Goal: Task Accomplishment & Management: Use online tool/utility

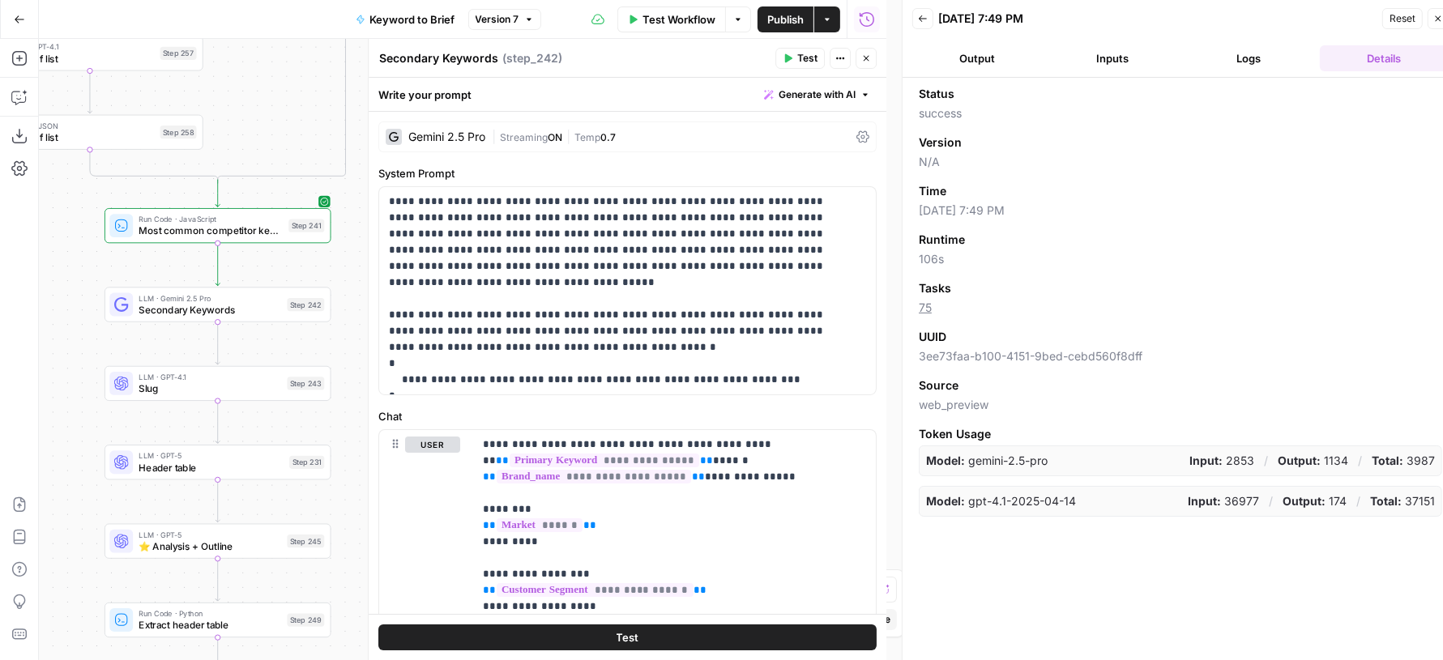
scroll to position [276, 0]
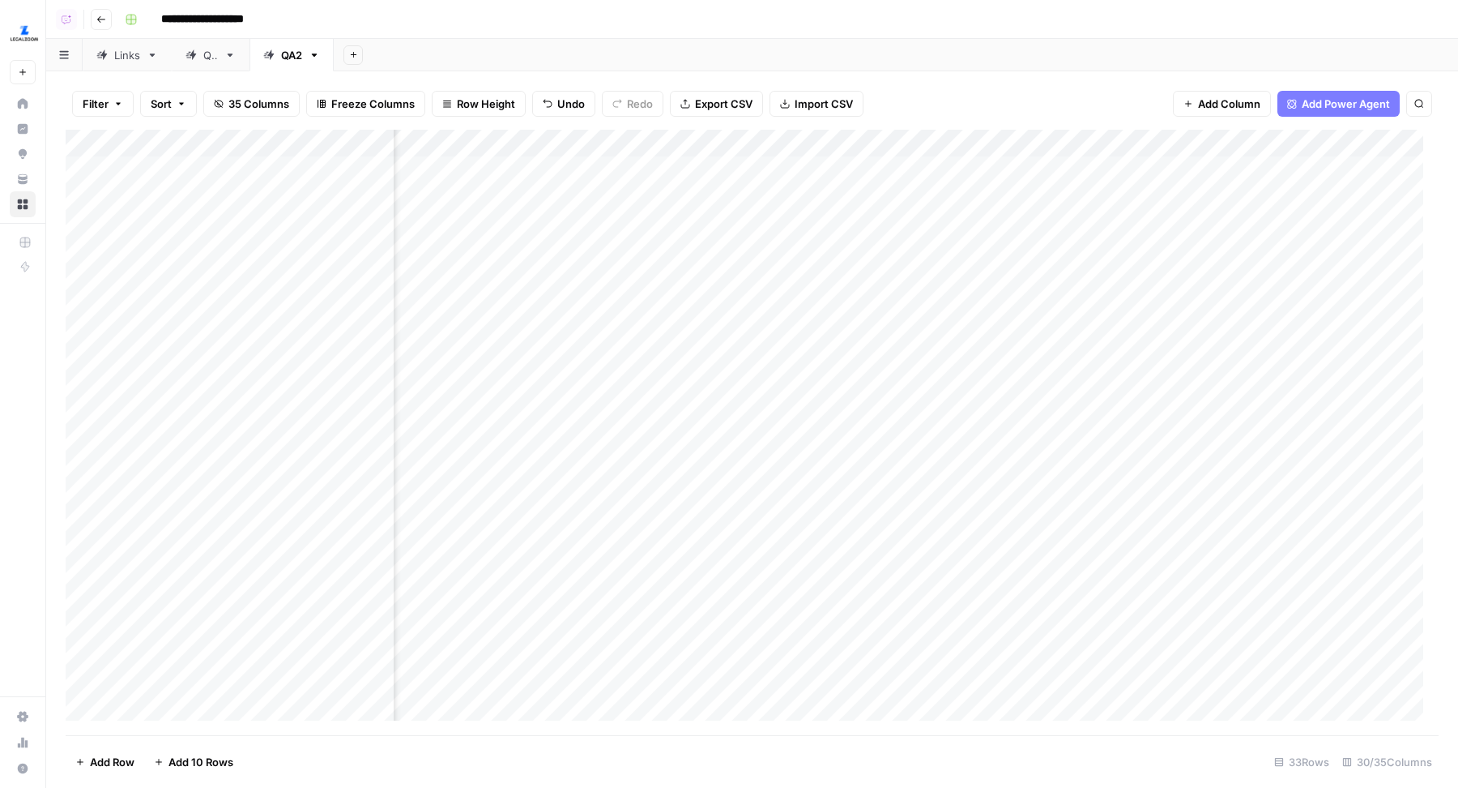
scroll to position [1, 532]
click at [620, 36] on header "**********" at bounding box center [752, 19] width 1412 height 39
click at [774, 41] on div "Add Sheet" at bounding box center [896, 55] width 1125 height 32
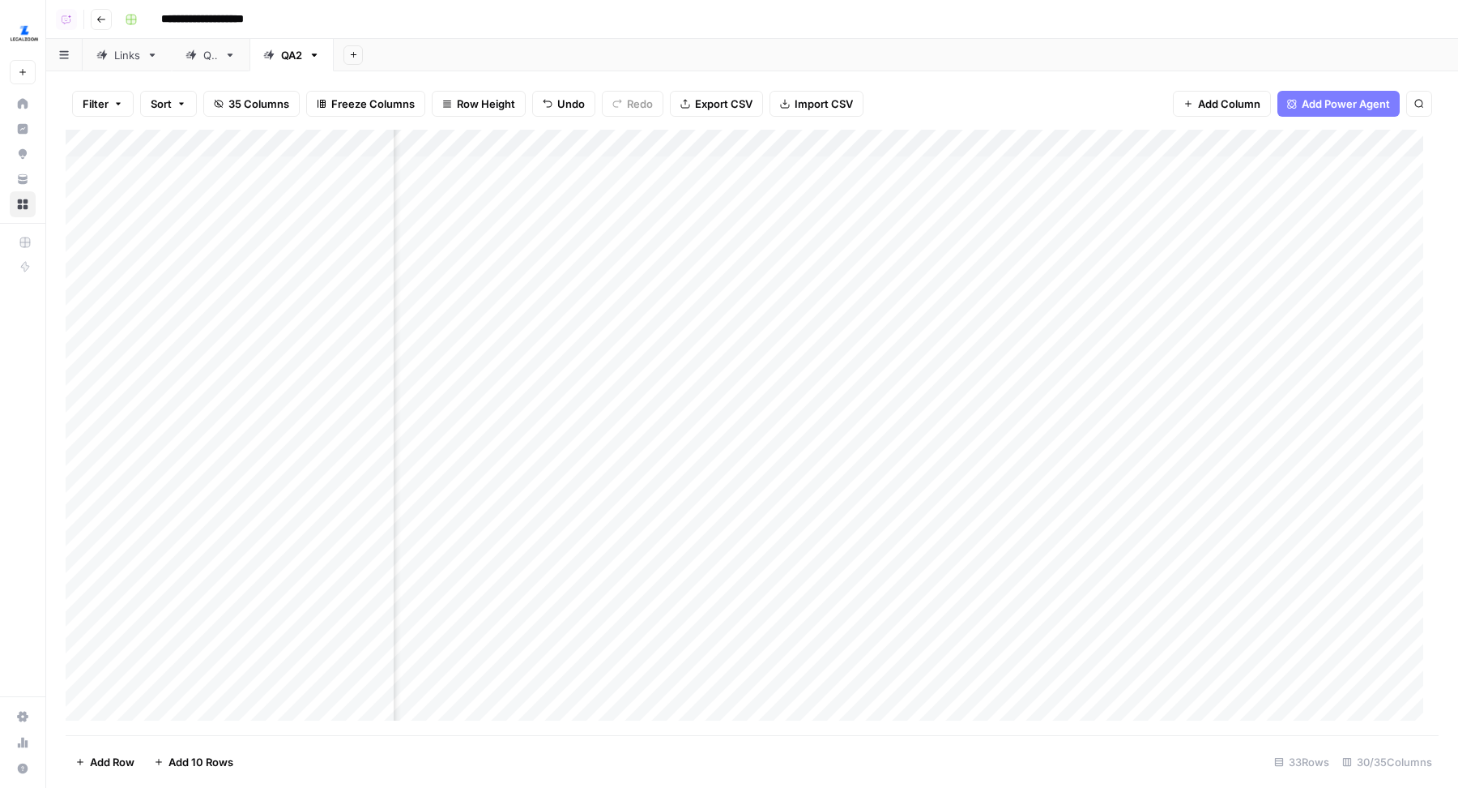
click at [940, 166] on div "Add Column" at bounding box center [752, 433] width 1373 height 606
click at [941, 192] on div "Add Column" at bounding box center [752, 433] width 1373 height 606
click at [941, 222] on div "Add Column" at bounding box center [752, 433] width 1373 height 606
click at [945, 254] on div "Add Column" at bounding box center [752, 433] width 1373 height 606
click at [942, 275] on div "Add Column" at bounding box center [752, 433] width 1373 height 606
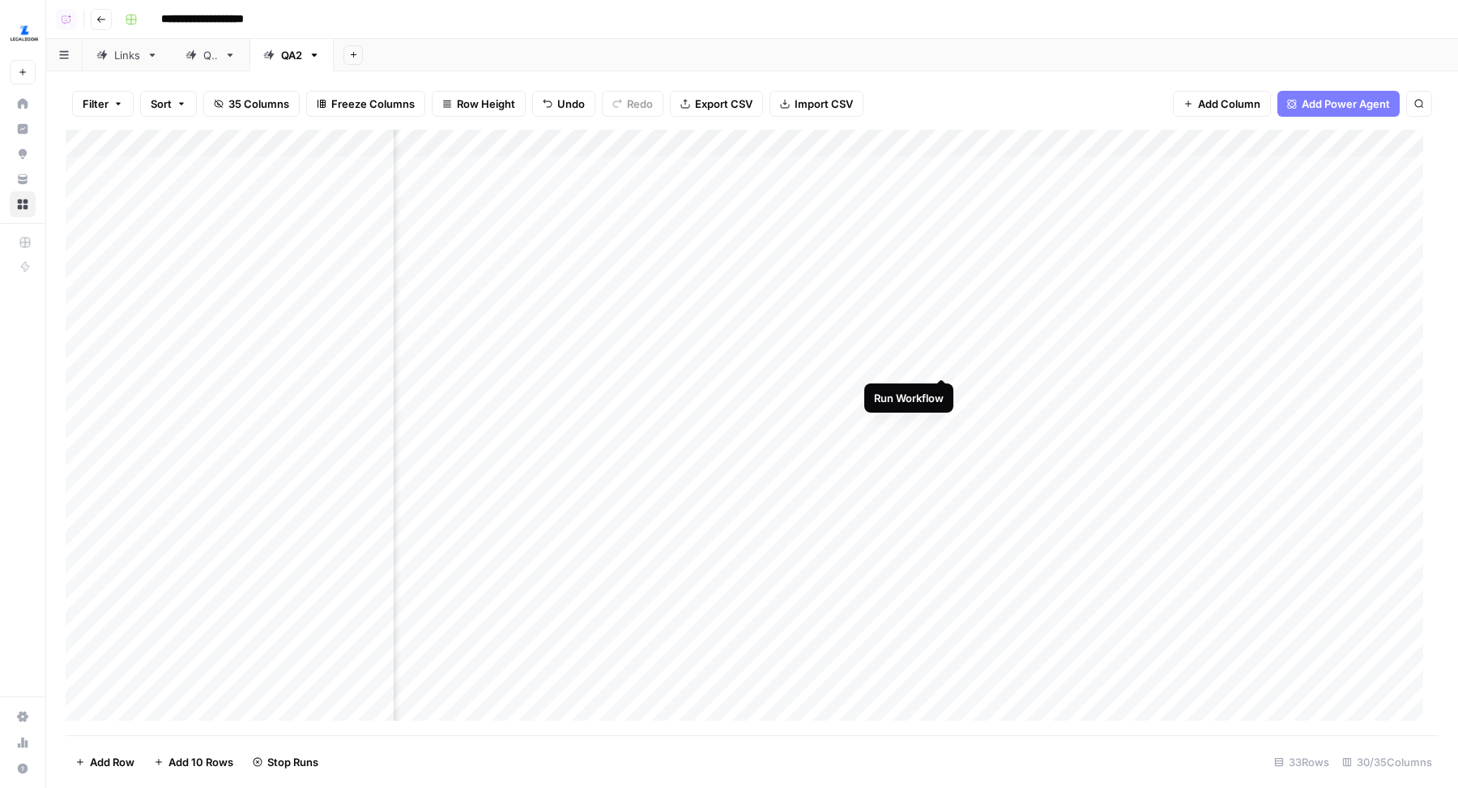
click at [945, 361] on div "Add Column" at bounding box center [752, 433] width 1373 height 606
click at [941, 388] on div "Add Column" at bounding box center [752, 433] width 1373 height 606
click at [1154, 223] on div "Add Column" at bounding box center [752, 433] width 1373 height 606
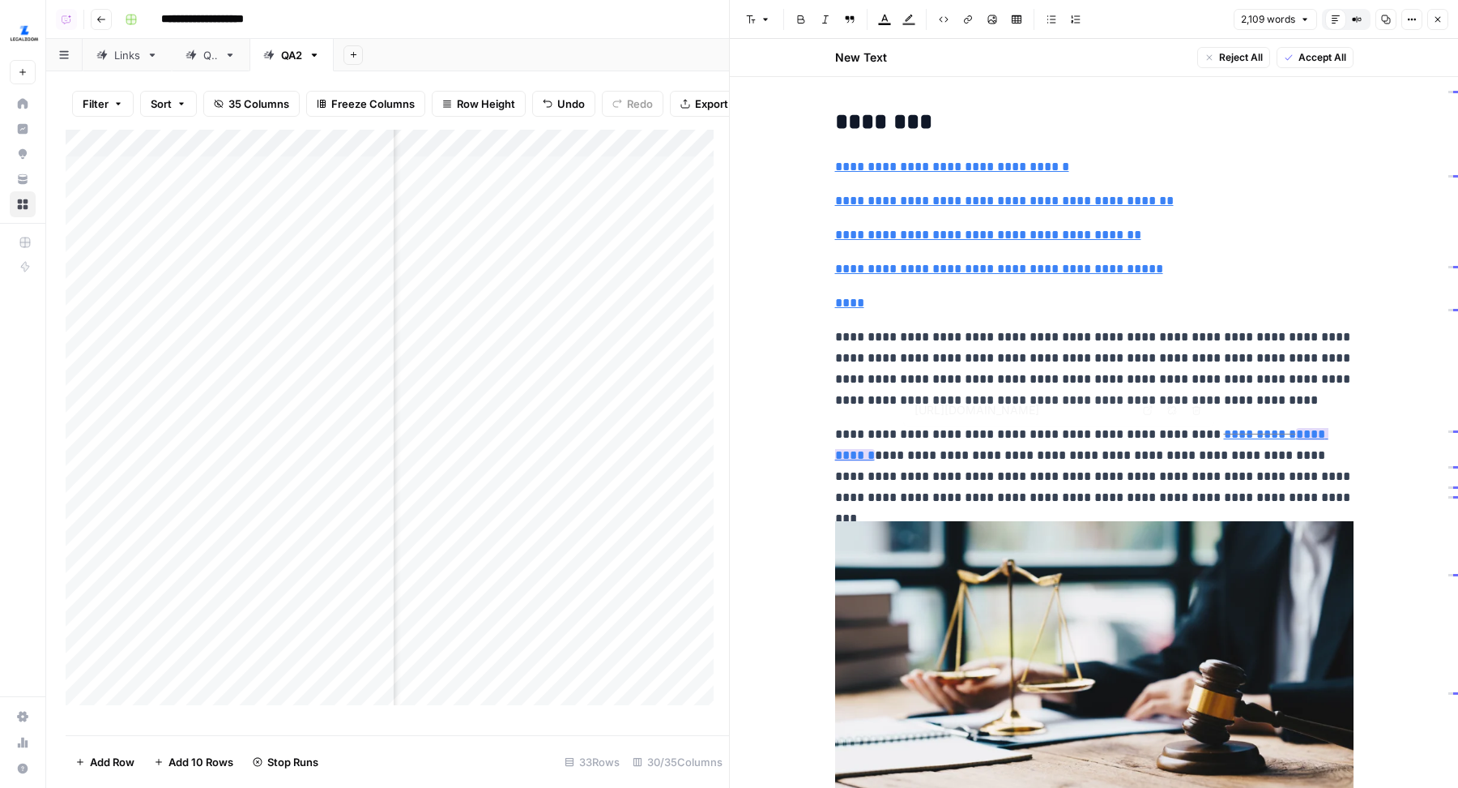
type input "https://www.legalzoom.com/personal/estate-planning/living-will-overview.html"
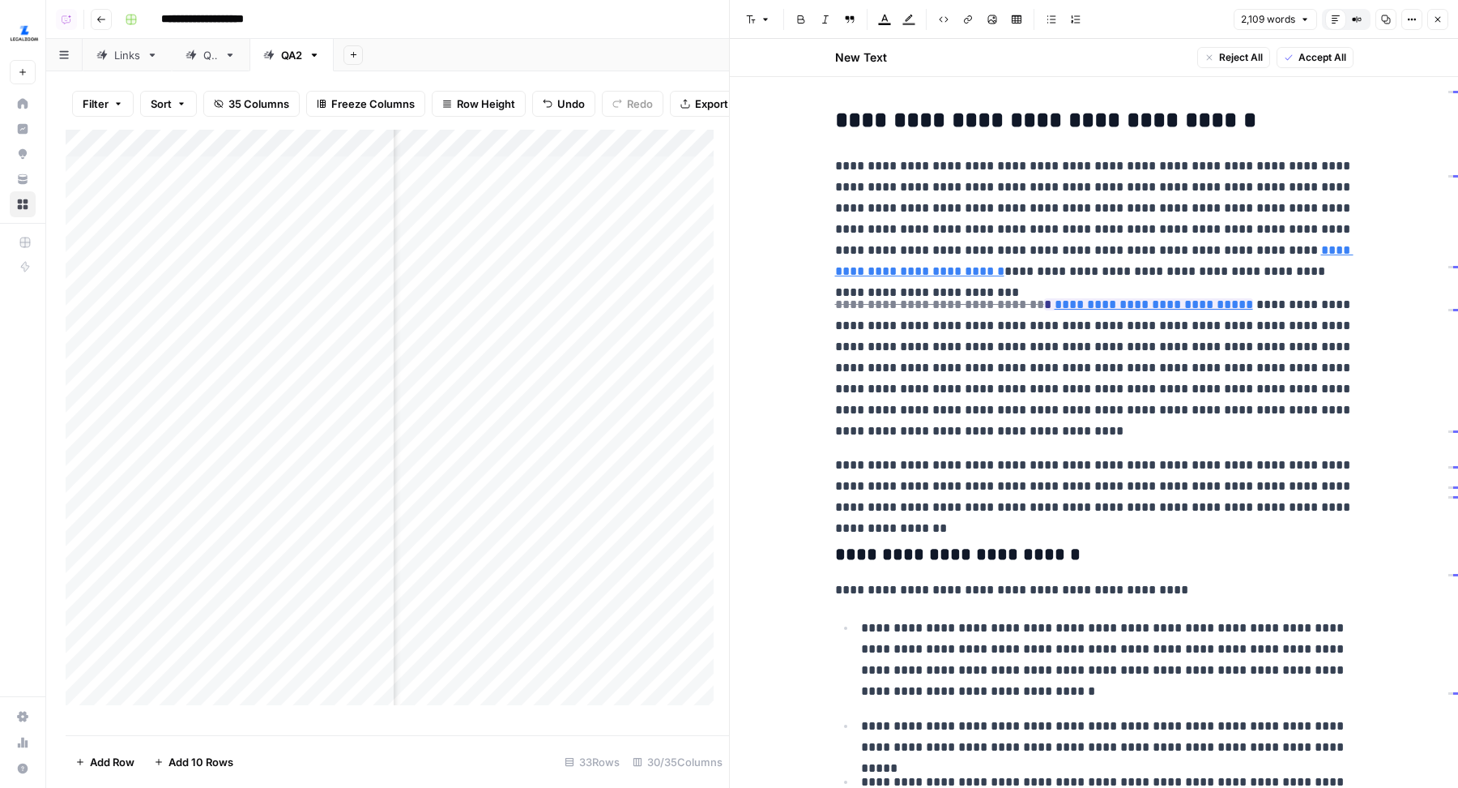
scroll to position [779, 0]
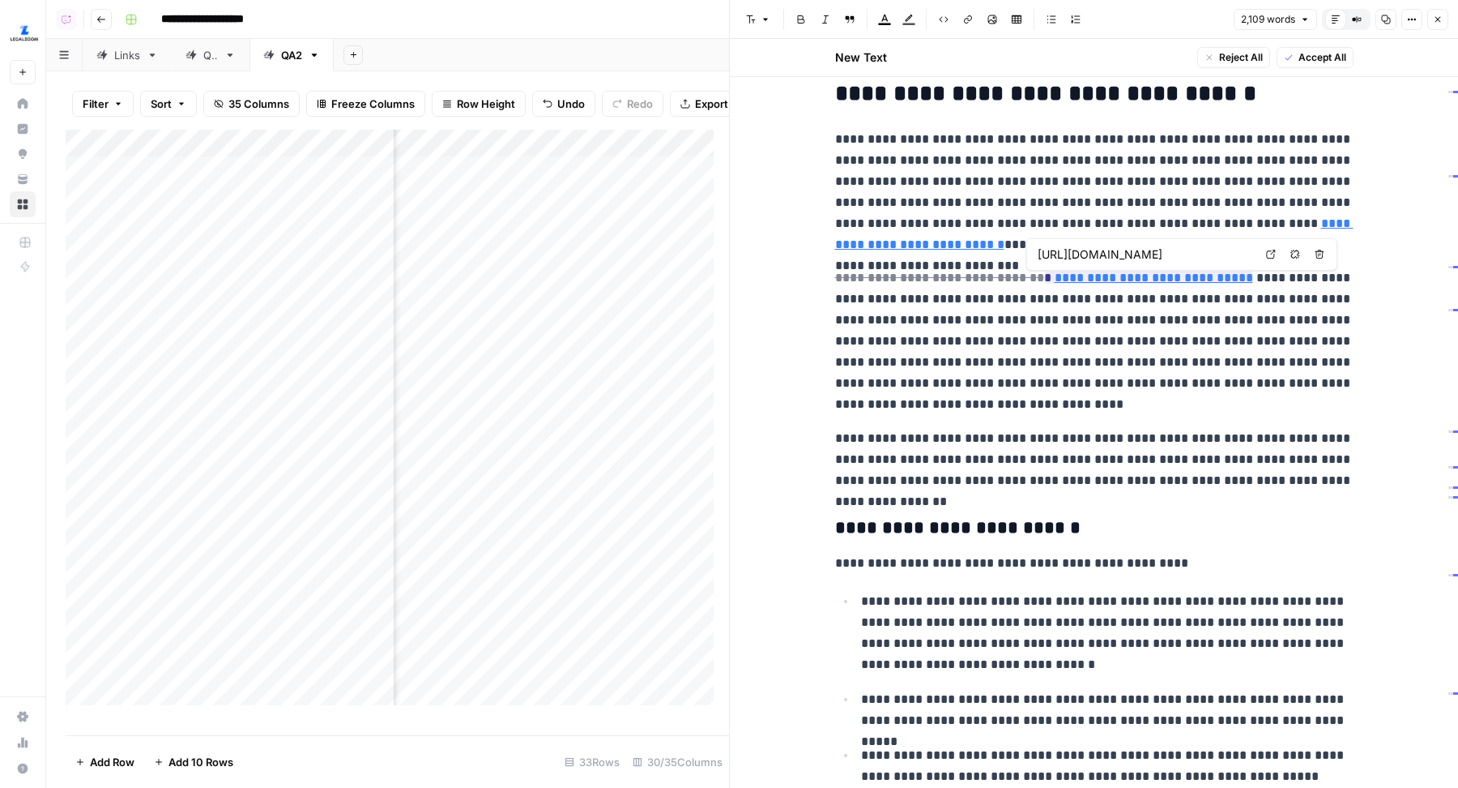
click at [1249, 254] on input "https://www.legalzoom.com/articles/what-is-a-durable-power-of-attorney" at bounding box center [1146, 254] width 216 height 16
click at [1161, 320] on p "**********" at bounding box center [1094, 340] width 519 height 147
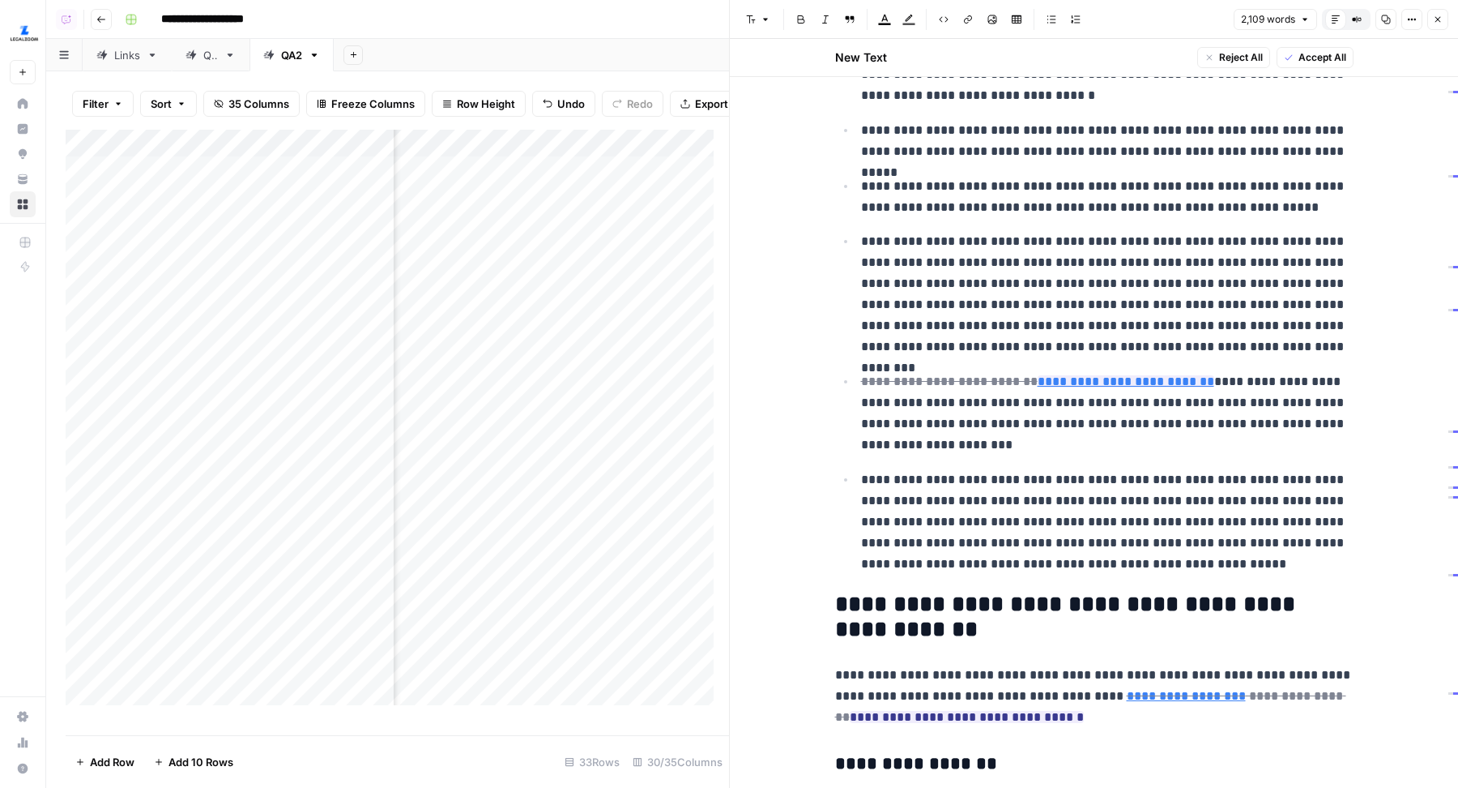
scroll to position [1378, 0]
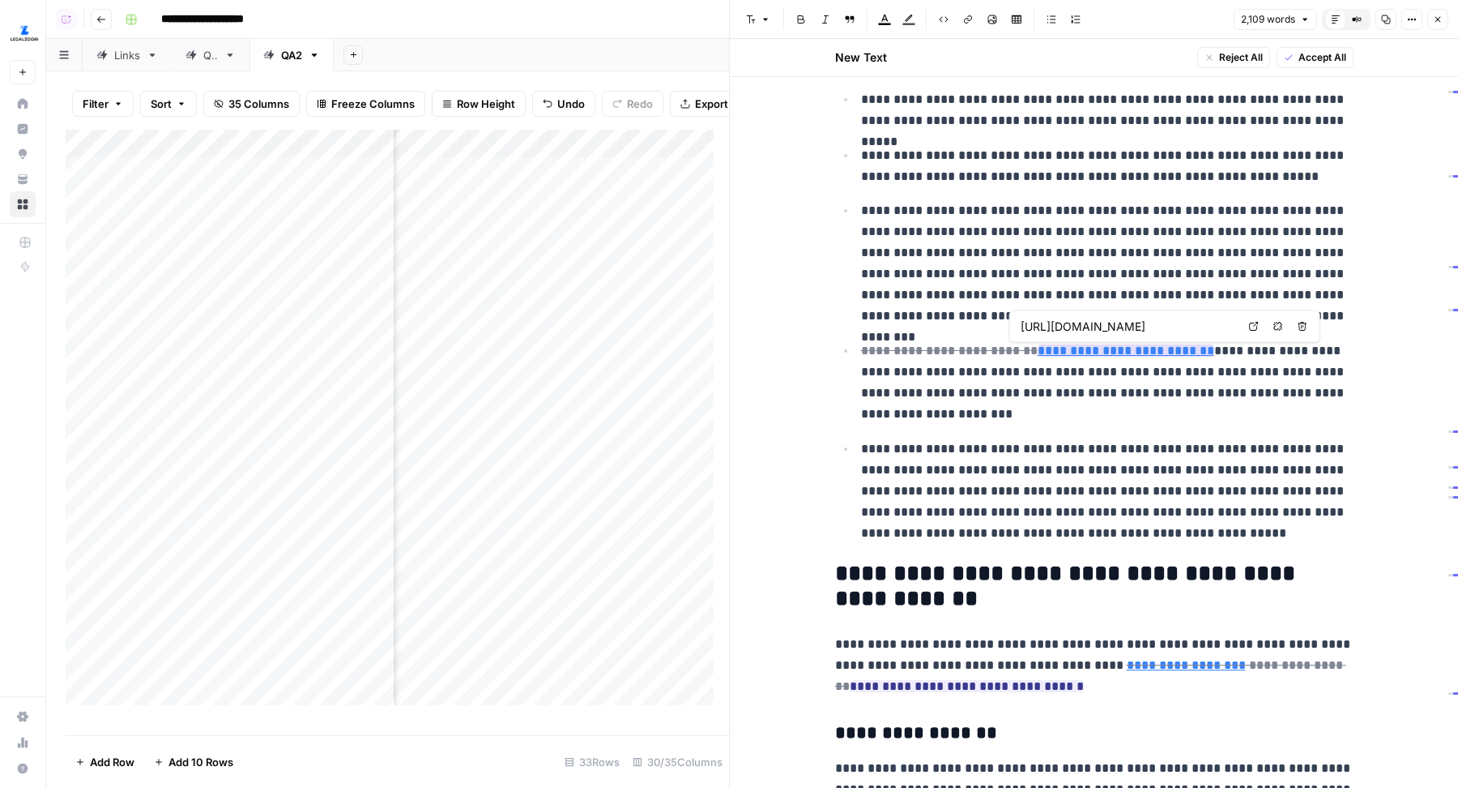
click at [1112, 350] on link "**********" at bounding box center [1126, 350] width 177 height 12
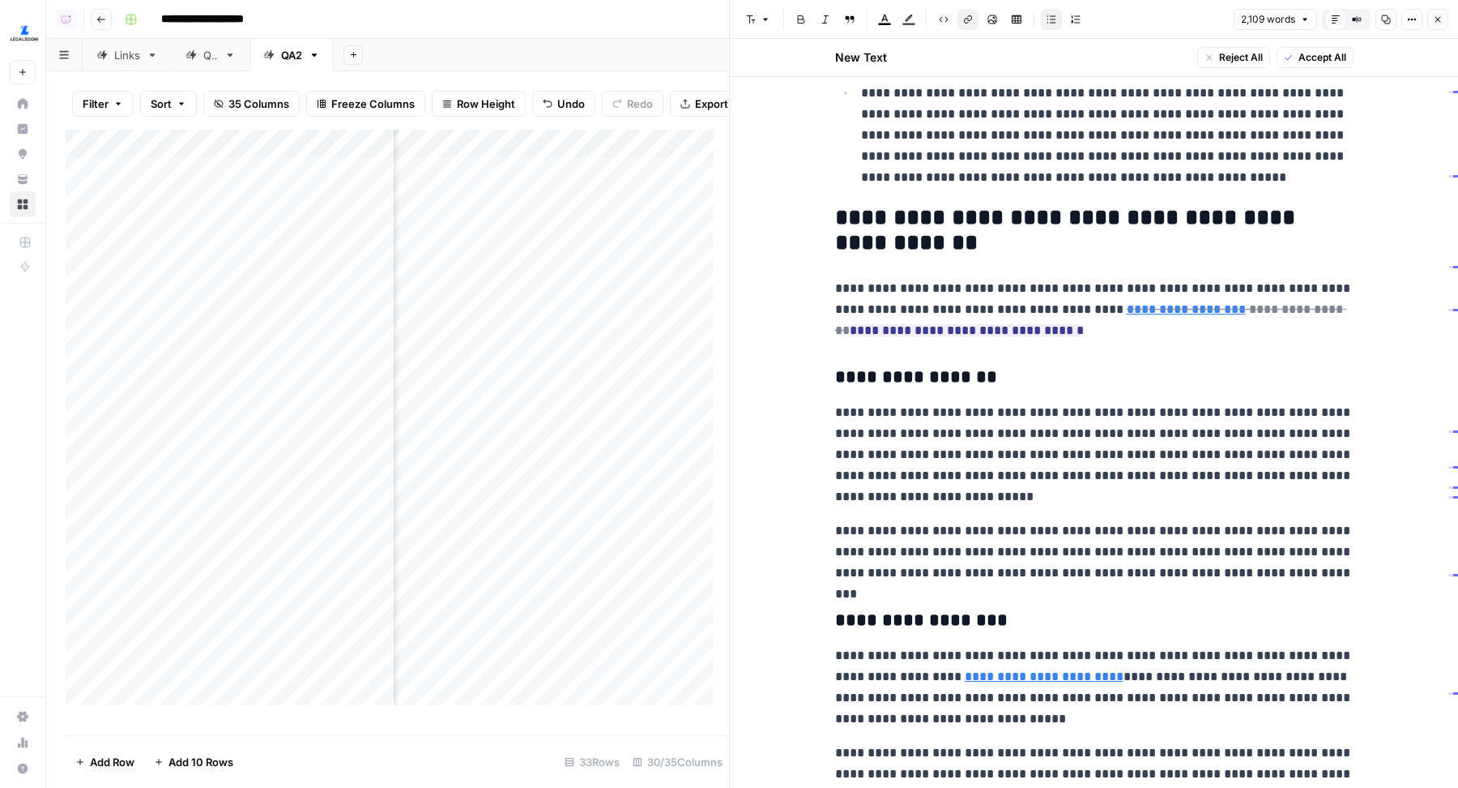
scroll to position [1747, 0]
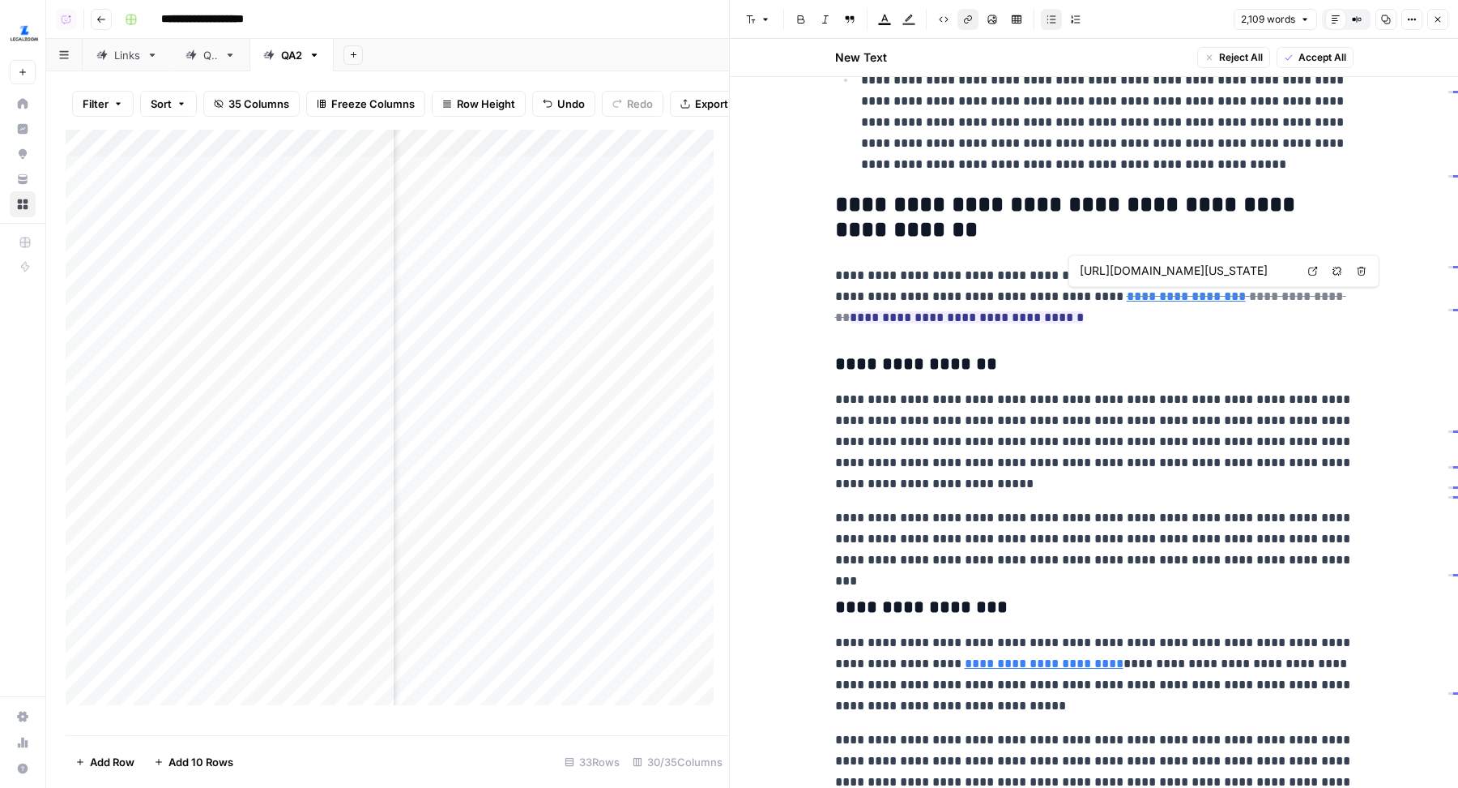
click at [1219, 270] on input "https://www.legalzoom.com/articles/power-of-attorney-requirements-in-ohio" at bounding box center [1188, 271] width 216 height 16
click at [1135, 357] on h3 "**********" at bounding box center [1094, 364] width 519 height 23
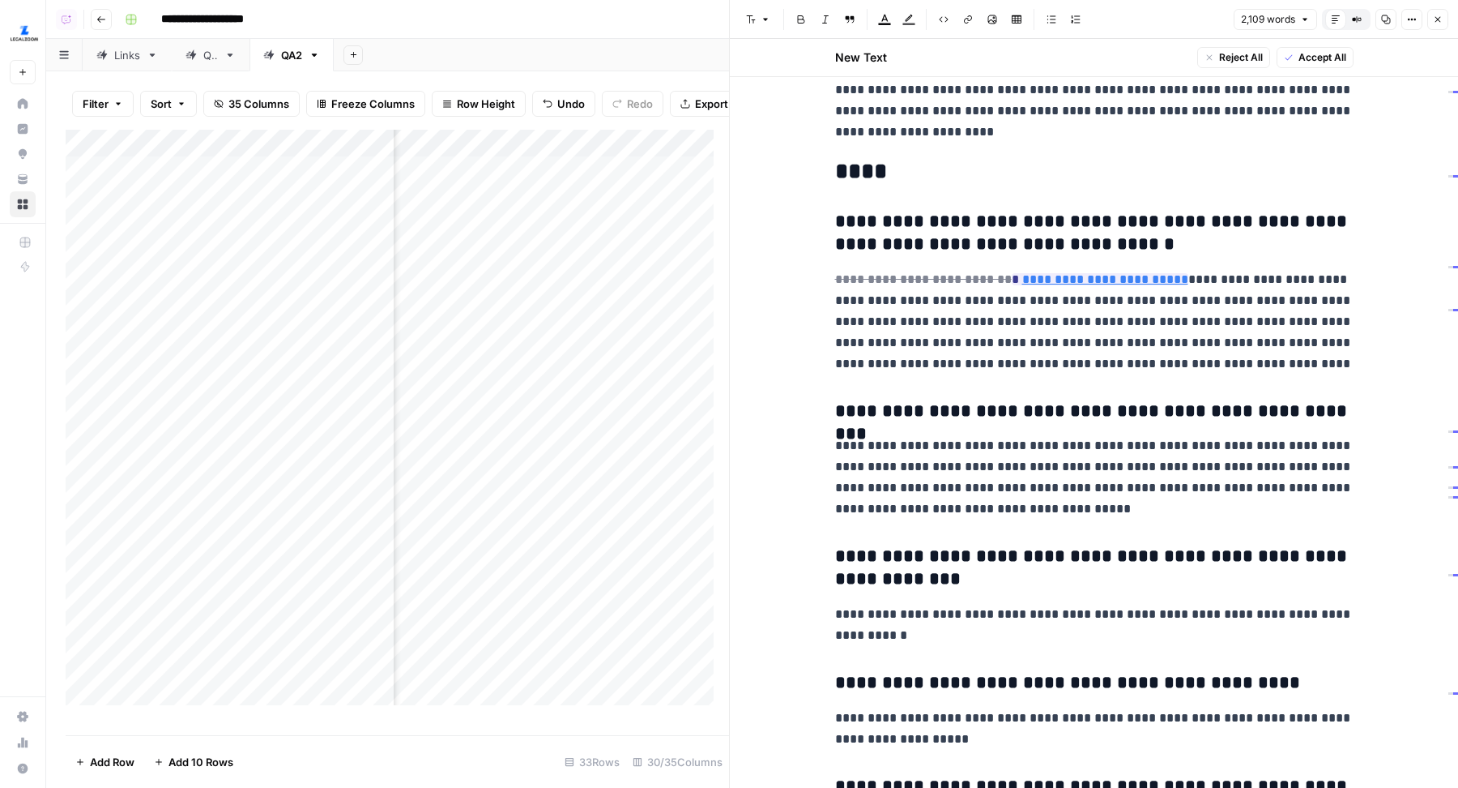
scroll to position [4576, 0]
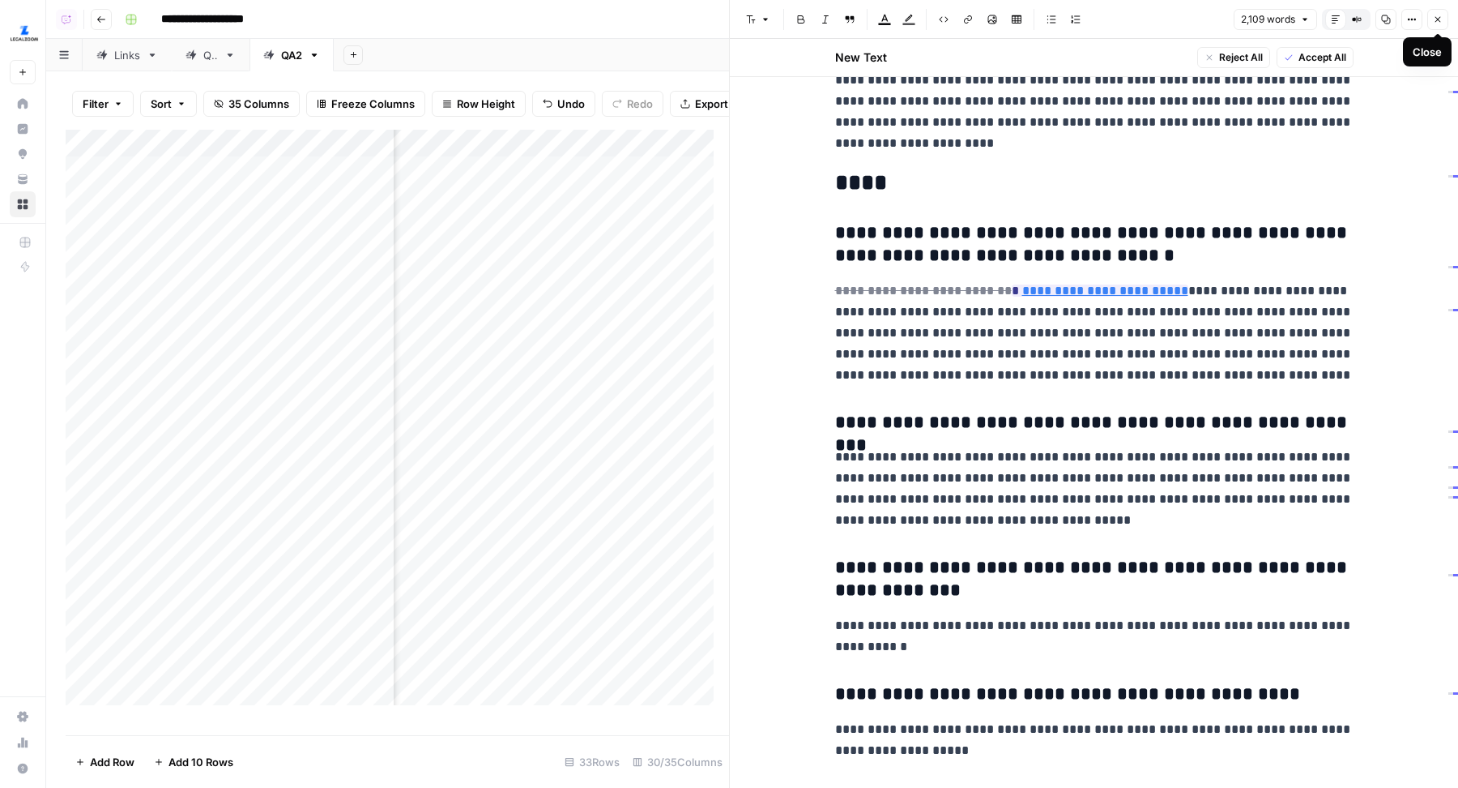
click at [1441, 21] on icon "button" at bounding box center [1438, 20] width 10 height 10
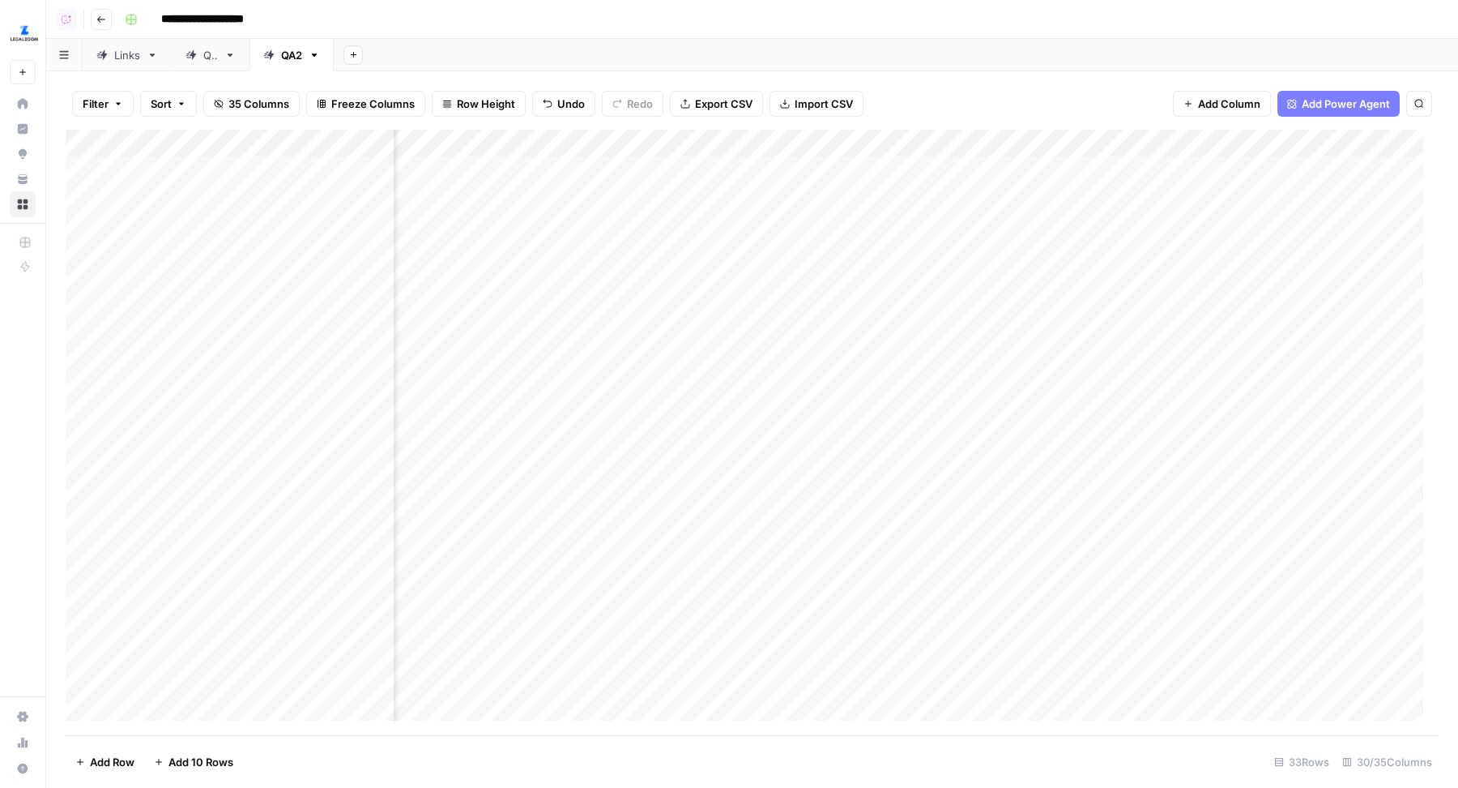
scroll to position [1, 493]
click at [935, 224] on div "Add Column" at bounding box center [752, 433] width 1373 height 606
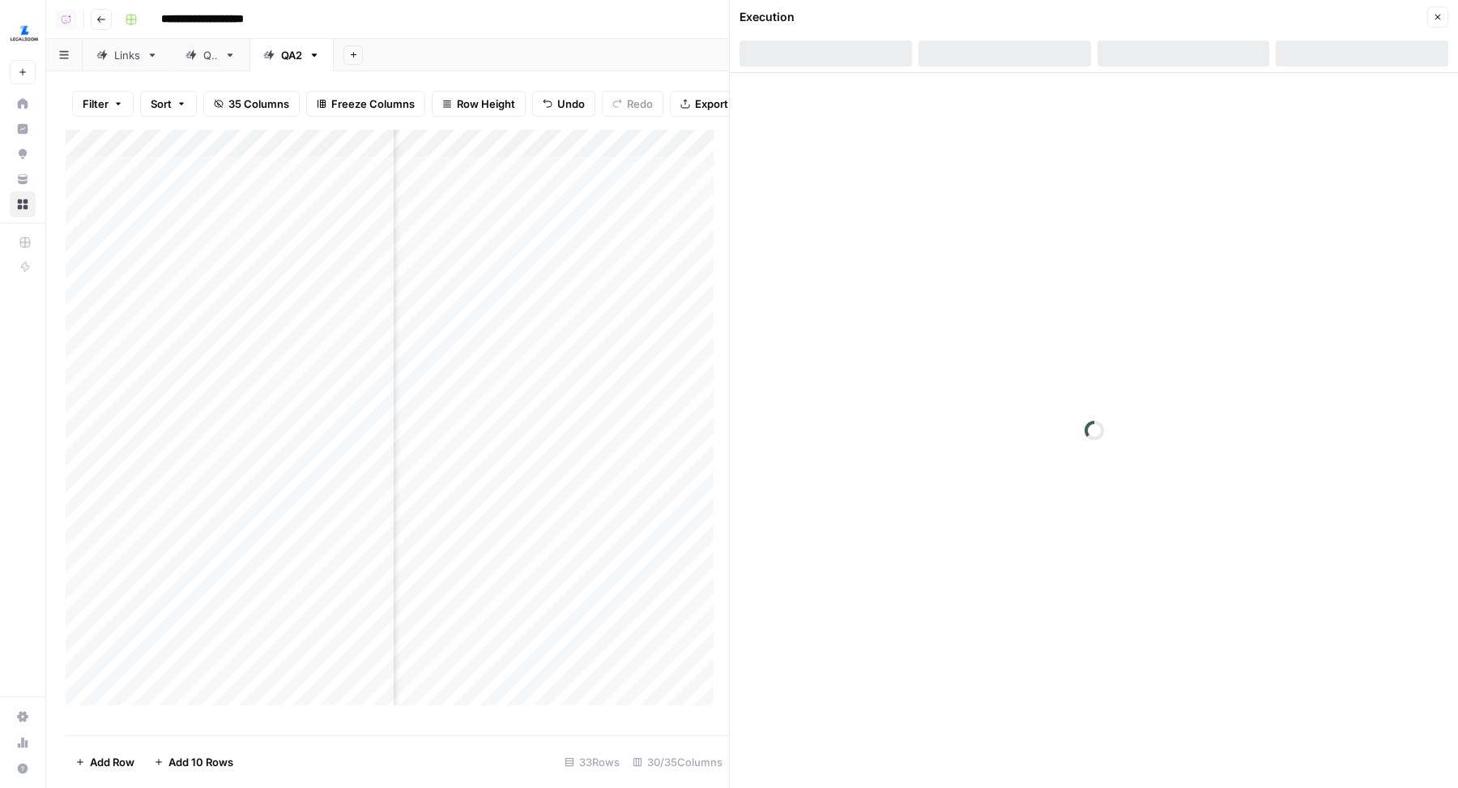
click at [1189, 53] on div at bounding box center [1184, 54] width 173 height 26
click at [1158, 46] on div at bounding box center [1184, 54] width 173 height 26
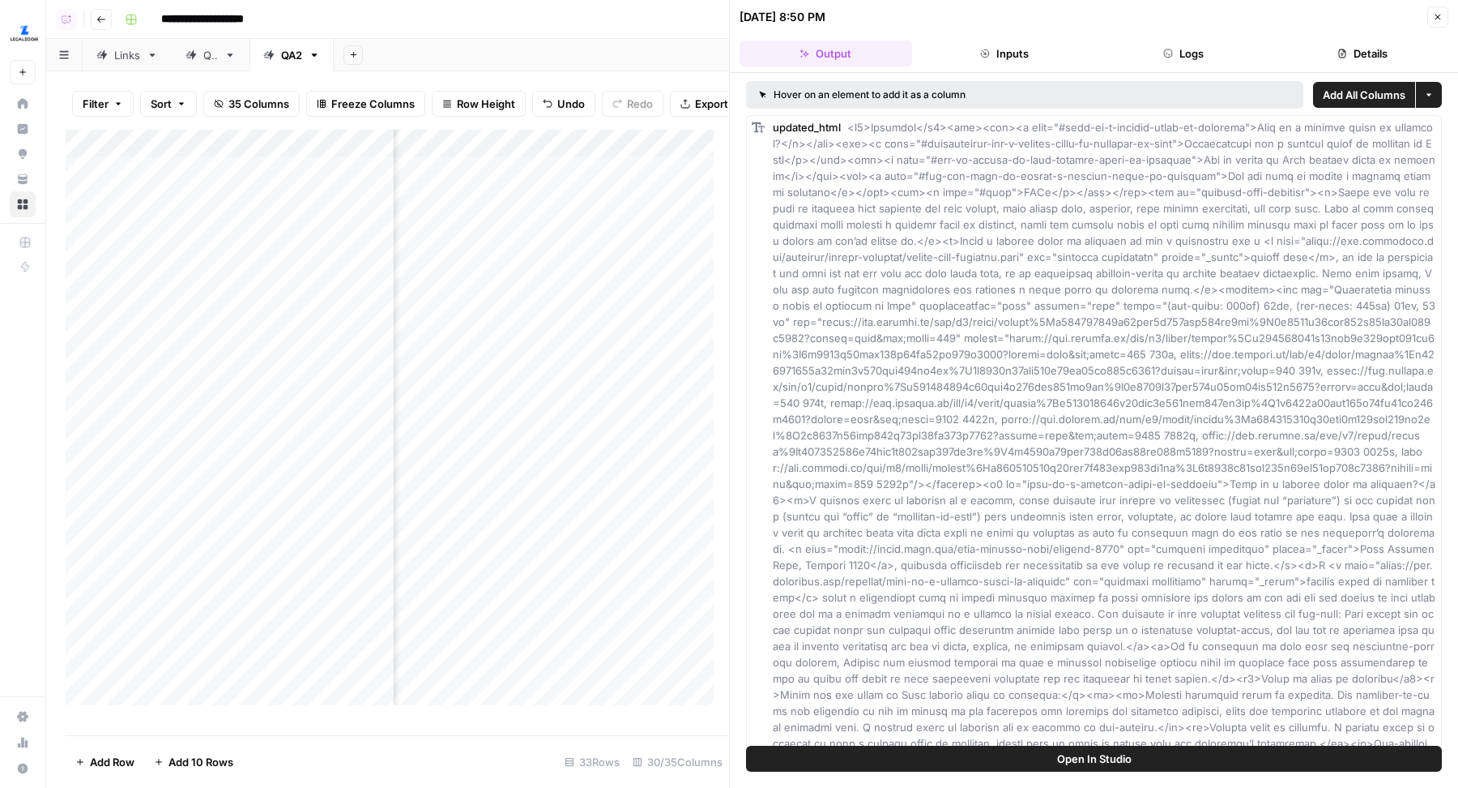
click at [1170, 62] on button "Logs" at bounding box center [1184, 54] width 173 height 26
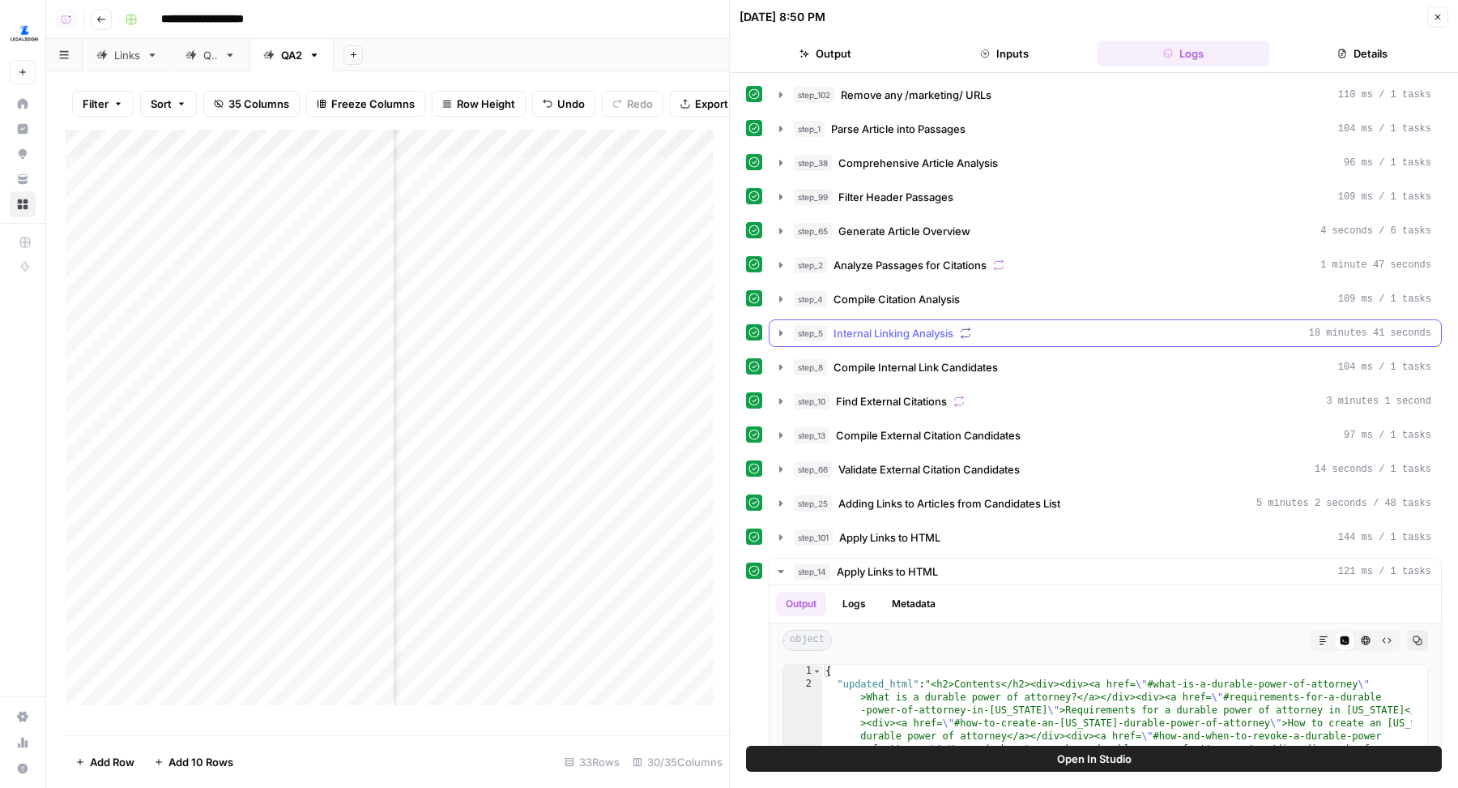
click at [1006, 327] on div "step_5 Internal Linking Analysis 18 minutes 41 seconds" at bounding box center [1113, 333] width 638 height 16
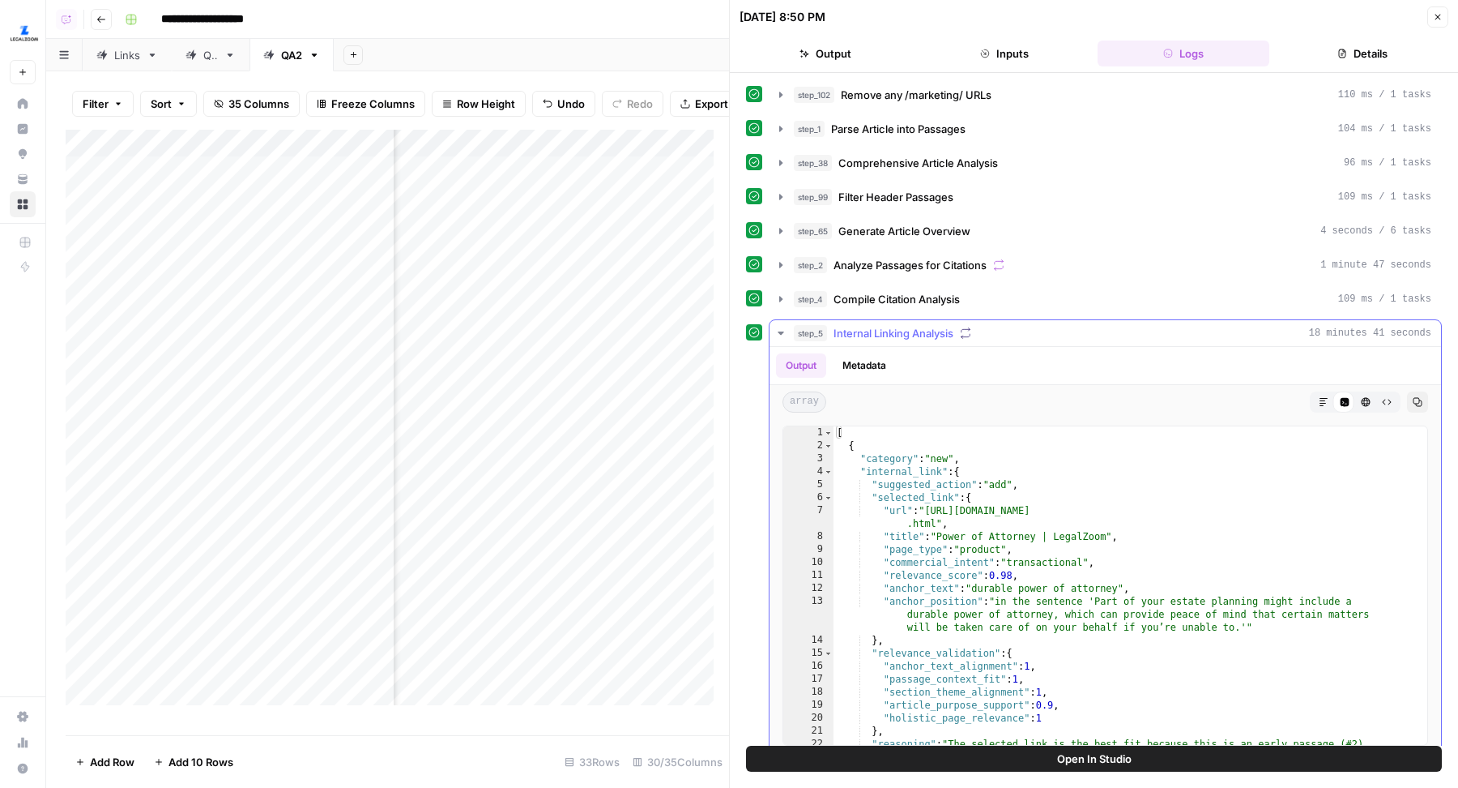
click at [999, 438] on div "[ { "category" : "new" , "internal_link" : { "suggested_action" : "add" , "sele…" at bounding box center [1123, 644] width 579 height 436
type textarea "*"
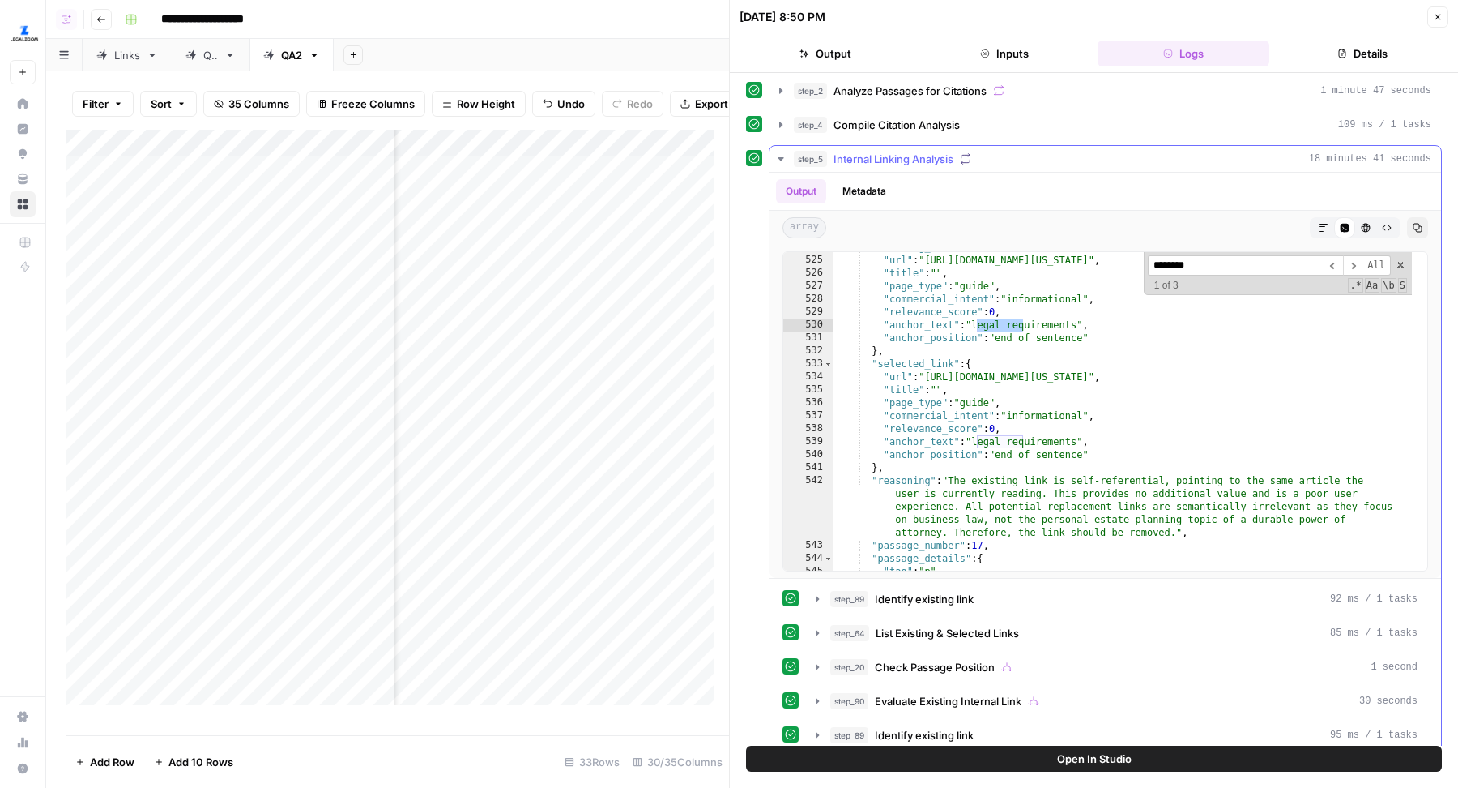
scroll to position [8062, 0]
click at [1178, 263] on input "********" at bounding box center [1236, 265] width 176 height 20
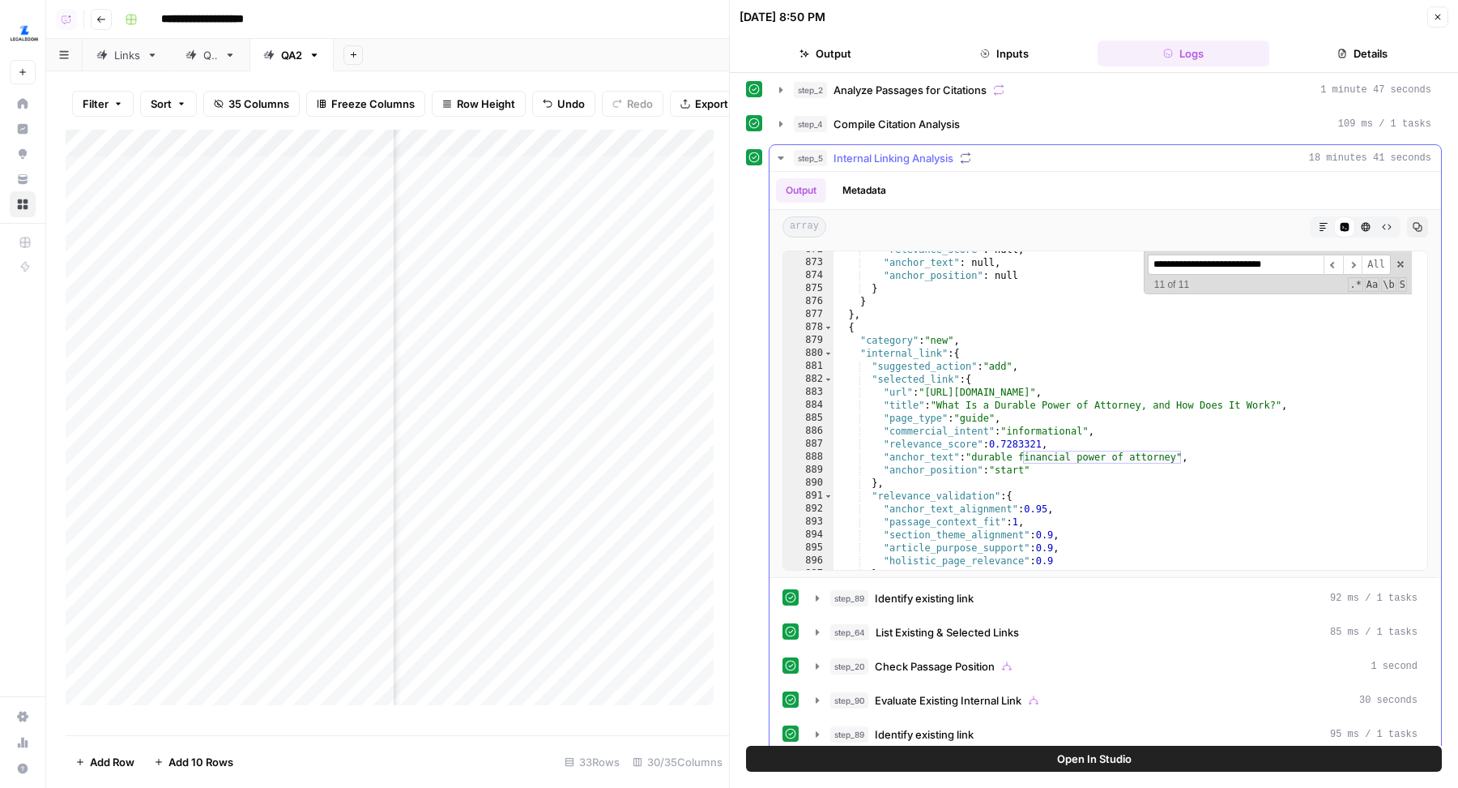
scroll to position [13416, 0]
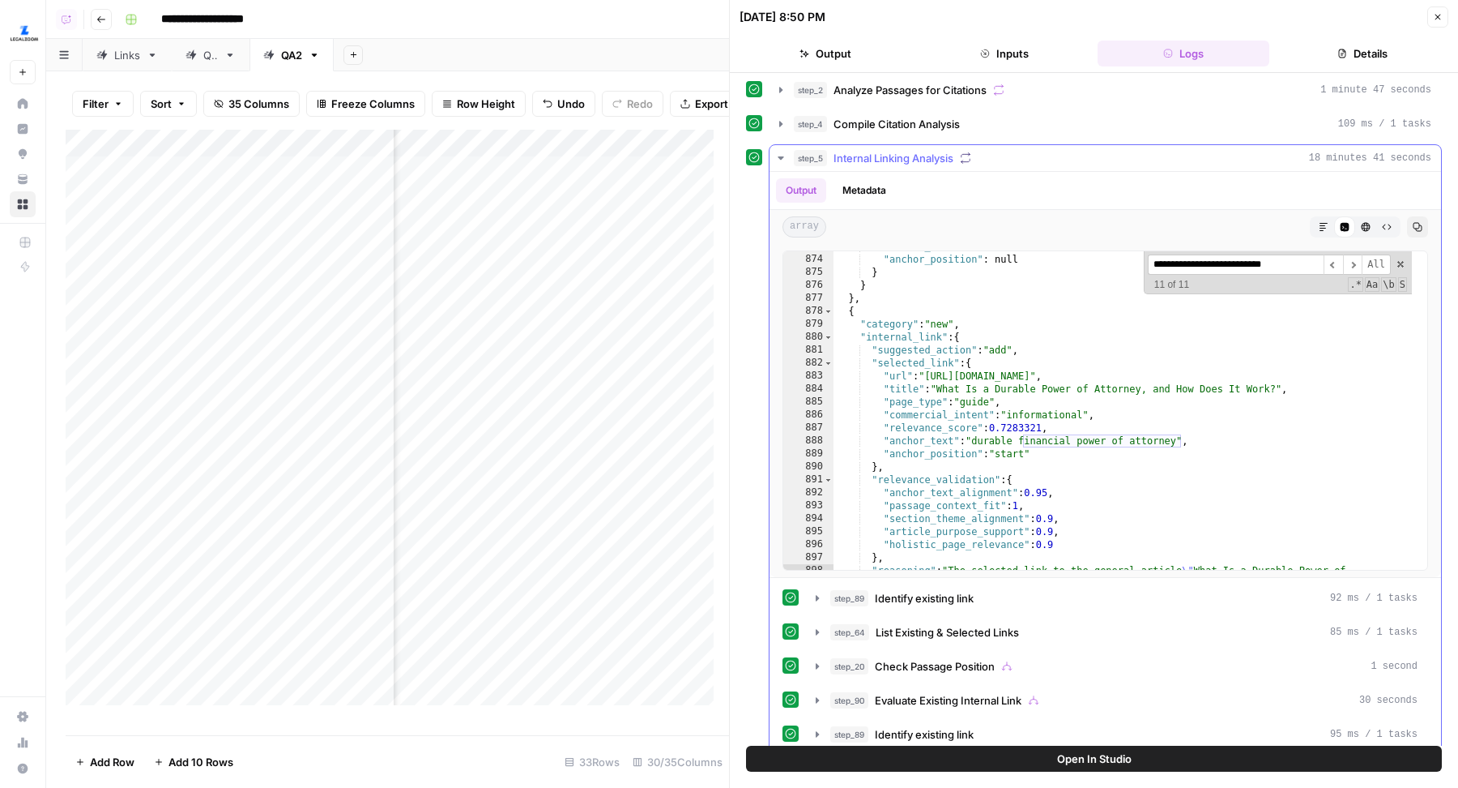
click at [1202, 255] on input "**********" at bounding box center [1236, 264] width 176 height 20
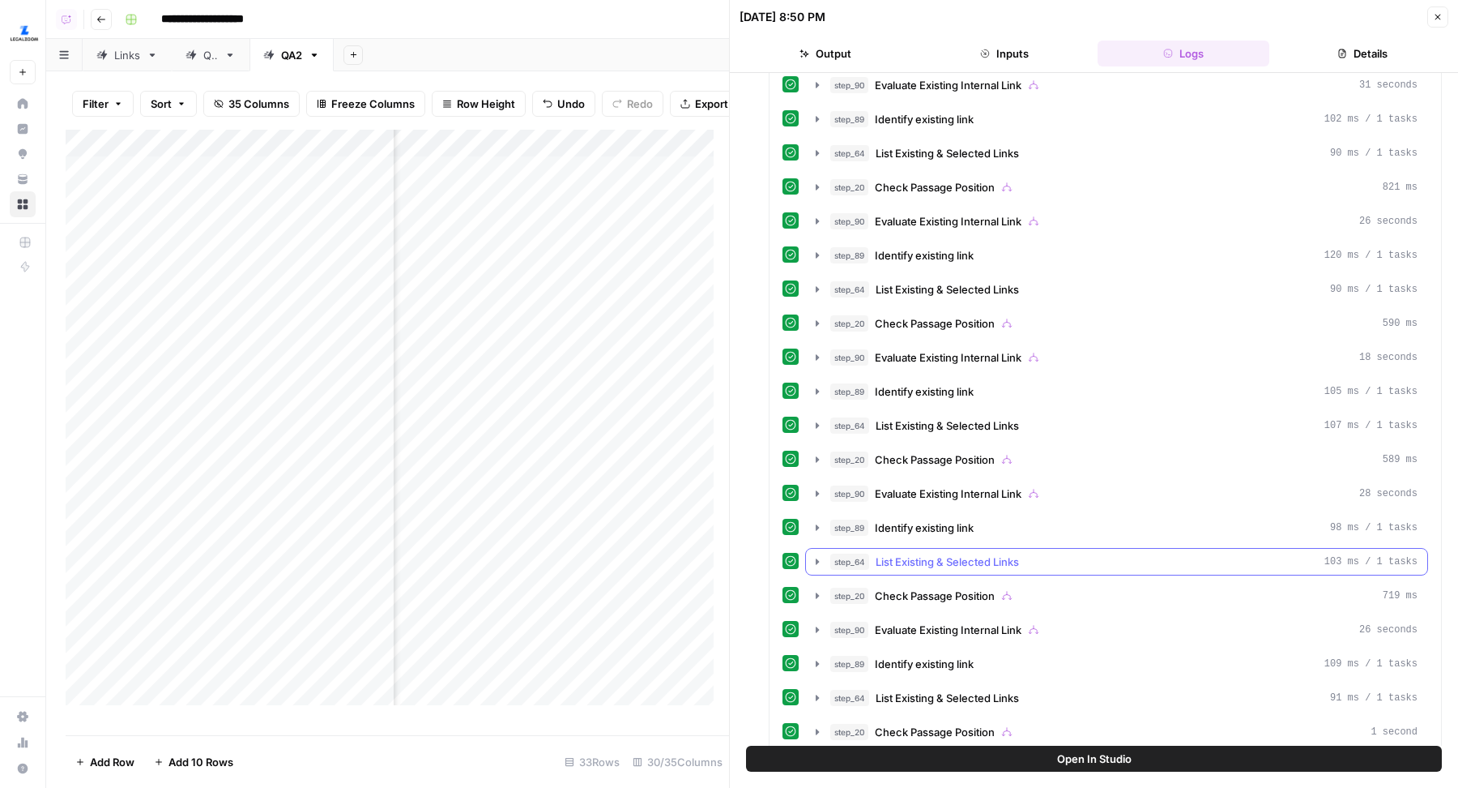
scroll to position [1067, 0]
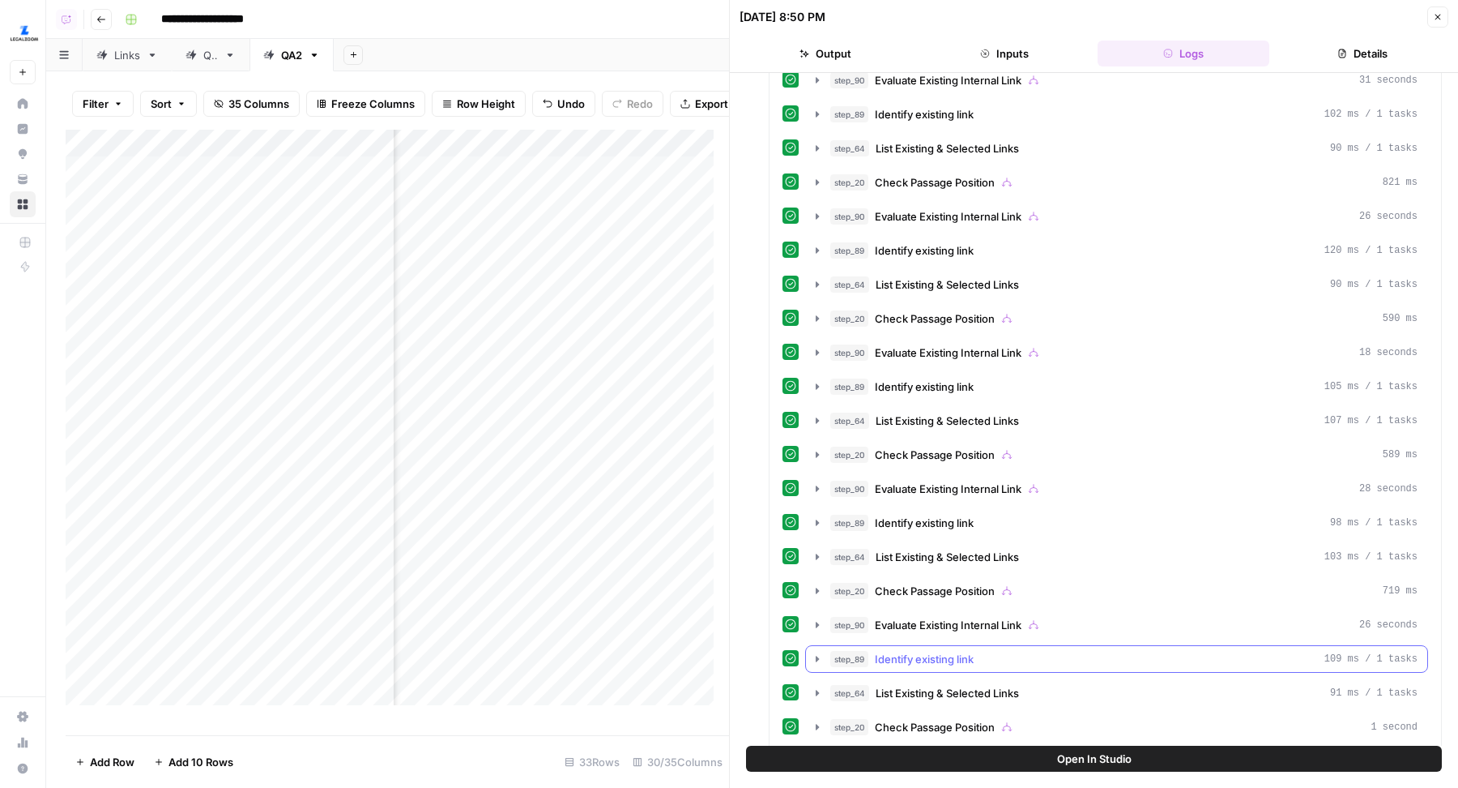
type input "*******"
click at [950, 651] on span "Identify existing link" at bounding box center [924, 659] width 99 height 16
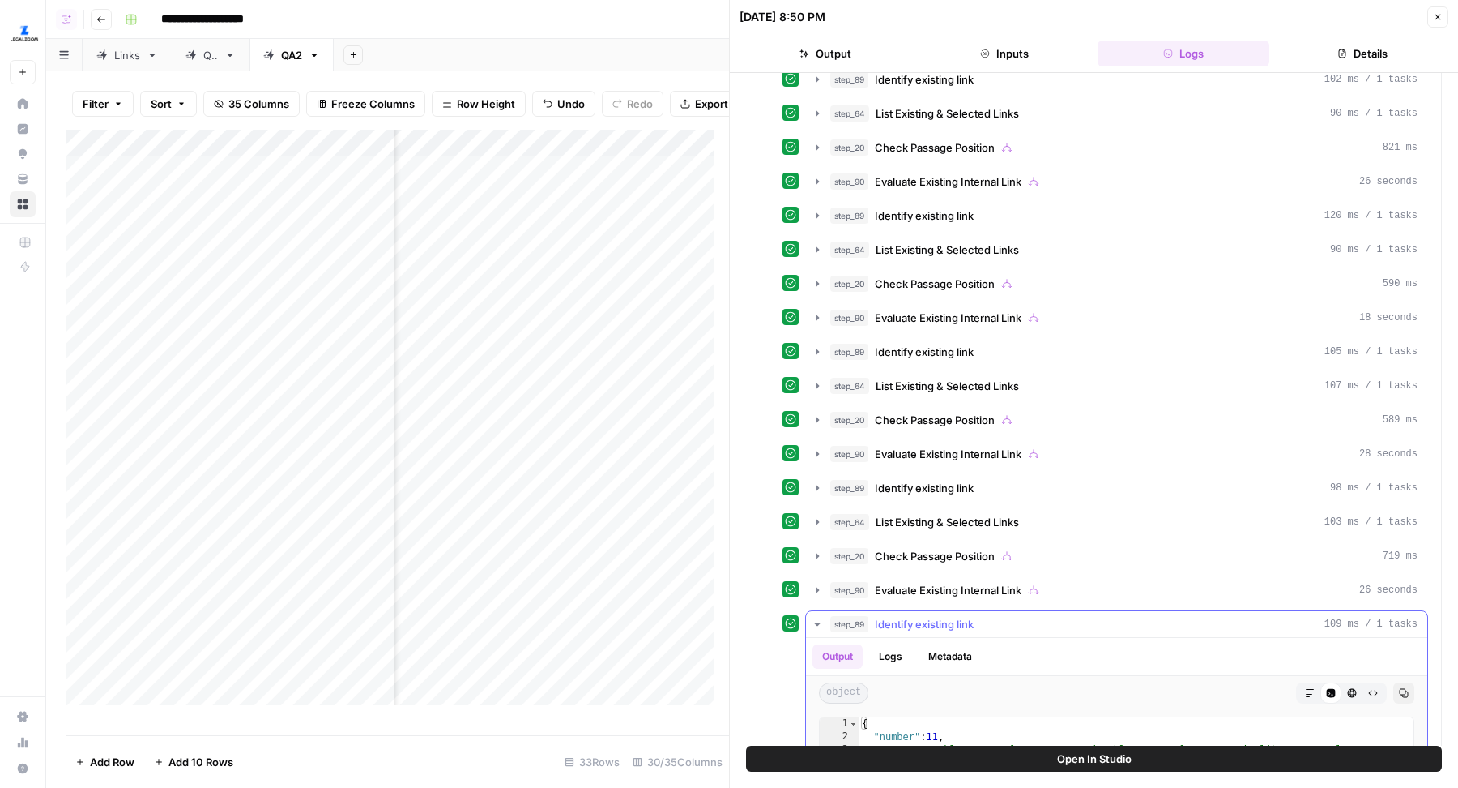
scroll to position [1120, 0]
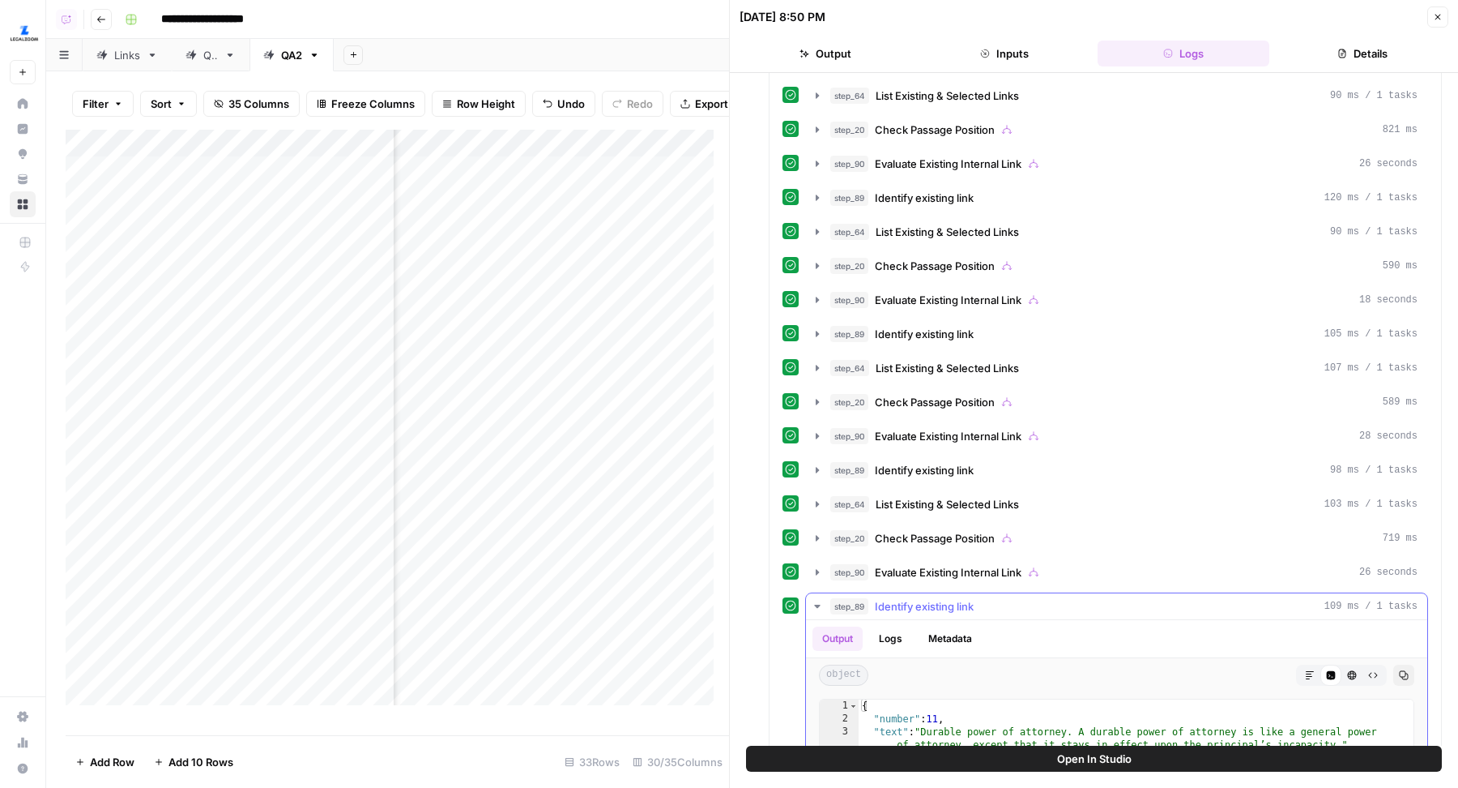
click at [958, 598] on span "Identify existing link" at bounding box center [924, 606] width 99 height 16
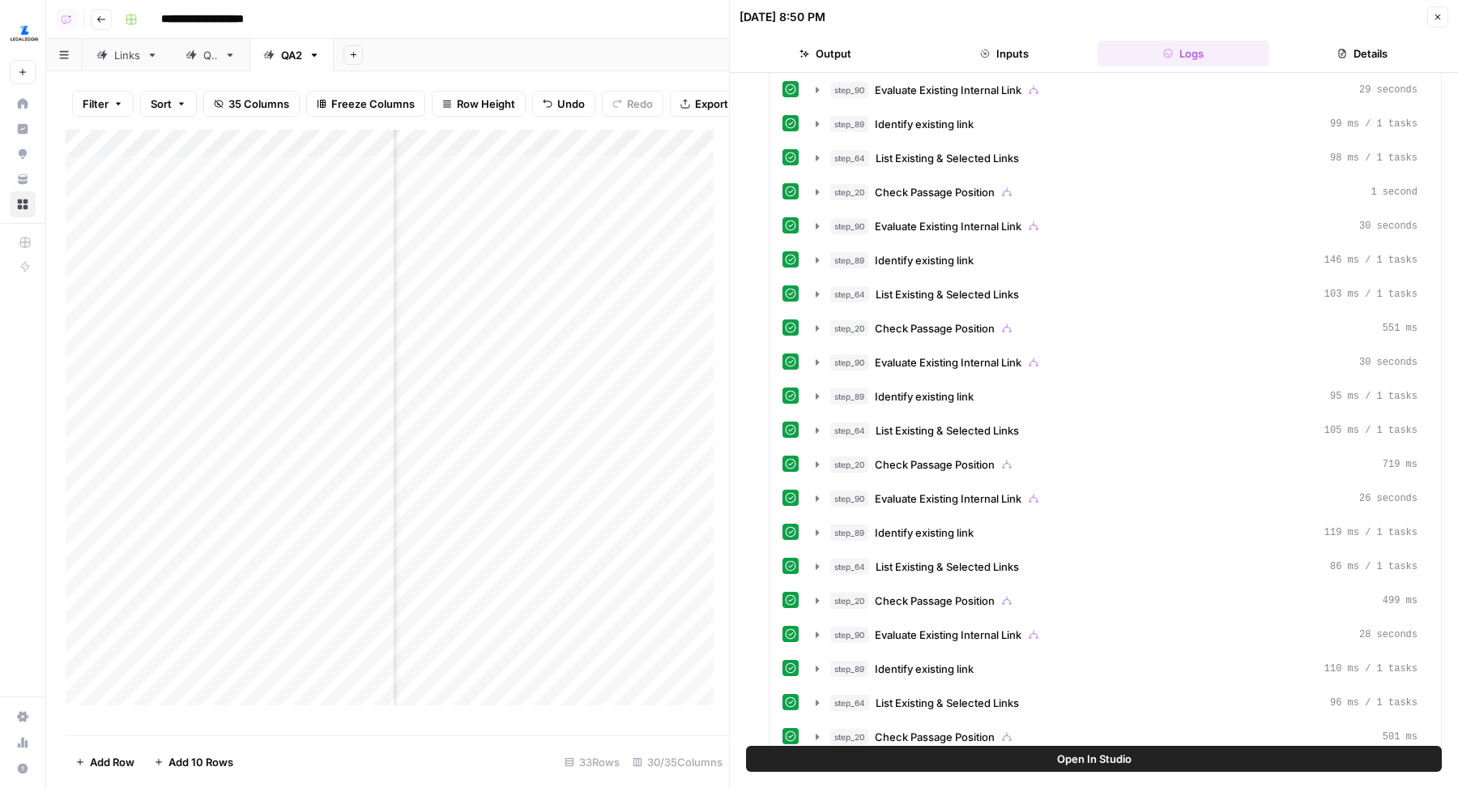
scroll to position [1949, 0]
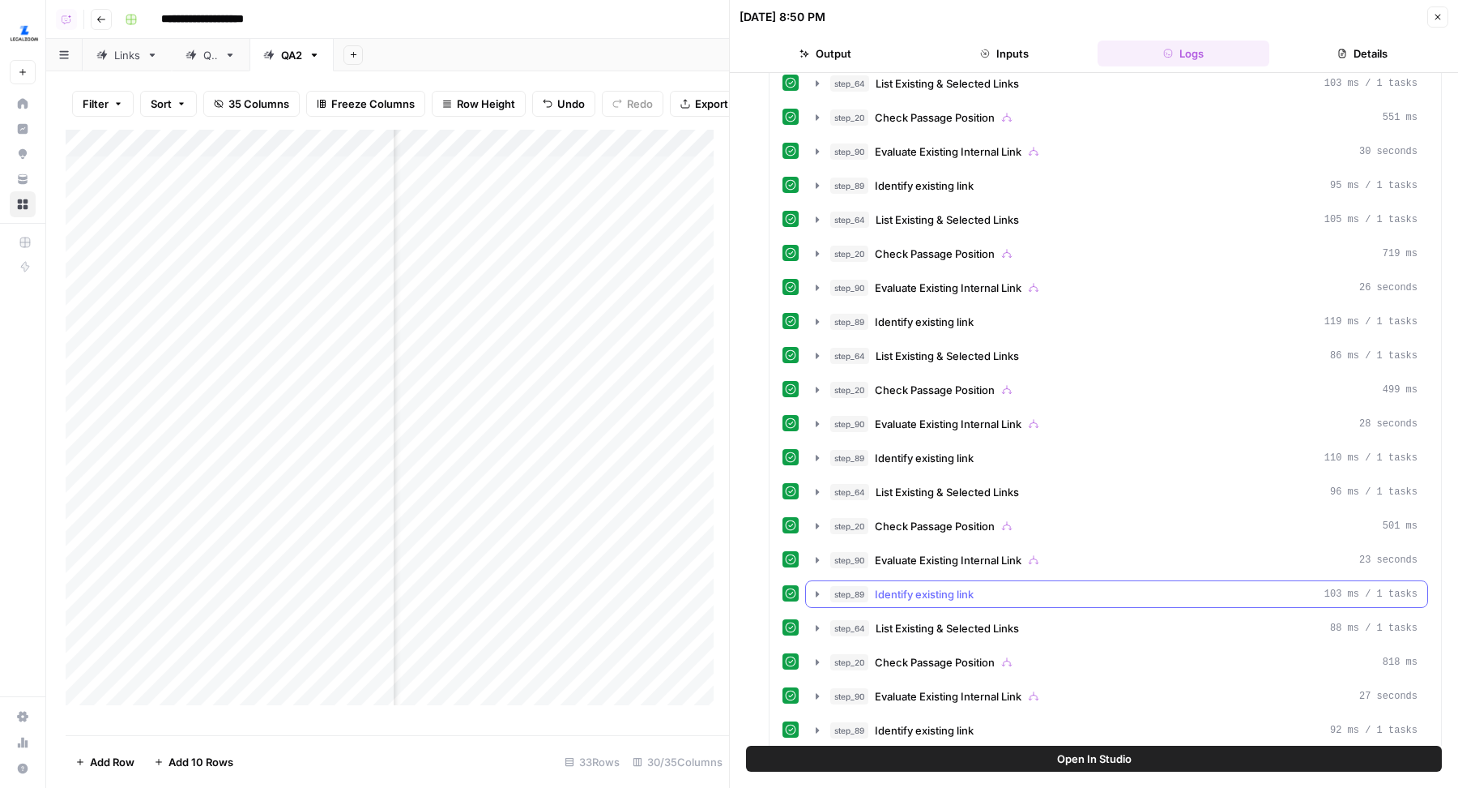
click at [948, 586] on span "Identify existing link" at bounding box center [924, 594] width 99 height 16
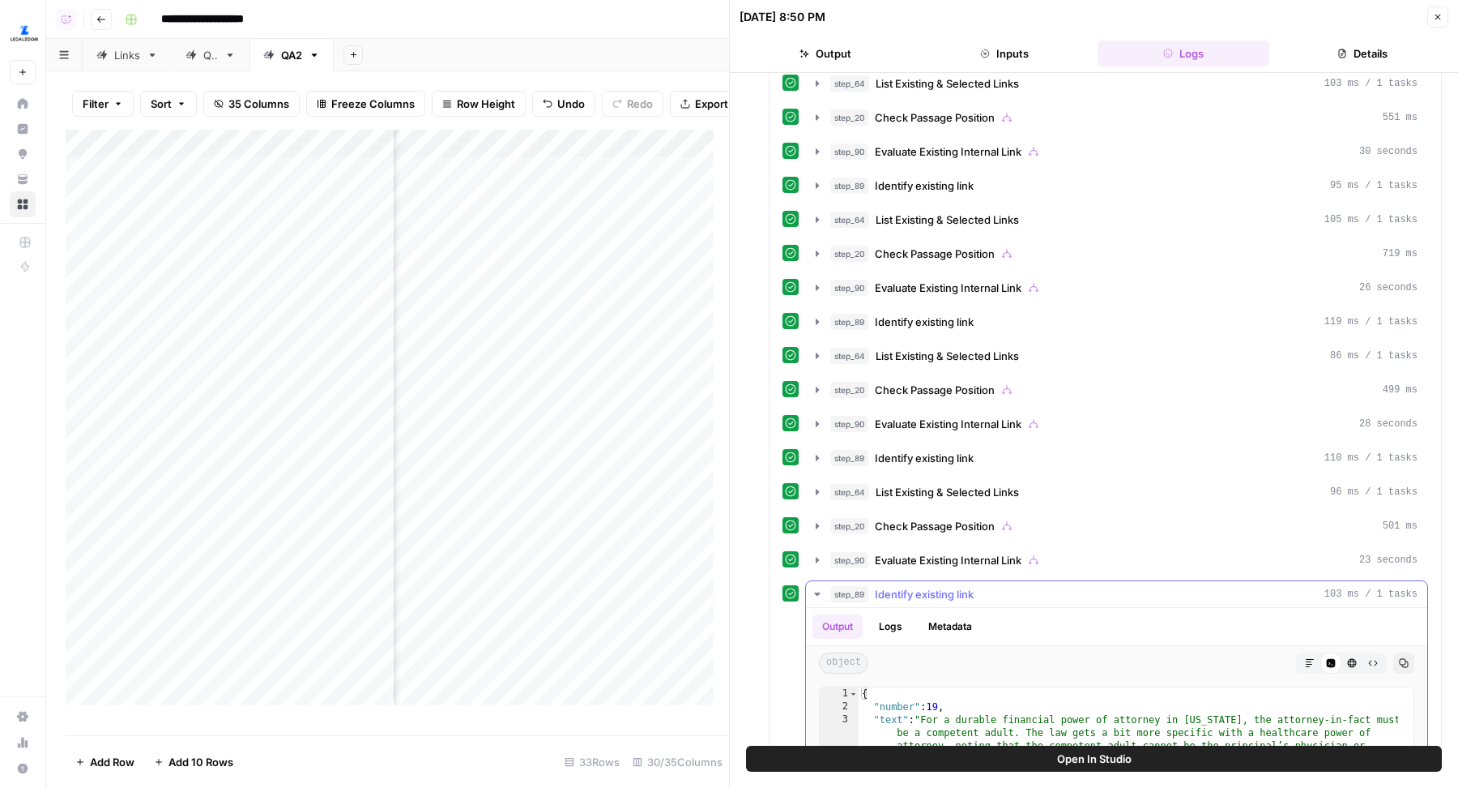
click at [948, 586] on span "Identify existing link" at bounding box center [924, 594] width 99 height 16
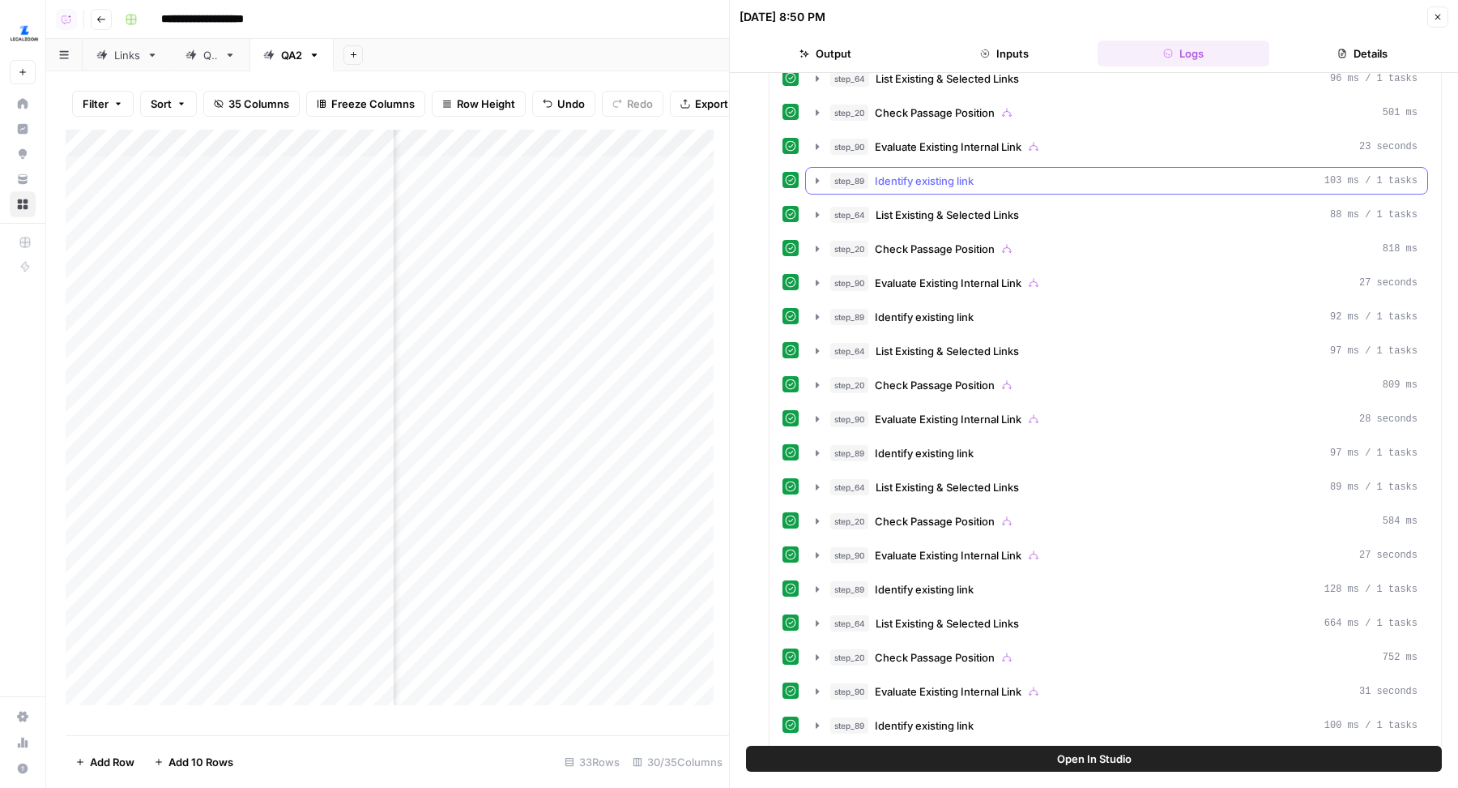
scroll to position [2626, 0]
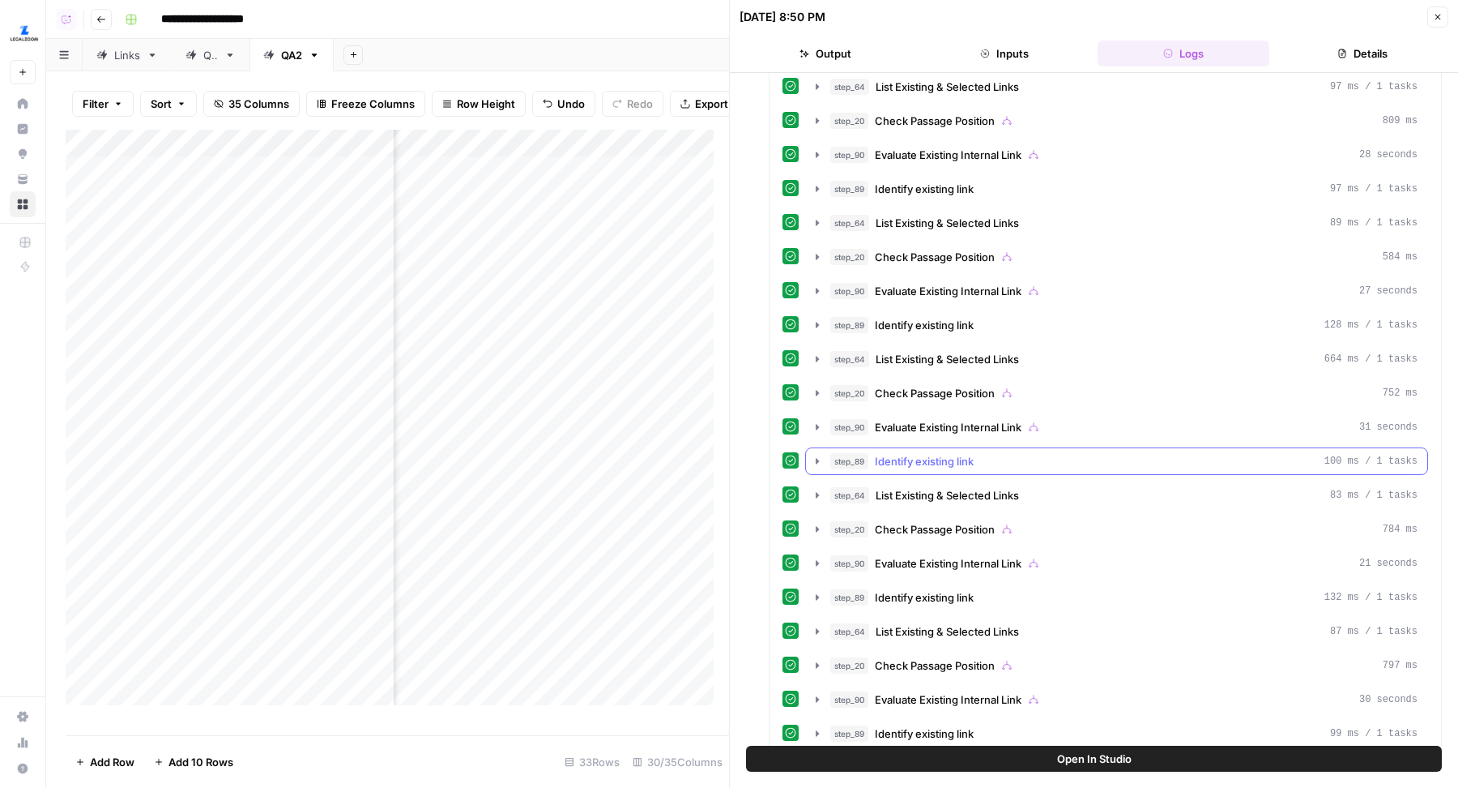
click at [958, 448] on button "step_89 Identify existing link 100 ms / 1 tasks" at bounding box center [1116, 461] width 621 height 26
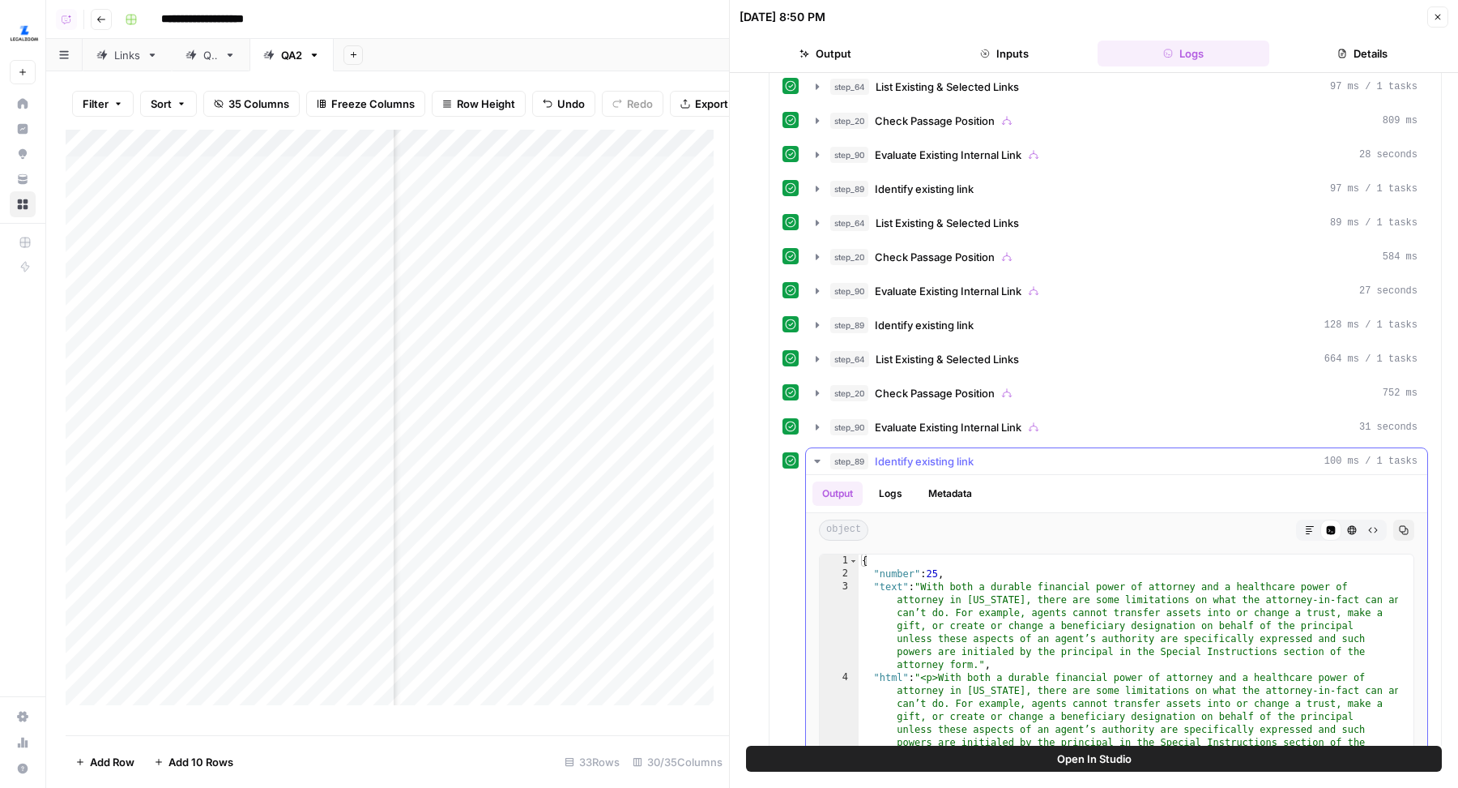
click at [958, 448] on button "step_89 Identify existing link 100 ms / 1 tasks" at bounding box center [1116, 461] width 621 height 26
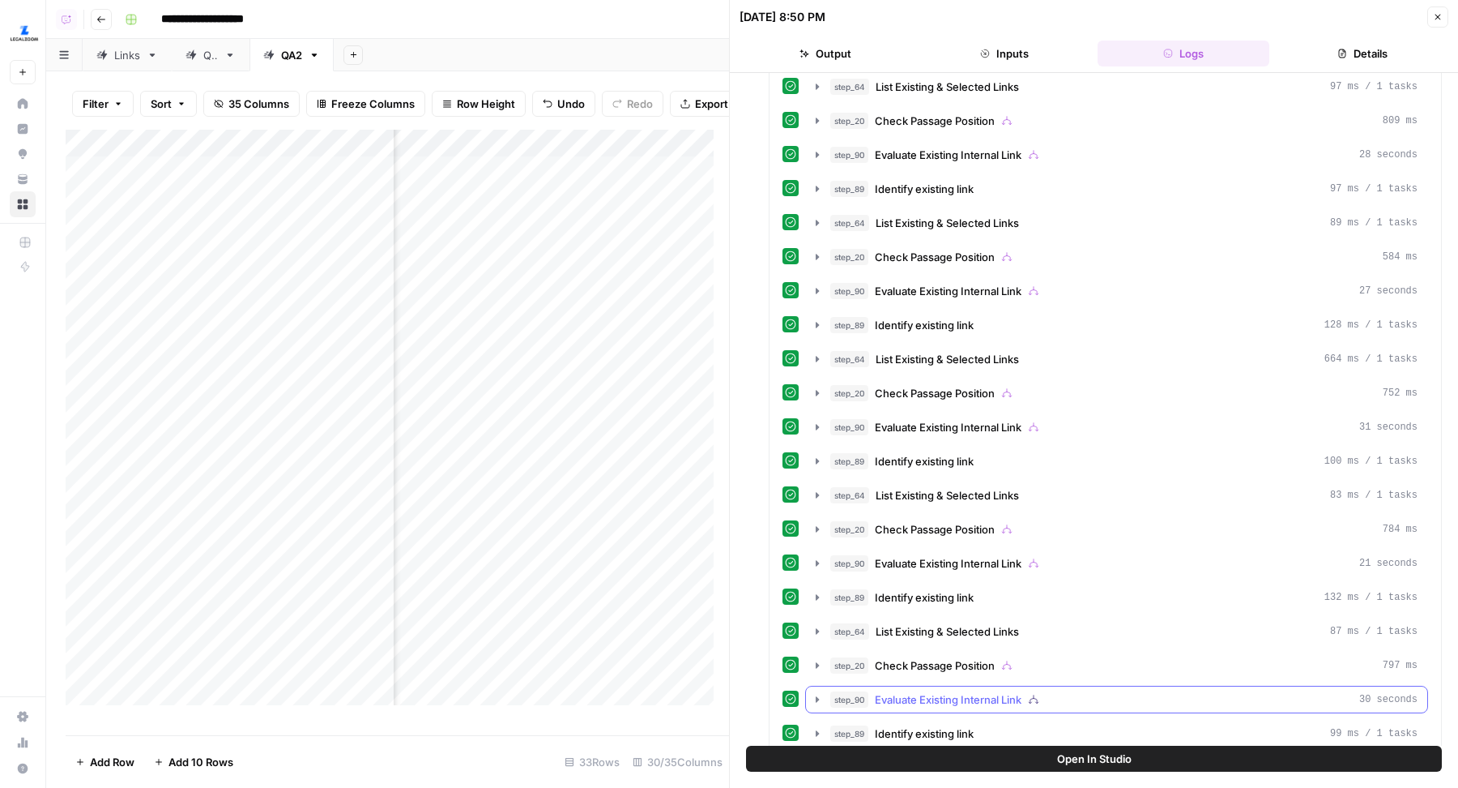
scroll to position [2749, 0]
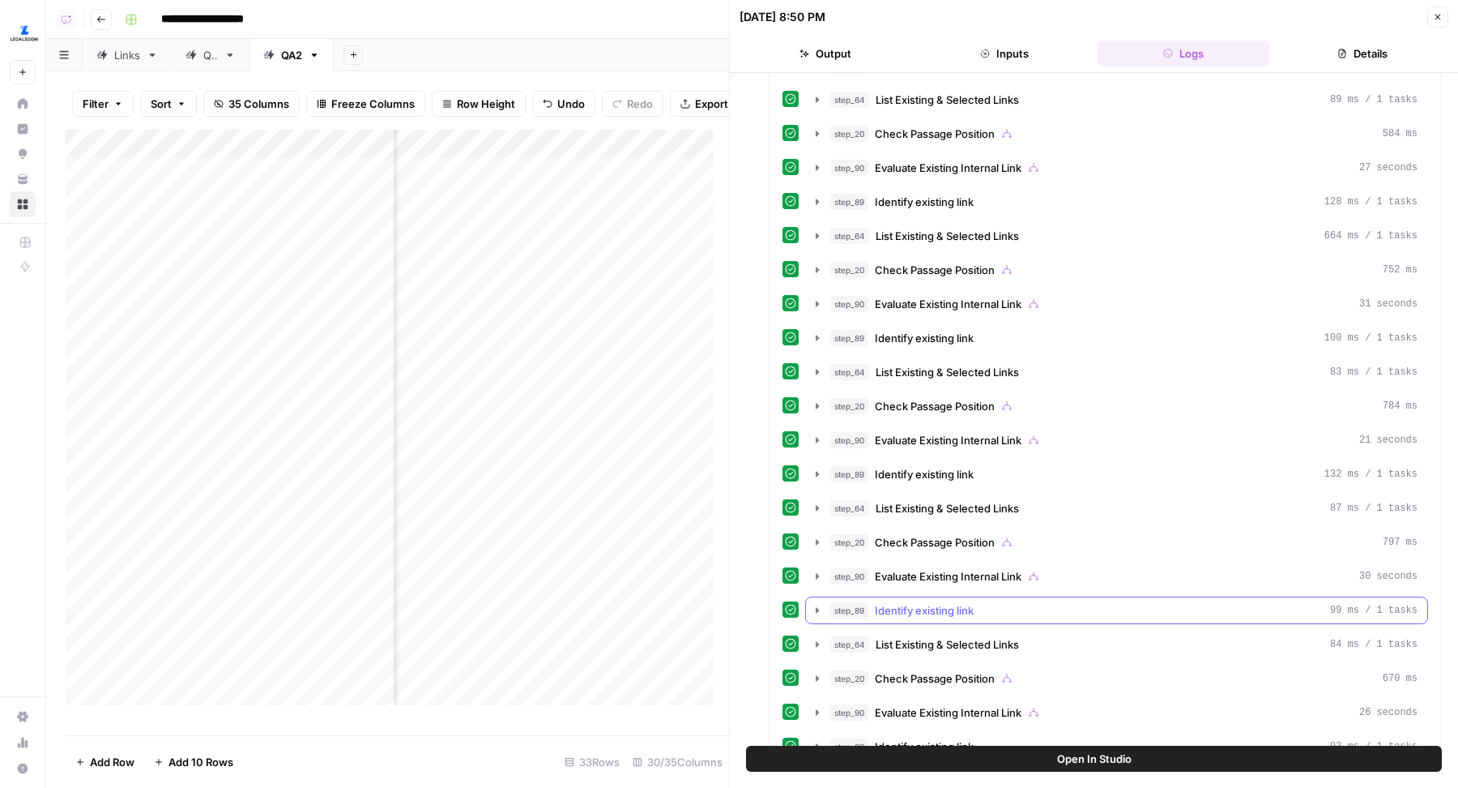
click at [902, 602] on span "Identify existing link" at bounding box center [924, 610] width 99 height 16
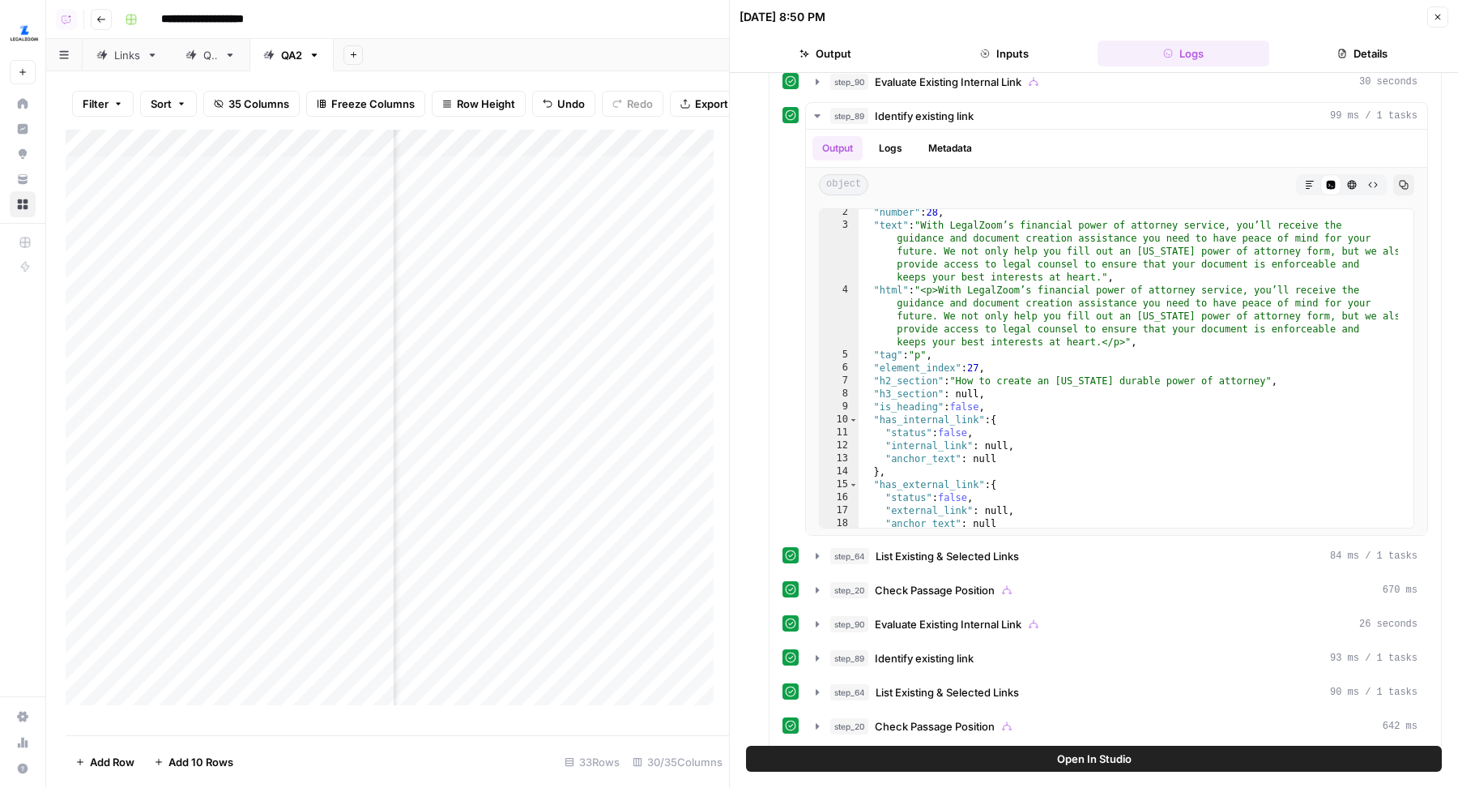
scroll to position [1, 3569]
click at [629, 238] on div "Add Column" at bounding box center [398, 425] width 664 height 591
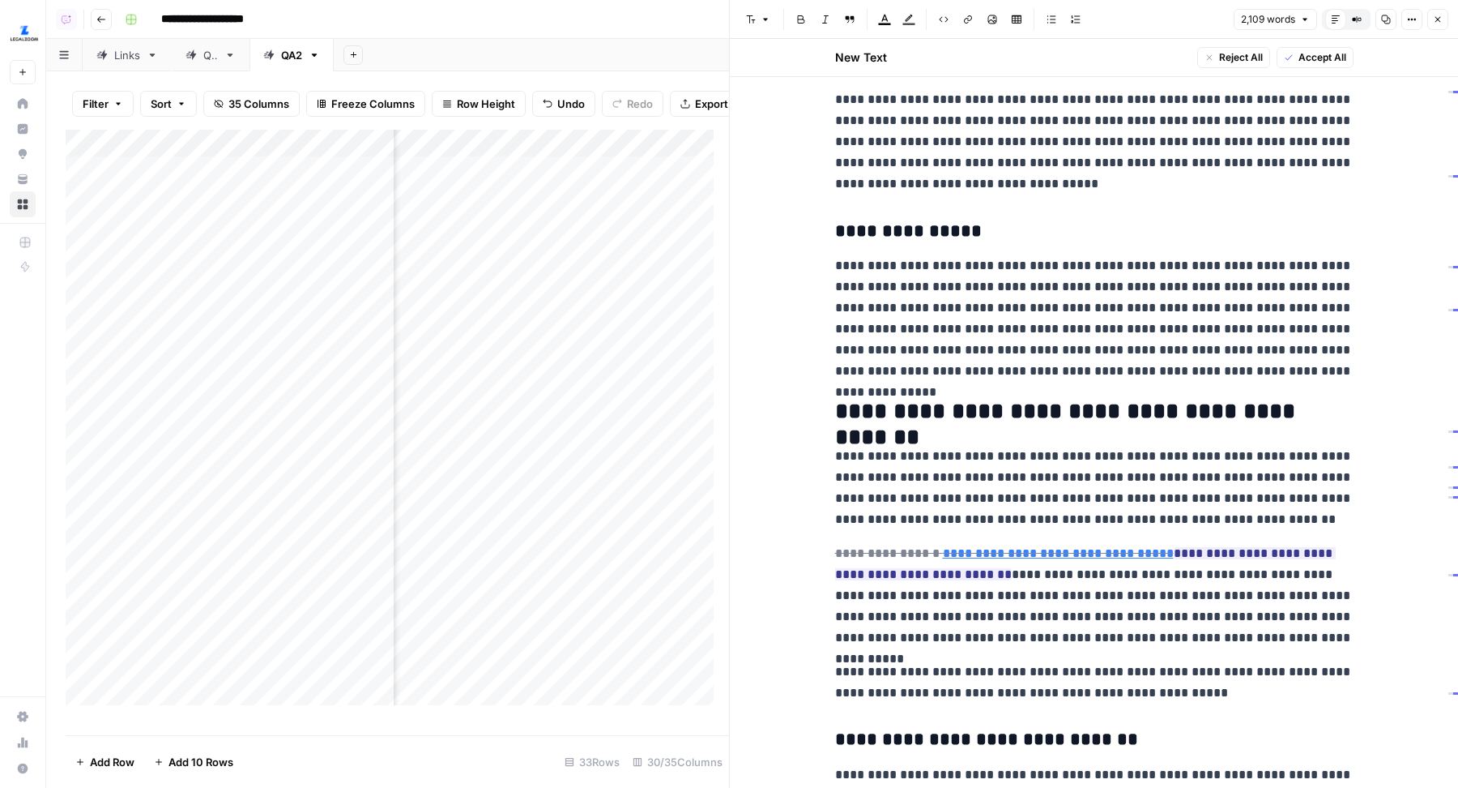
scroll to position [2483, 0]
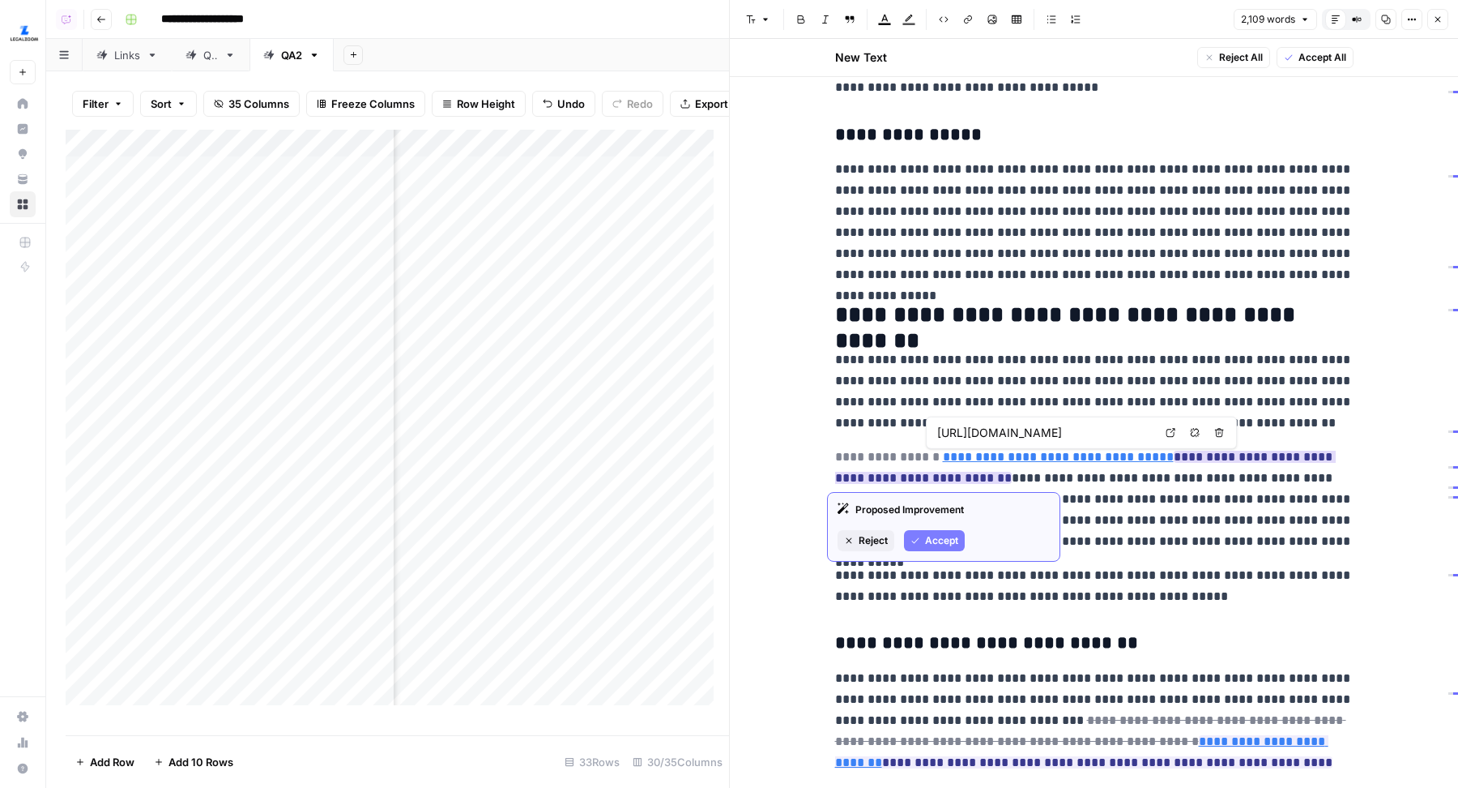
click at [1057, 459] on link "**********" at bounding box center [1058, 456] width 231 height 12
click at [1016, 453] on link "**********" at bounding box center [1058, 456] width 231 height 12
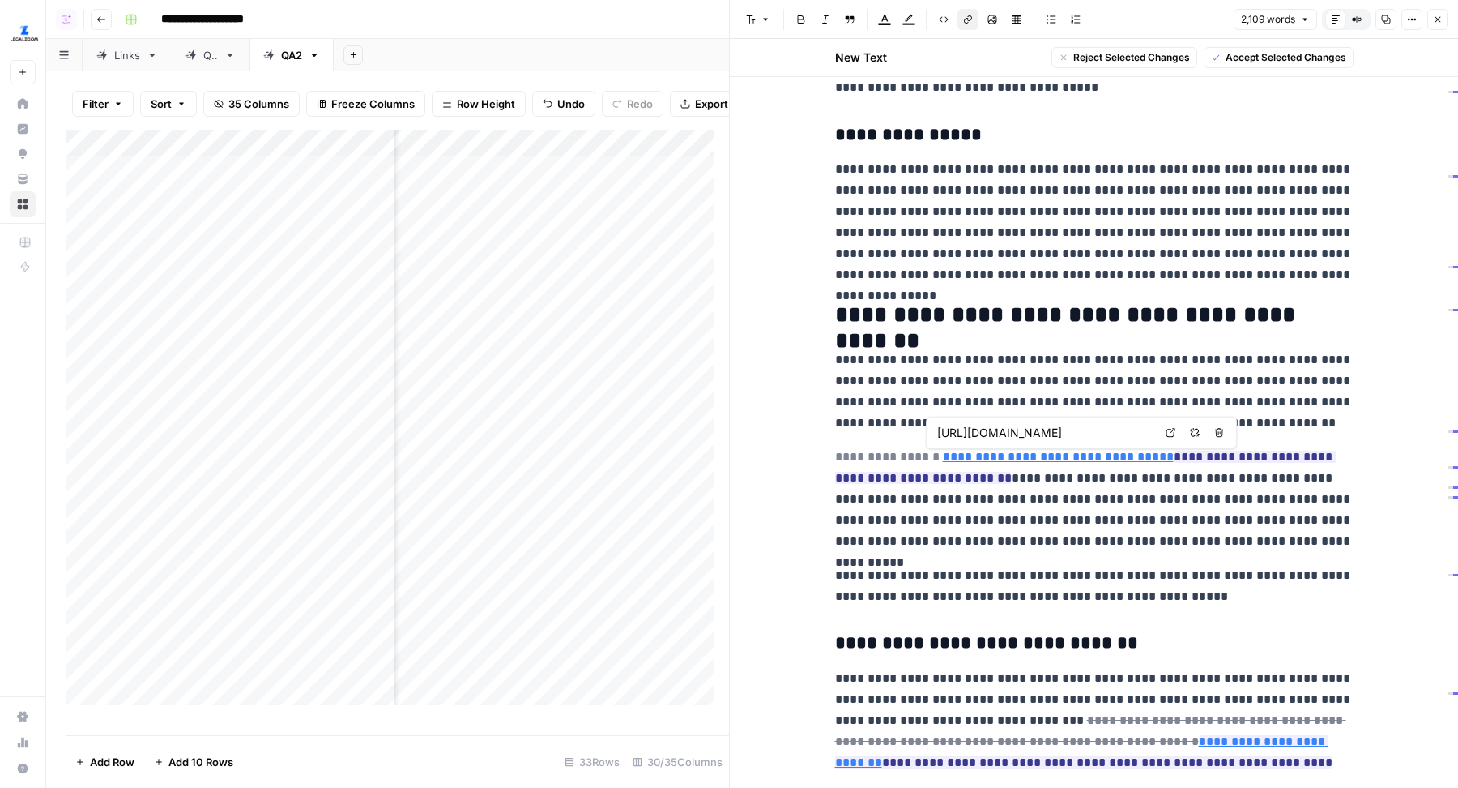
click at [1016, 453] on link "**********" at bounding box center [1058, 456] width 231 height 12
click at [1211, 537] on p "**********" at bounding box center [1094, 498] width 519 height 105
click at [1441, 22] on icon "button" at bounding box center [1438, 20] width 10 height 10
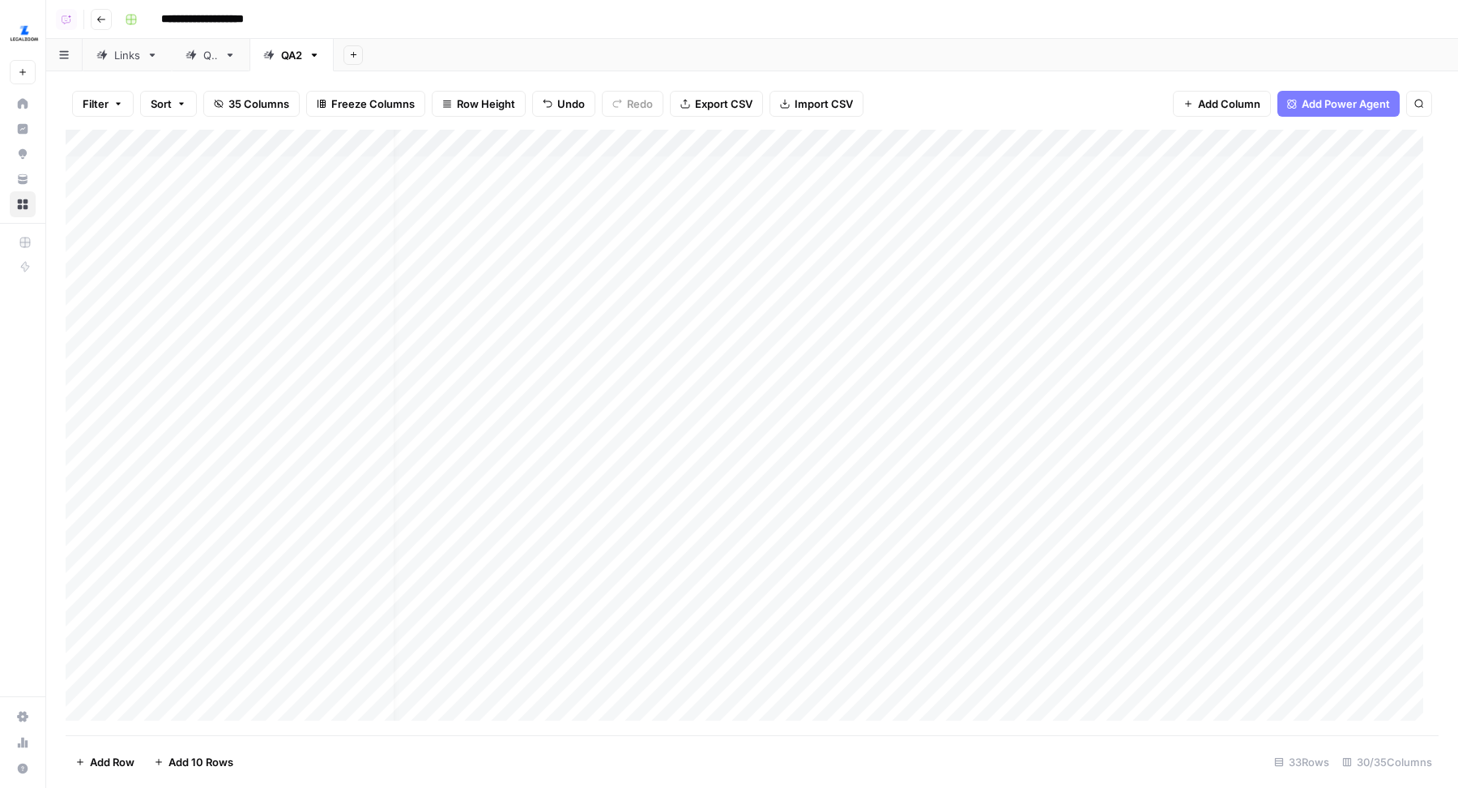
scroll to position [1, 0]
click at [1178, 222] on div "Add Column" at bounding box center [752, 433] width 1373 height 606
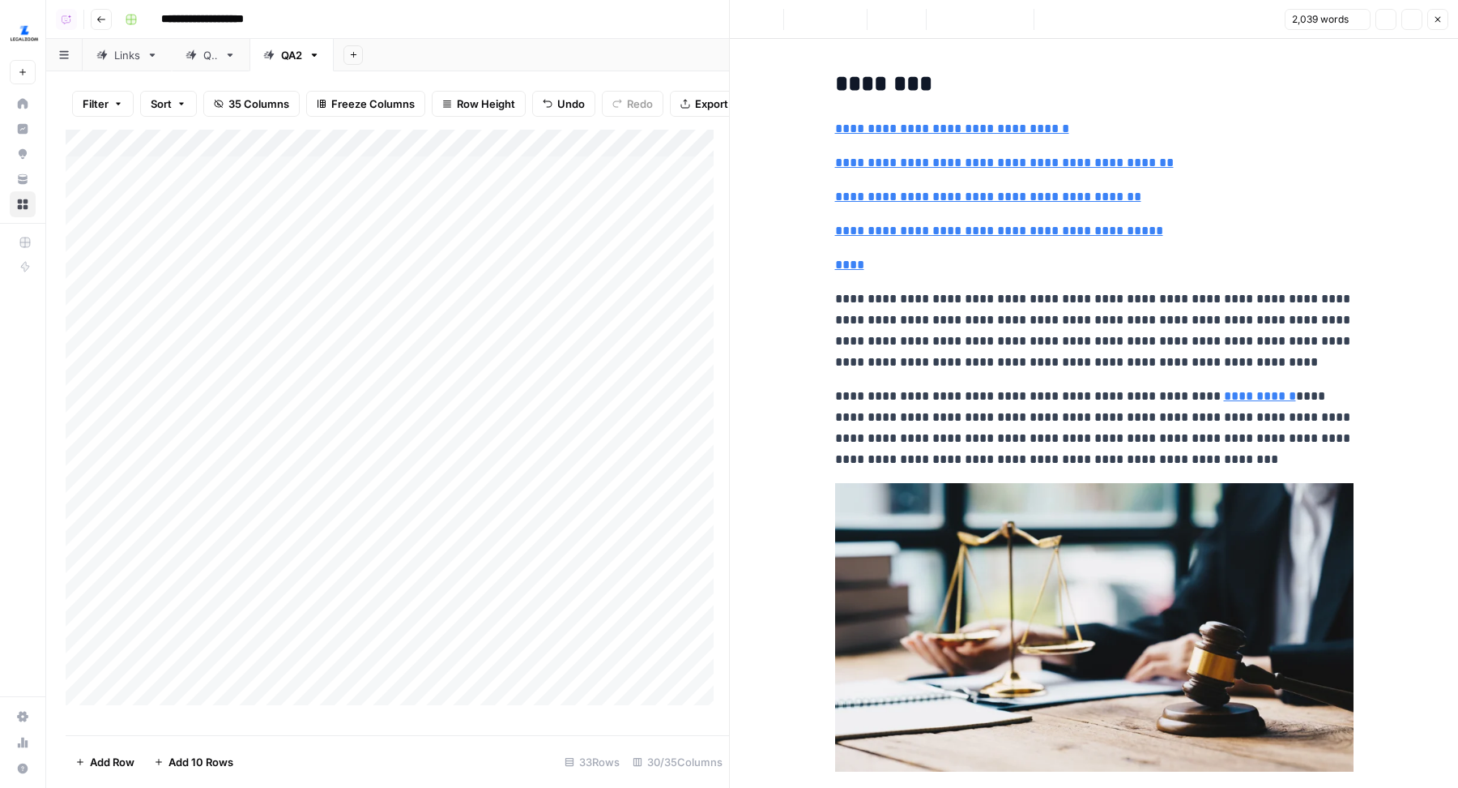
click at [1061, 396] on p "**********" at bounding box center [1094, 428] width 519 height 84
type input "financial"
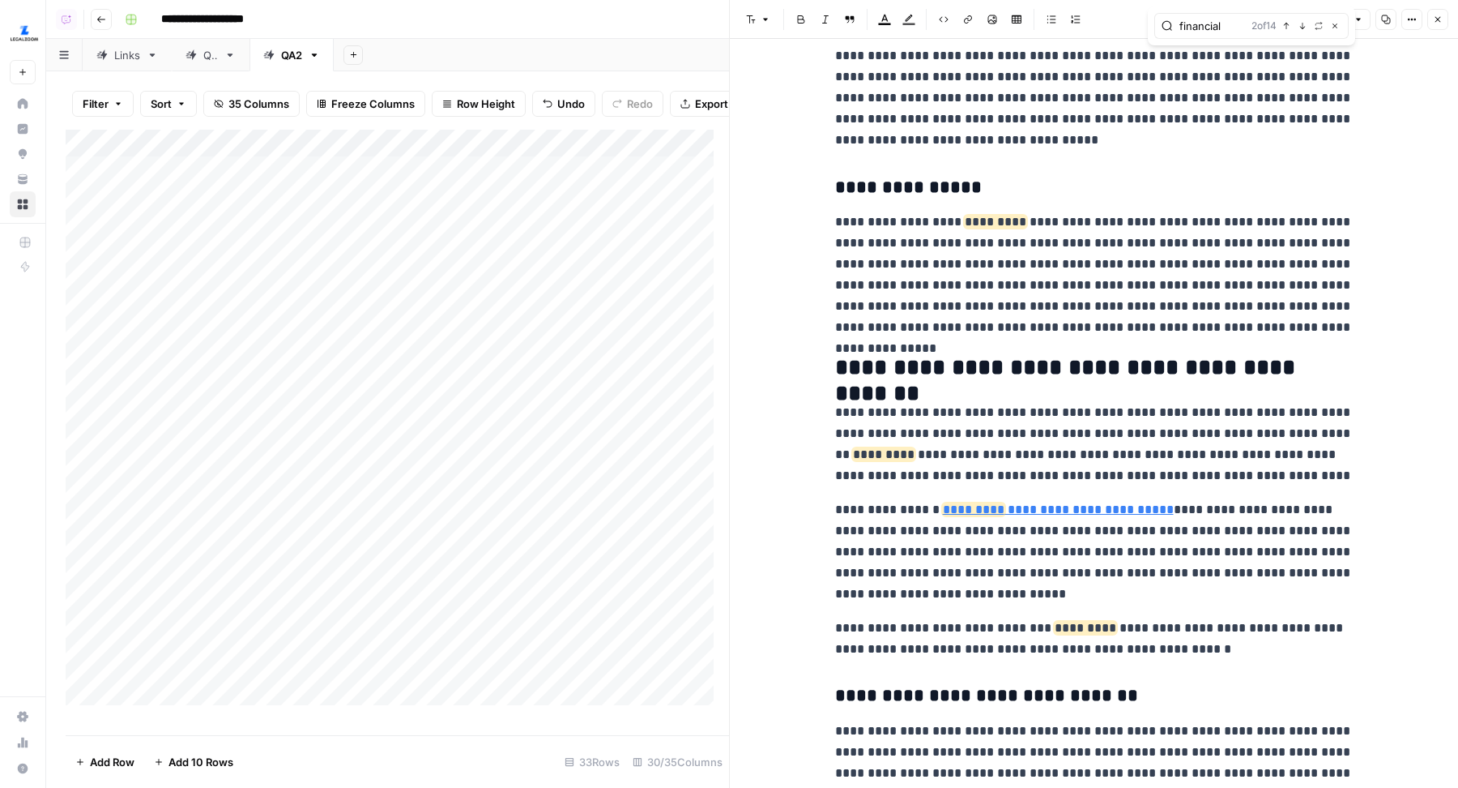
scroll to position [2413, 0]
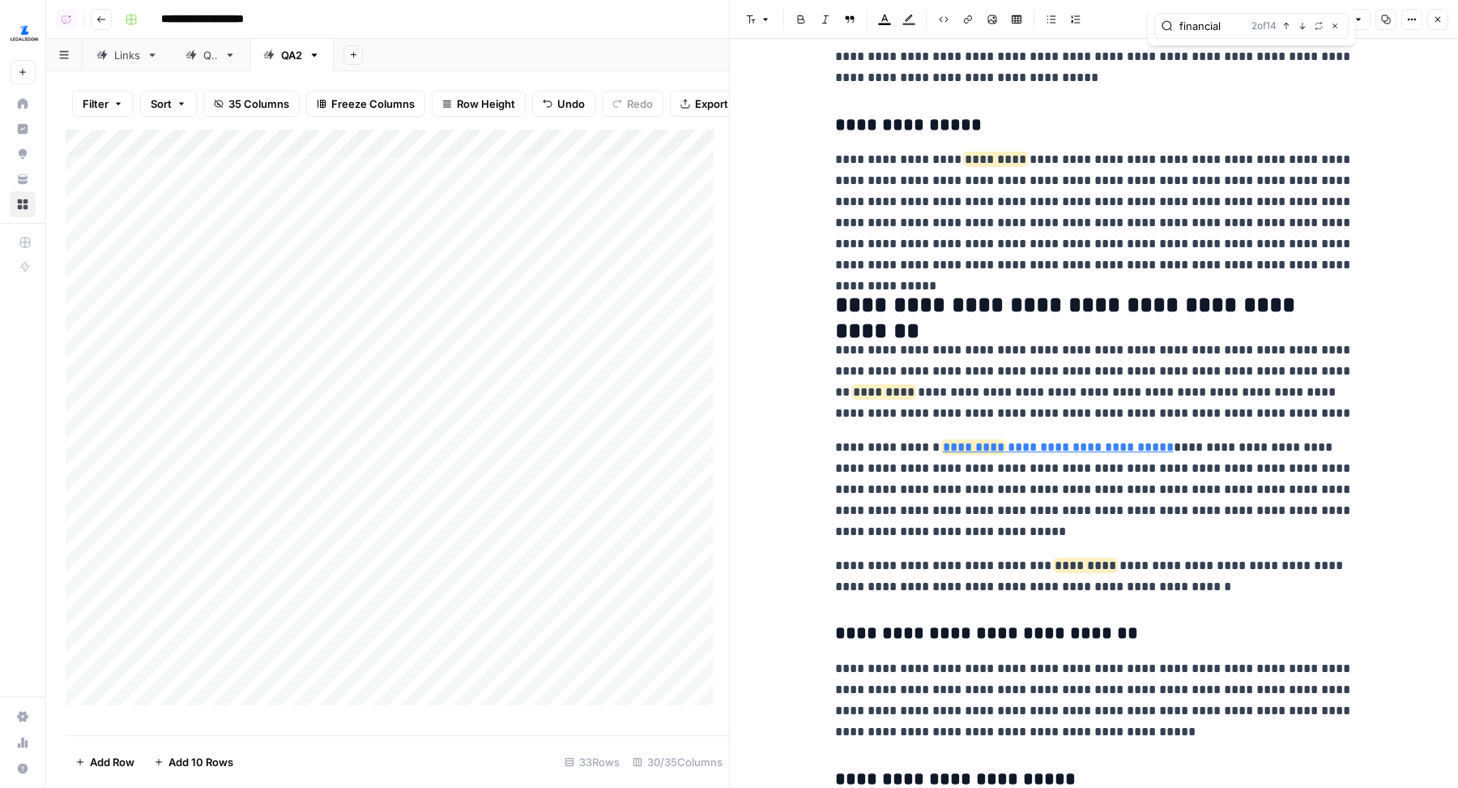
click at [1071, 445] on link "**********" at bounding box center [1058, 447] width 231 height 12
click at [1437, 17] on icon "button" at bounding box center [1438, 20] width 10 height 10
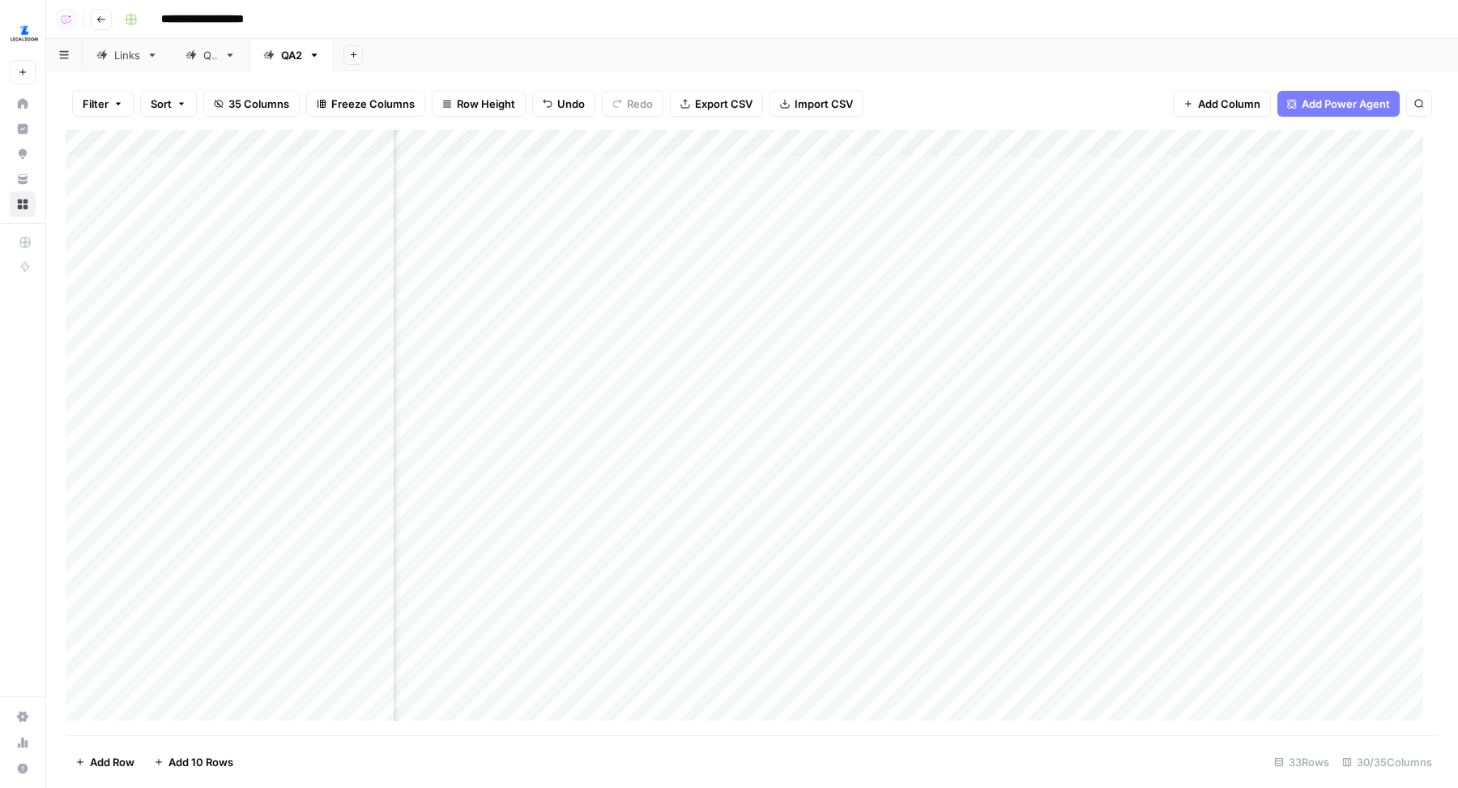
scroll to position [1, 3389]
click at [806, 225] on div "Add Column" at bounding box center [752, 433] width 1373 height 606
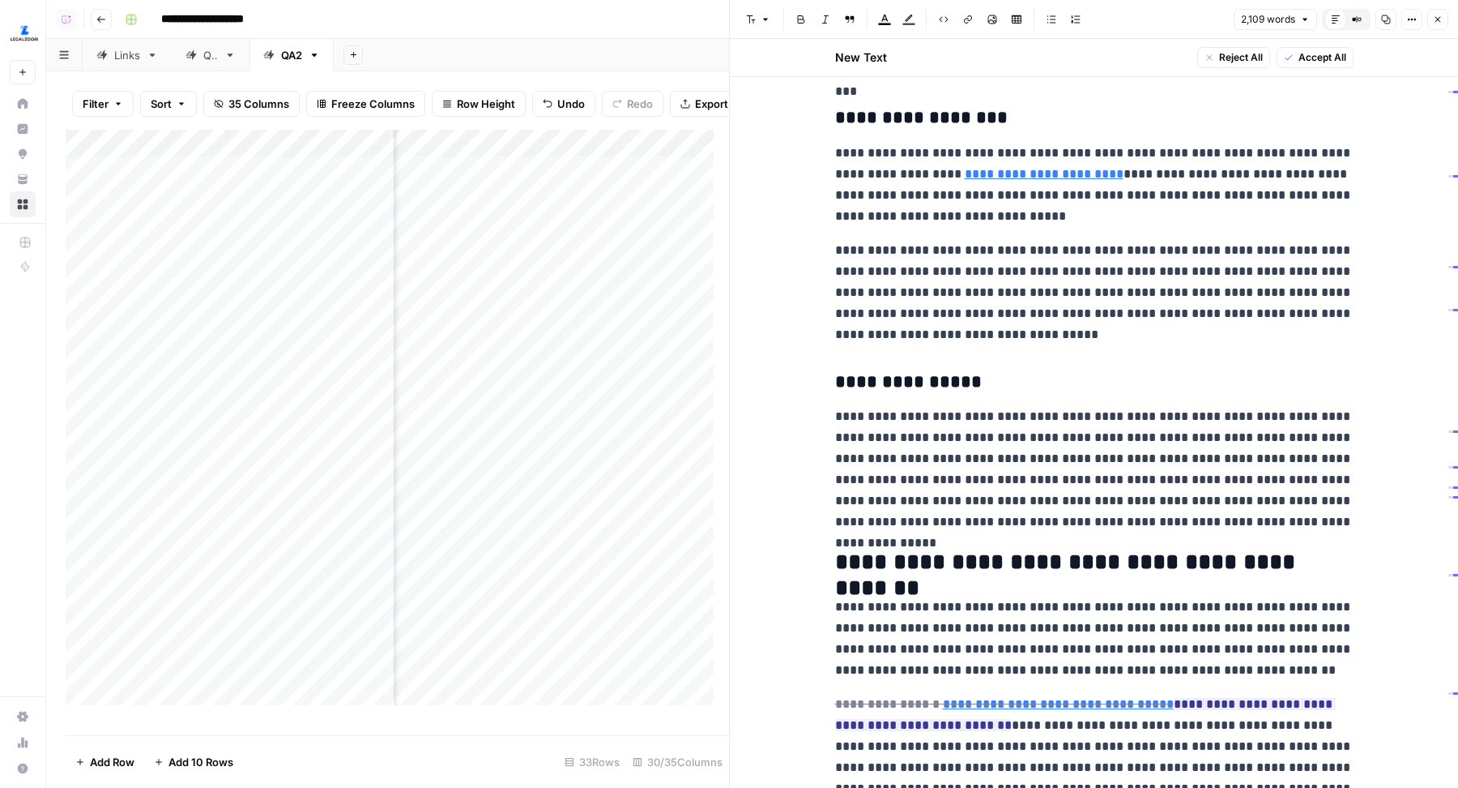
scroll to position [2659, 0]
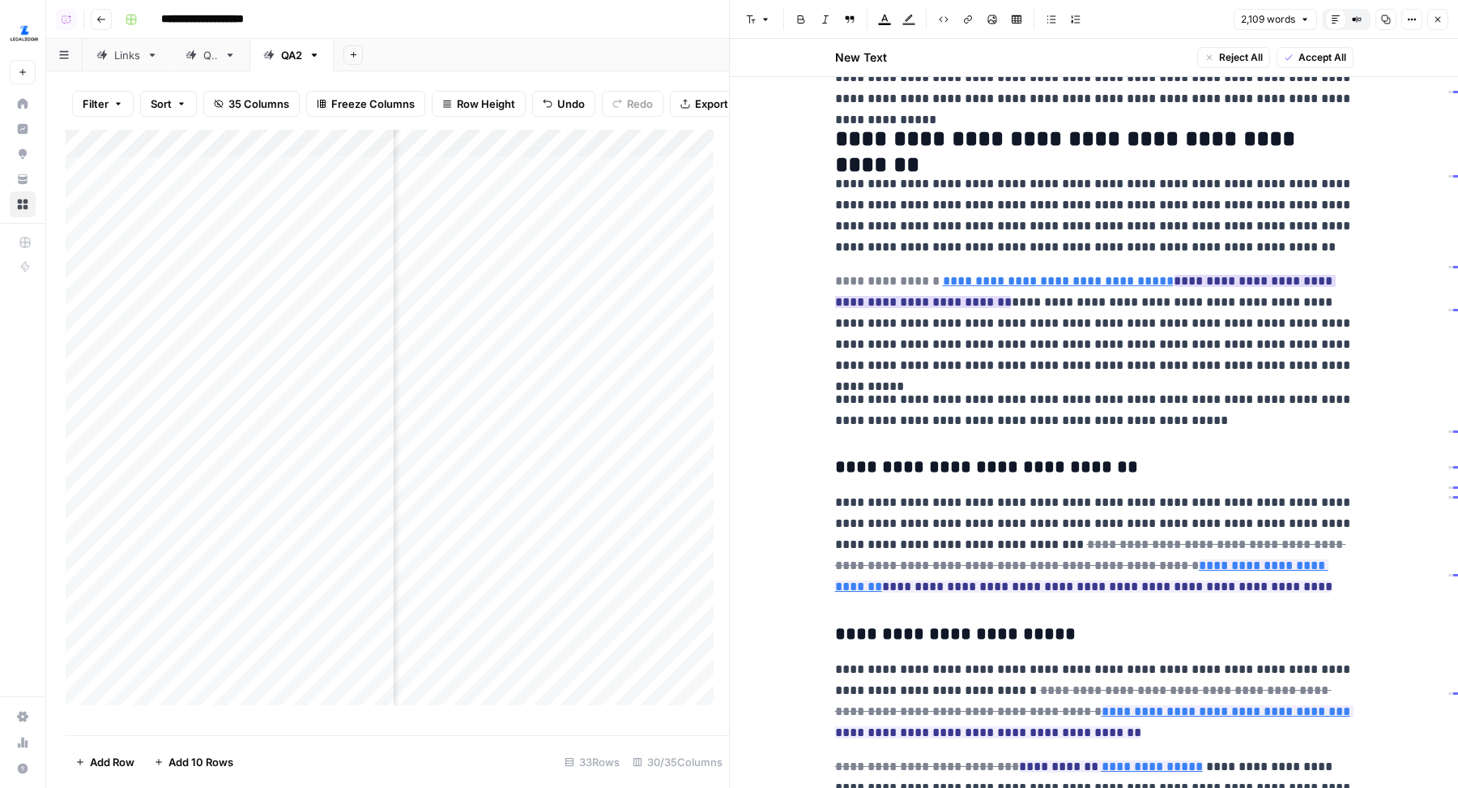
click at [1095, 281] on link "**********" at bounding box center [1058, 281] width 231 height 12
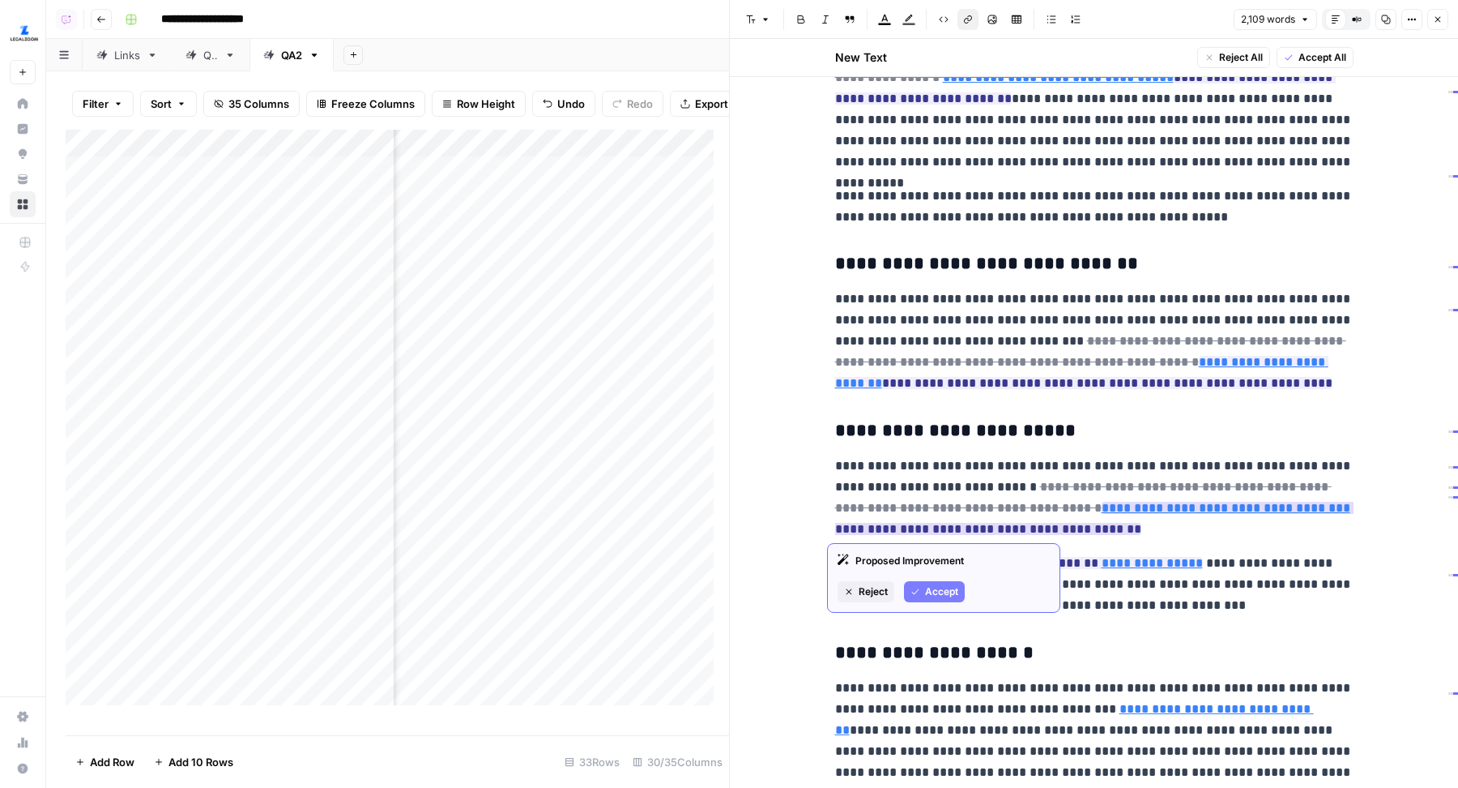
click at [1102, 507] on link "**********" at bounding box center [1226, 508] width 249 height 12
type input "https://www.legalzoom.com/articles/what-is-a-power-of-attorney"
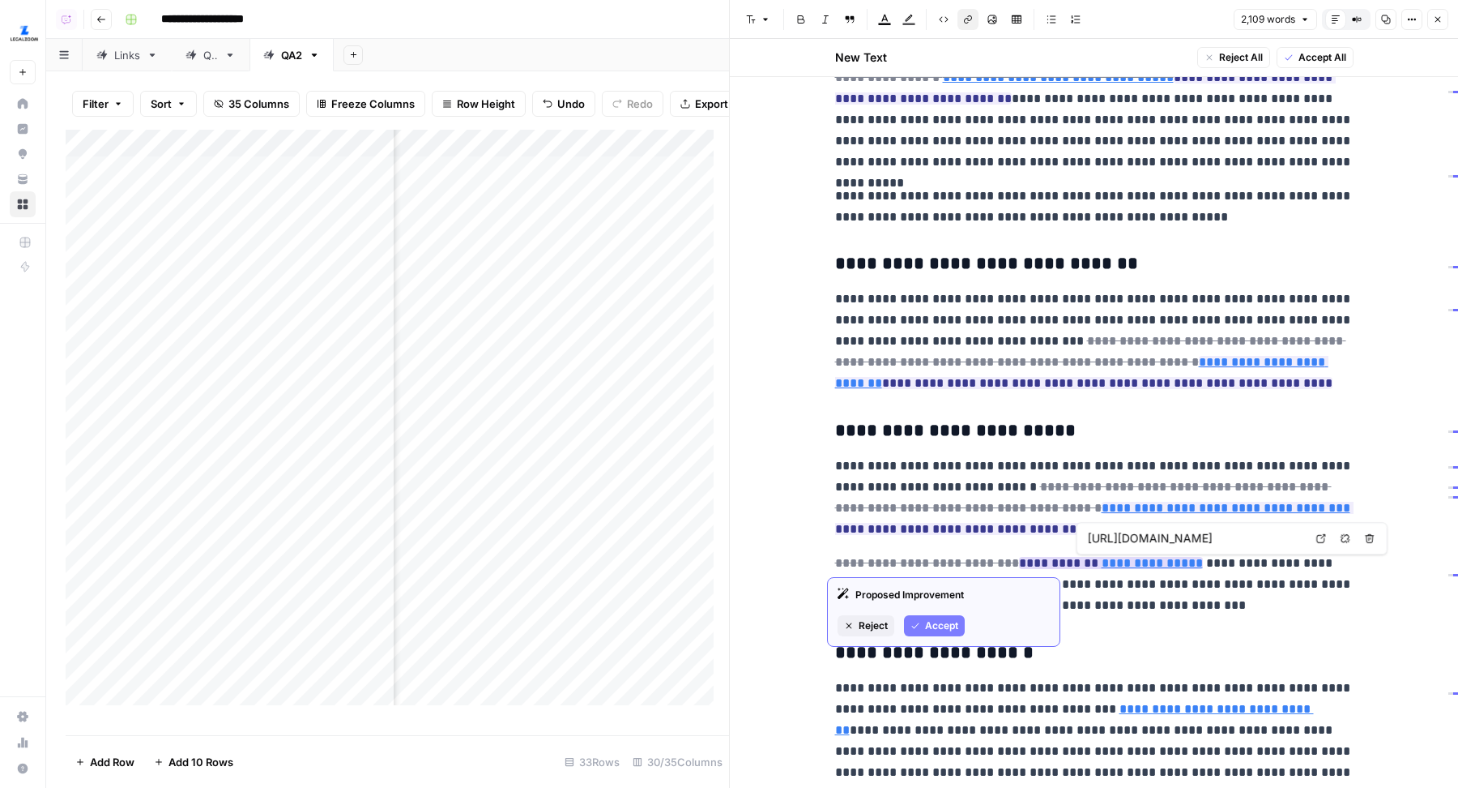
click at [1131, 569] on link "**********" at bounding box center [1152, 563] width 101 height 12
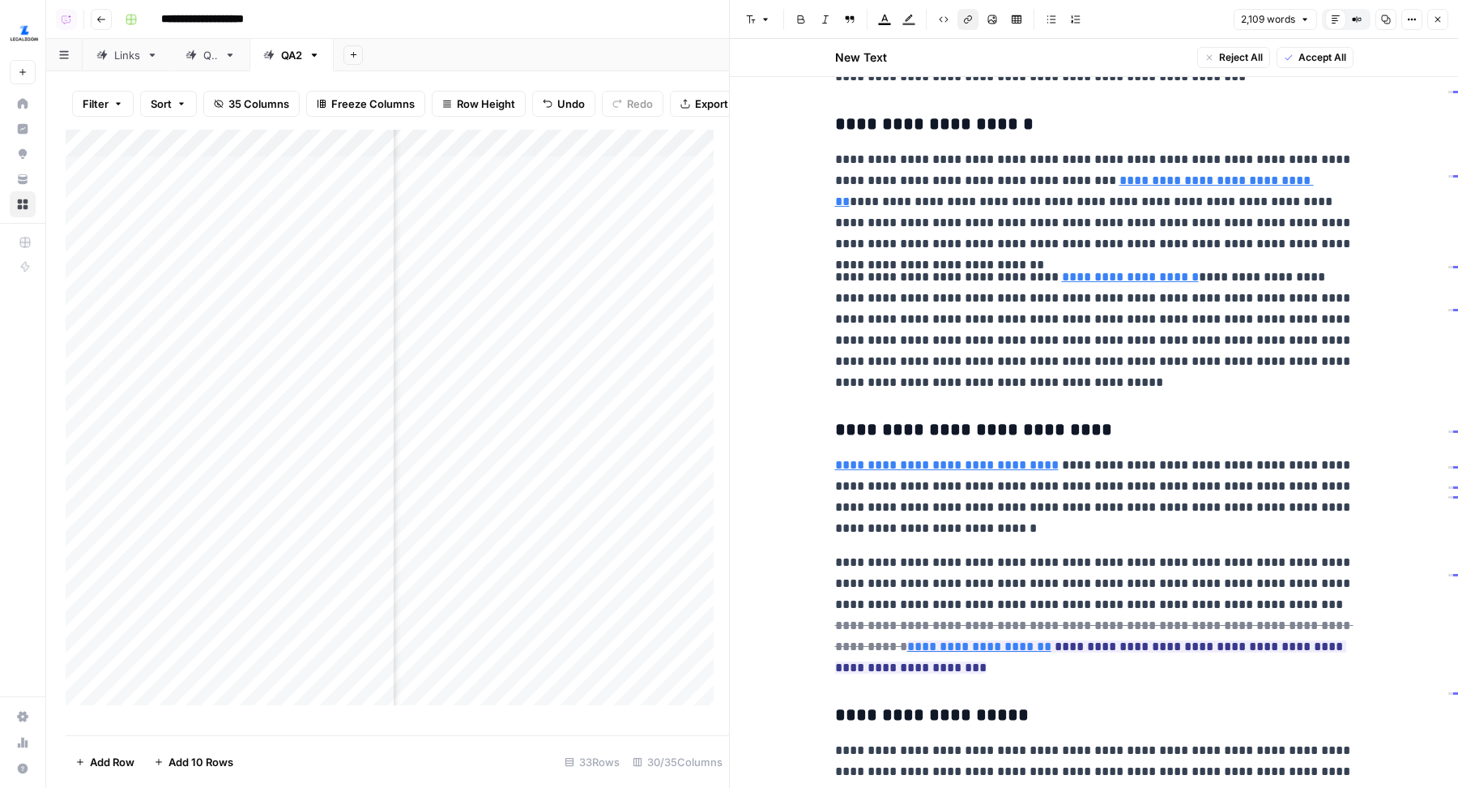
scroll to position [3820, 0]
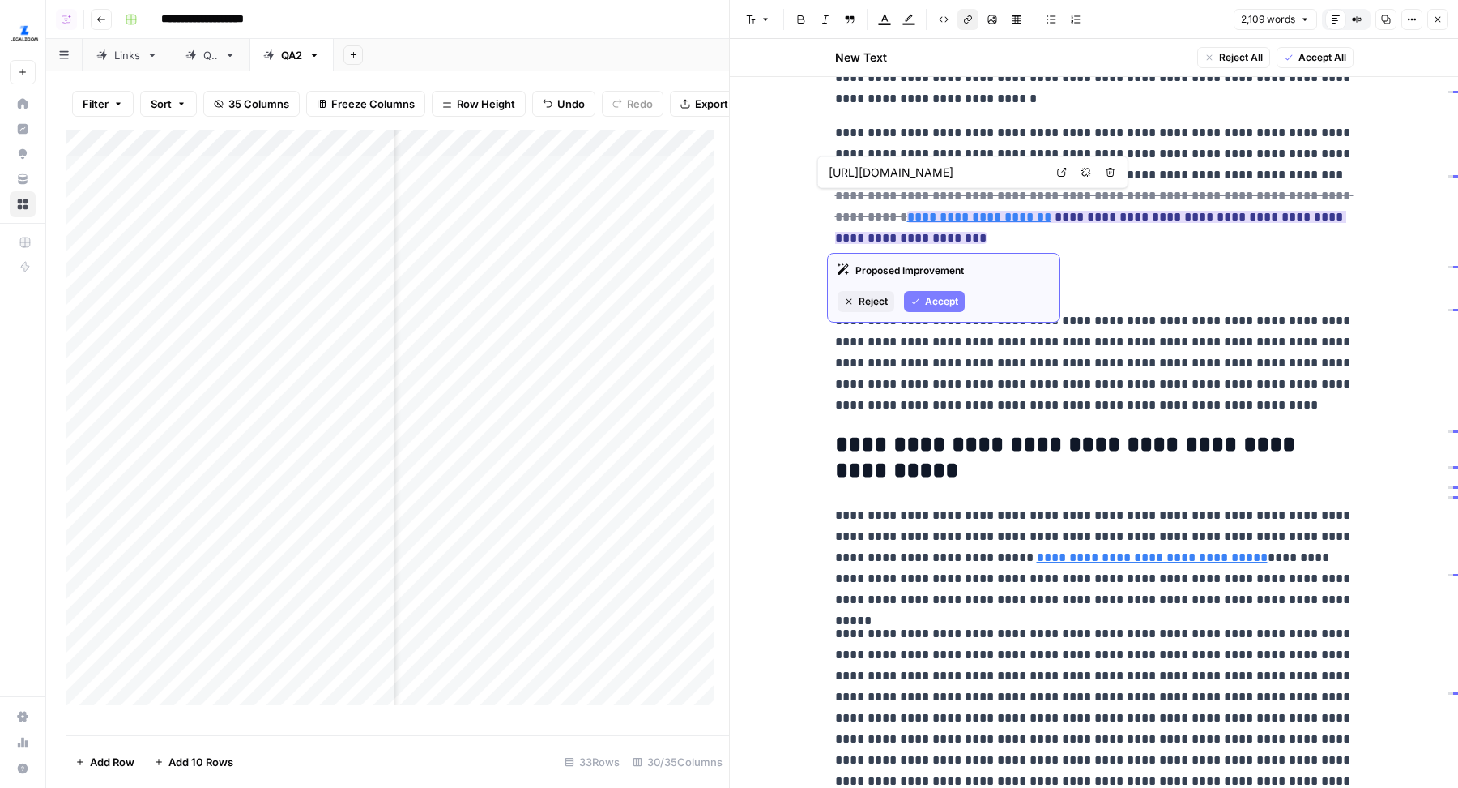
click at [1052, 211] on link "**********" at bounding box center [979, 217] width 144 height 12
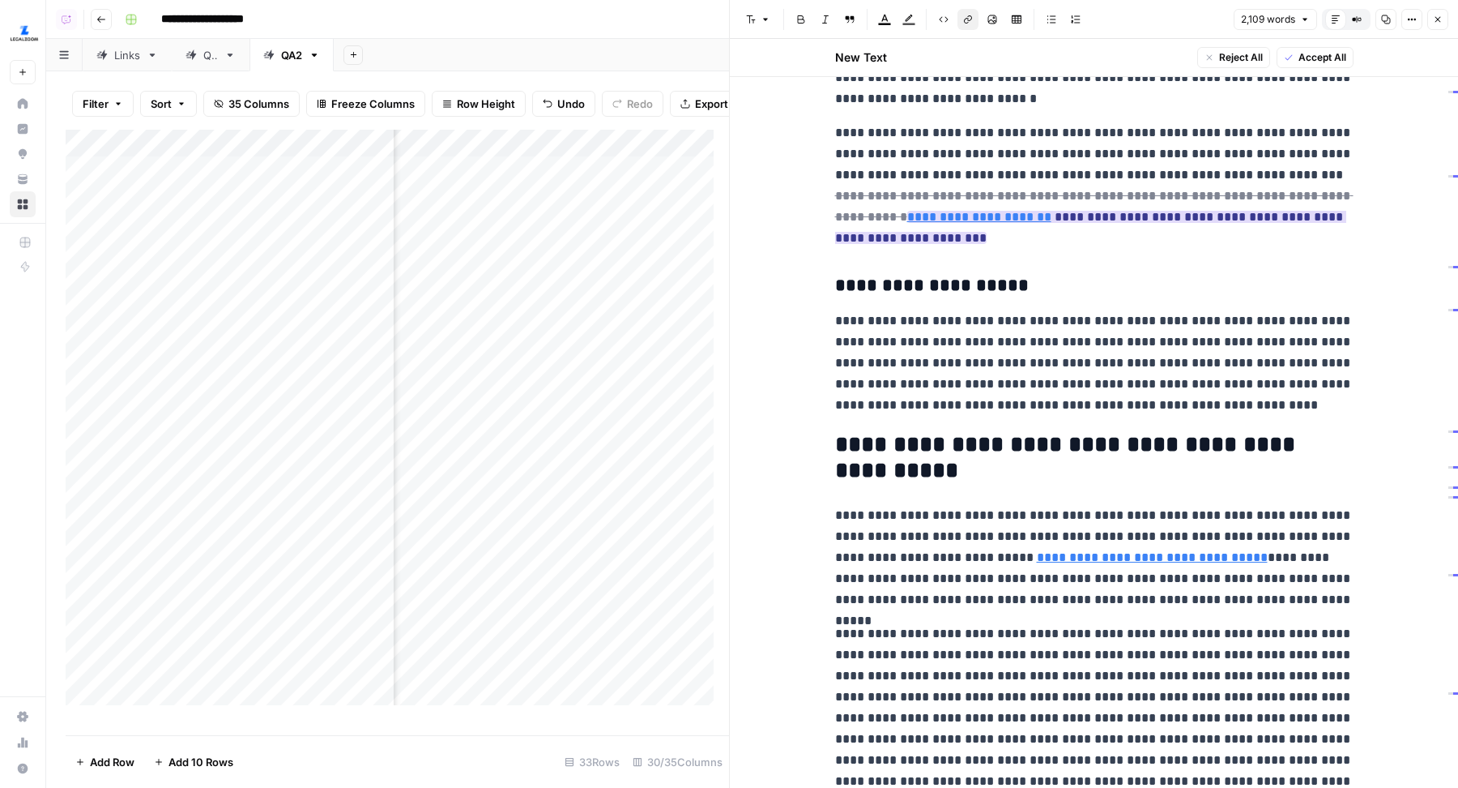
click at [916, 216] on link "**********" at bounding box center [979, 217] width 144 height 12
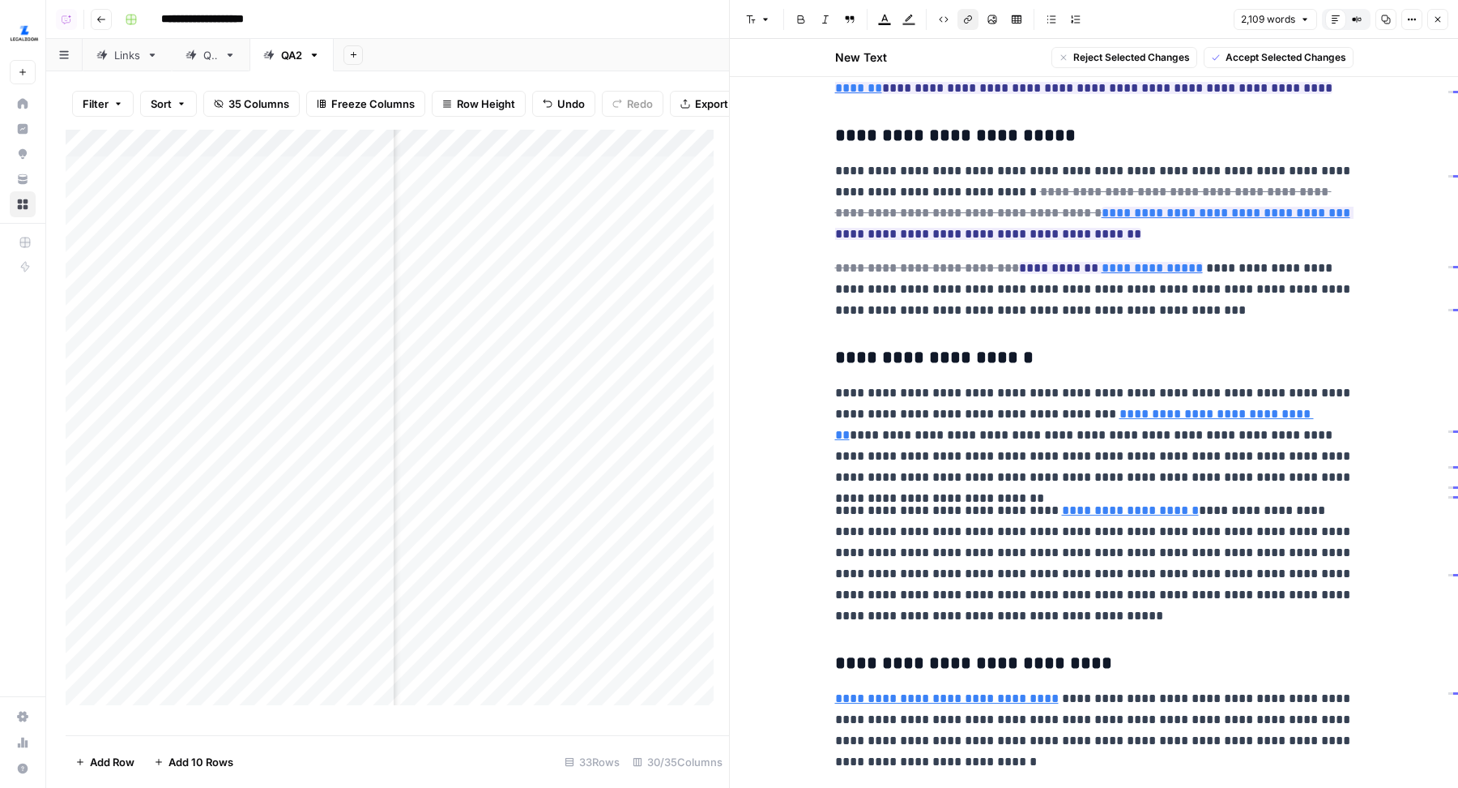
scroll to position [3012, 0]
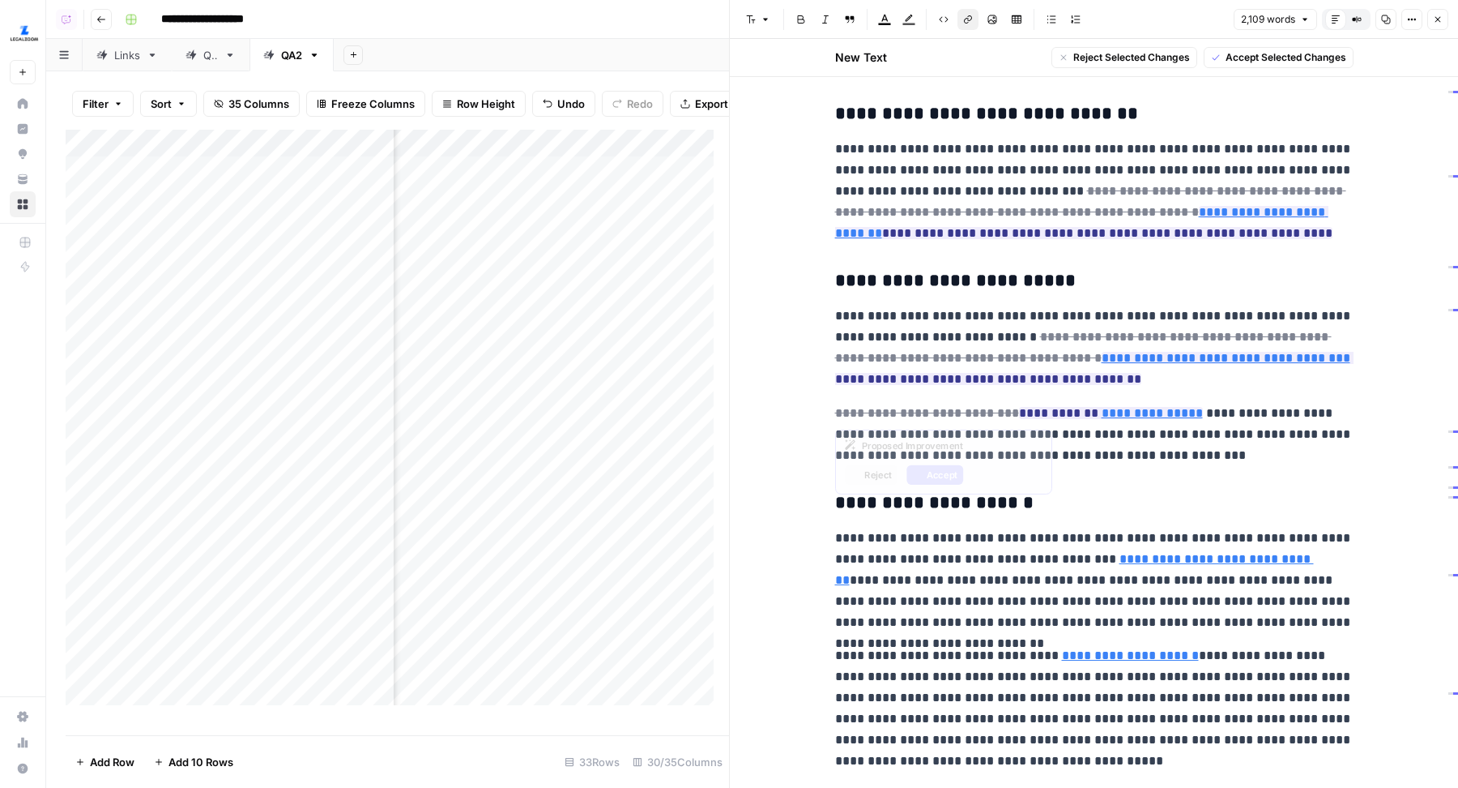
type input "https://www.legalzoom.com/articles/transferring-power-of-attorney"
click at [1170, 218] on span "**********" at bounding box center [1090, 212] width 511 height 64
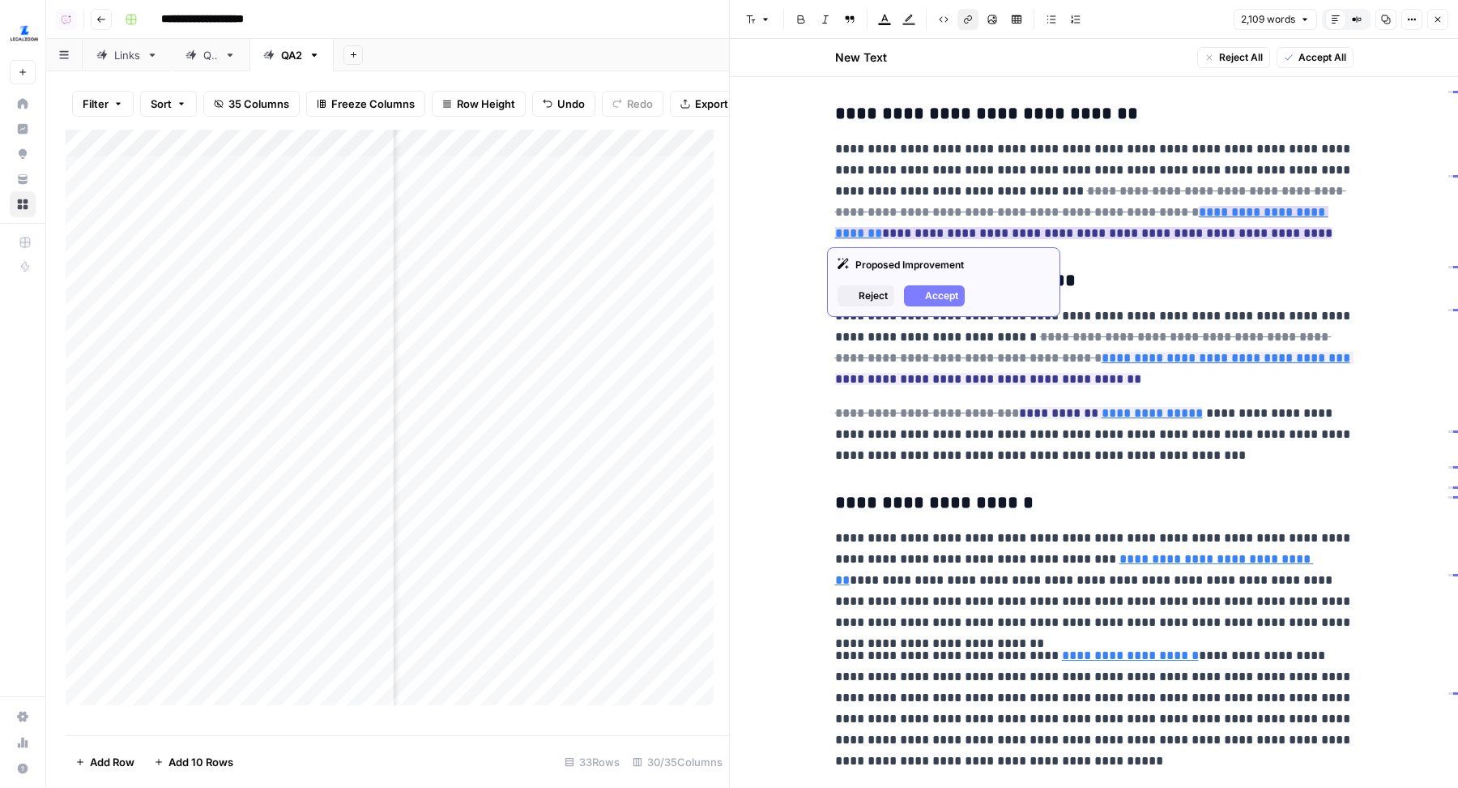
click at [1164, 216] on link "**********" at bounding box center [1081, 222] width 493 height 33
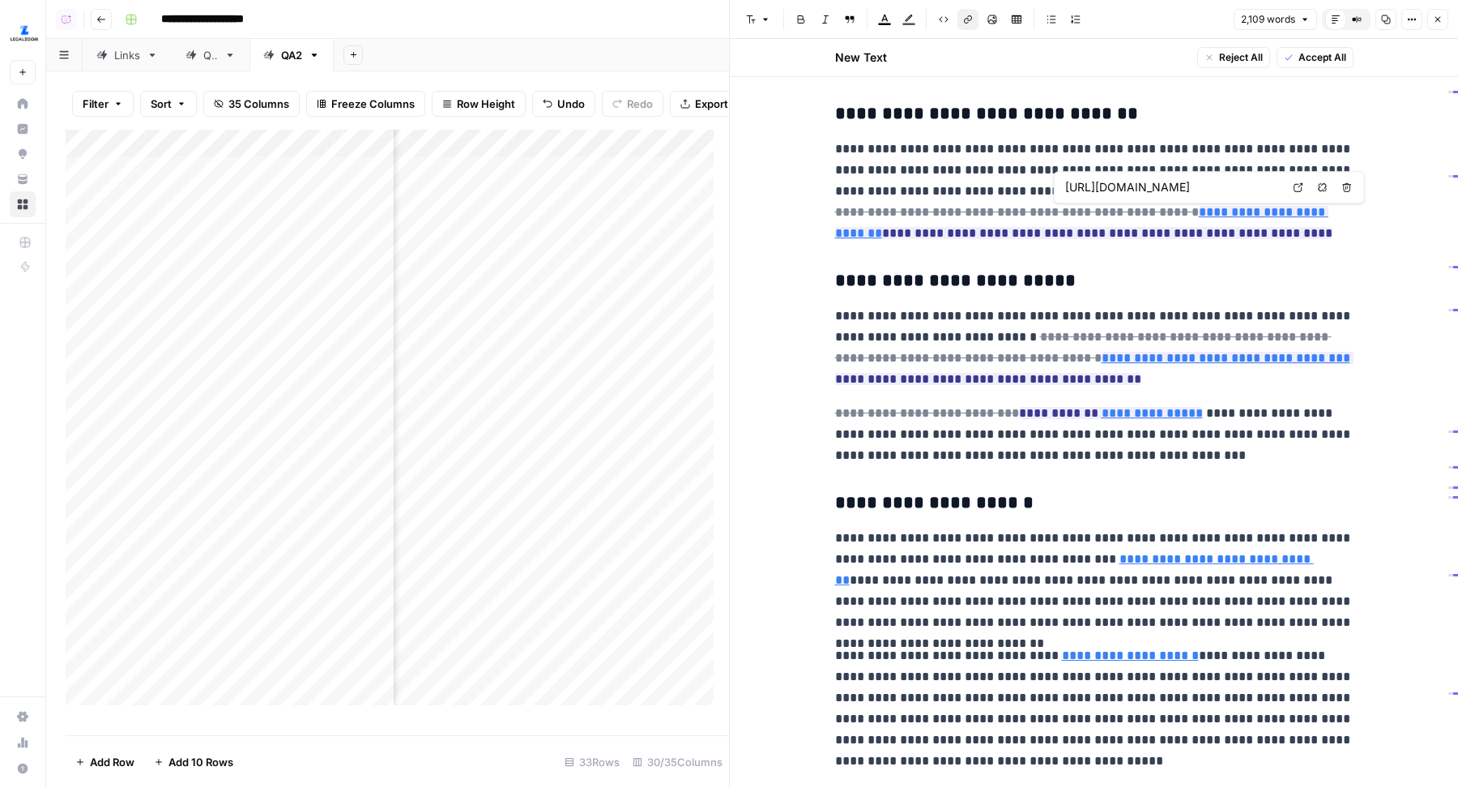
click at [1296, 185] on icon at bounding box center [1299, 187] width 10 height 10
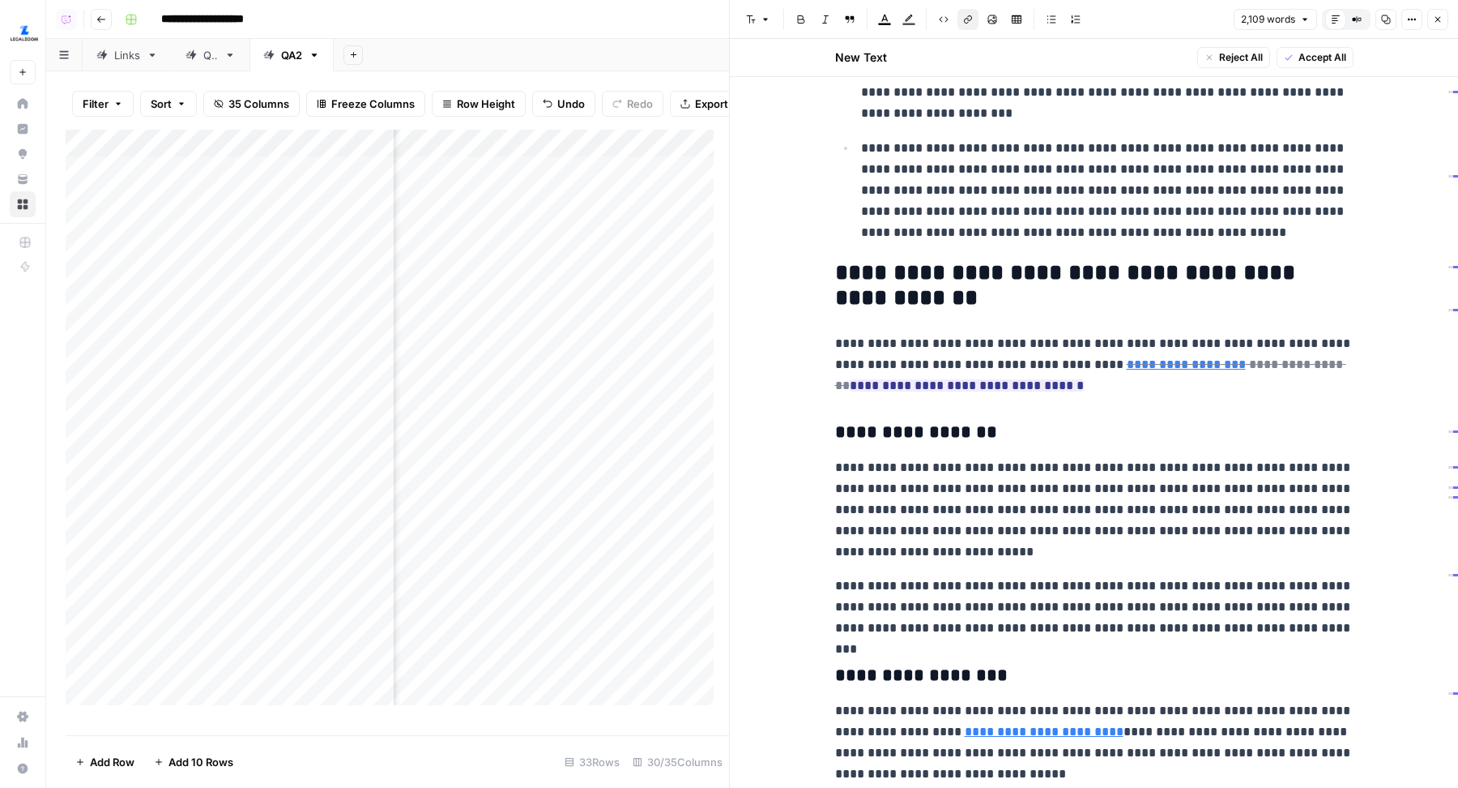
scroll to position [1420, 0]
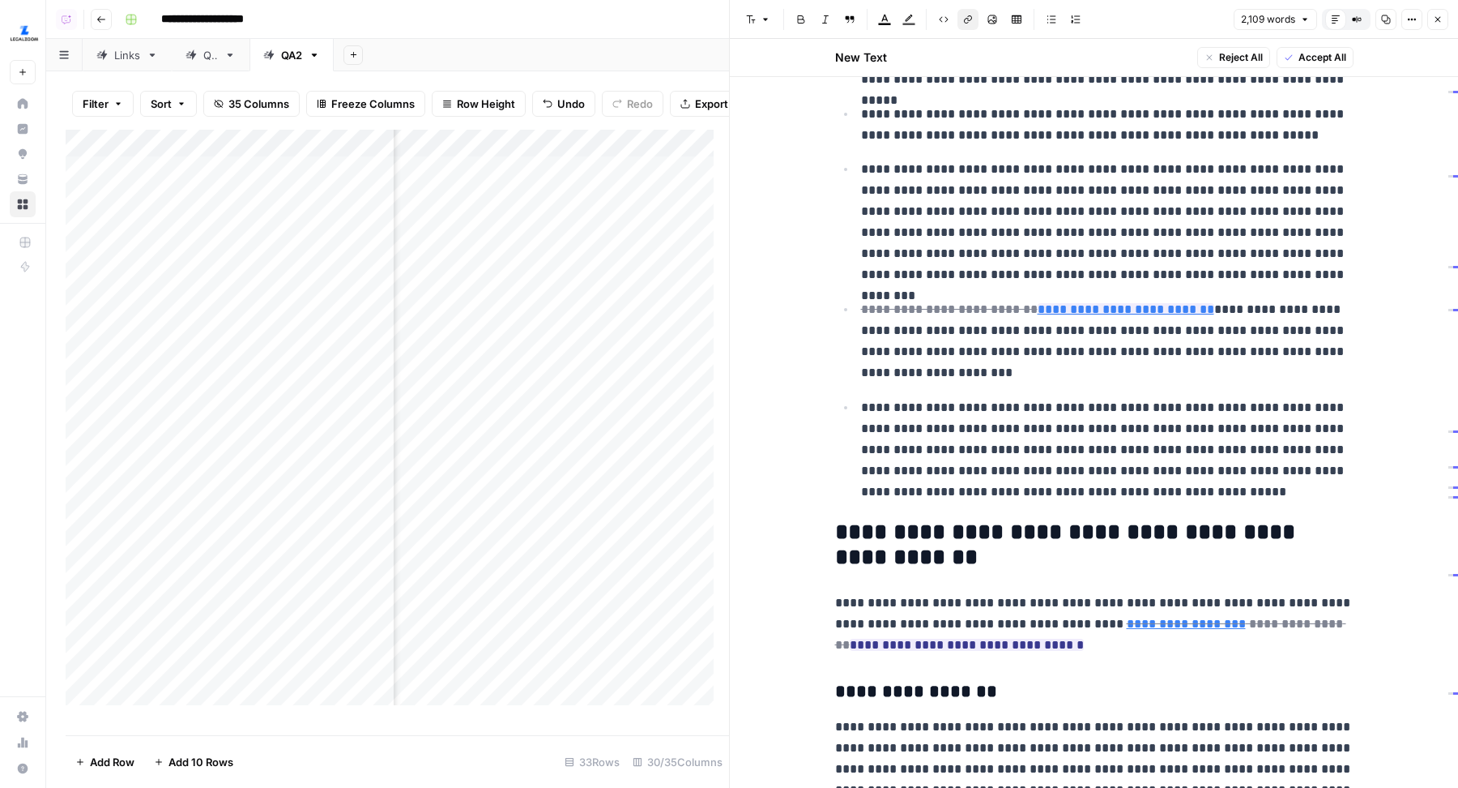
click at [1434, 20] on icon "button" at bounding box center [1438, 20] width 10 height 10
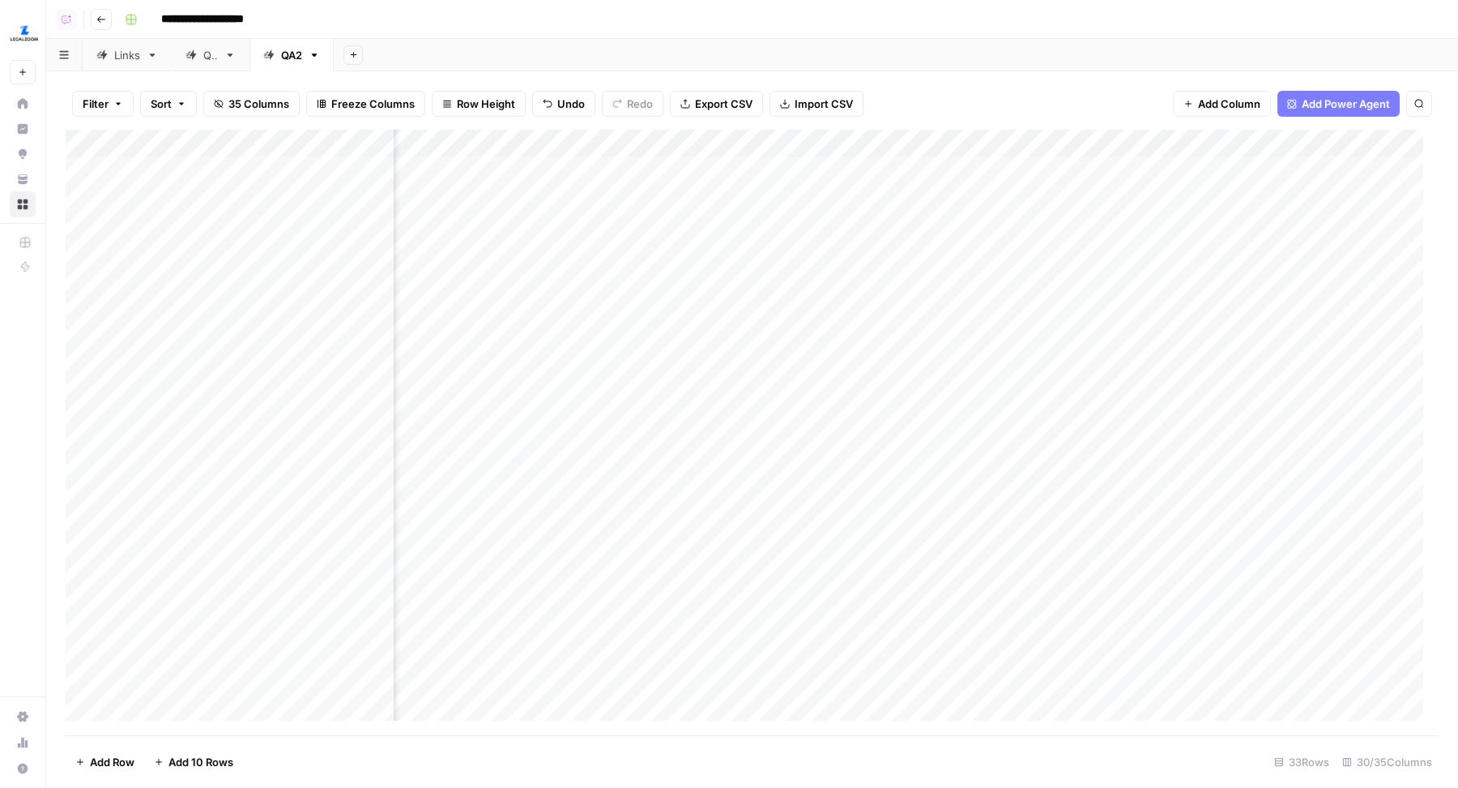
scroll to position [1, 2925]
click at [1274, 252] on div "Add Column" at bounding box center [752, 433] width 1373 height 606
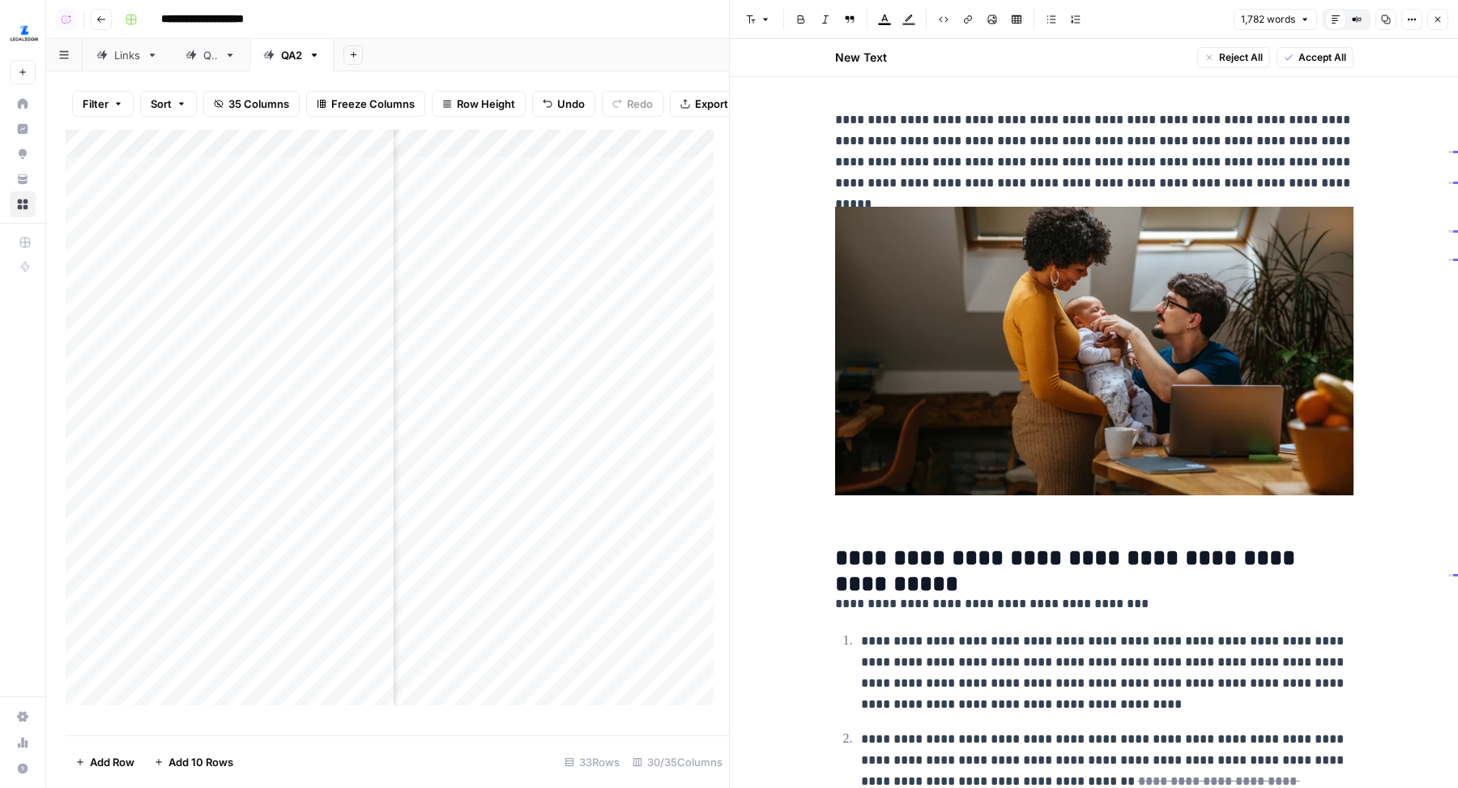
scroll to position [463, 0]
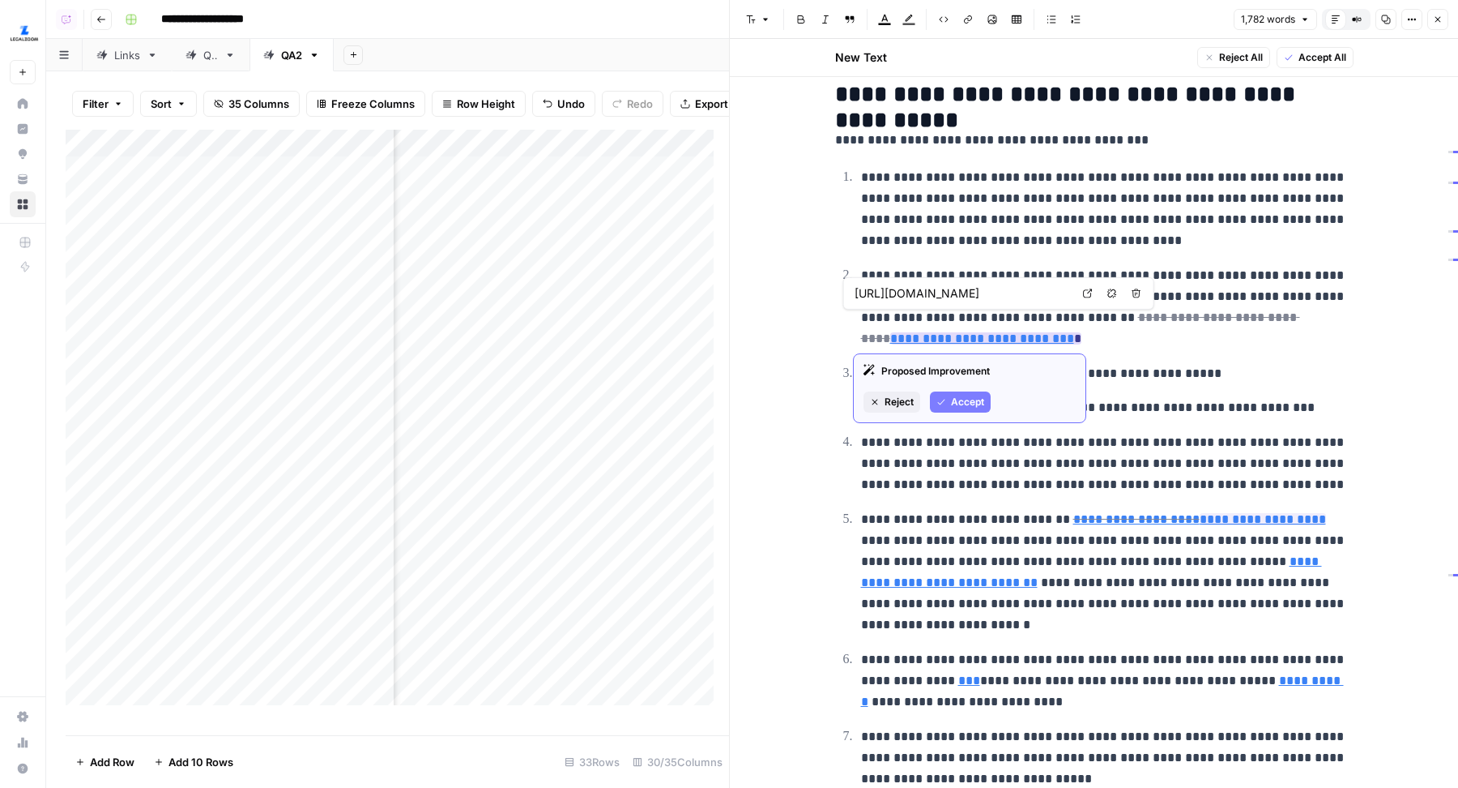
click at [1074, 332] on link "**********" at bounding box center [982, 338] width 184 height 12
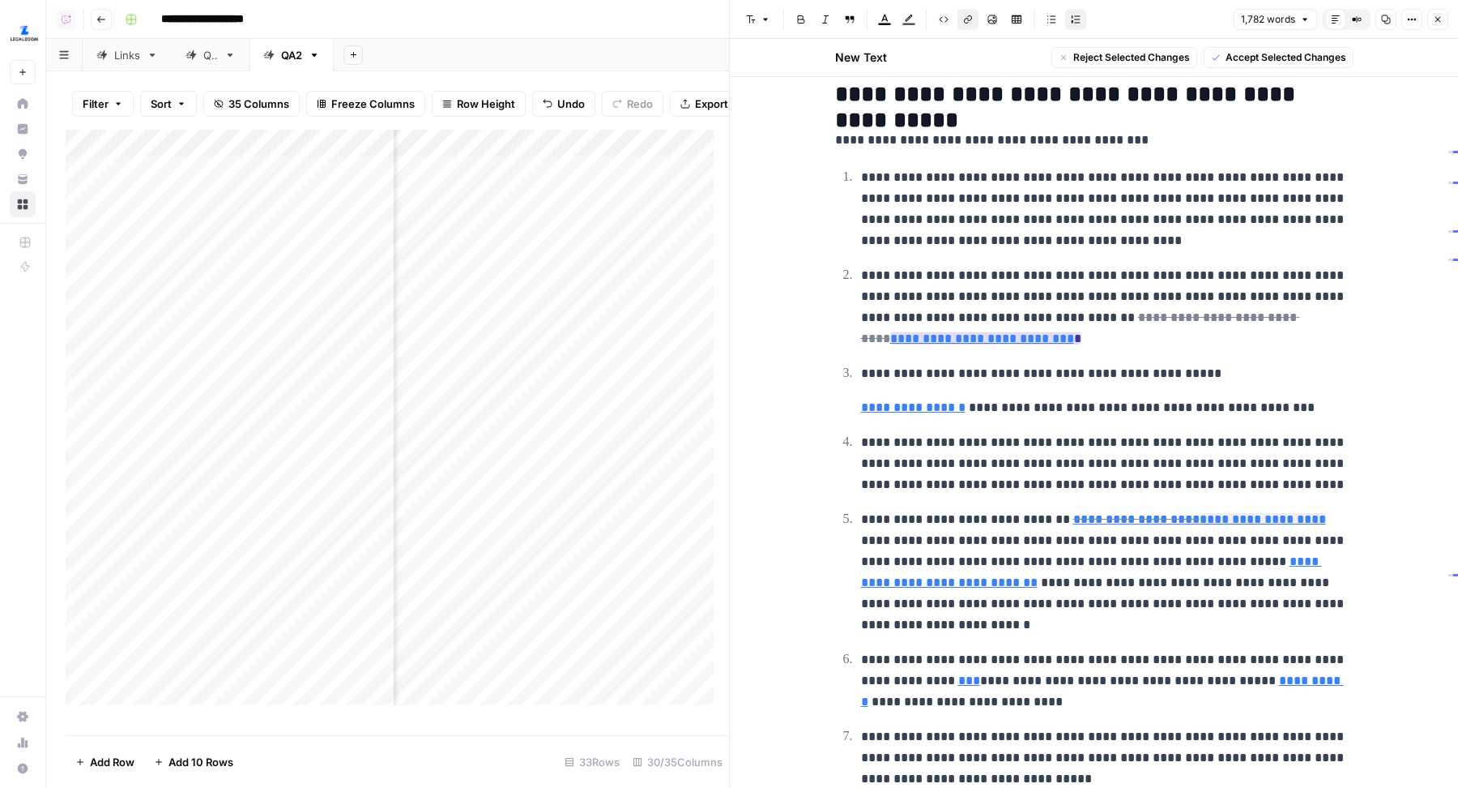
click at [882, 327] on span "**********" at bounding box center [1080, 327] width 439 height 43
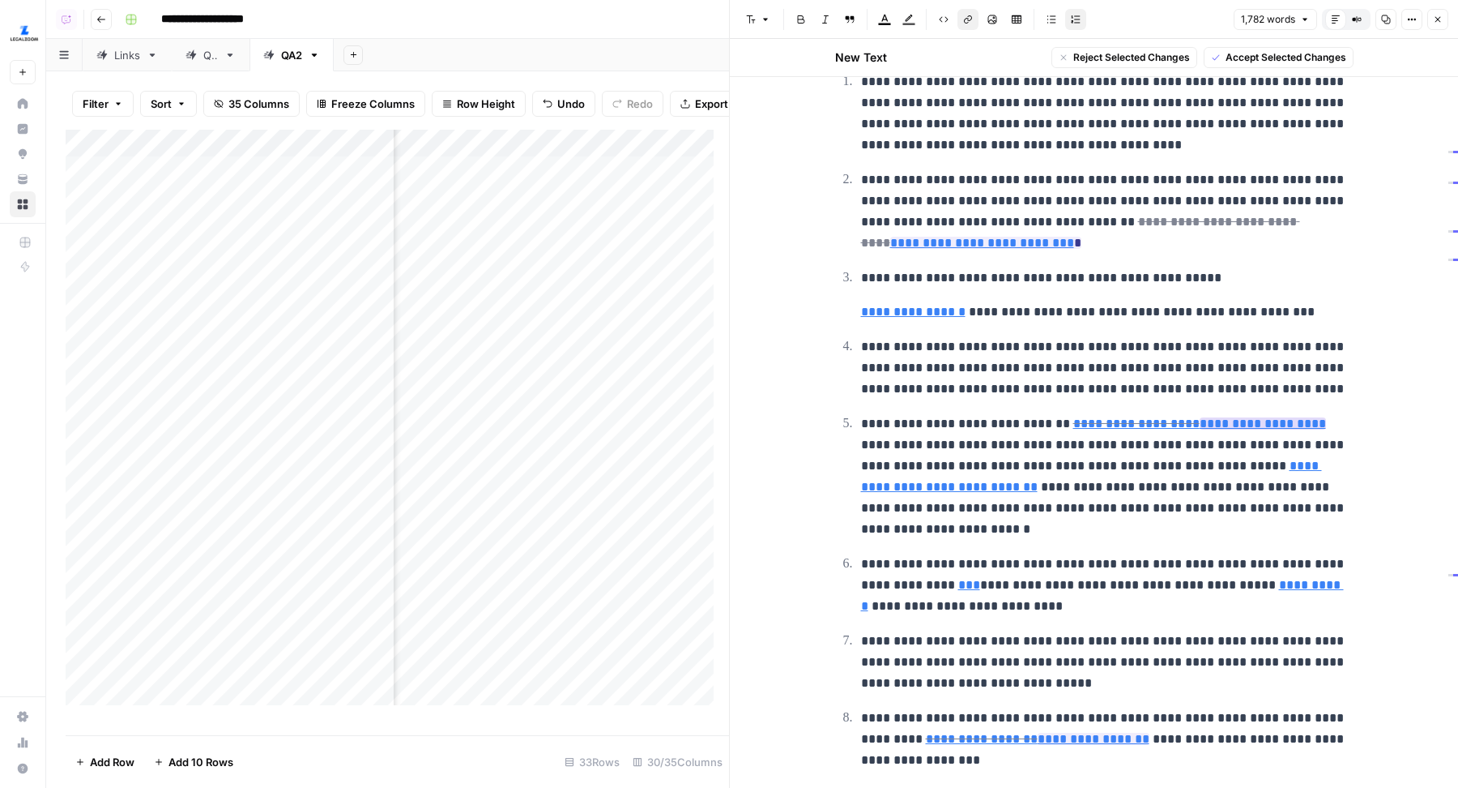
scroll to position [575, 0]
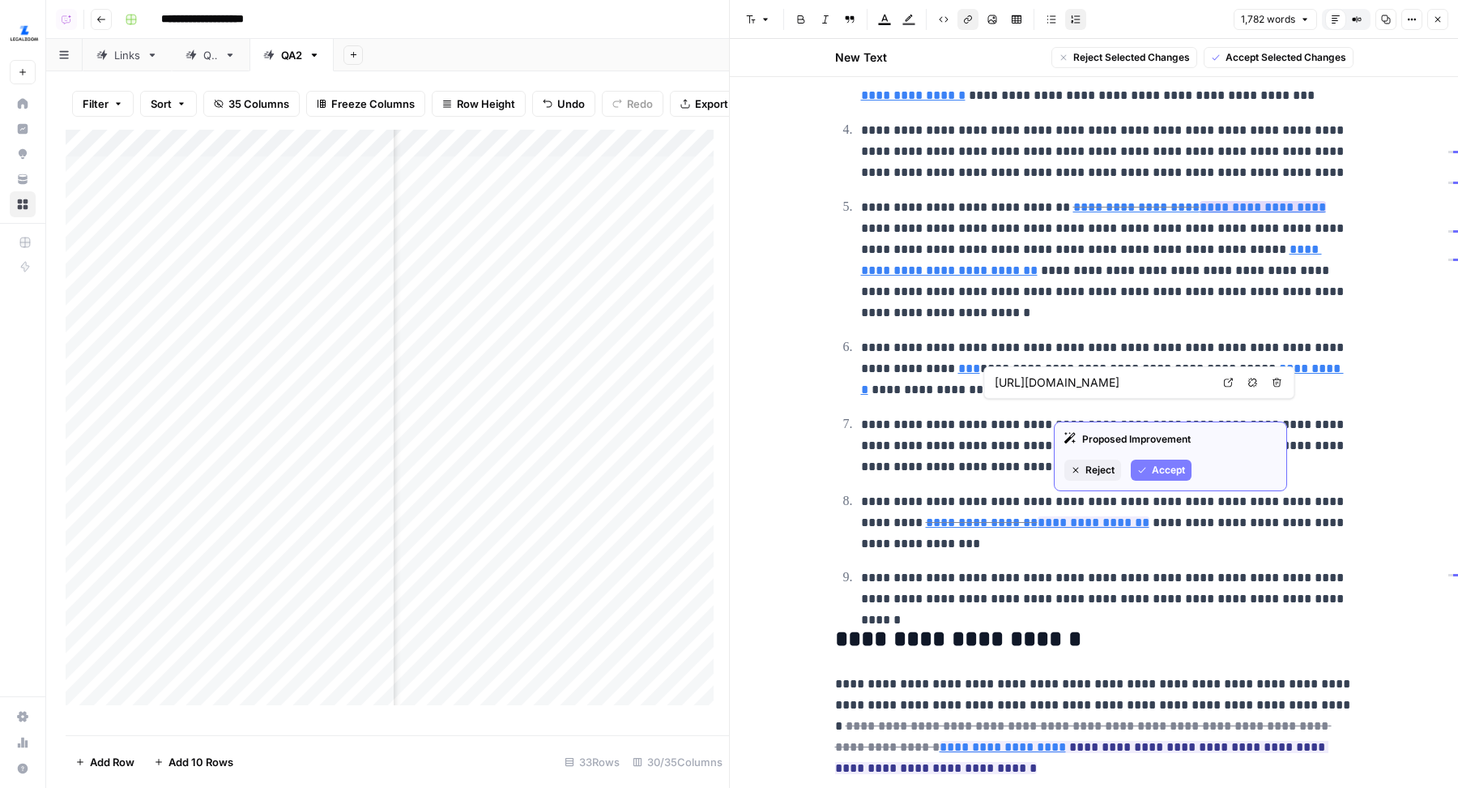
type input "https://www.irs.gov/businesses/small-businesses-self-employed/get-an-employer-i…"
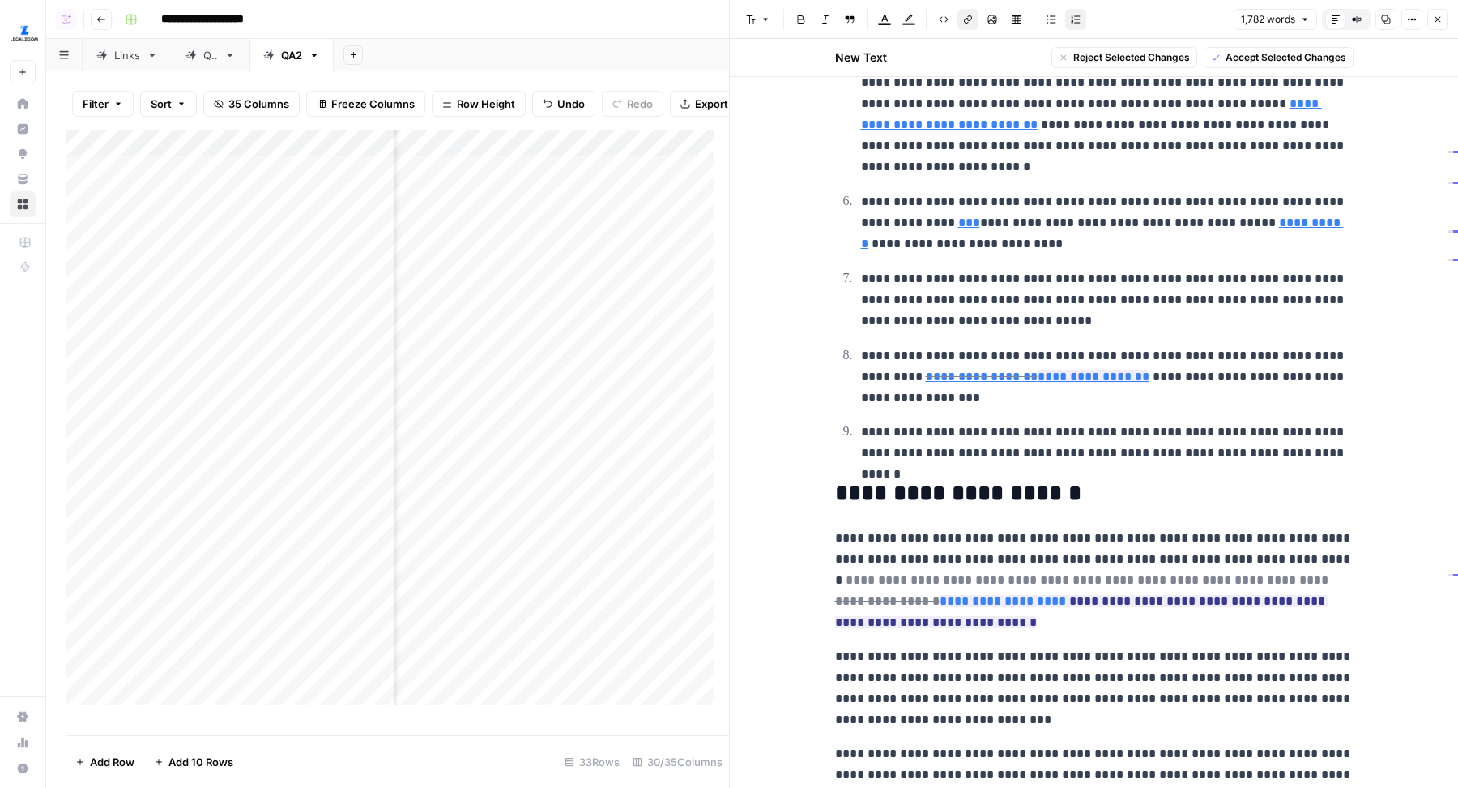
scroll to position [945, 0]
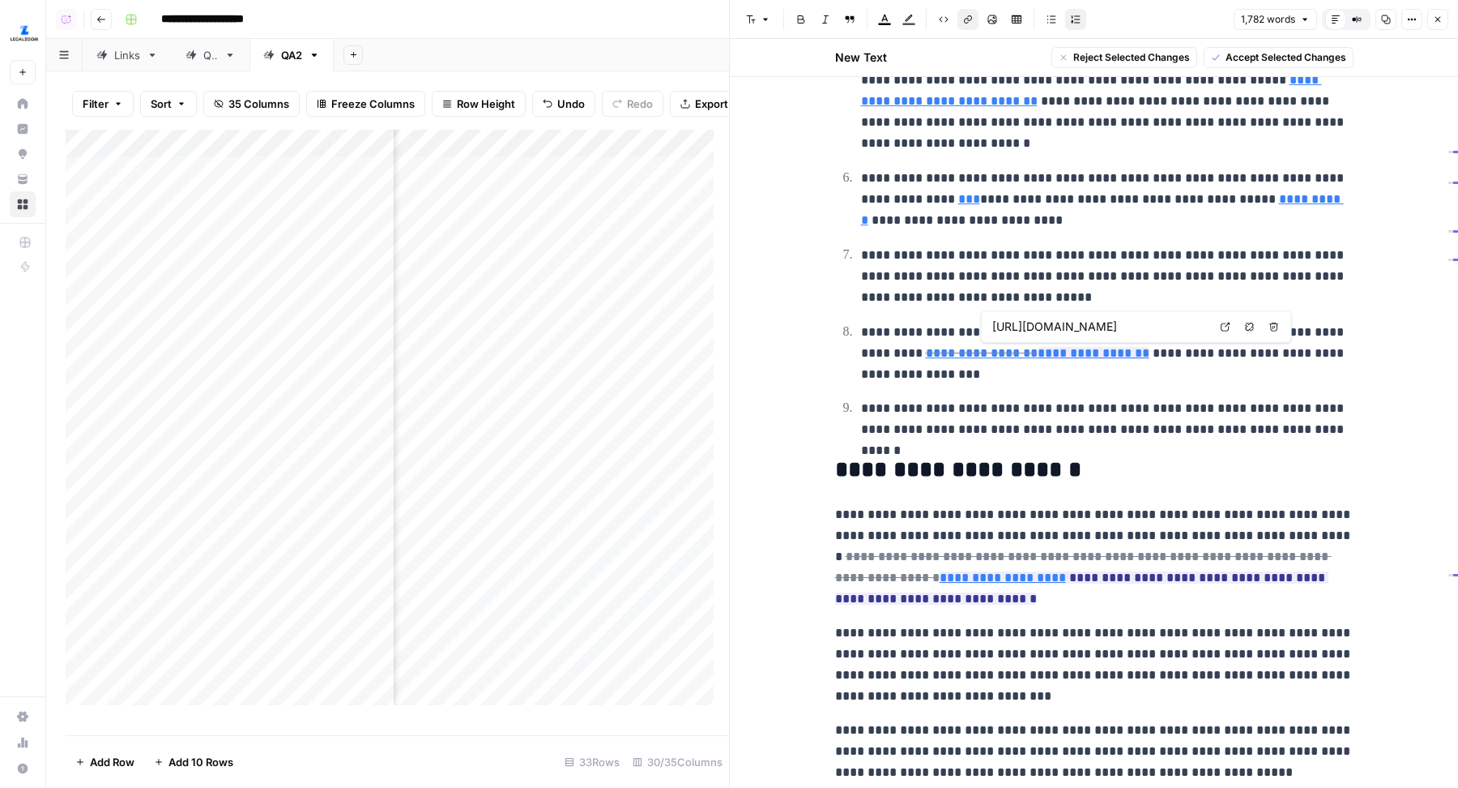
click at [1102, 326] on input "https://www.legalzoom.com/articles/starting-a-business-a-license-and-permit-che…" at bounding box center [1101, 326] width 216 height 16
type input "https://www.legalzoom.com/articles/how-to-apply-for-a-business-license"
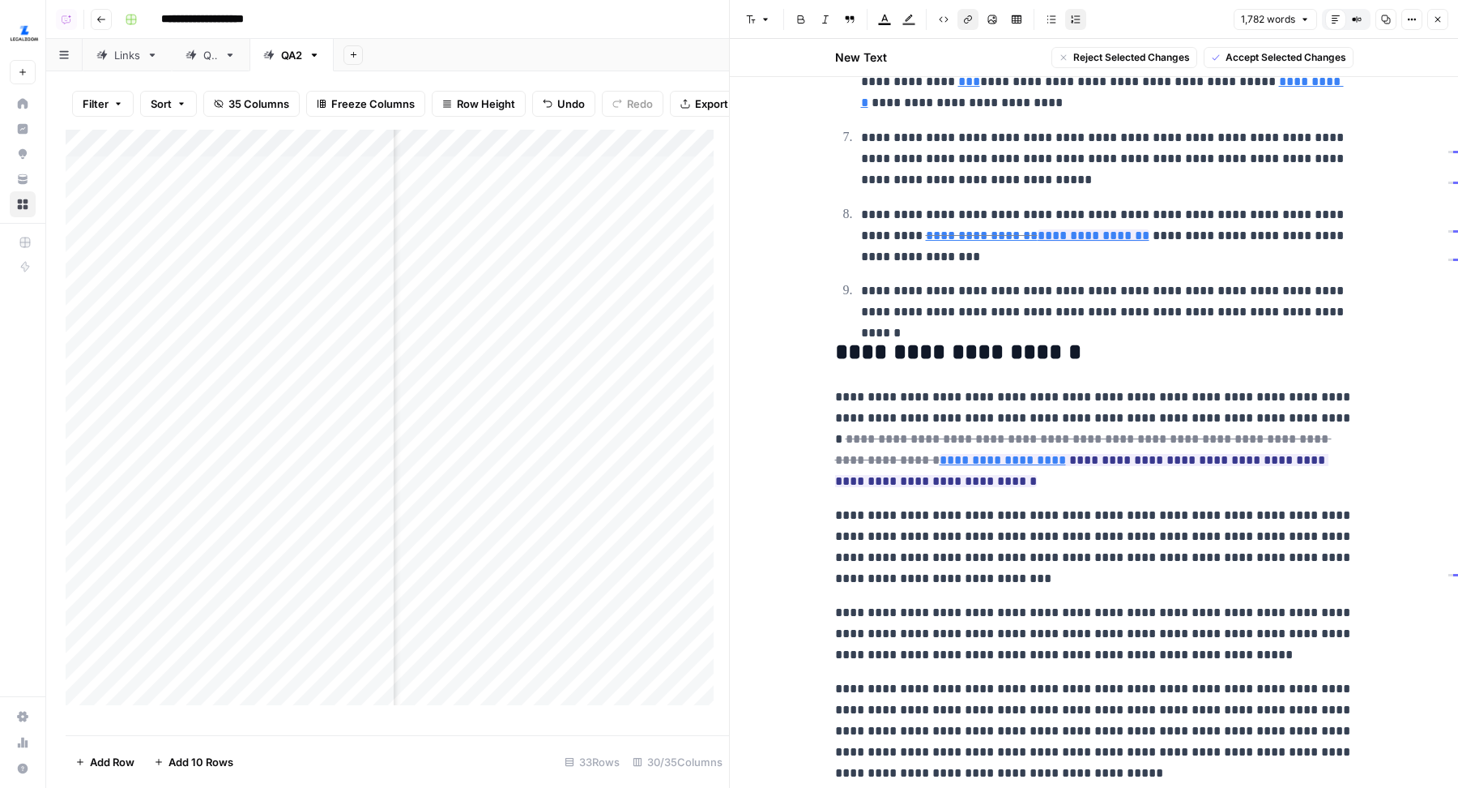
scroll to position [1086, 0]
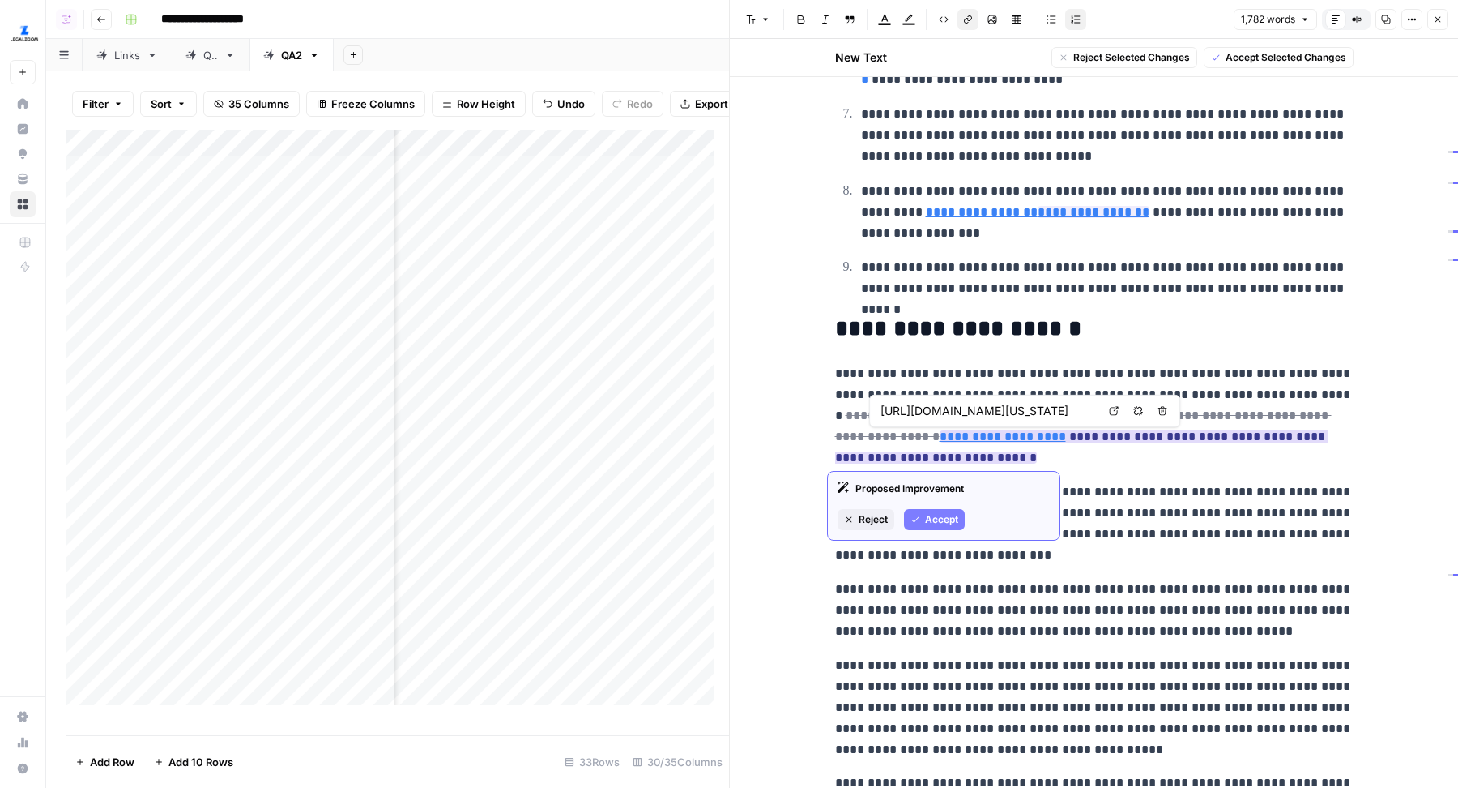
click at [971, 433] on link "**********" at bounding box center [1003, 436] width 126 height 12
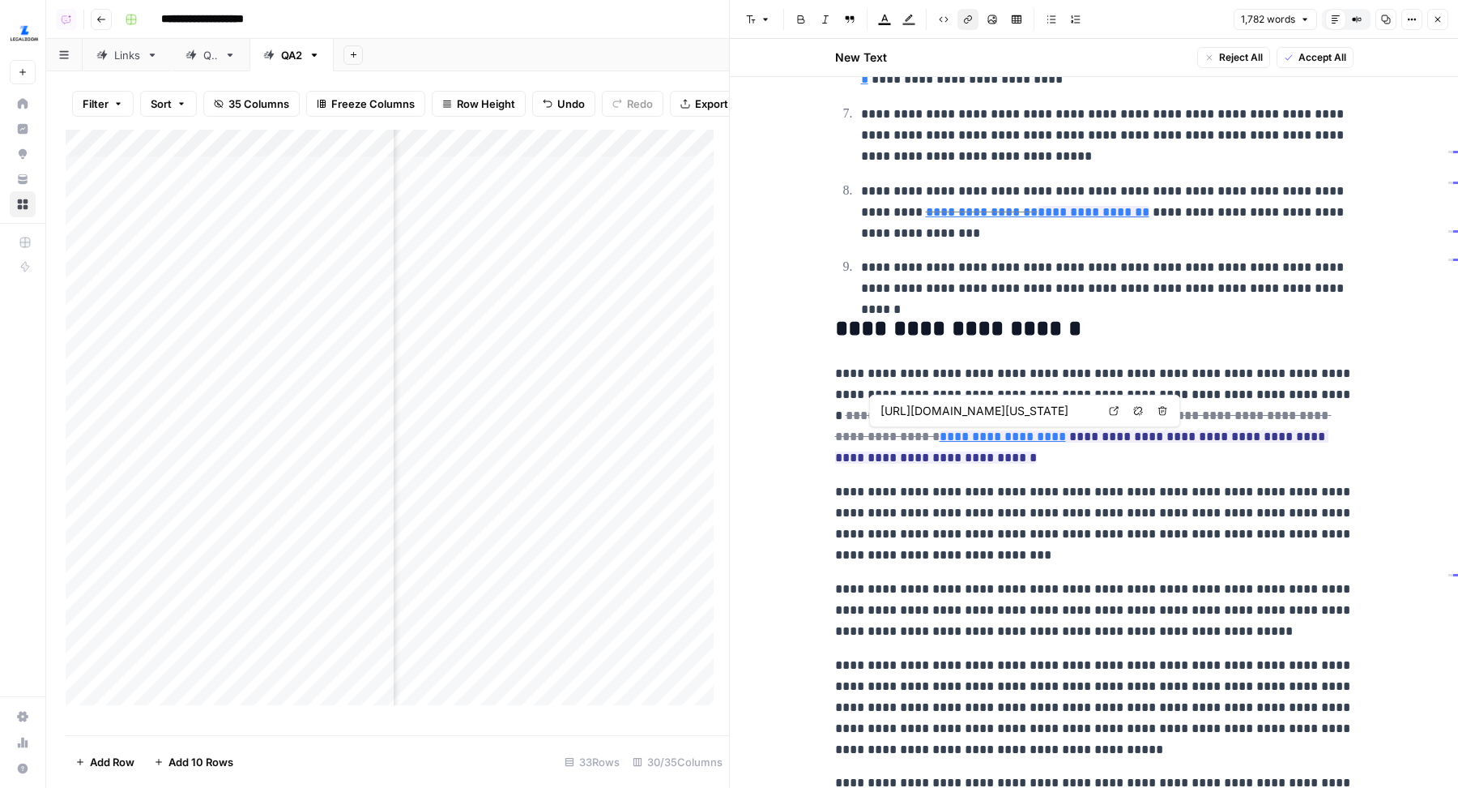
click at [994, 417] on input "https://www.mass.gov/info-details/starting-a-limited-liability-company-llc-in-m…" at bounding box center [989, 411] width 216 height 16
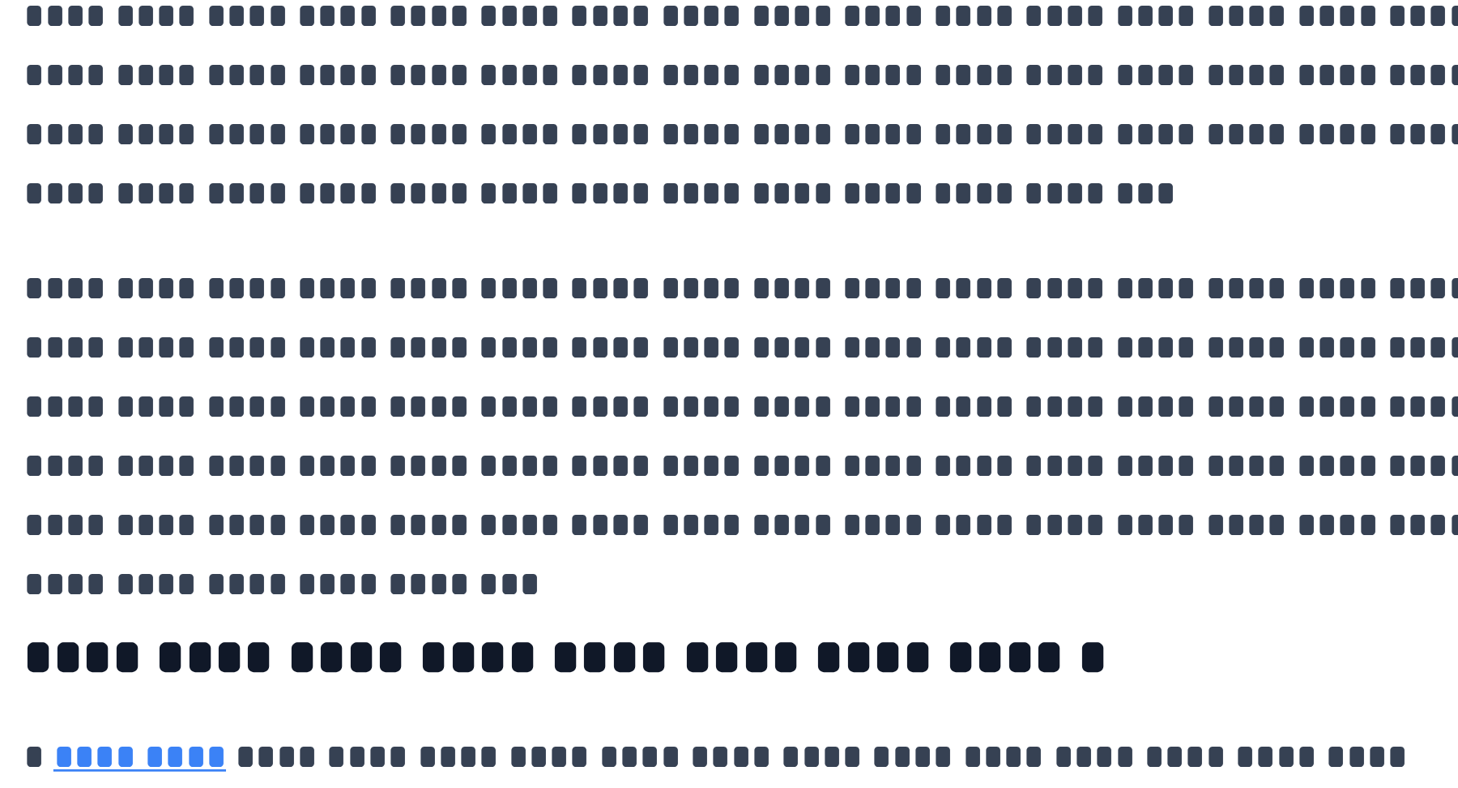
scroll to position [2816, 0]
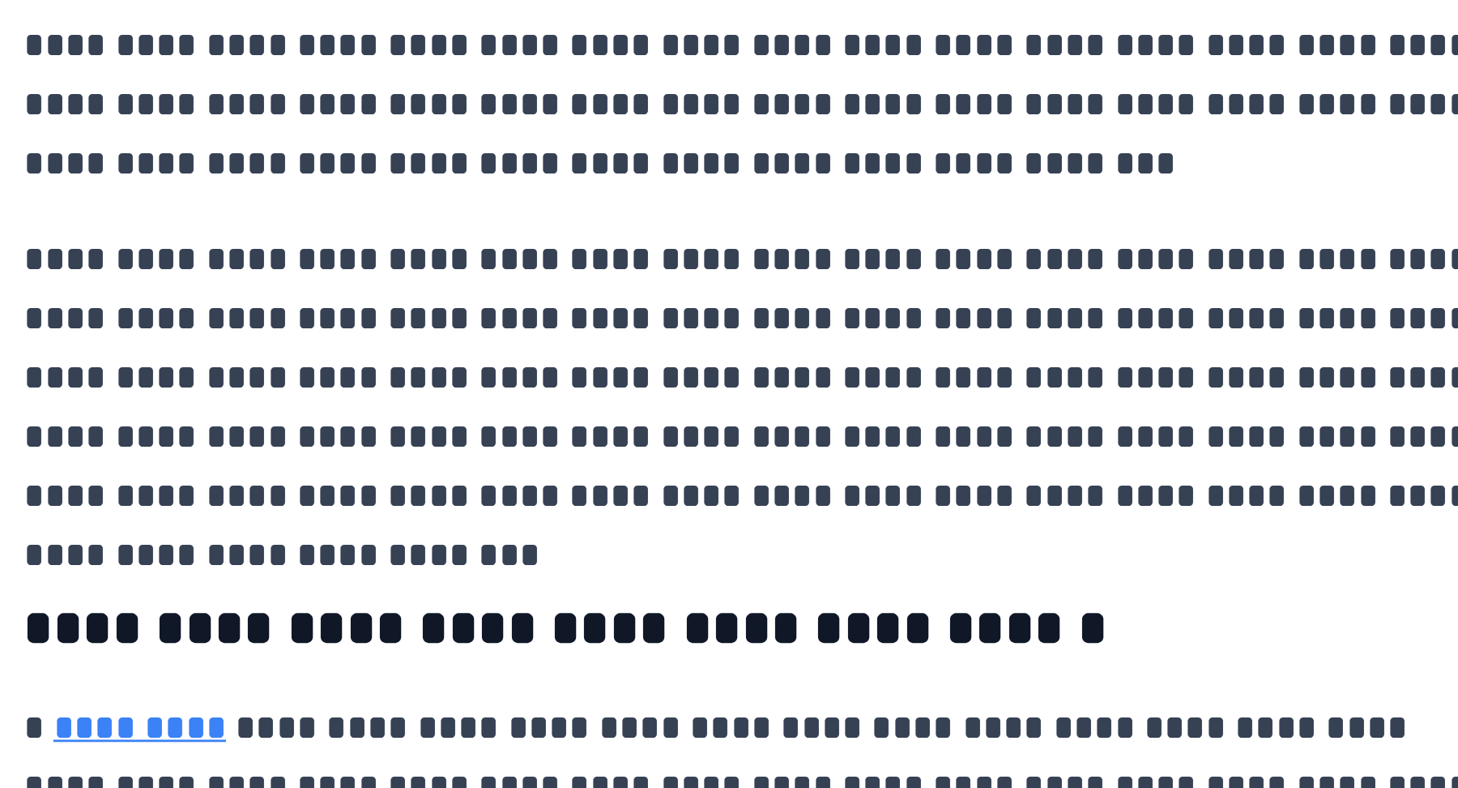
click at [1168, 492] on p "**********" at bounding box center [1094, 471] width 519 height 105
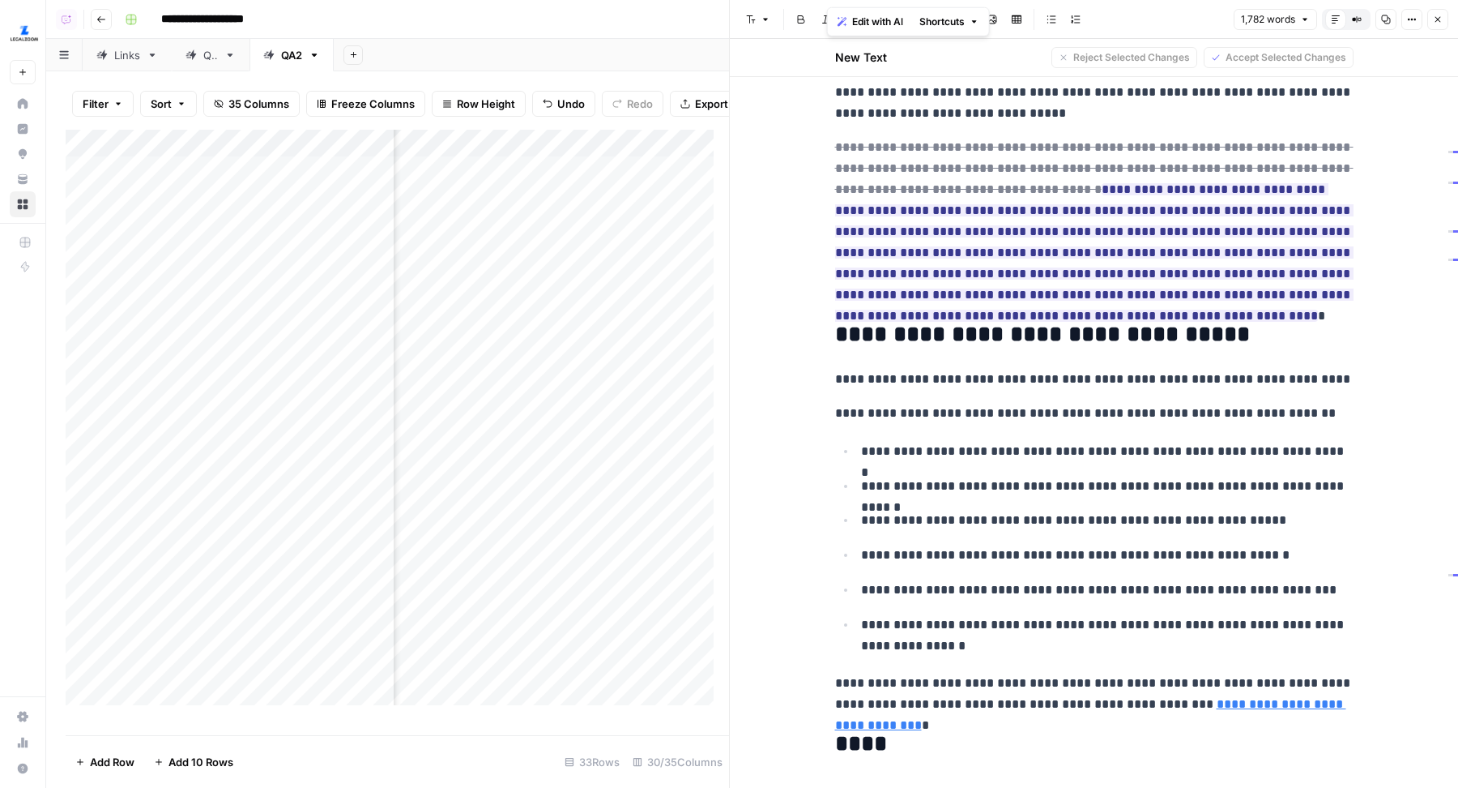
scroll to position [3187, 0]
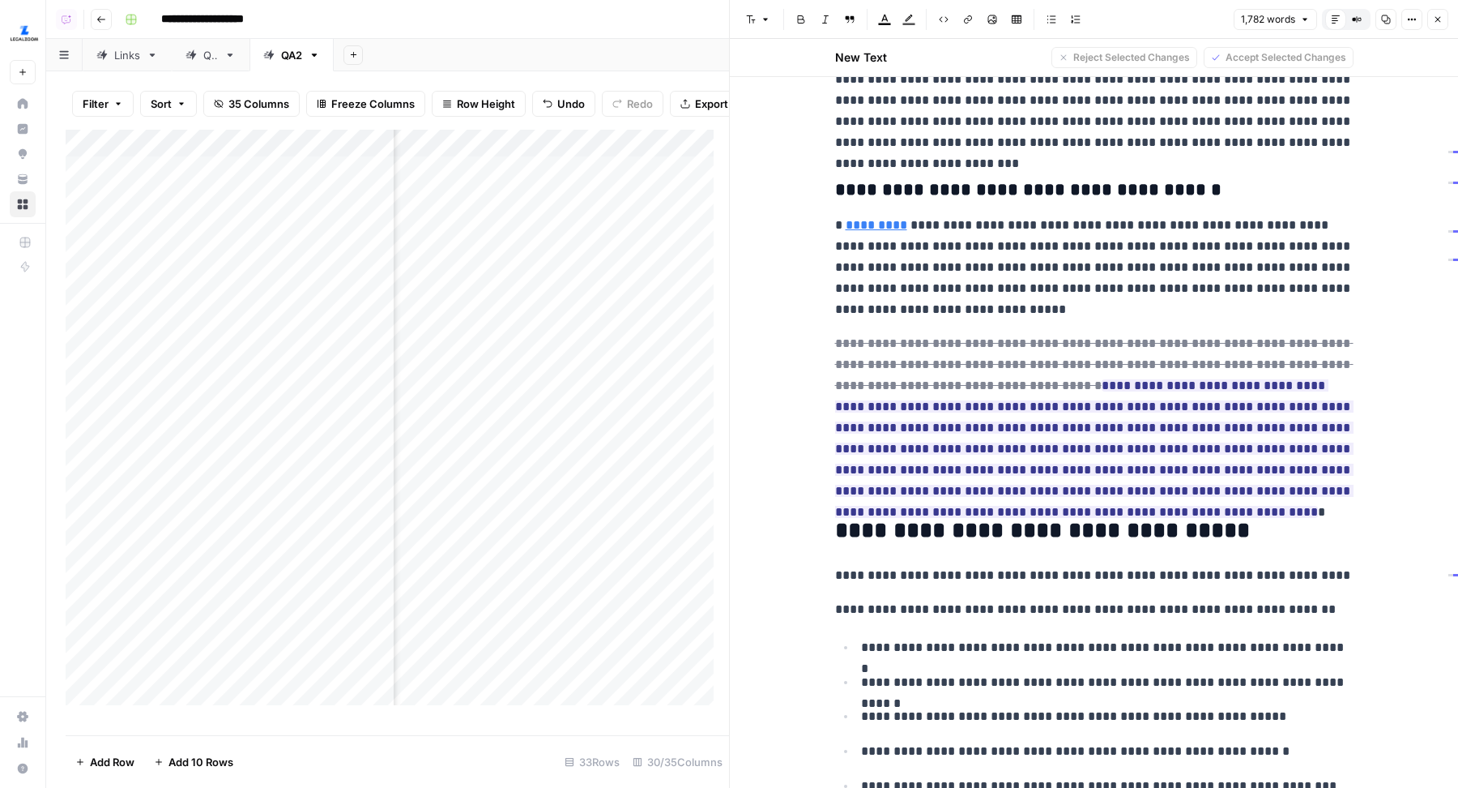
click at [1440, 15] on icon "button" at bounding box center [1438, 20] width 10 height 10
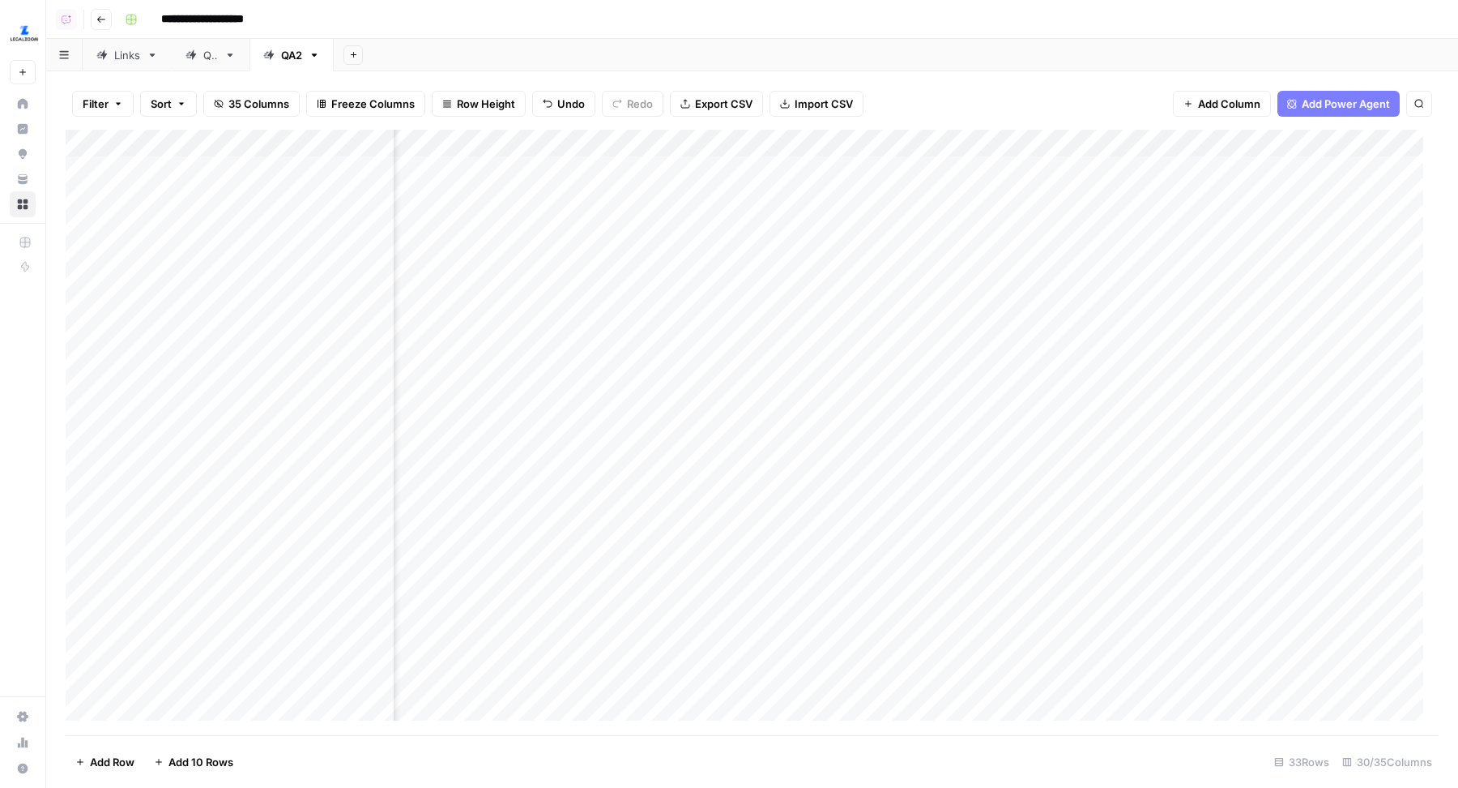
click at [1277, 250] on div "Add Column" at bounding box center [752, 433] width 1373 height 606
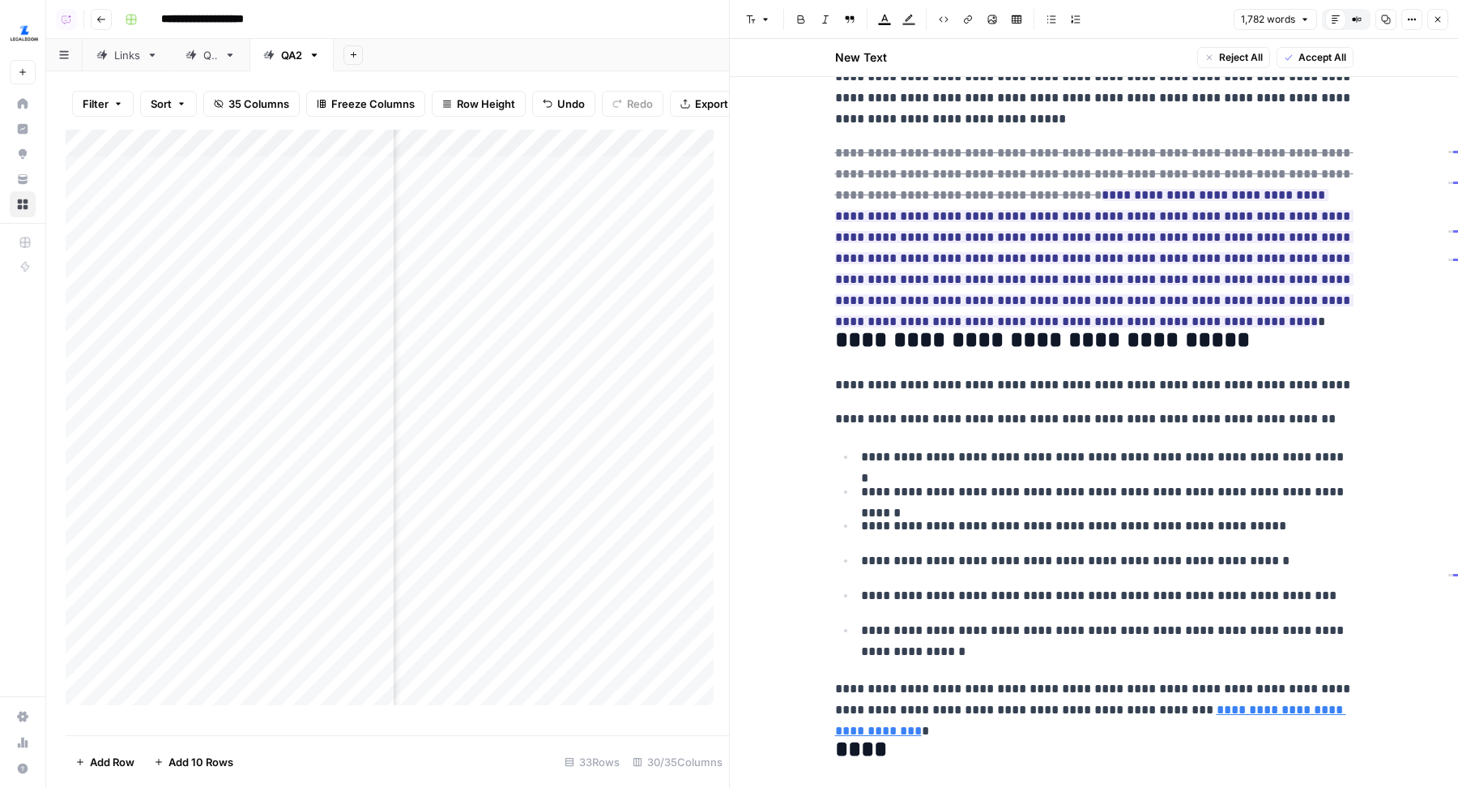
scroll to position [3375, 0]
click at [1439, 17] on icon "button" at bounding box center [1438, 20] width 10 height 10
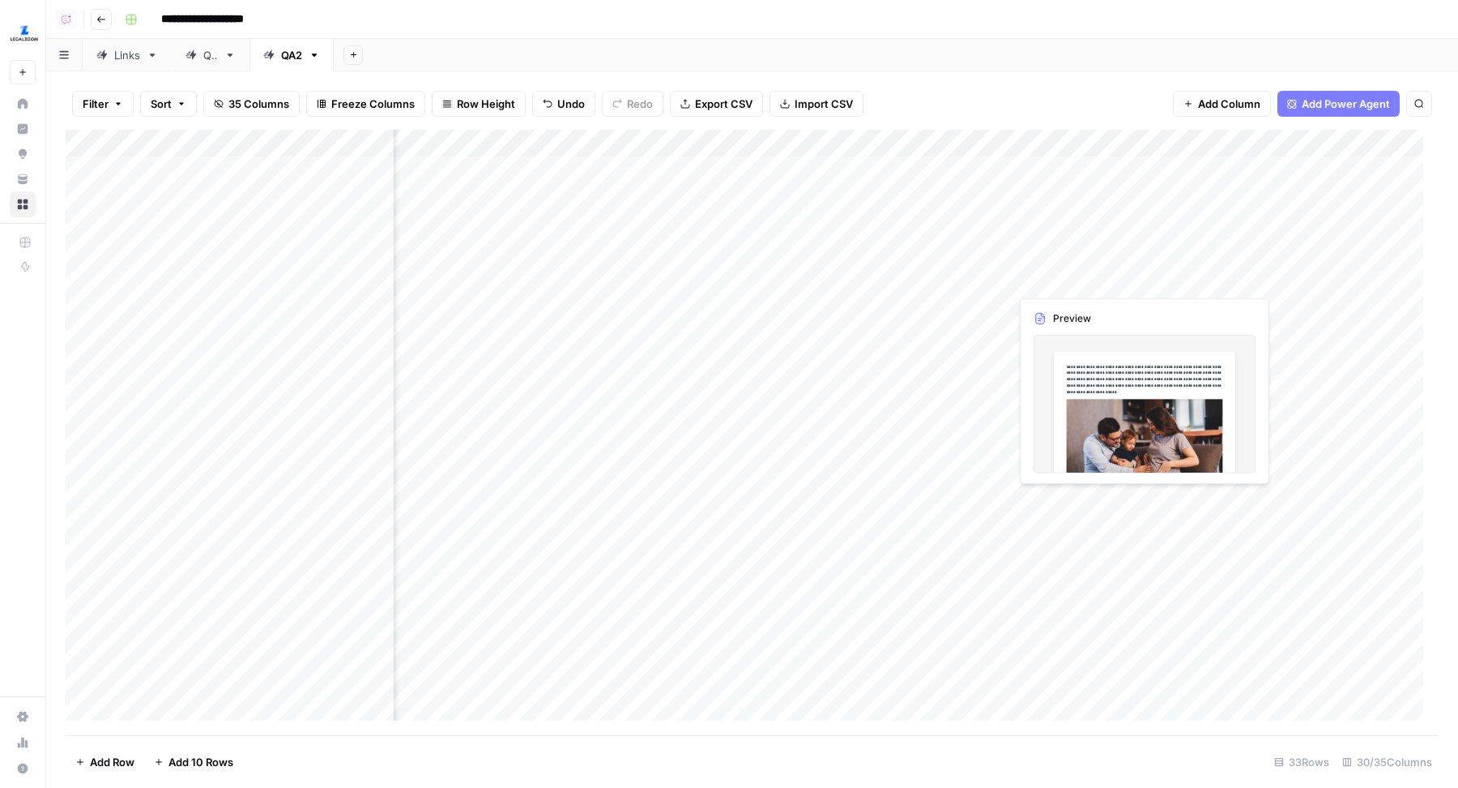
scroll to position [1, 275]
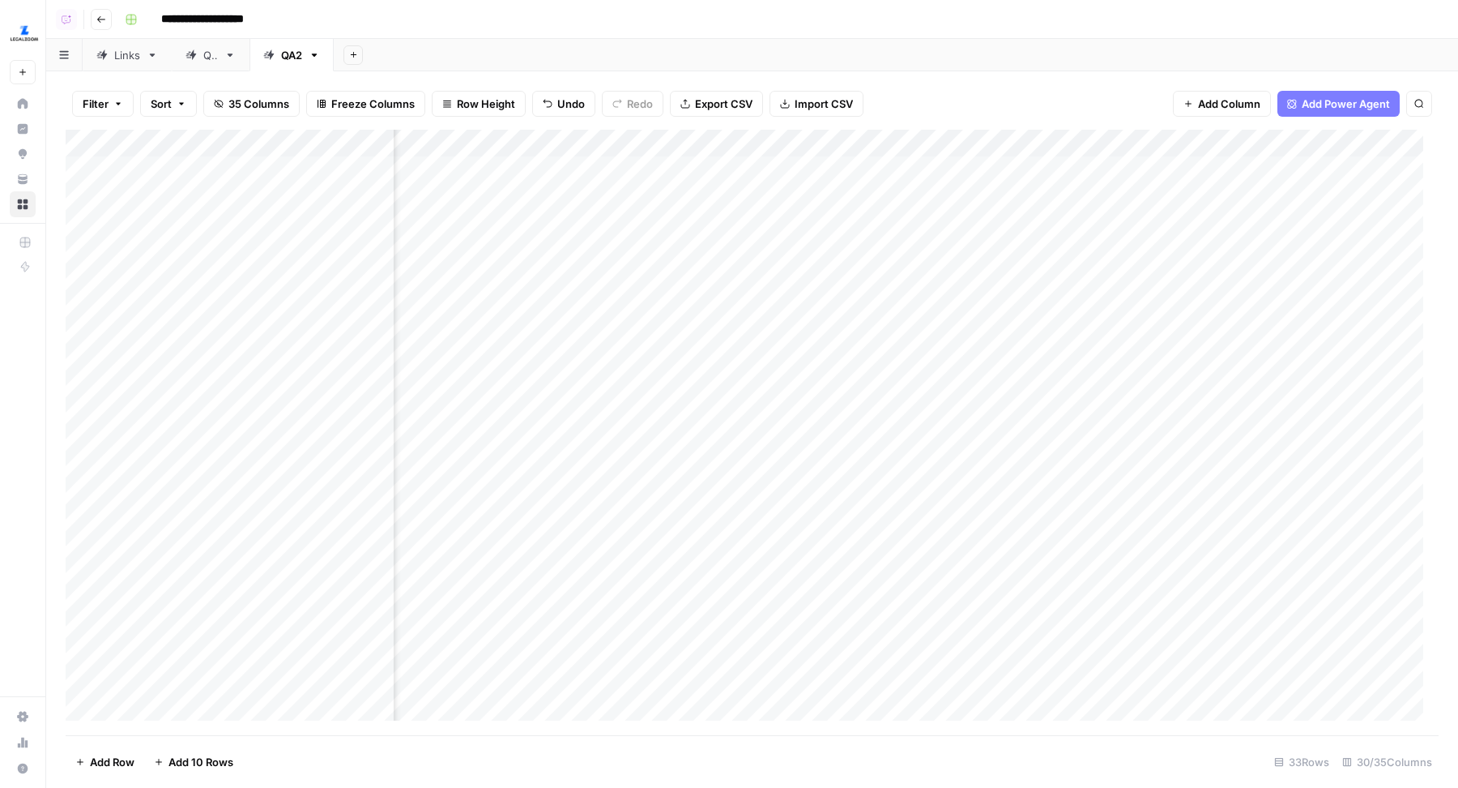
click at [1151, 251] on div "Add Column" at bounding box center [752, 433] width 1373 height 606
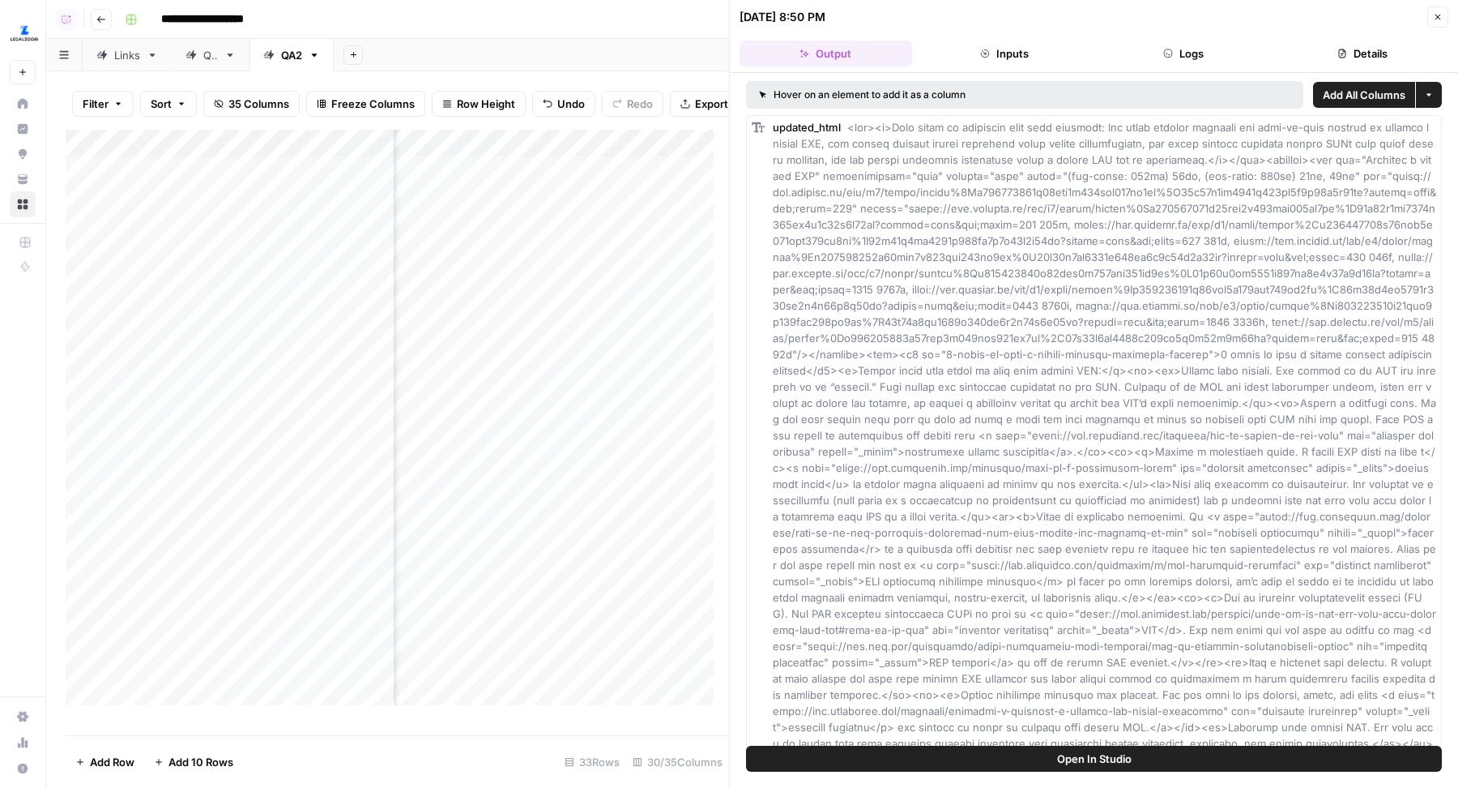
click at [1183, 52] on button "Logs" at bounding box center [1184, 54] width 173 height 26
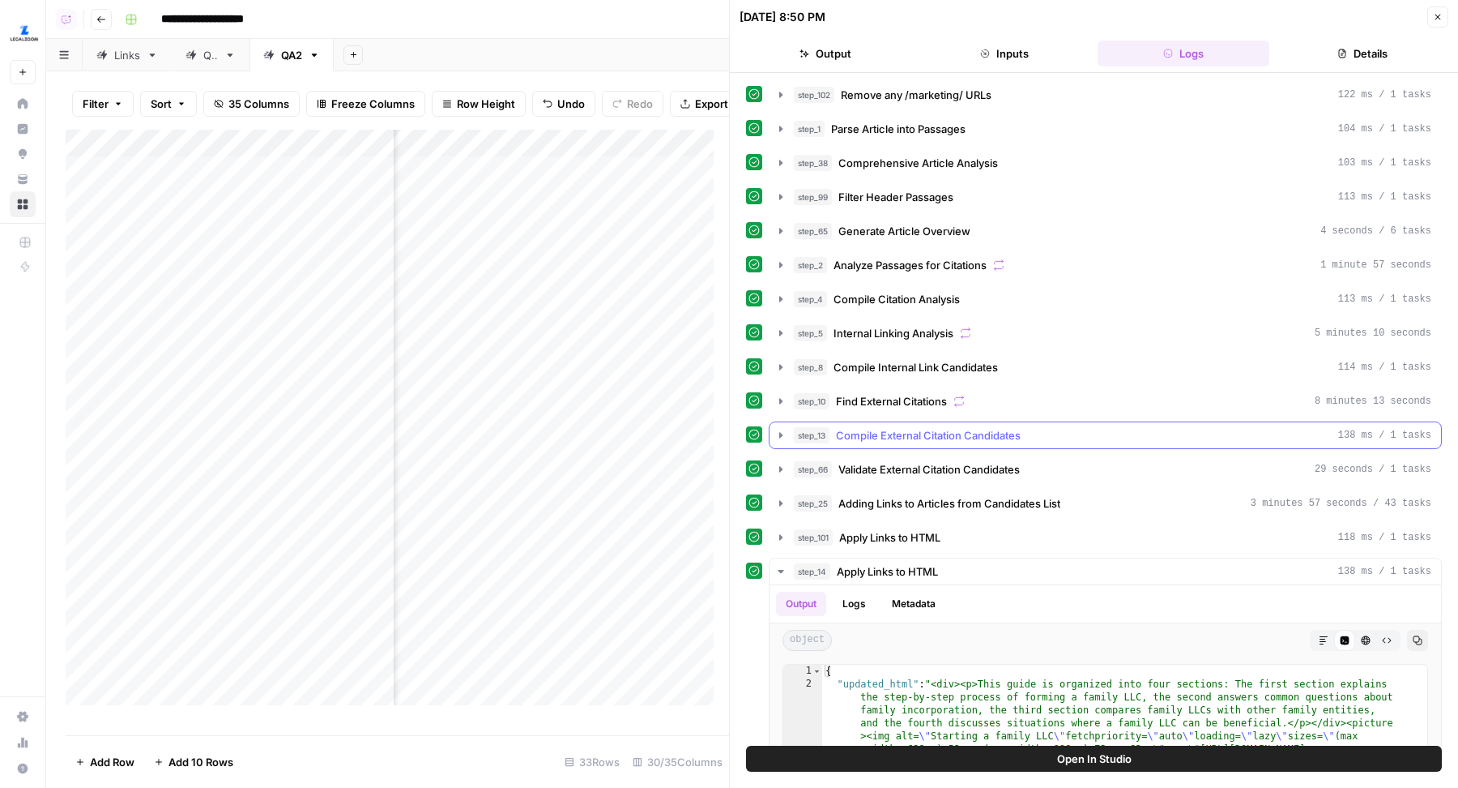
scroll to position [25, 0]
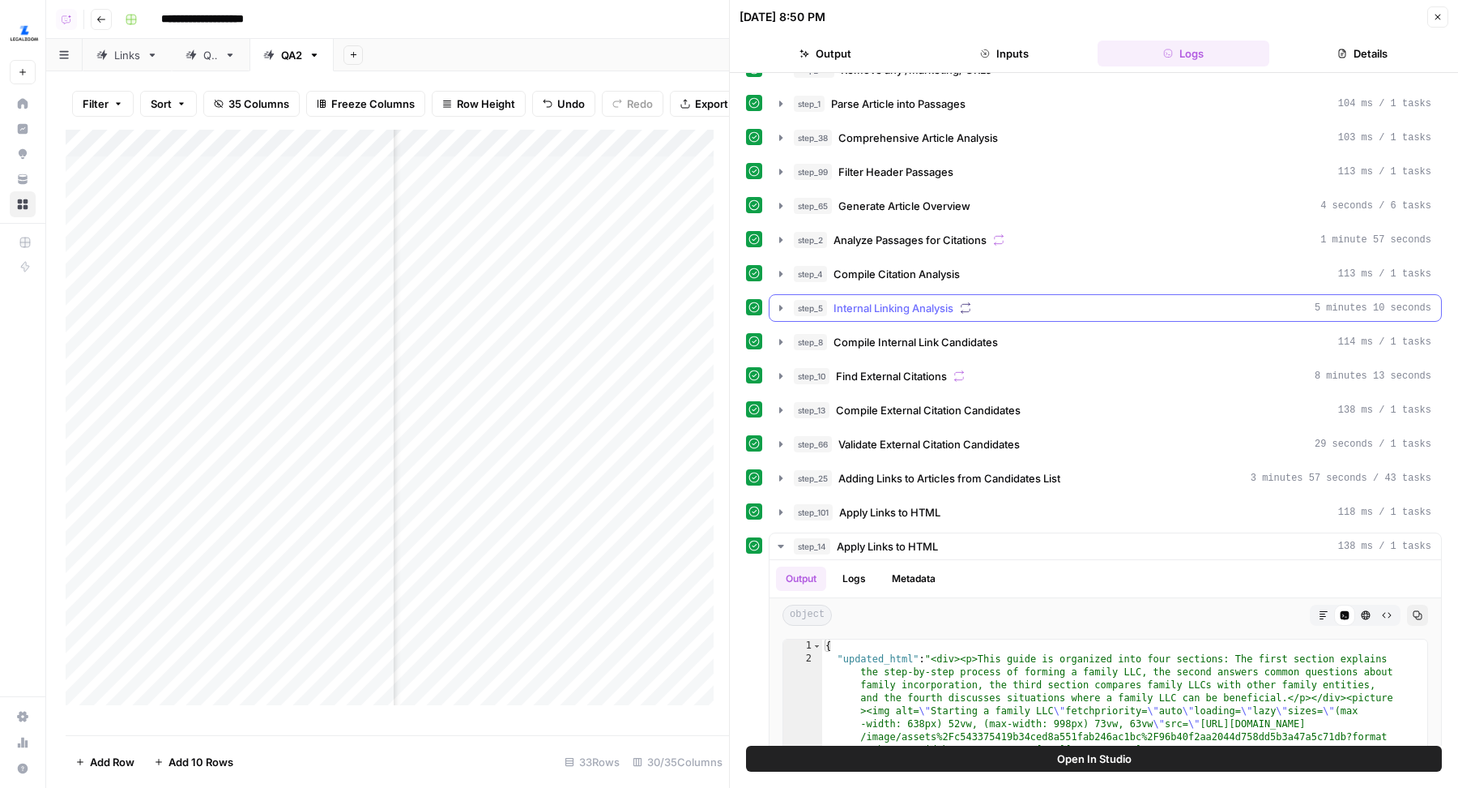
click at [962, 310] on div "step_5 Internal Linking Analysis 5 minutes 10 seconds" at bounding box center [1113, 308] width 638 height 16
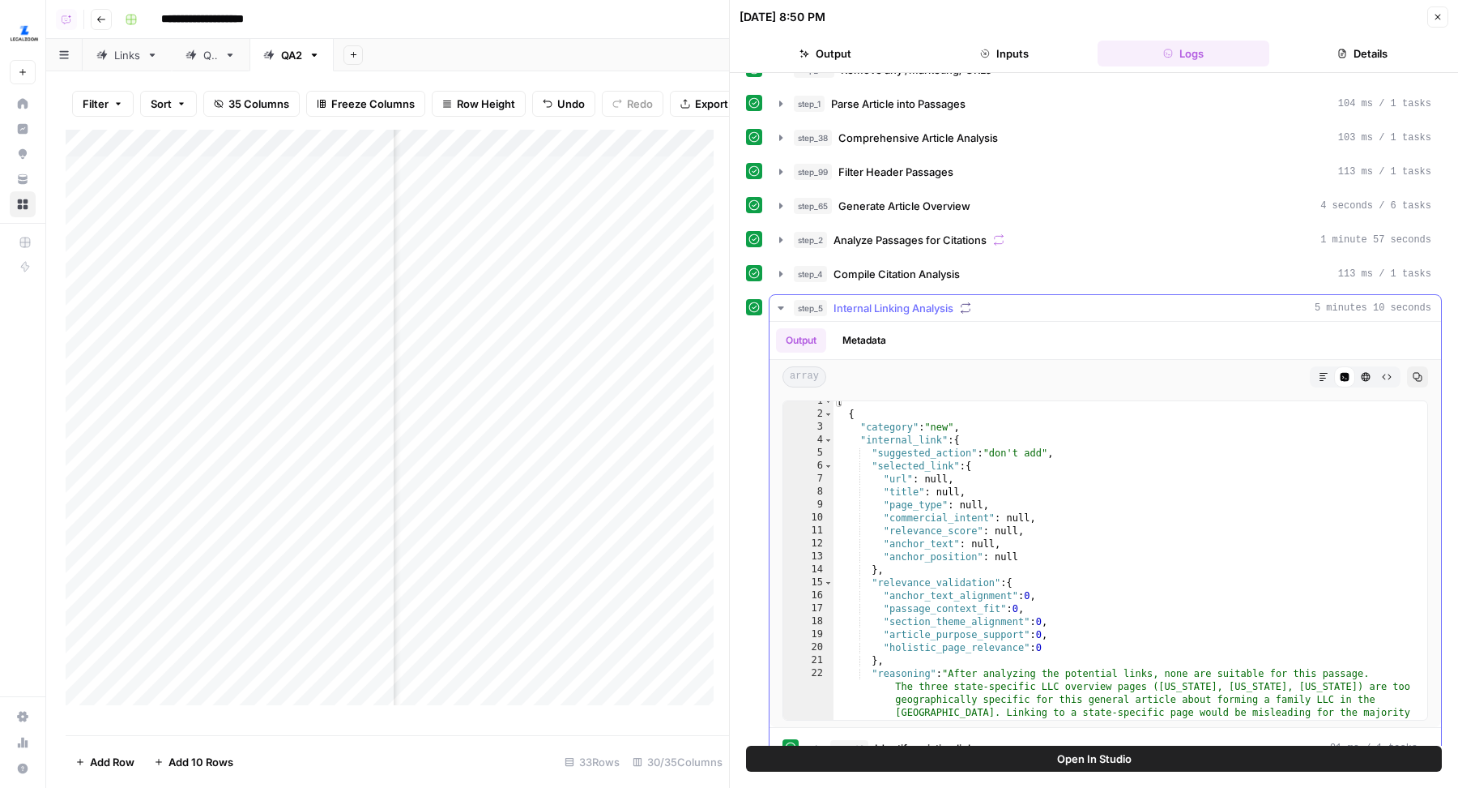
scroll to position [5, 0]
type textarea "**********"
click at [1020, 502] on div "[ { "category" : "new" , "internal_link" : { "suggested_action" : "don't add" ,…" at bounding box center [1123, 613] width 579 height 436
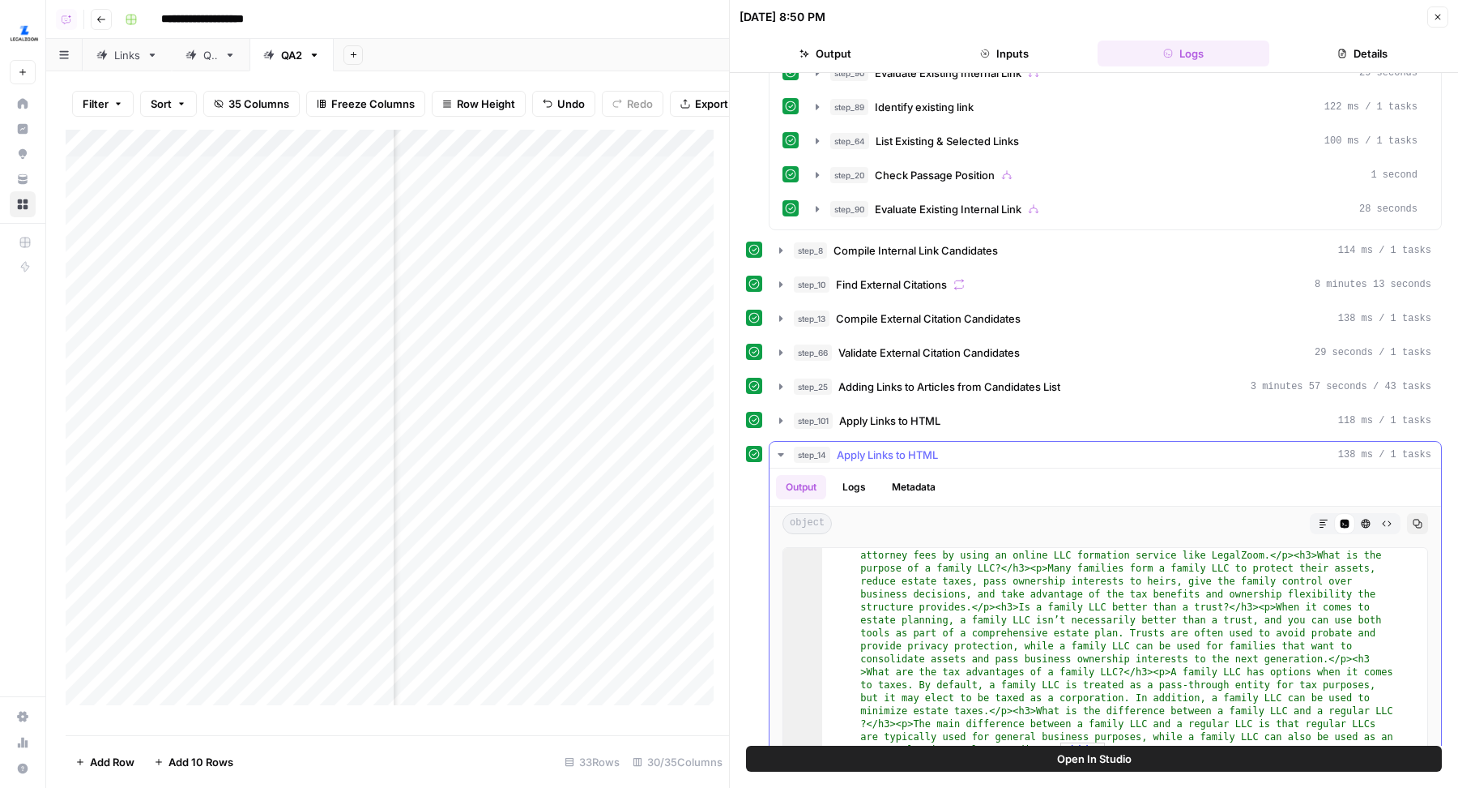
scroll to position [1917, 0]
type input "**********"
click at [975, 378] on span "Adding Links to Articles from Candidates List" at bounding box center [950, 386] width 222 height 16
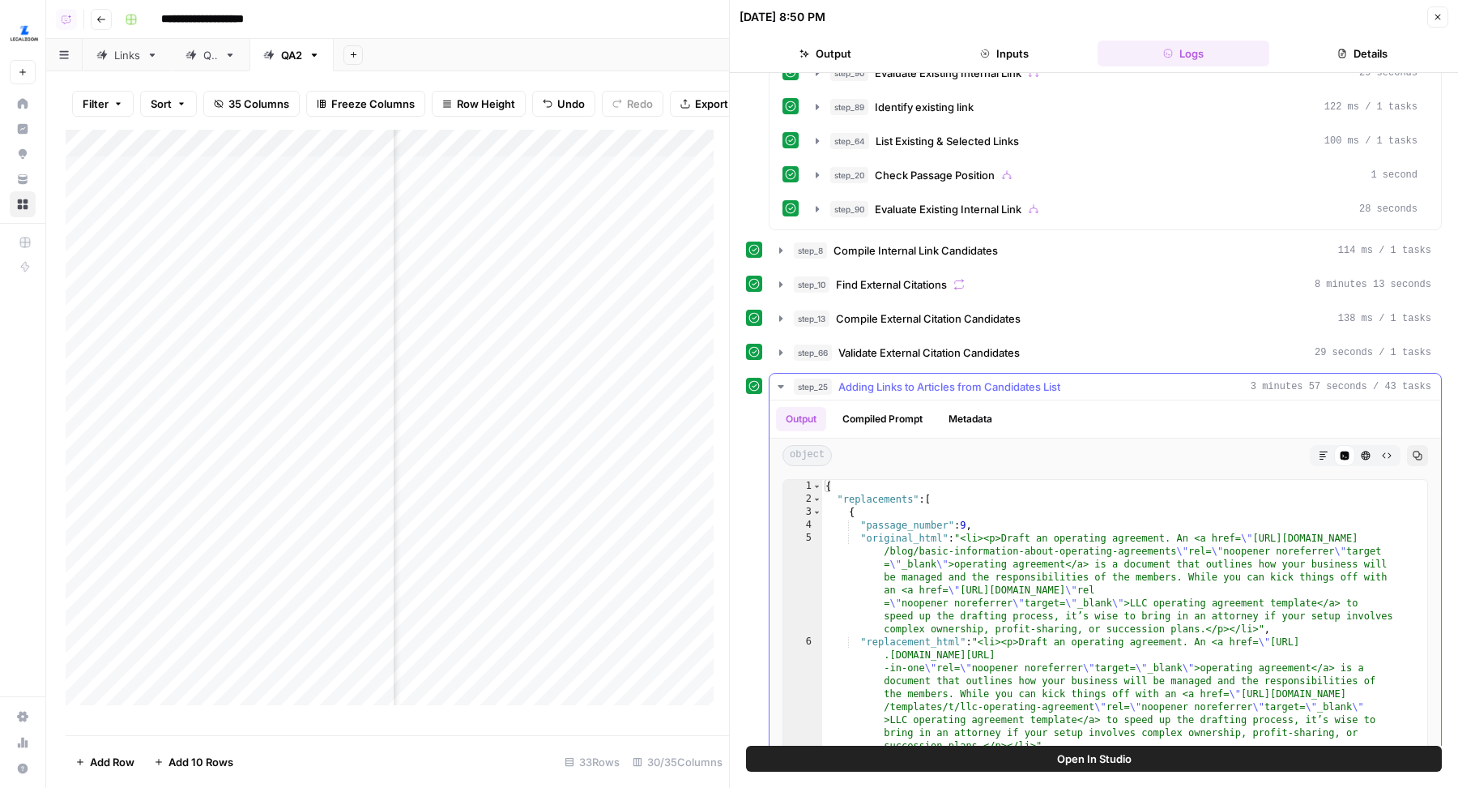
click at [1010, 480] on div "{ "replacements" : [ { "passage_number" : 9 , "original_html" : "<li><p>Draft a…" at bounding box center [1117, 652] width 590 height 345
type textarea "**********"
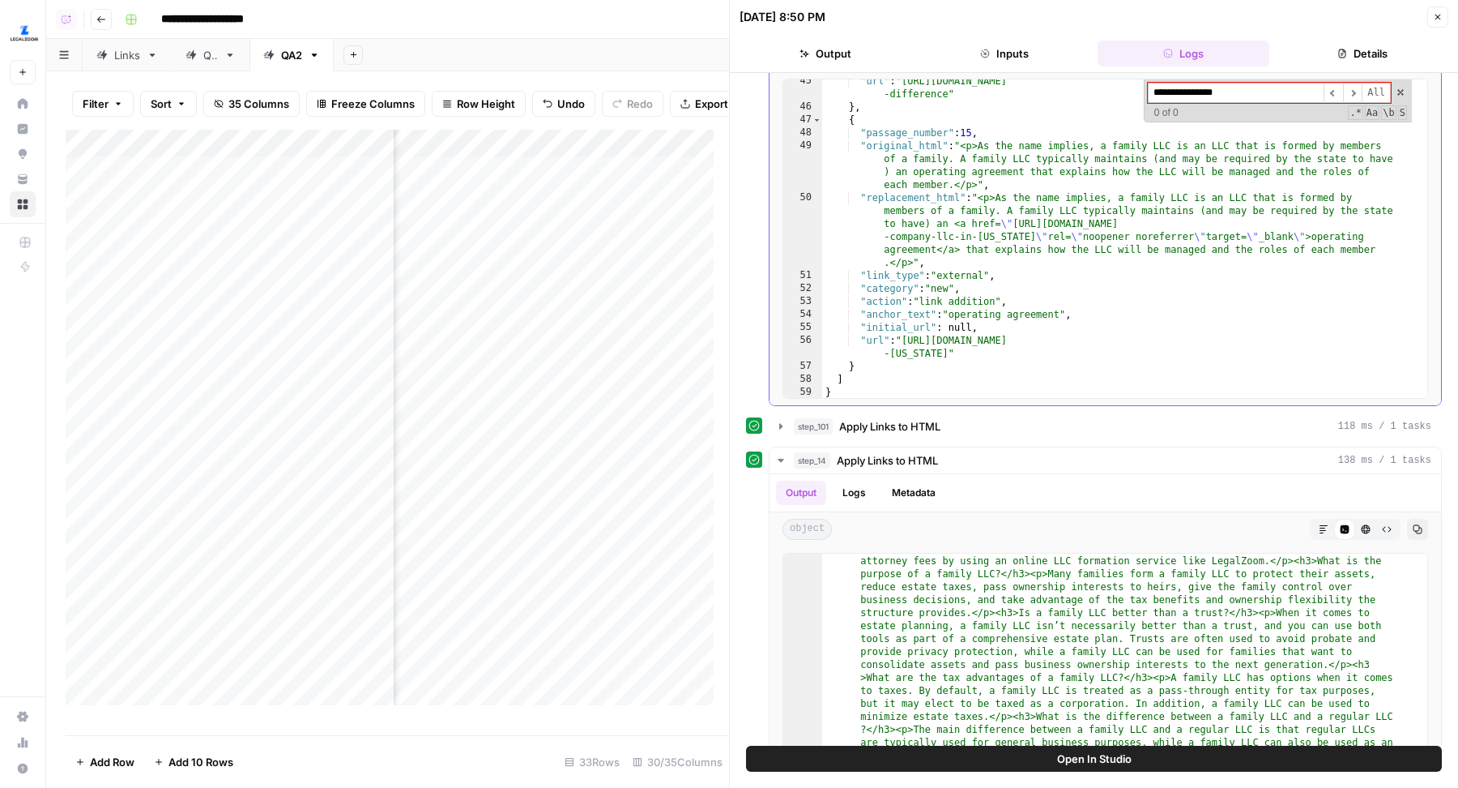
scroll to position [7878, 0]
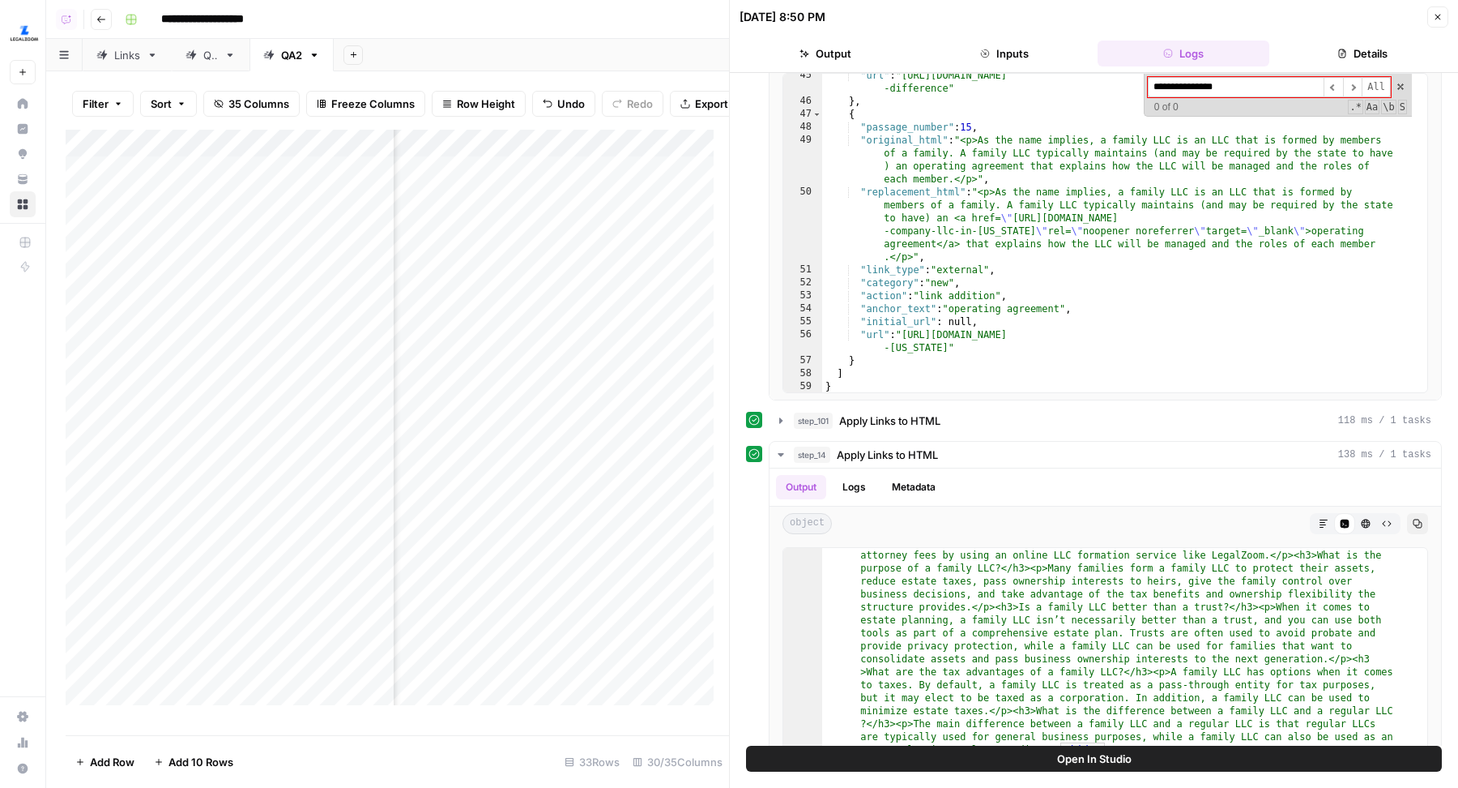
type input "**********"
click at [1432, 6] on header "09/02/25 at 8:50 PM Close Output Inputs Logs Details" at bounding box center [1094, 36] width 728 height 73
click at [1438, 19] on icon "button" at bounding box center [1438, 17] width 10 height 10
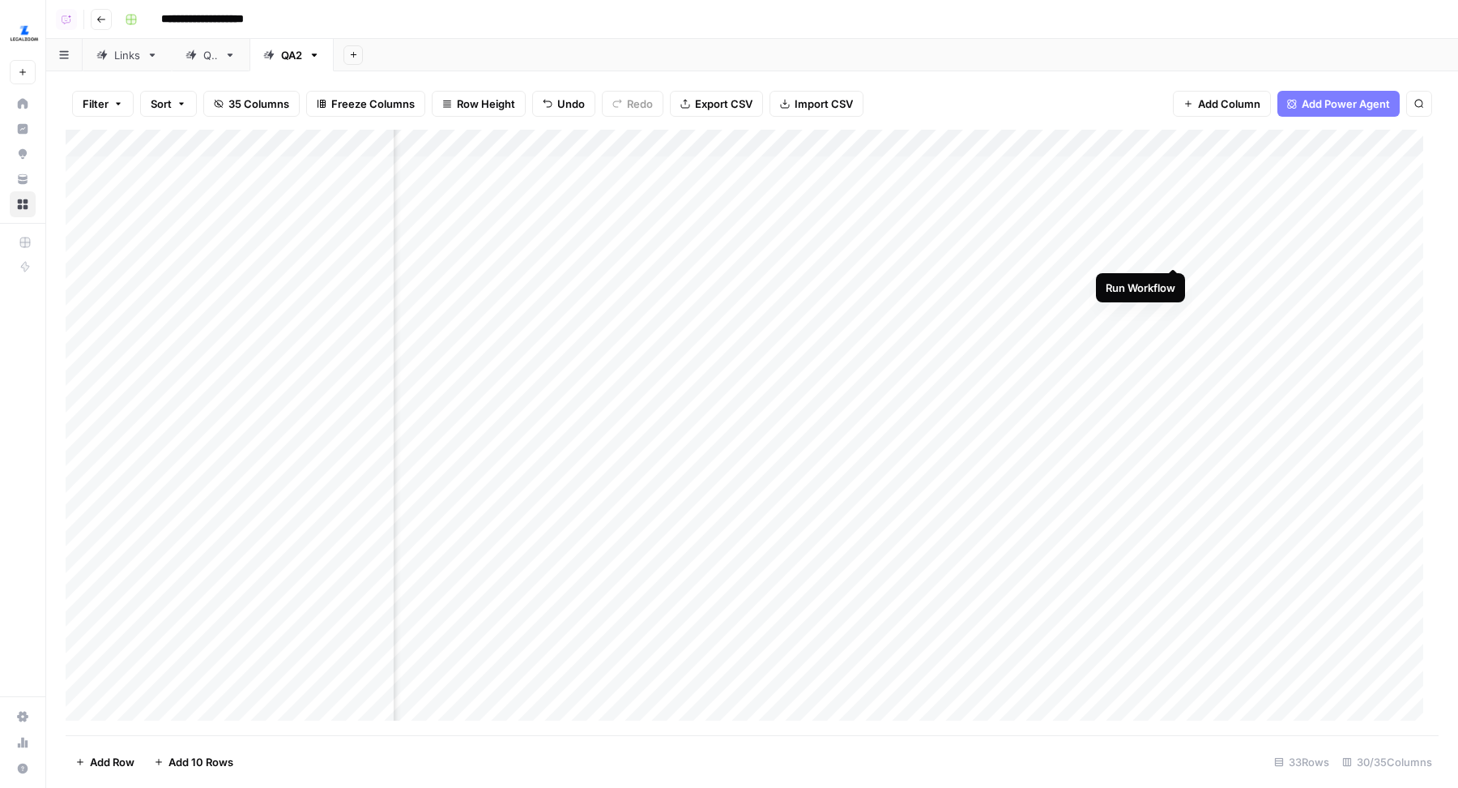
click at [1178, 252] on div "Add Column" at bounding box center [752, 433] width 1373 height 606
click at [1149, 337] on div "Add Column" at bounding box center [752, 433] width 1373 height 606
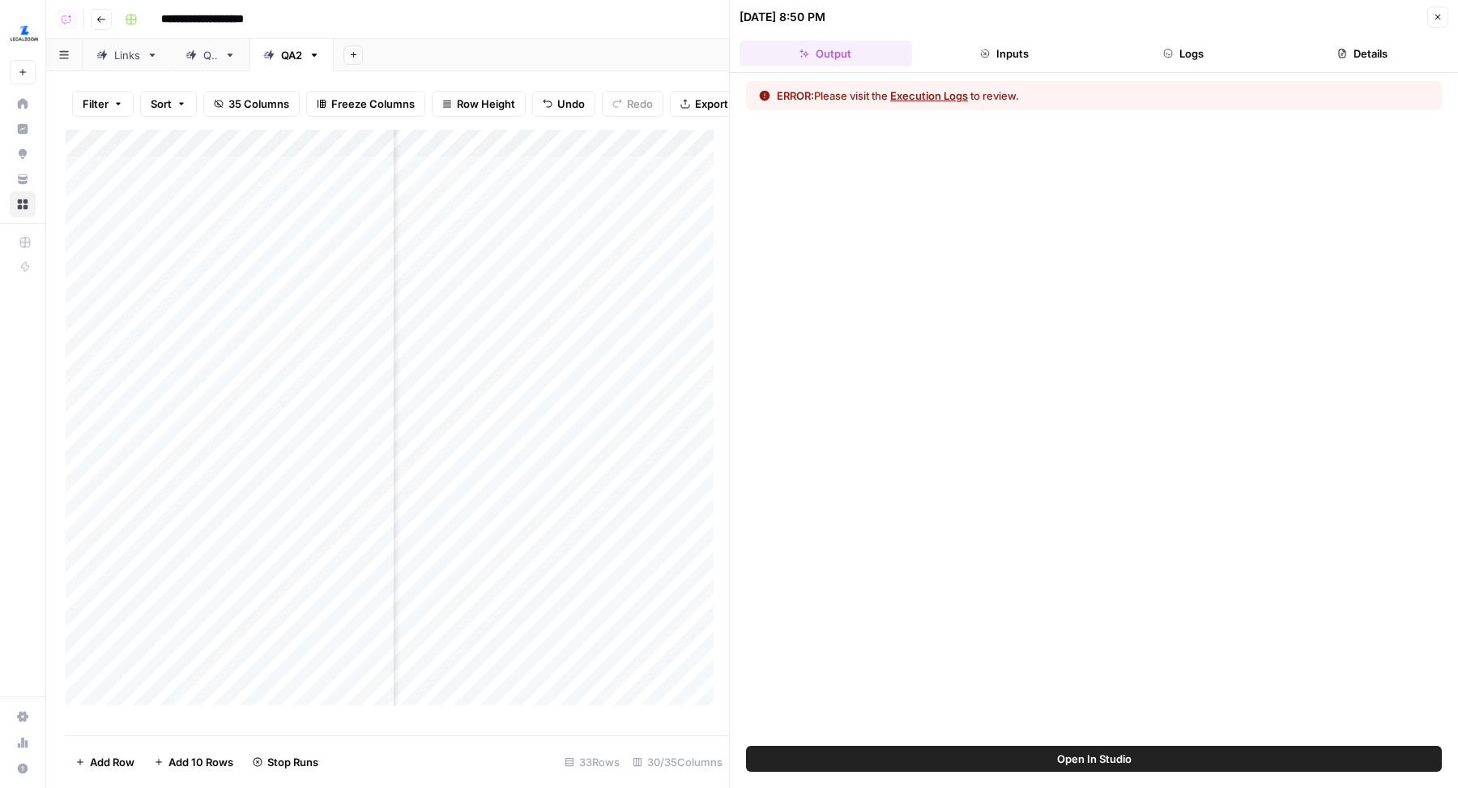
scroll to position [1, 810]
click at [942, 95] on button "Execution Logs" at bounding box center [929, 96] width 78 height 16
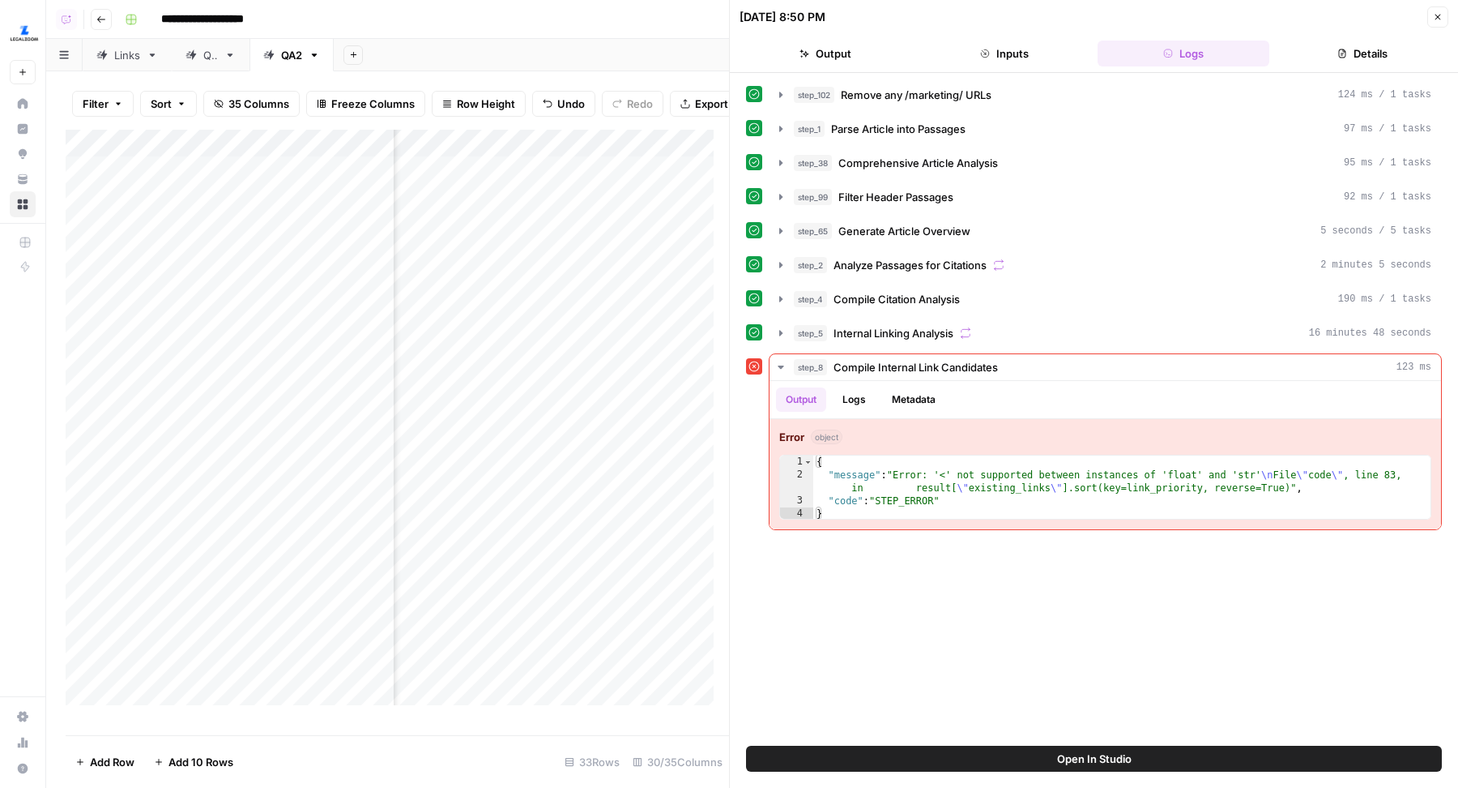
click at [1006, 756] on button "Open In Studio" at bounding box center [1094, 758] width 696 height 26
click at [637, 351] on div "Add Column" at bounding box center [398, 425] width 664 height 591
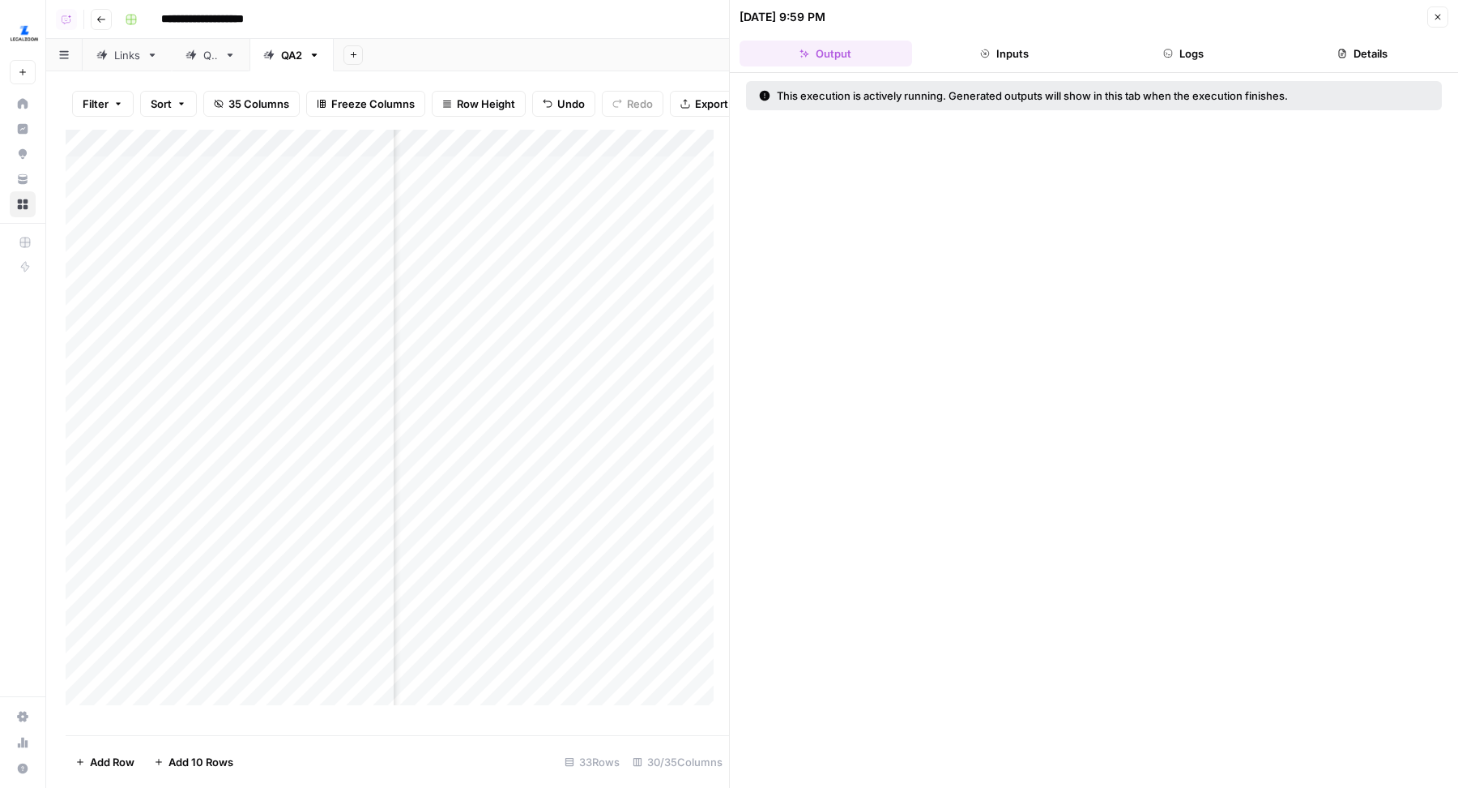
scroll to position [1, 3592]
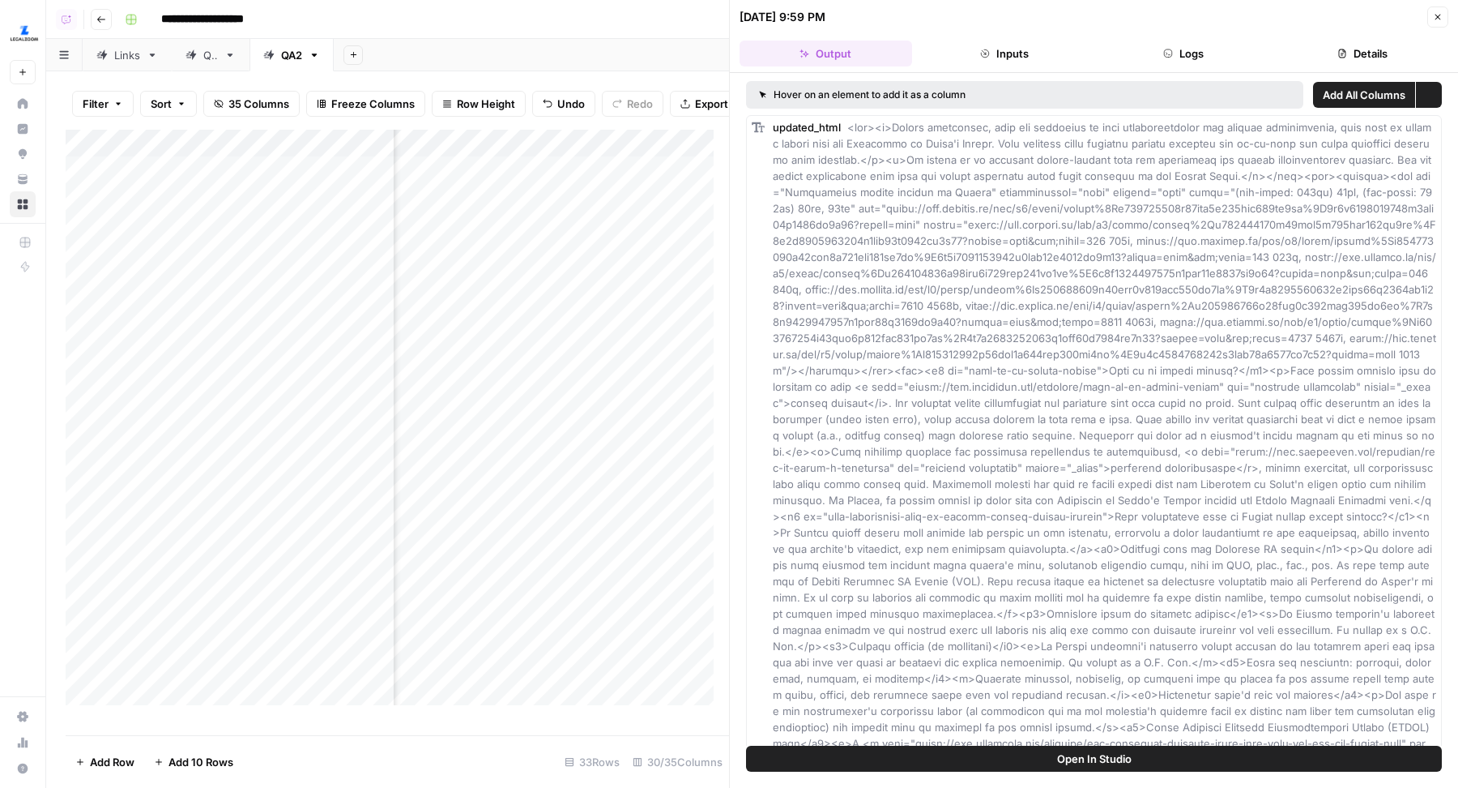
click at [1224, 46] on button "Logs" at bounding box center [1184, 54] width 173 height 26
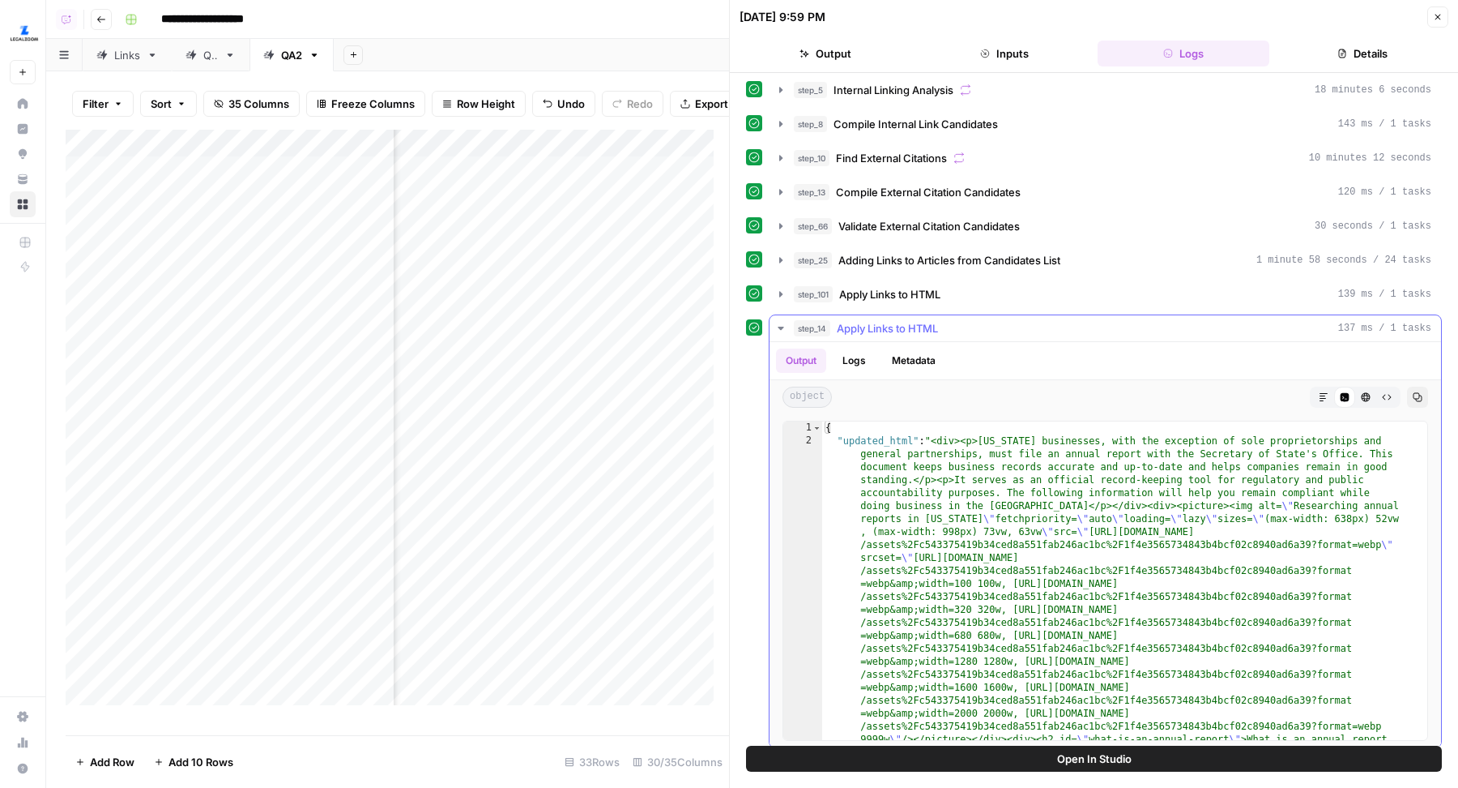
scroll to position [0, 0]
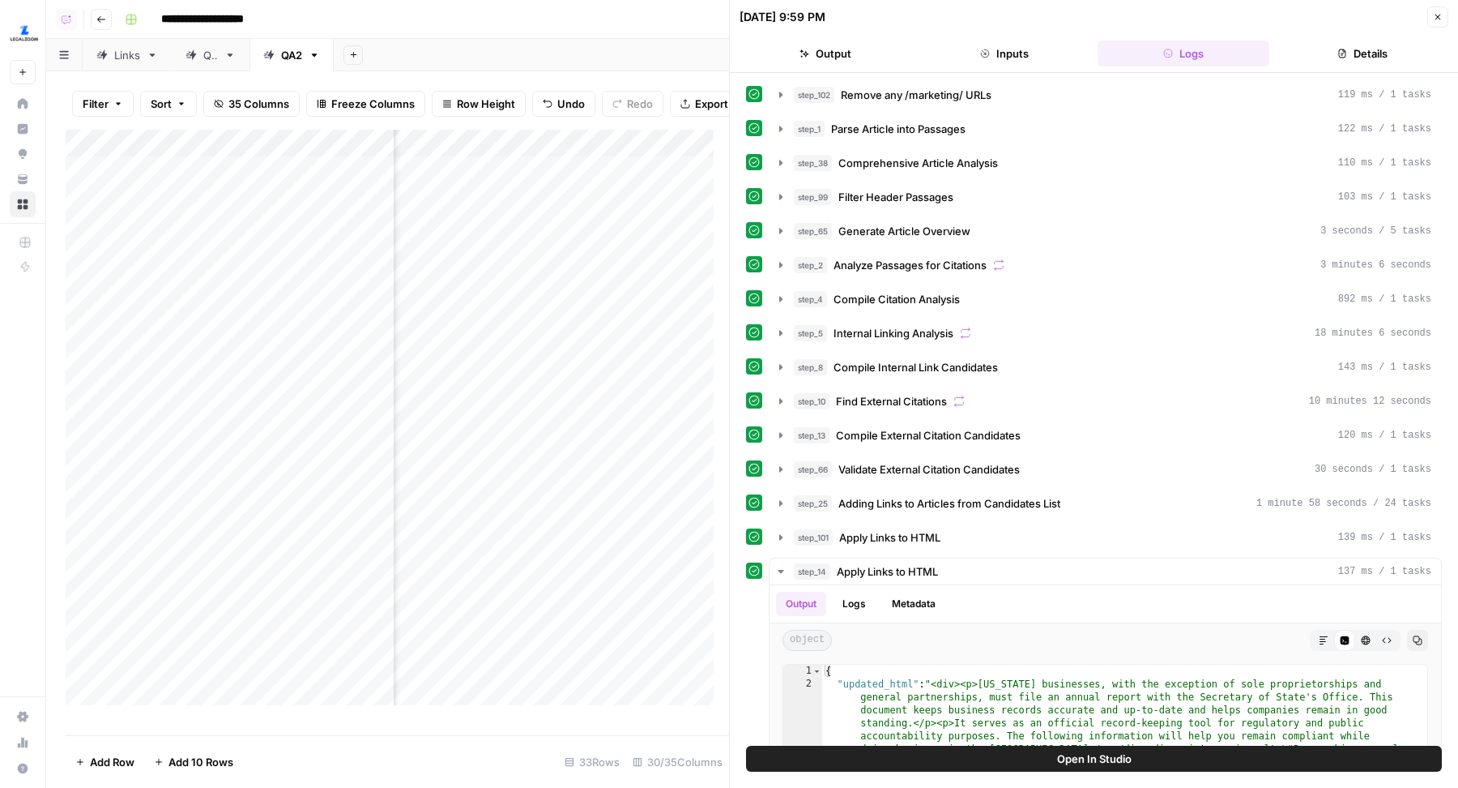
click at [1018, 49] on button "Inputs" at bounding box center [1005, 54] width 173 height 26
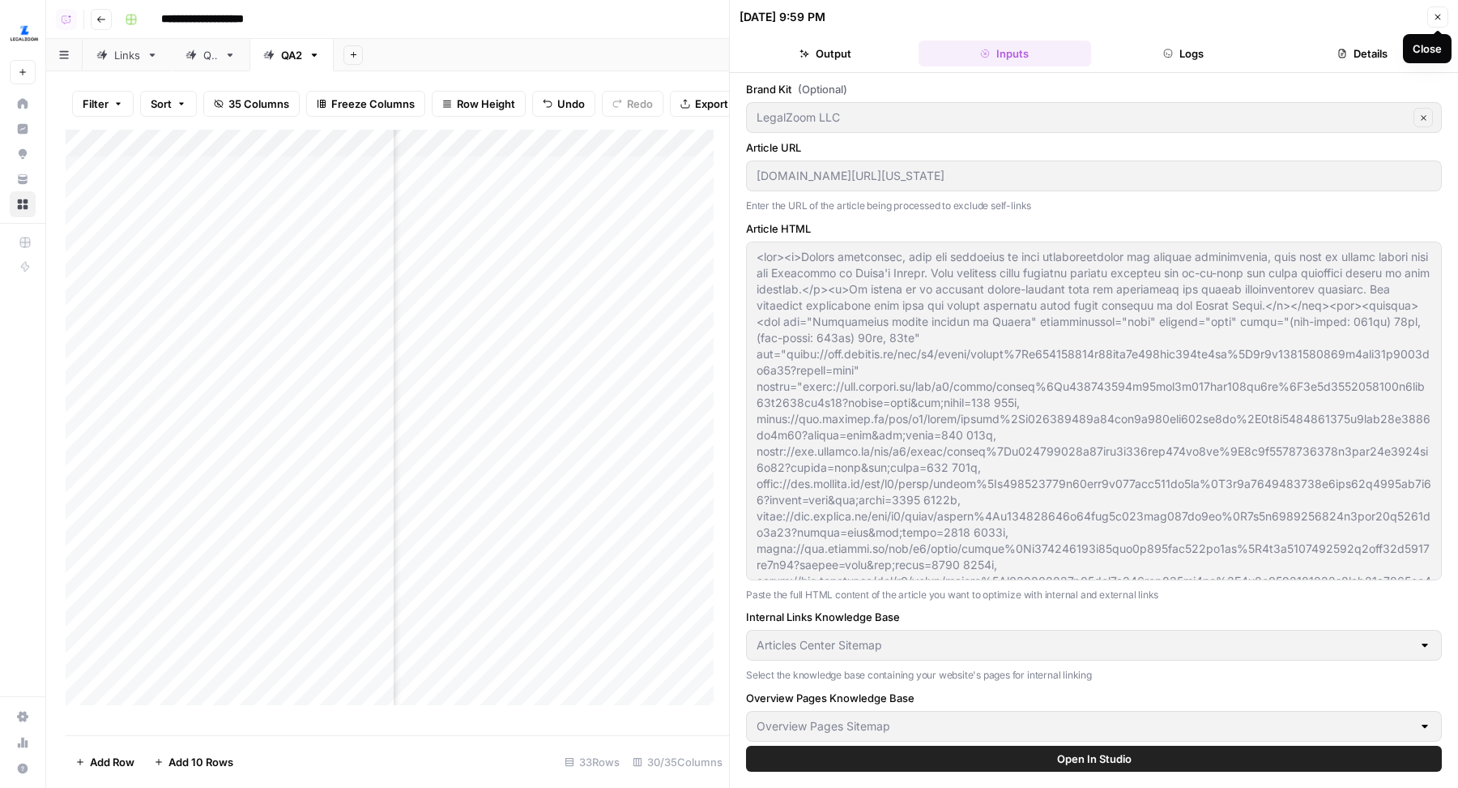
click at [1205, 63] on button "Logs" at bounding box center [1184, 54] width 173 height 26
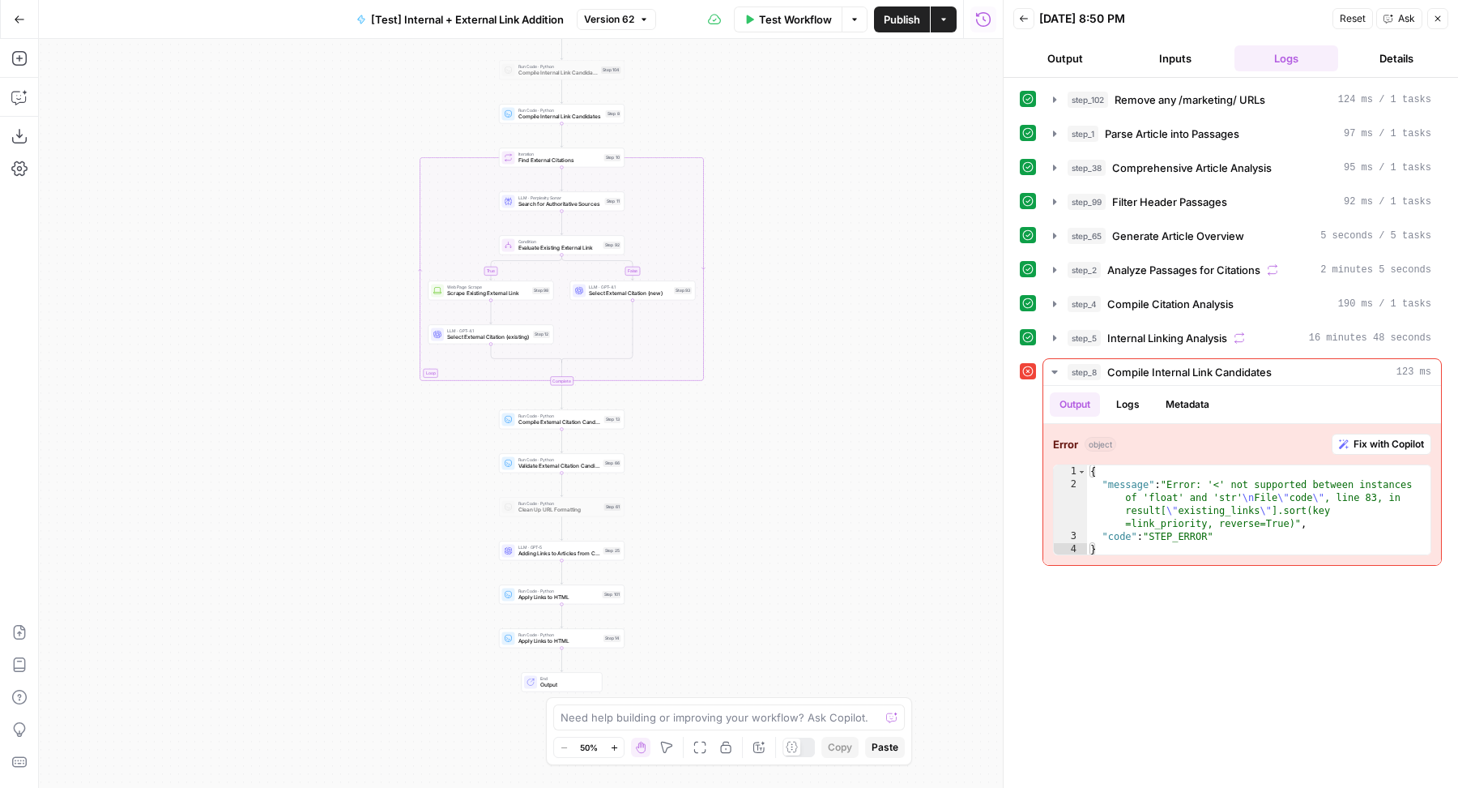
click at [615, 16] on span "Version 62" at bounding box center [609, 19] width 50 height 15
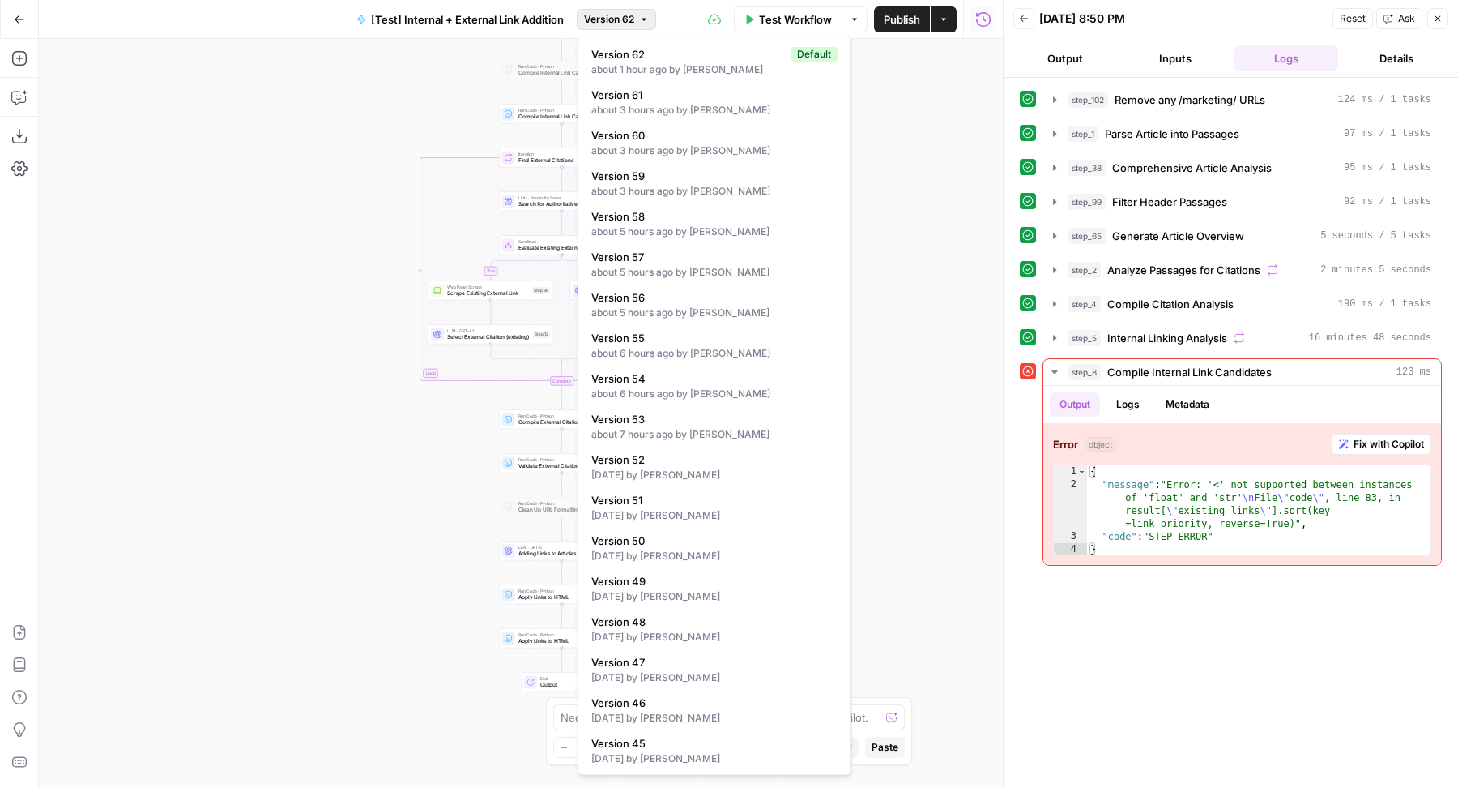
click at [615, 16] on span "Version 62" at bounding box center [609, 19] width 50 height 15
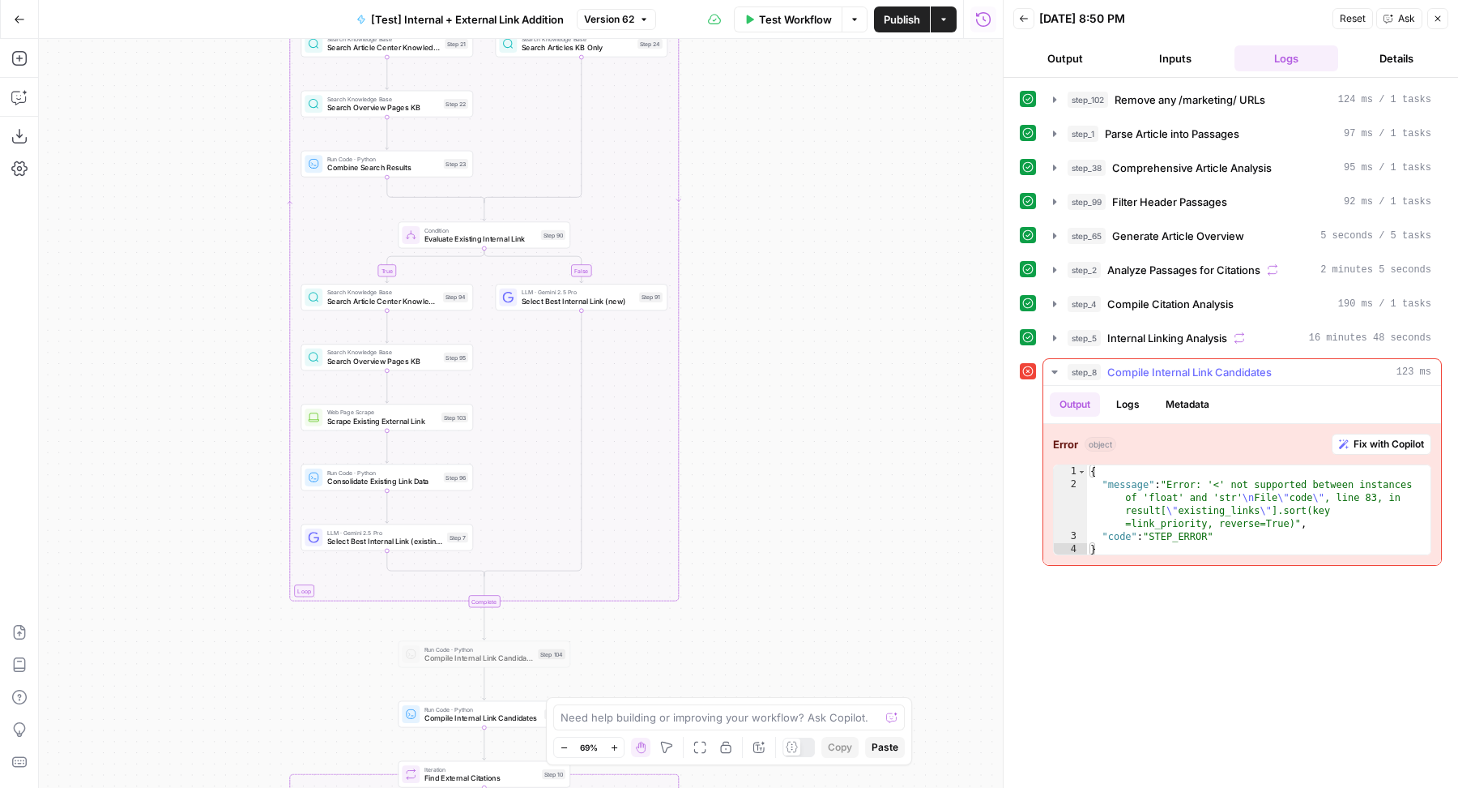
click at [1378, 437] on span "Fix with Copilot" at bounding box center [1389, 444] width 70 height 15
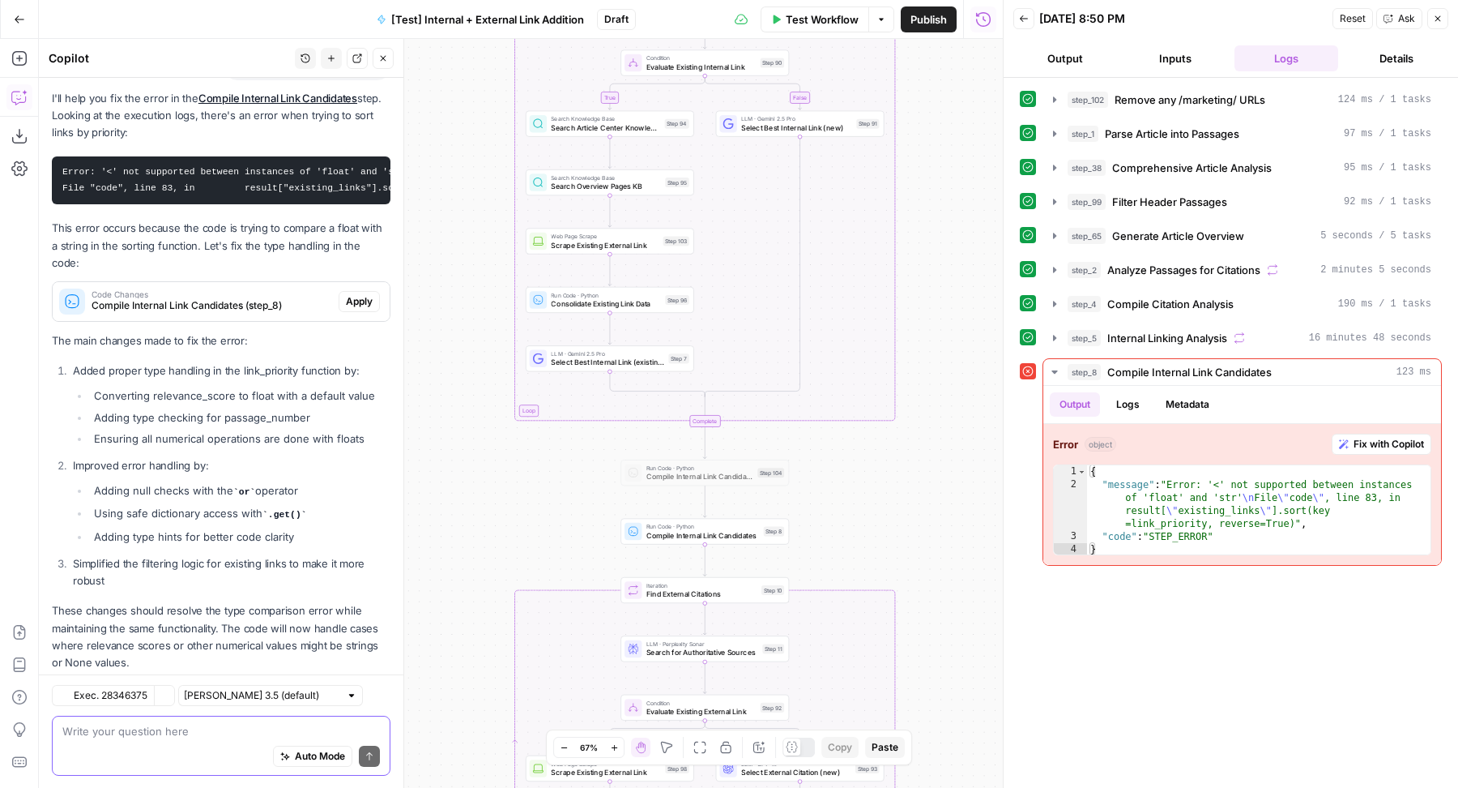
scroll to position [182, 0]
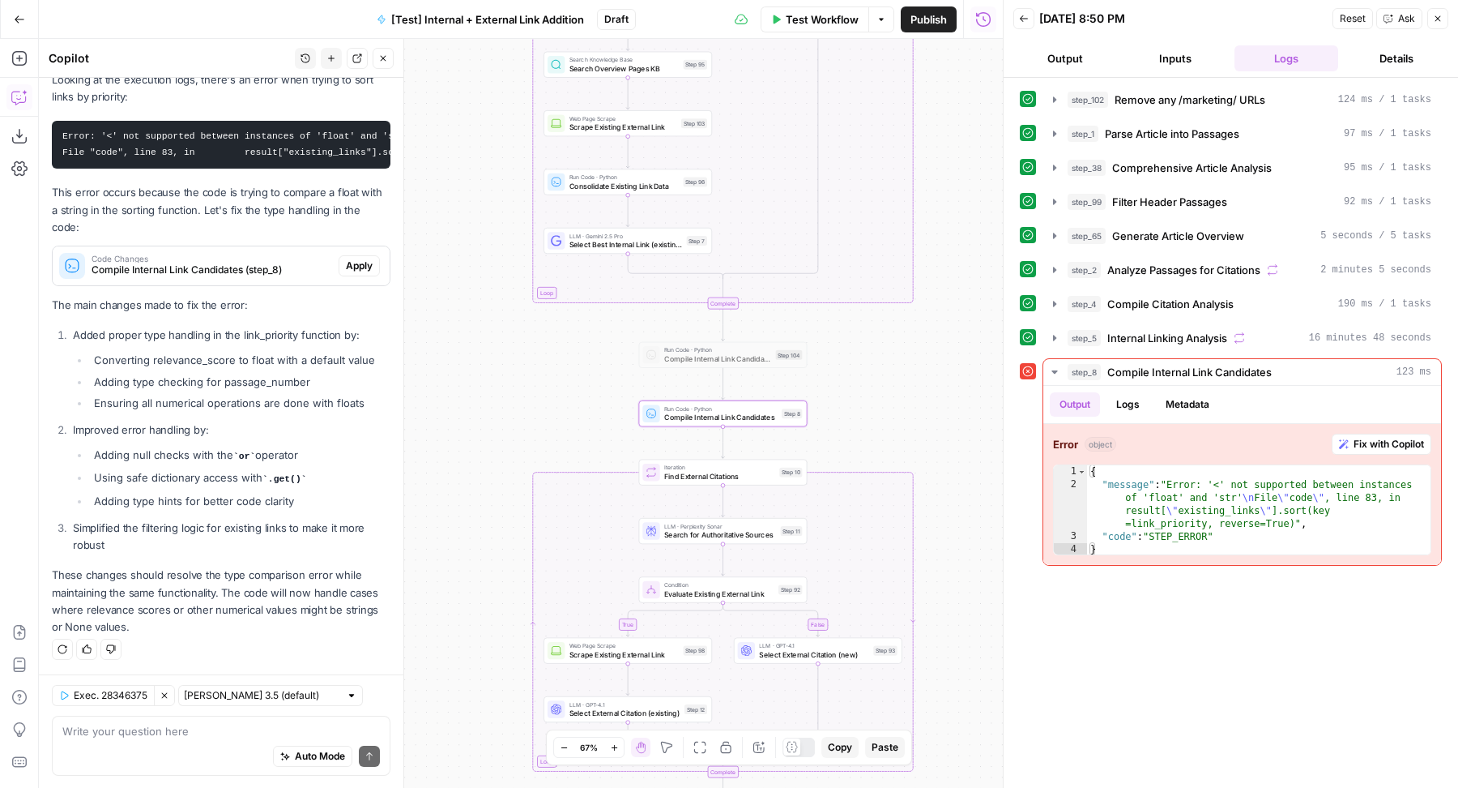
click at [352, 264] on span "Apply" at bounding box center [359, 265] width 27 height 15
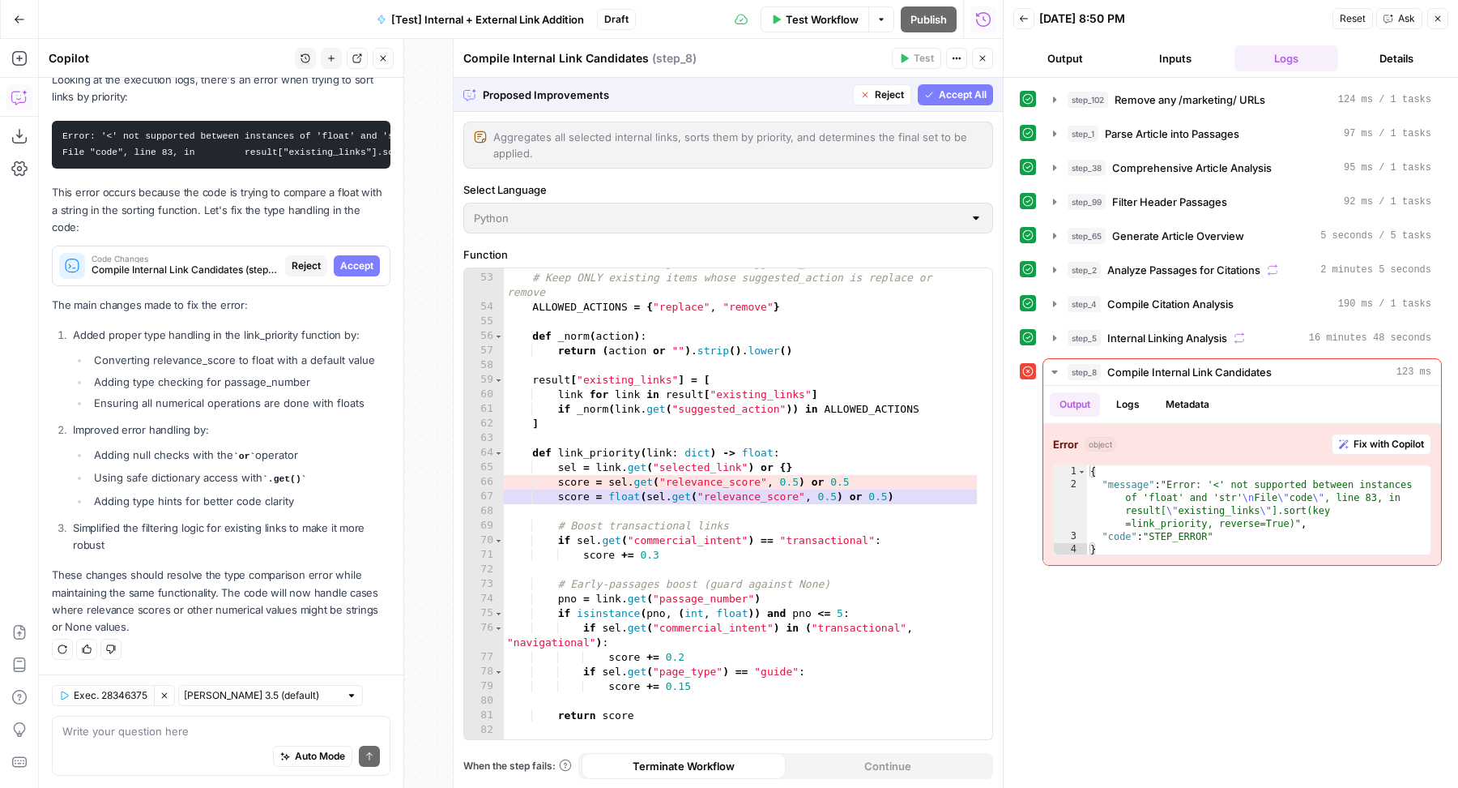
scroll to position [898, 0]
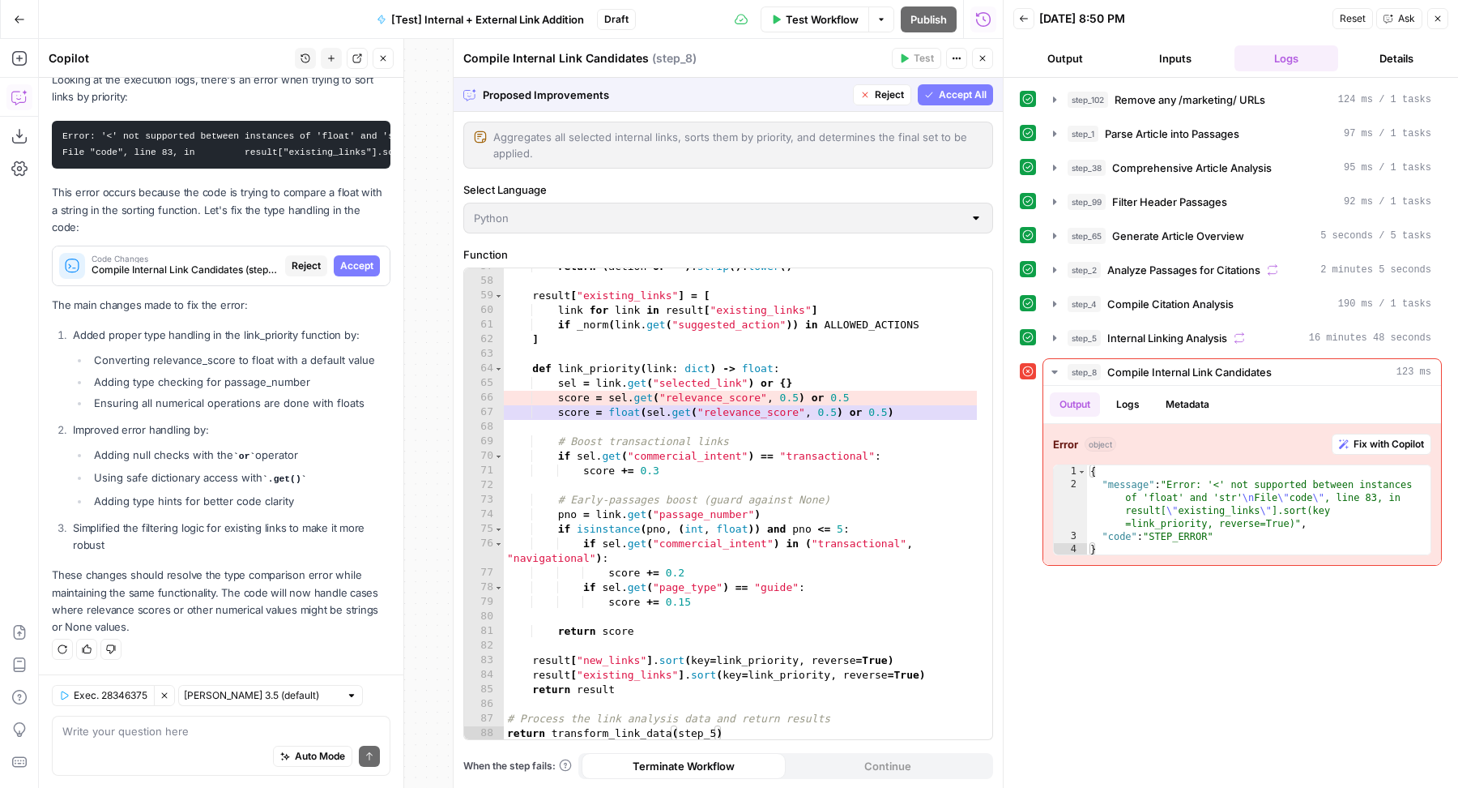
click at [945, 91] on span "Accept All" at bounding box center [963, 95] width 48 height 15
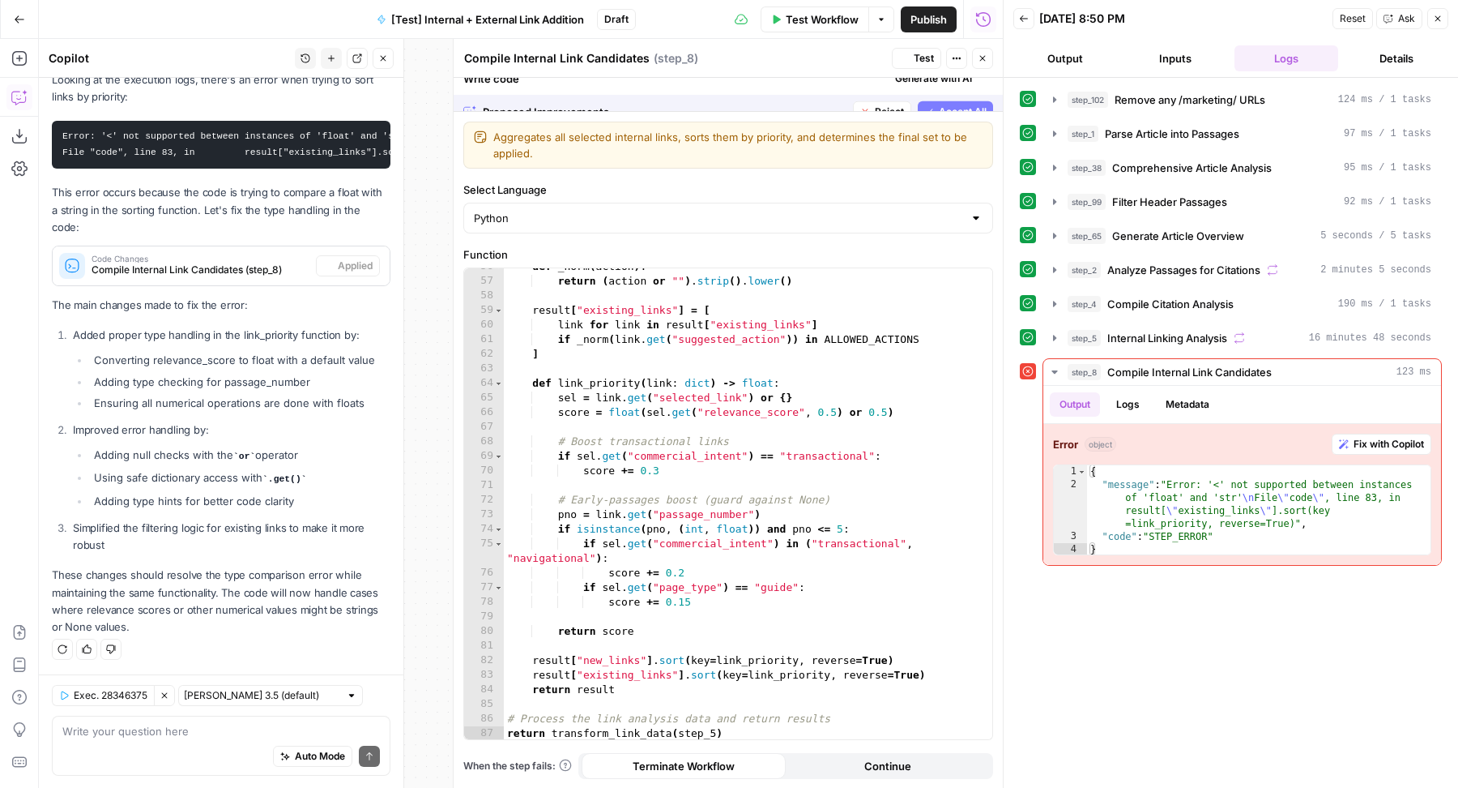
scroll to position [883, 0]
click at [924, 57] on span "Test" at bounding box center [924, 58] width 20 height 15
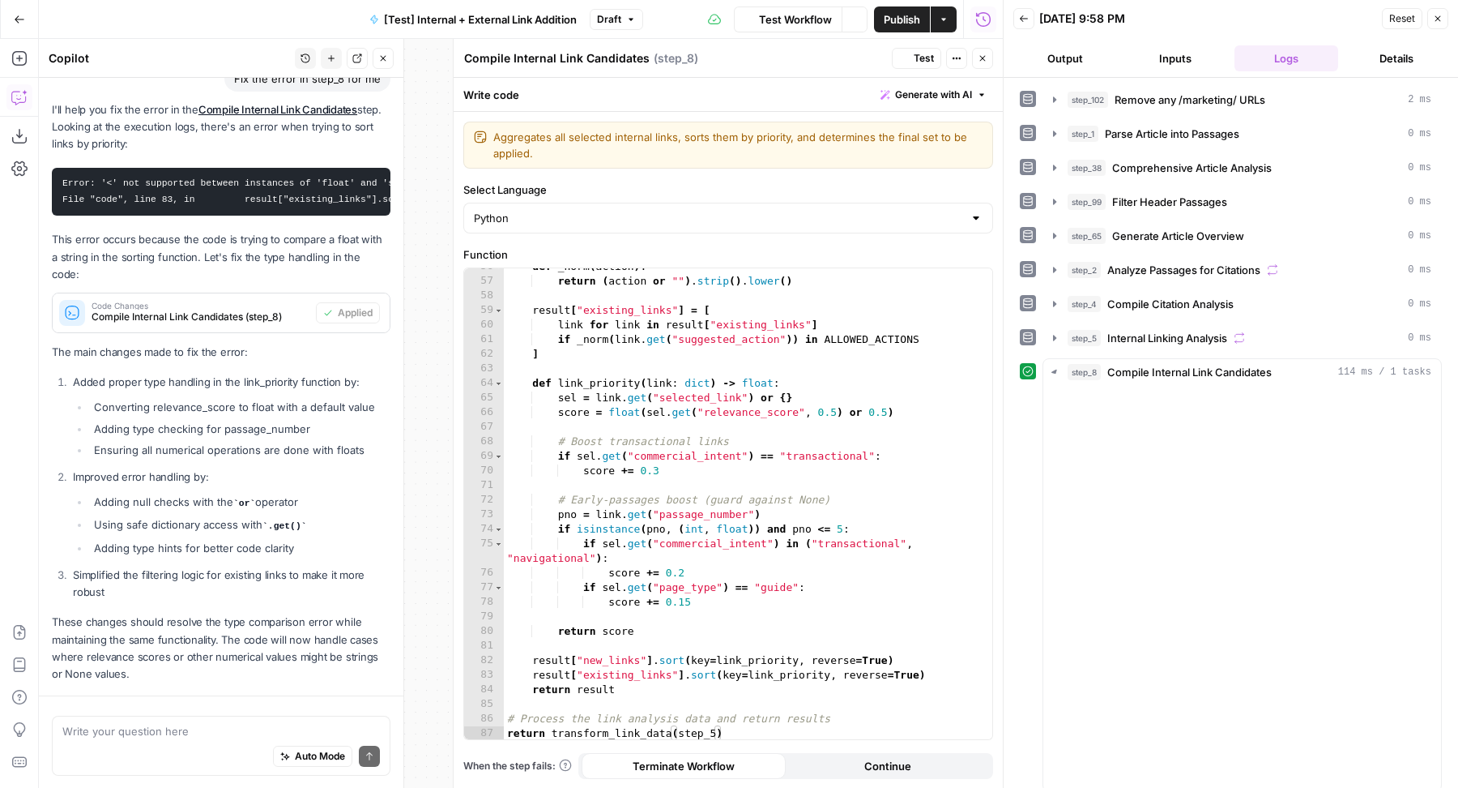
scroll to position [136, 0]
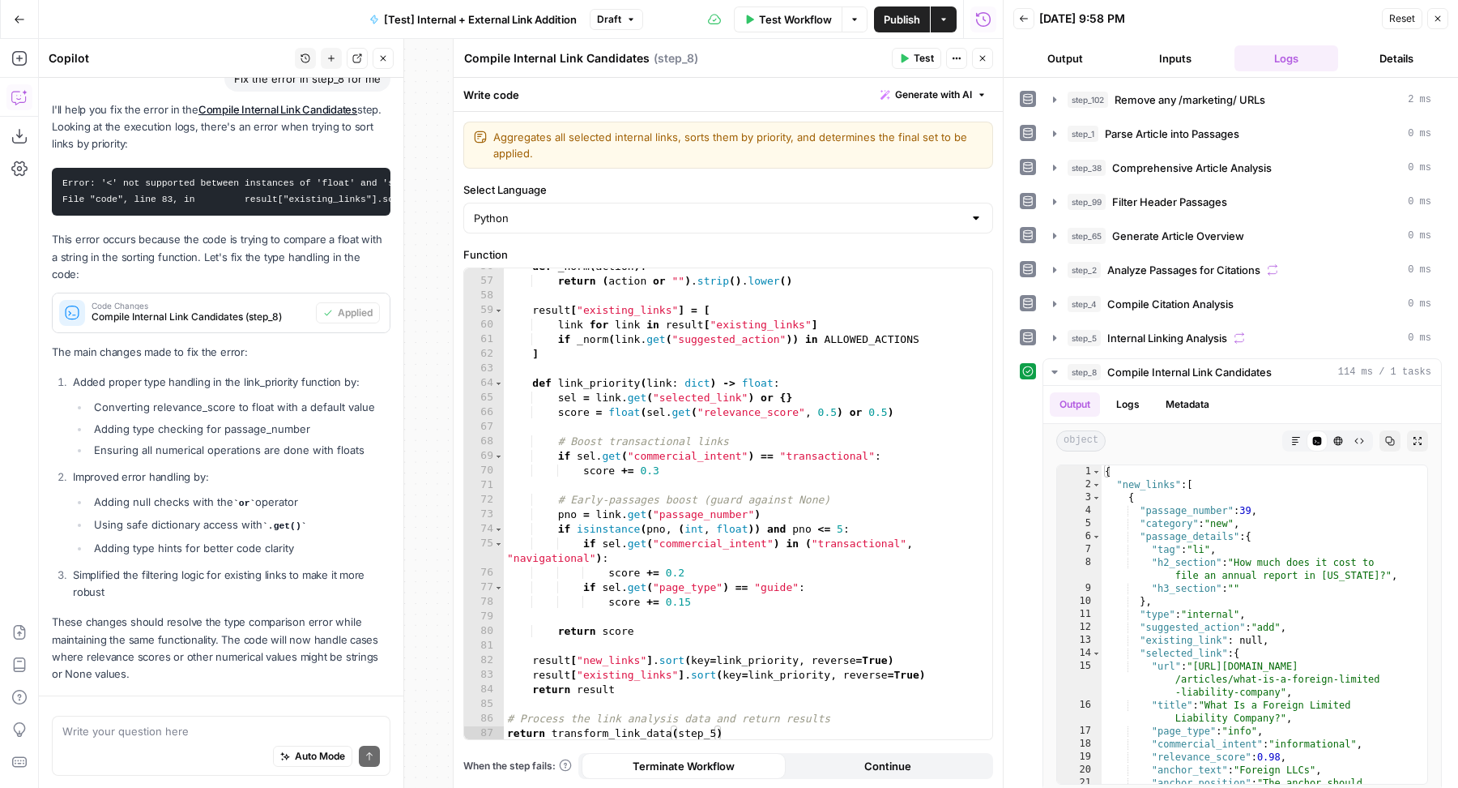
click at [901, 11] on span "Publish" at bounding box center [902, 19] width 36 height 16
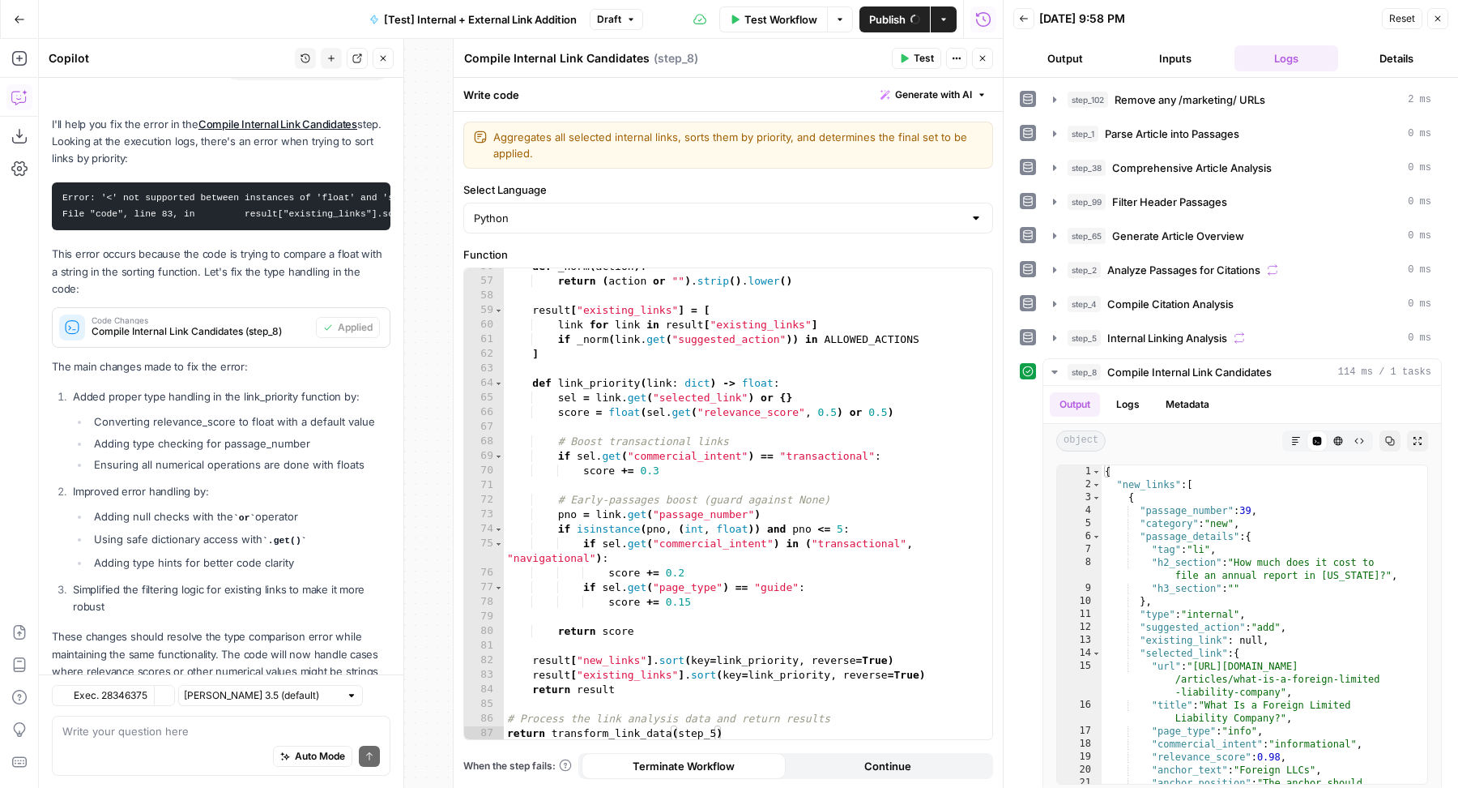
scroll to position [208, 0]
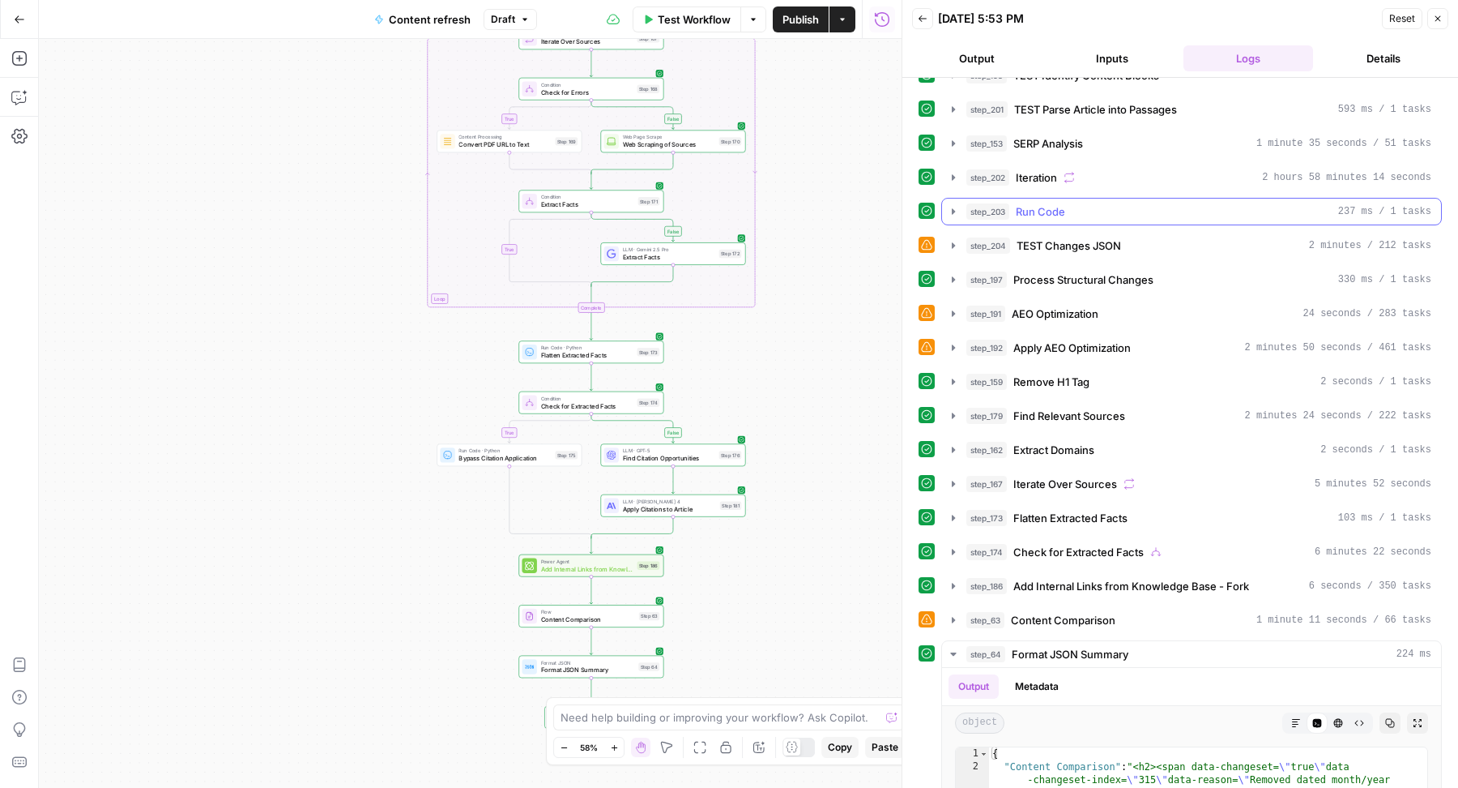
scroll to position [440, 0]
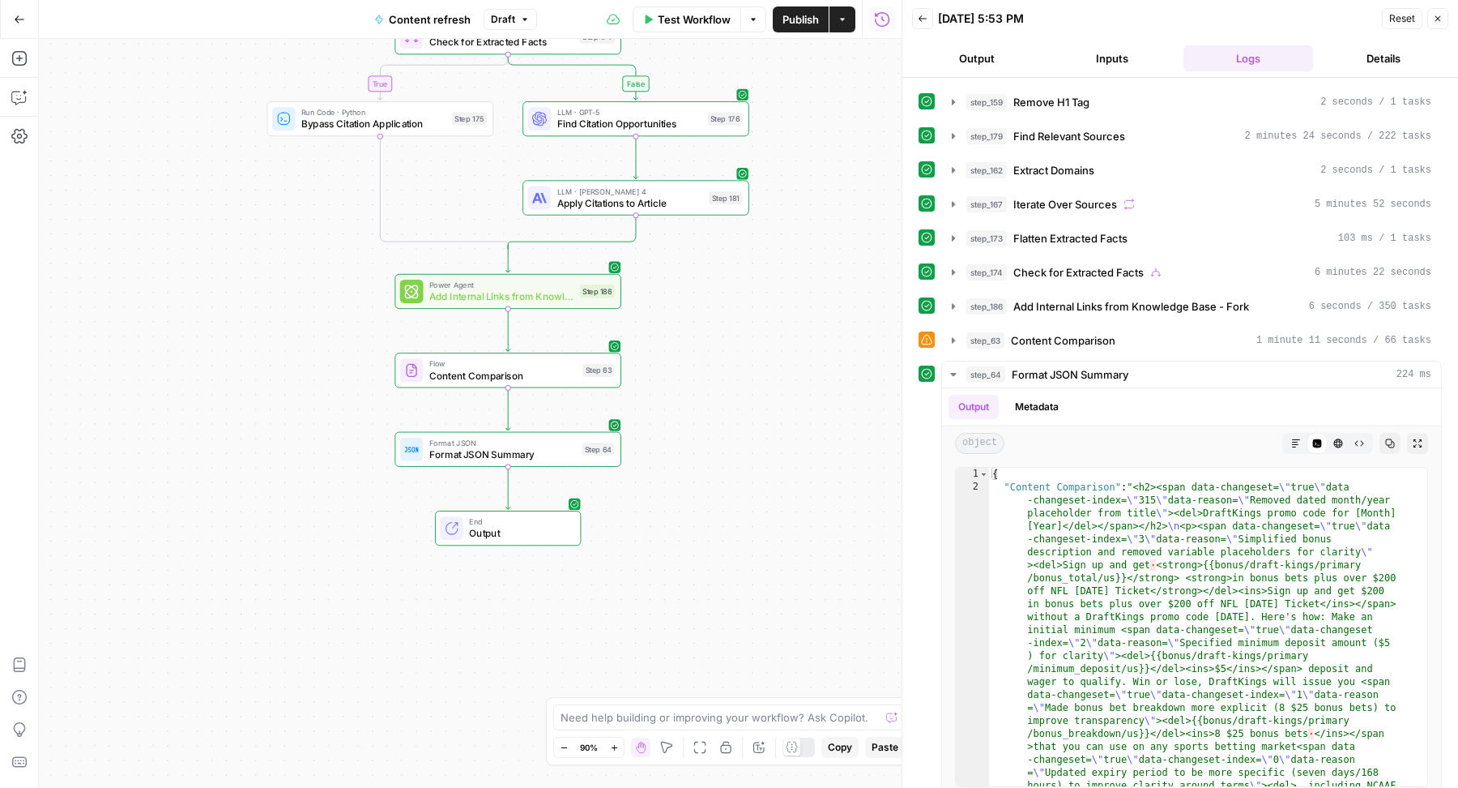
click at [792, 15] on span "Publish" at bounding box center [801, 19] width 36 height 16
click at [533, 450] on span "Format JSON Summary" at bounding box center [502, 454] width 147 height 15
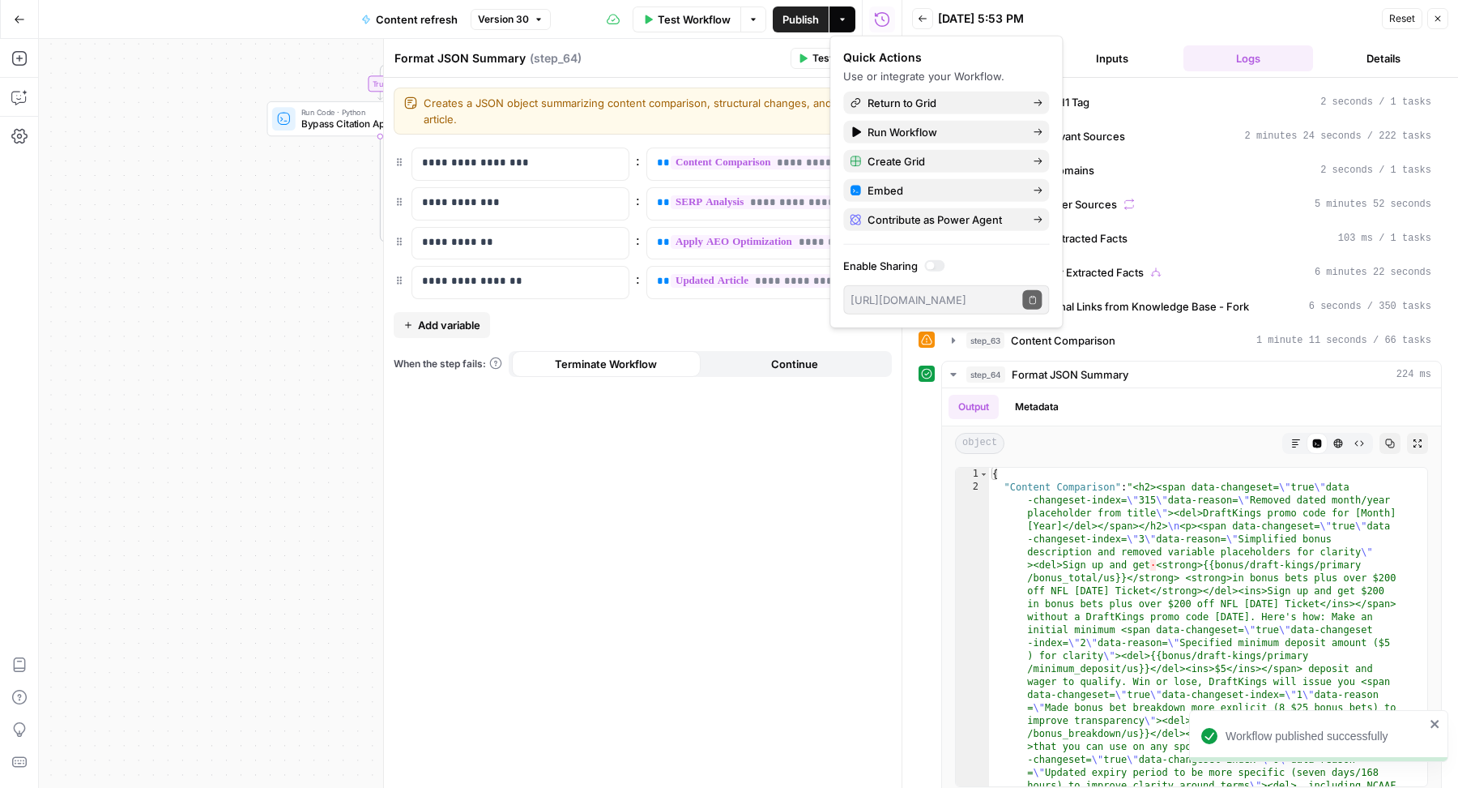
click at [1105, 25] on div "09/02/25 at 5:53 PM" at bounding box center [1157, 19] width 439 height 16
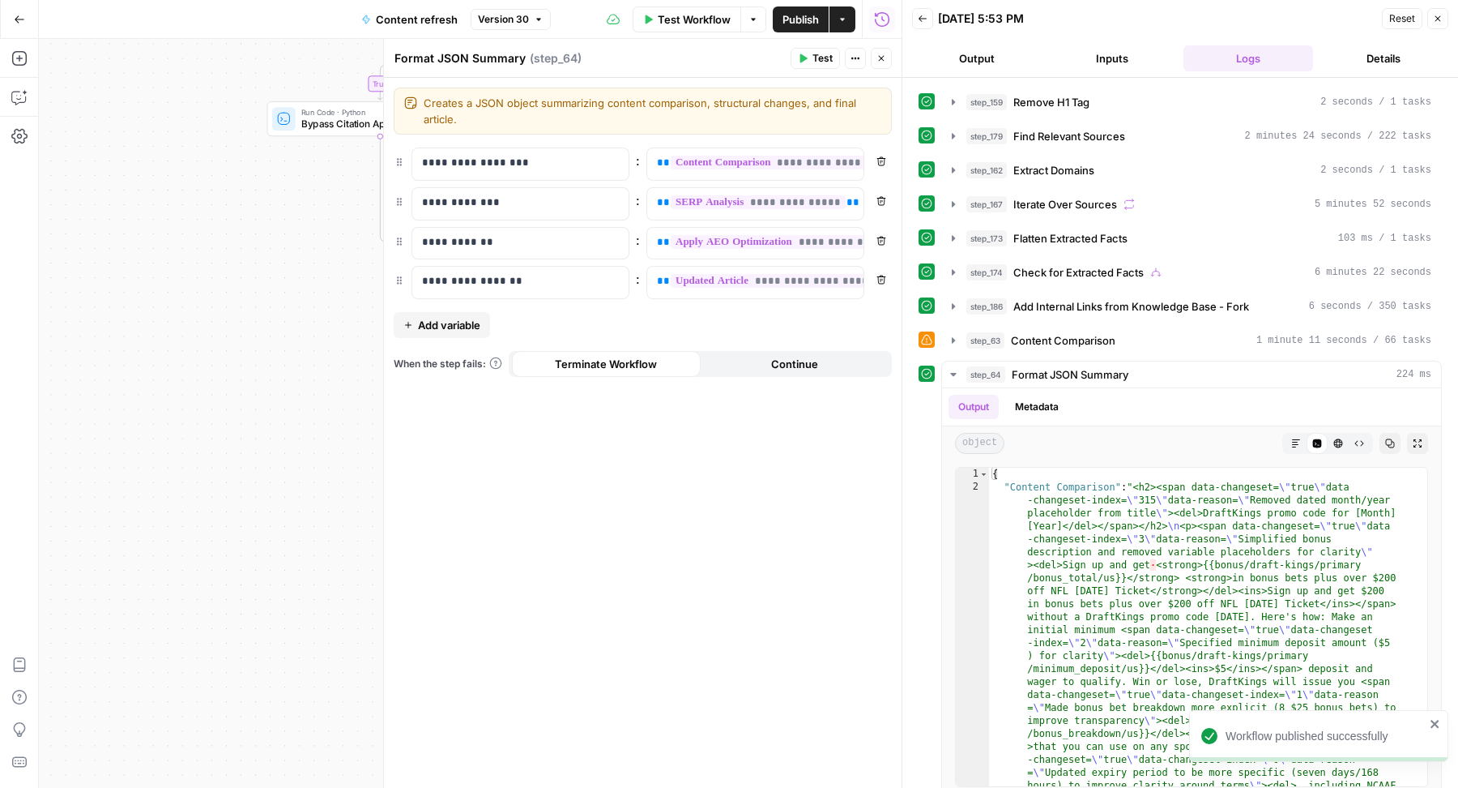
click at [1052, 276] on div "step_12 Perform Google Search 2 seconds / 1 tasks step_13 Label if social or fo…" at bounding box center [1180, 220] width 523 height 1148
click at [1051, 276] on div "step_12 Perform Google Search 2 seconds / 1 tasks step_13 Label if social or fo…" at bounding box center [1180, 220] width 523 height 1148
click at [1029, 298] on span "Add Internal Links from Knowledge Base - Fork" at bounding box center [1132, 306] width 236 height 16
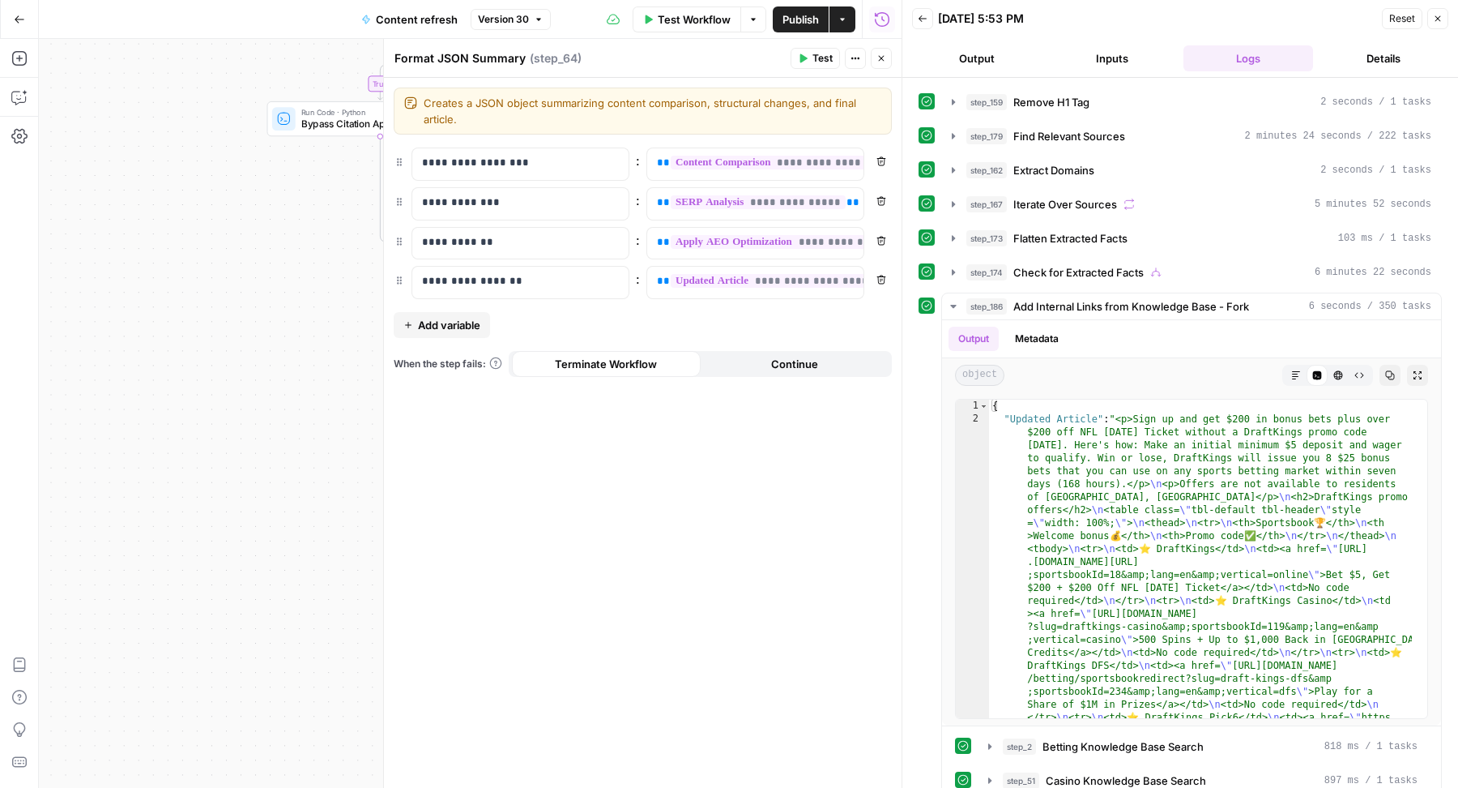
click at [884, 58] on icon "button" at bounding box center [882, 58] width 10 height 10
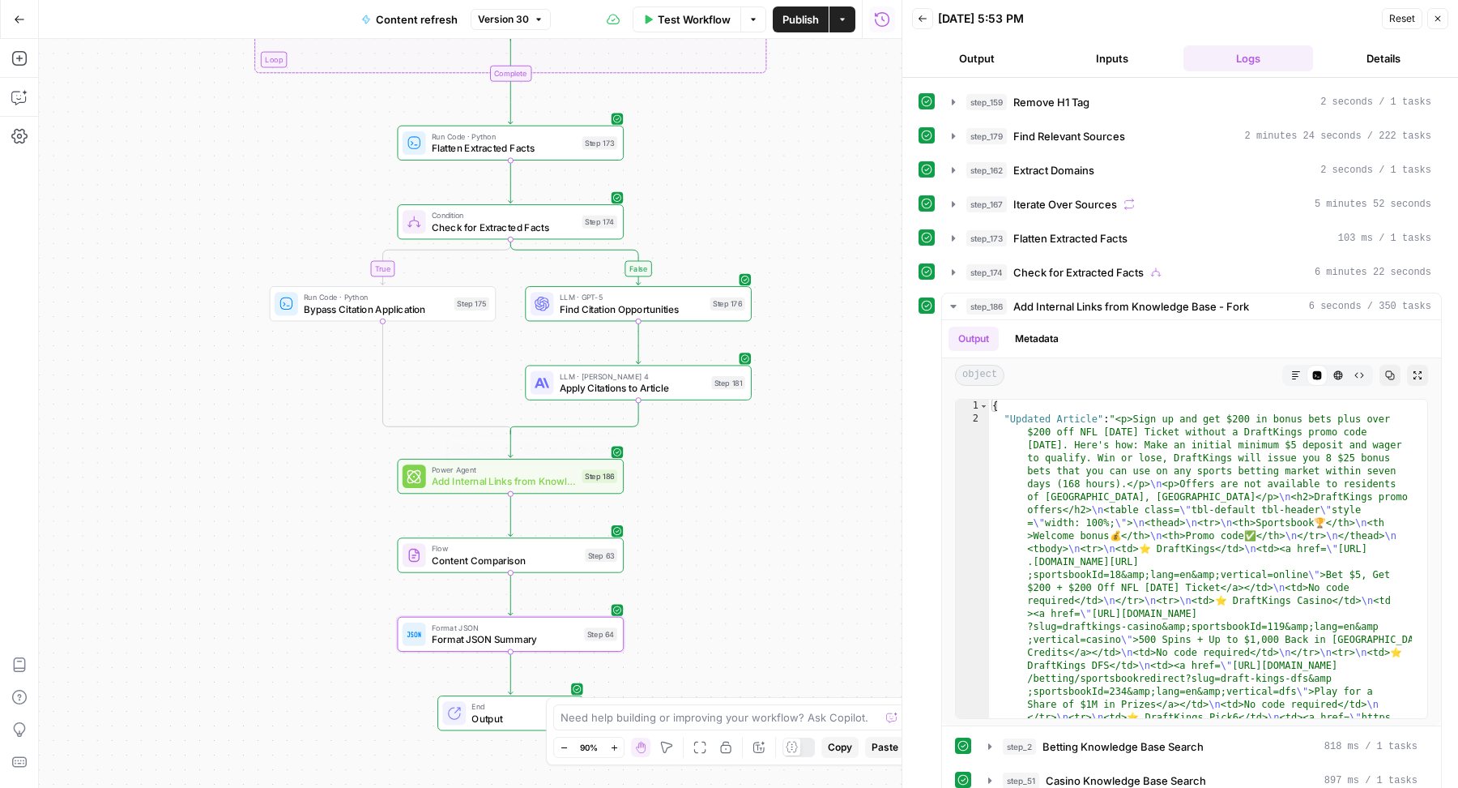
click at [515, 479] on span "Add Internal Links from Knowledge Base - Fork" at bounding box center [504, 481] width 145 height 15
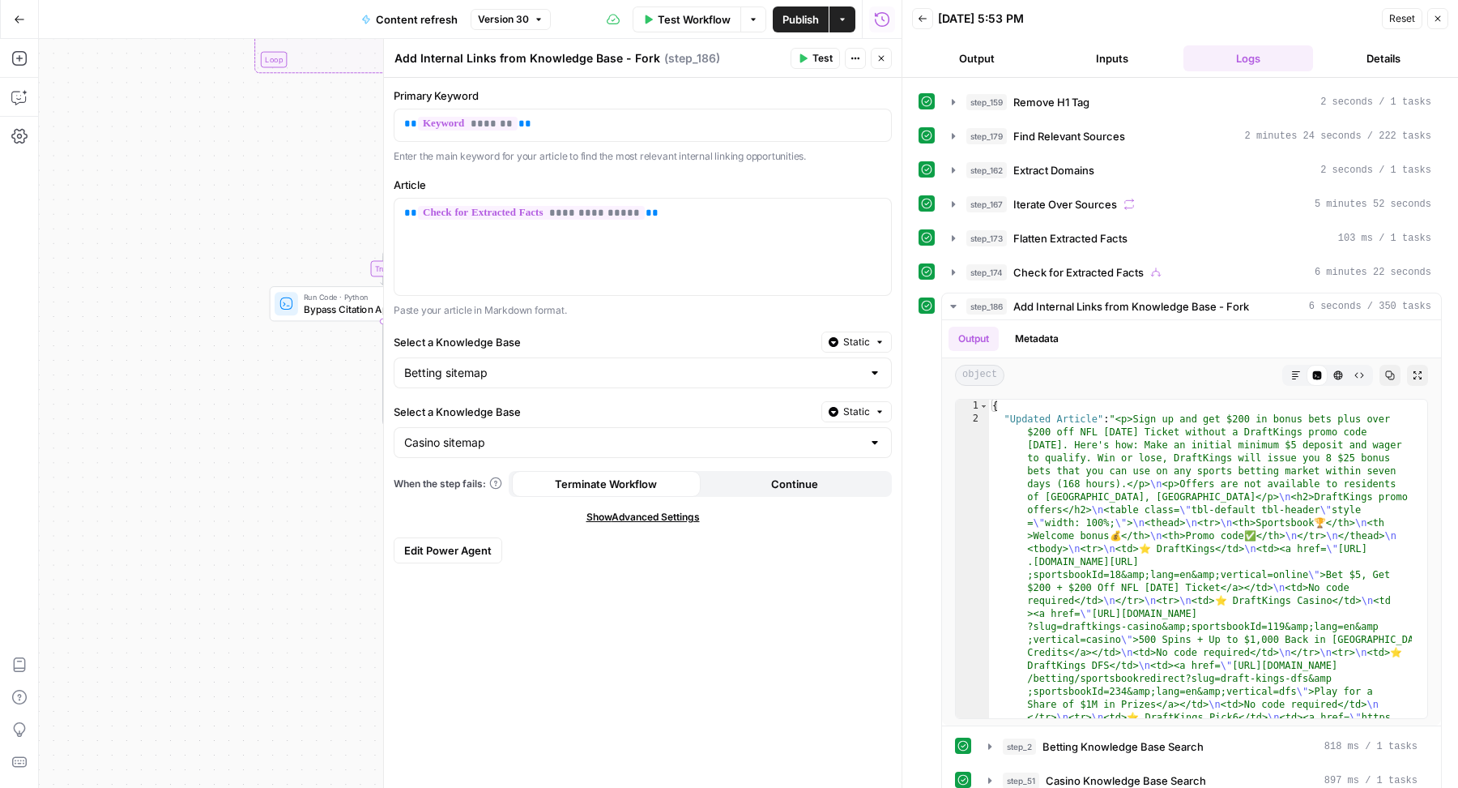
click at [885, 65] on button "Close" at bounding box center [881, 58] width 21 height 21
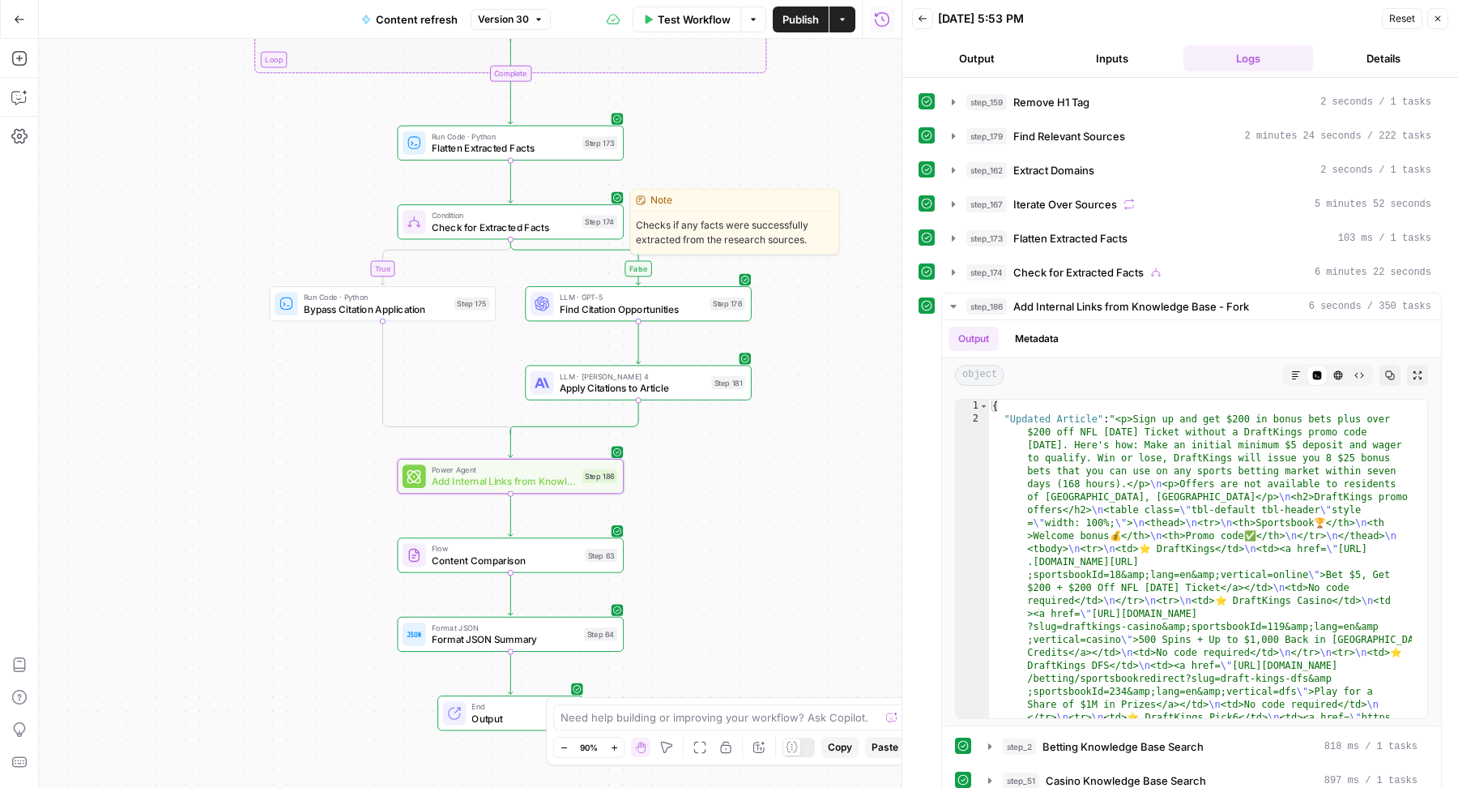
click at [533, 216] on span "Condition" at bounding box center [504, 214] width 145 height 11
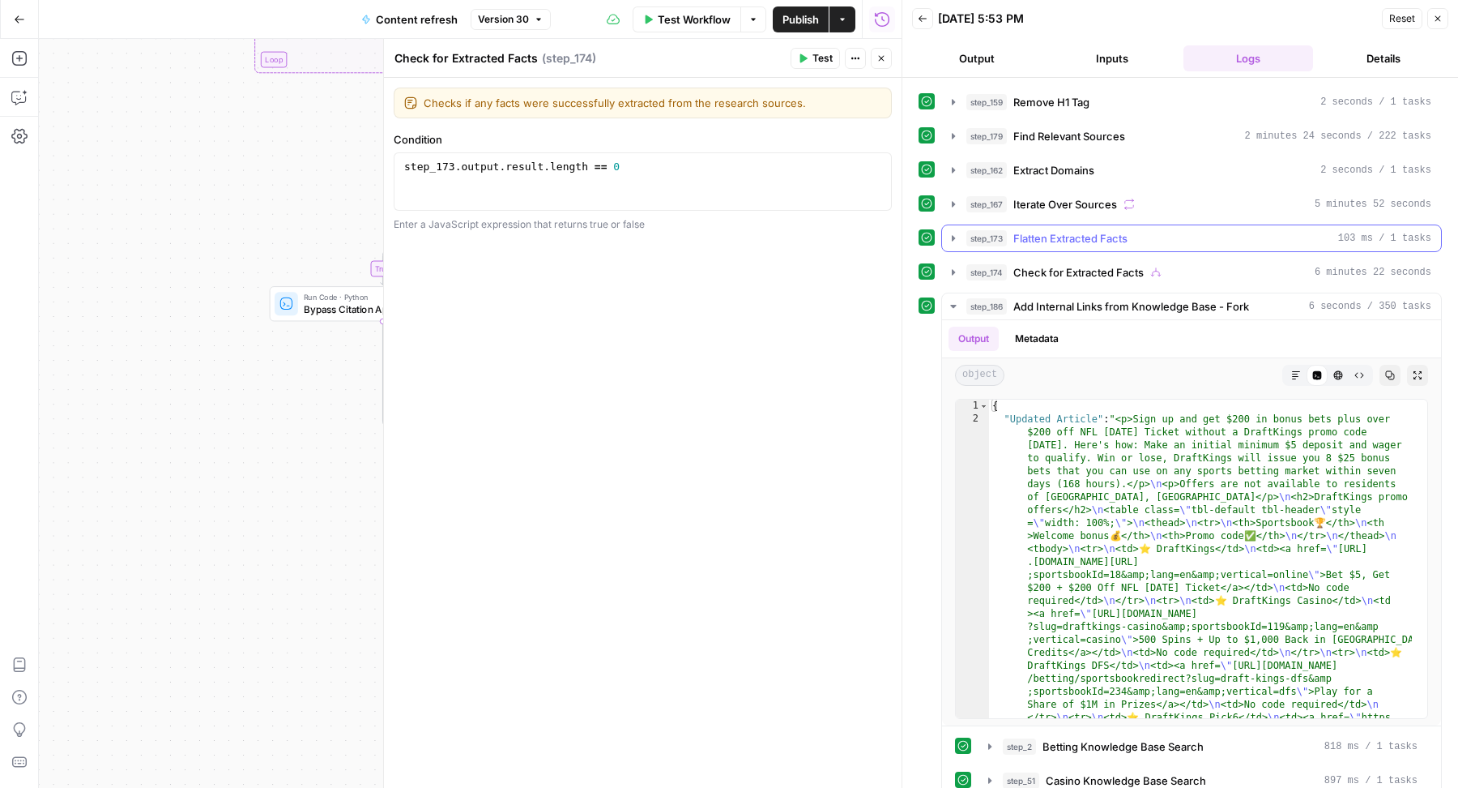
click at [967, 231] on span "step_173" at bounding box center [987, 238] width 41 height 16
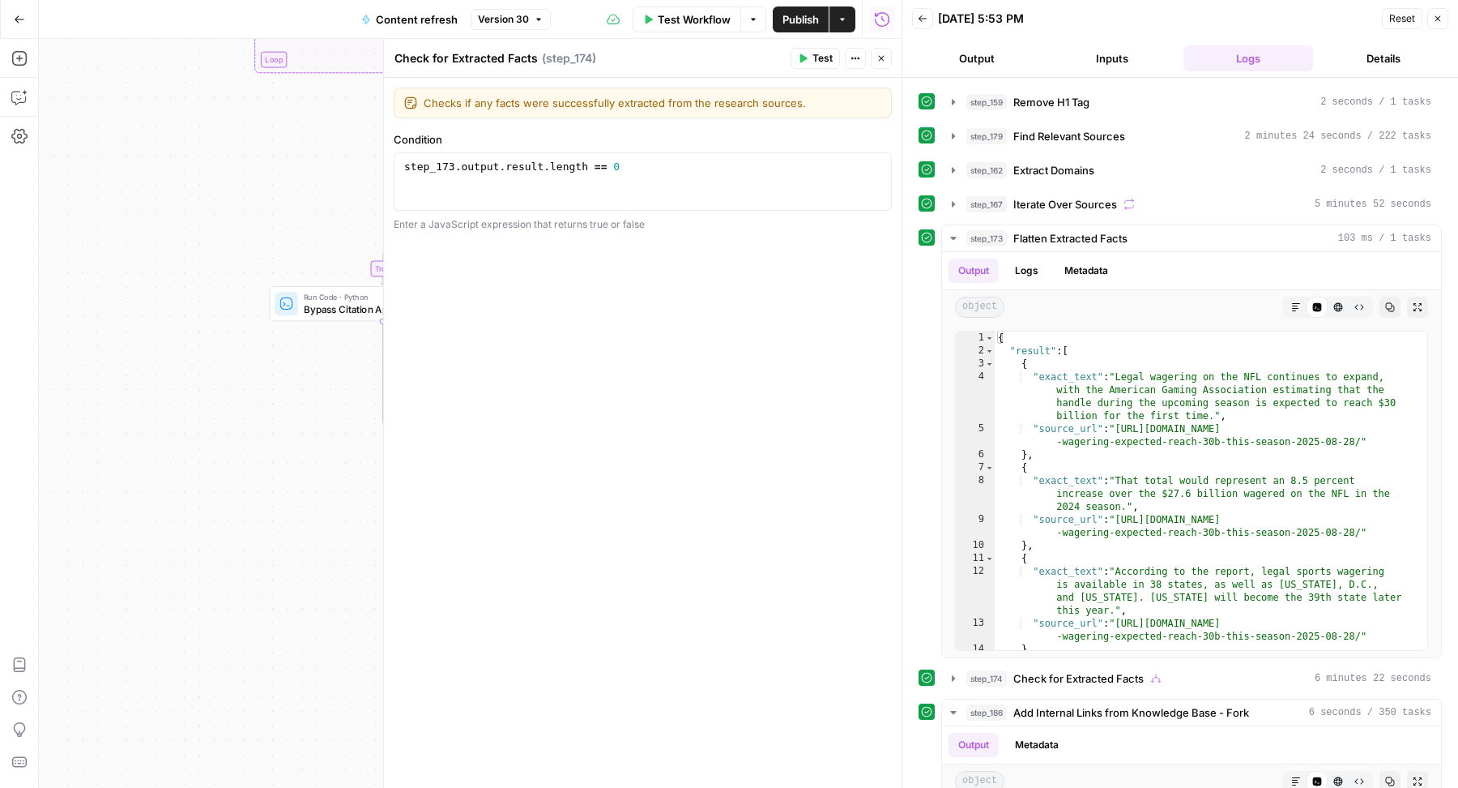
click at [885, 55] on icon "button" at bounding box center [882, 58] width 10 height 10
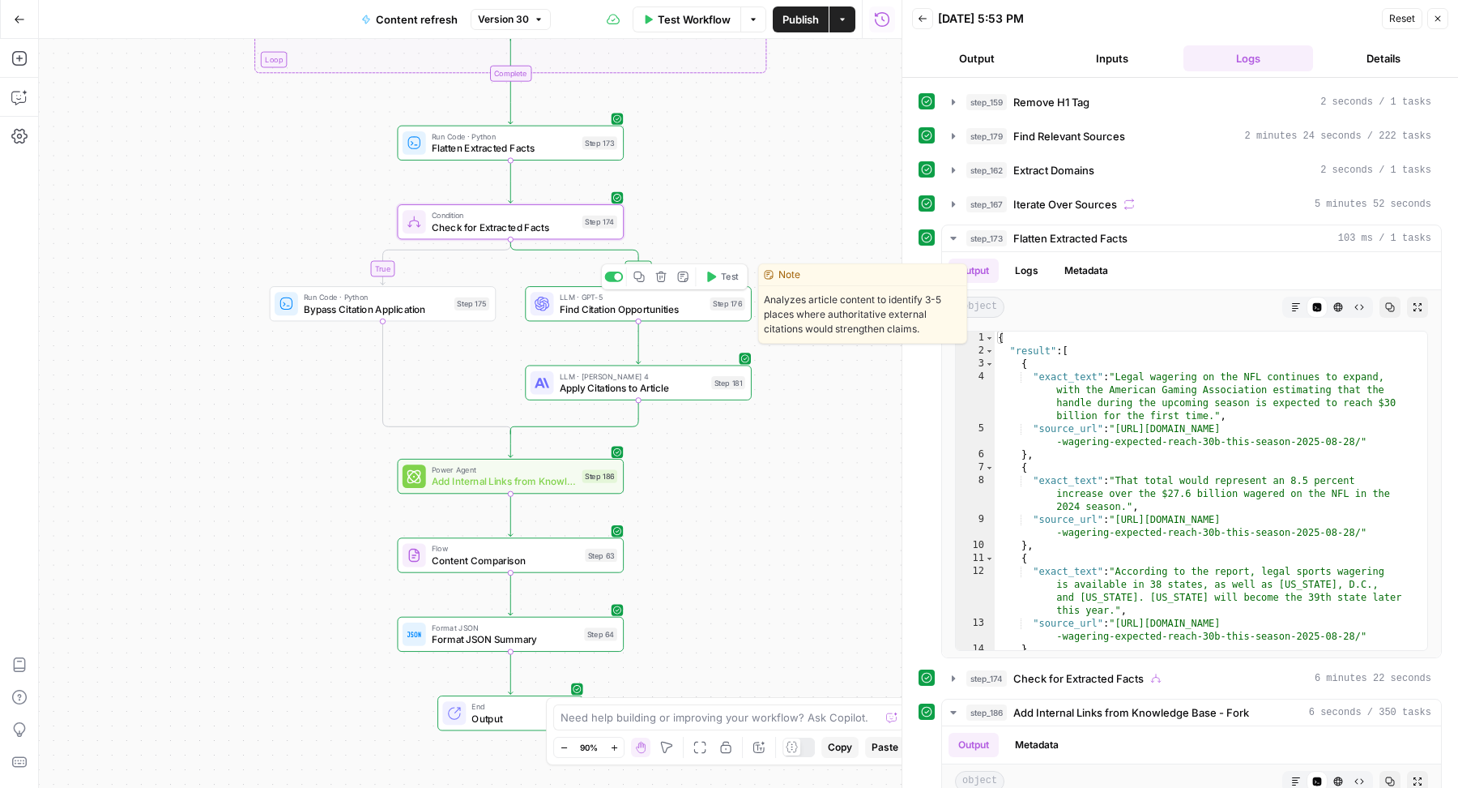
click at [679, 301] on span "Find Citation Opportunities" at bounding box center [632, 308] width 145 height 15
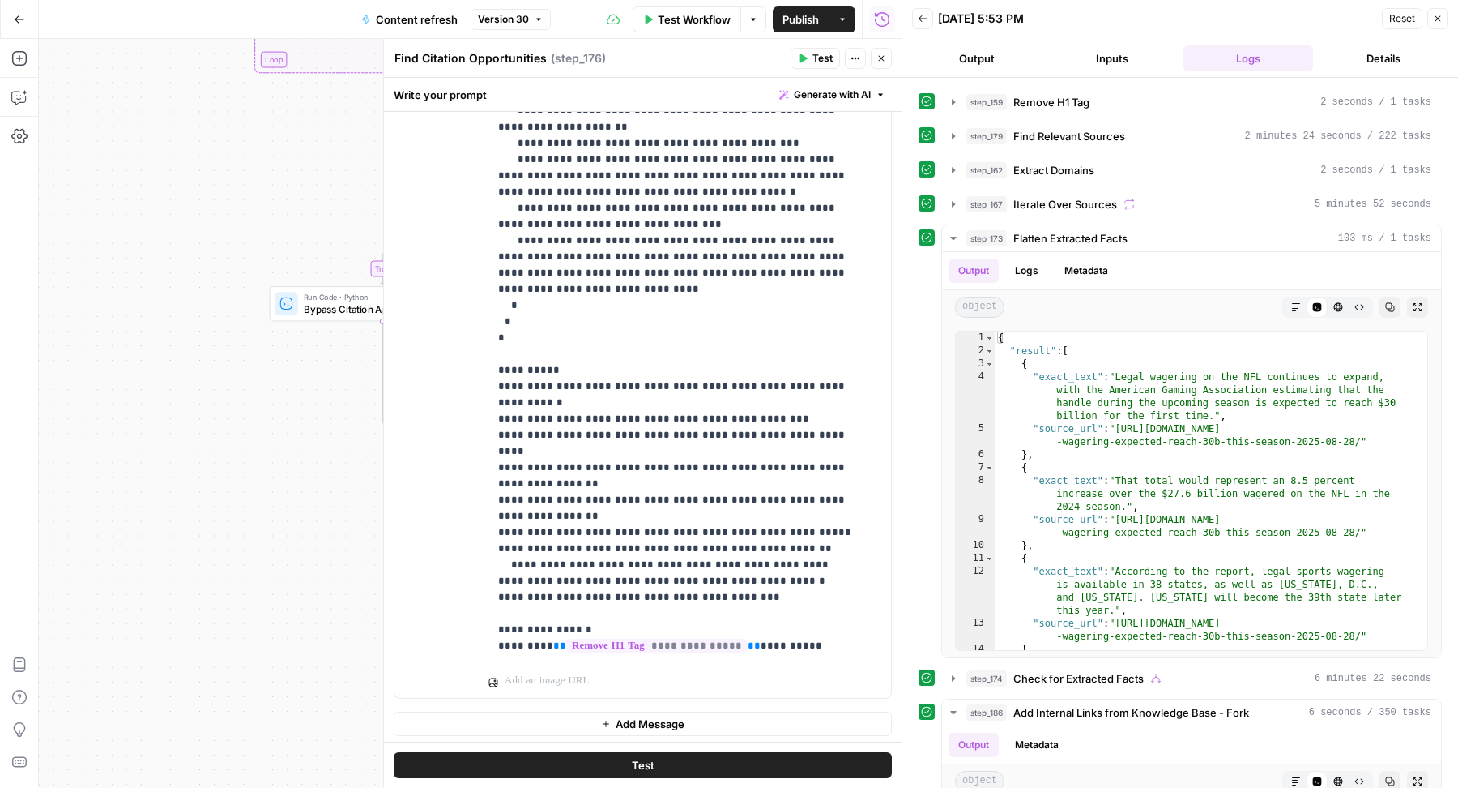
scroll to position [49, 0]
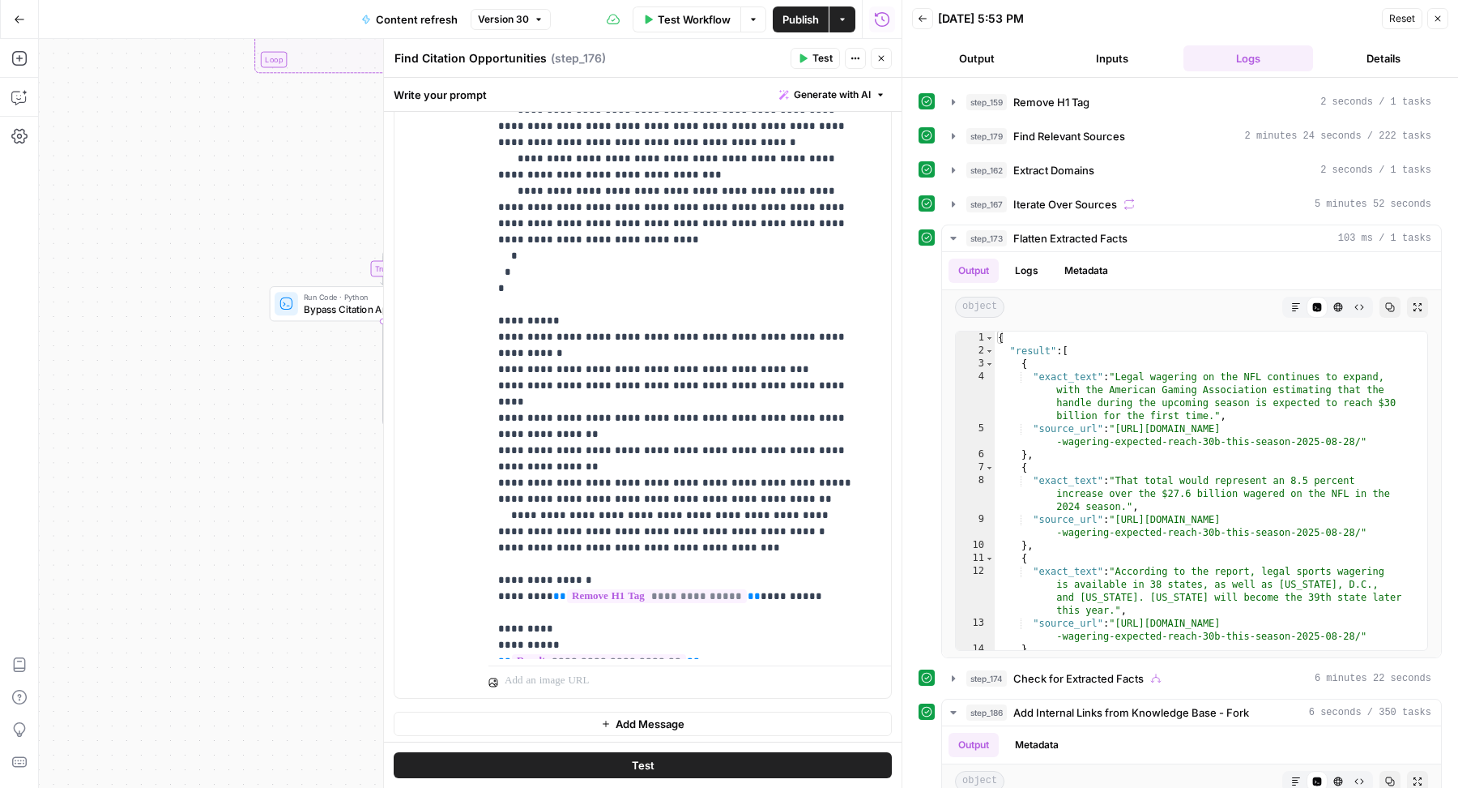
click at [888, 50] on button "Close" at bounding box center [881, 58] width 21 height 21
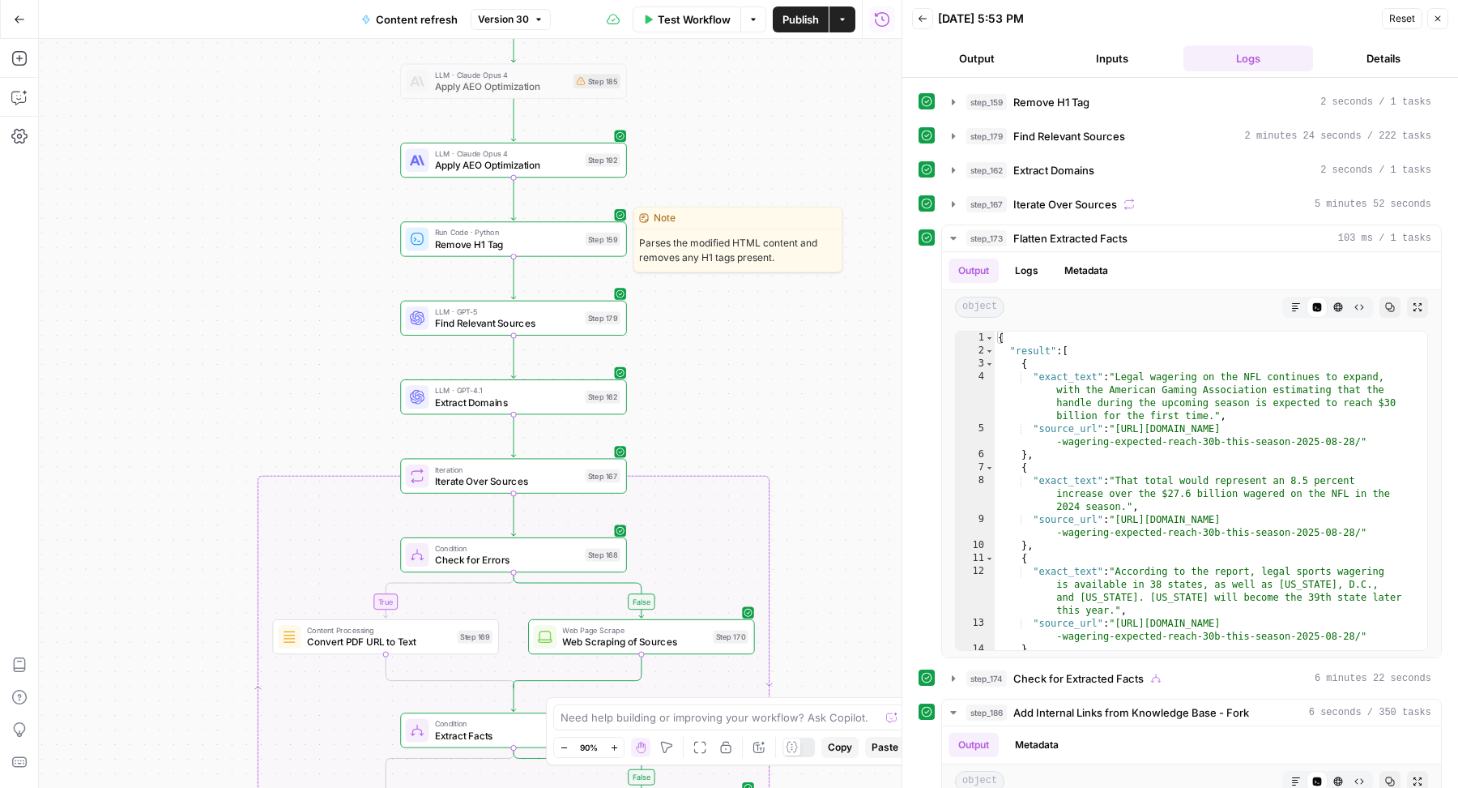
click at [573, 241] on span "Remove H1 Tag" at bounding box center [507, 244] width 145 height 15
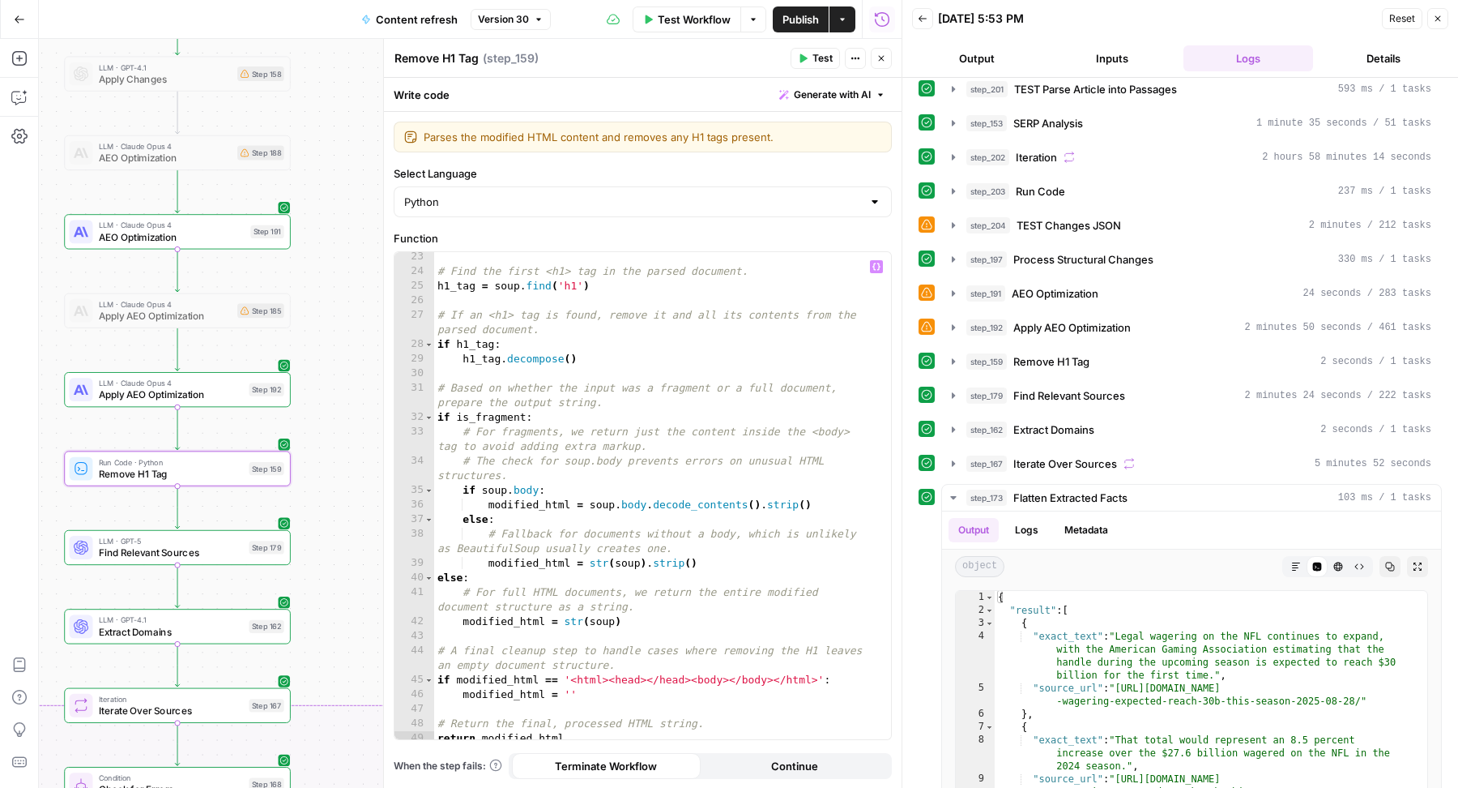
scroll to position [0, 0]
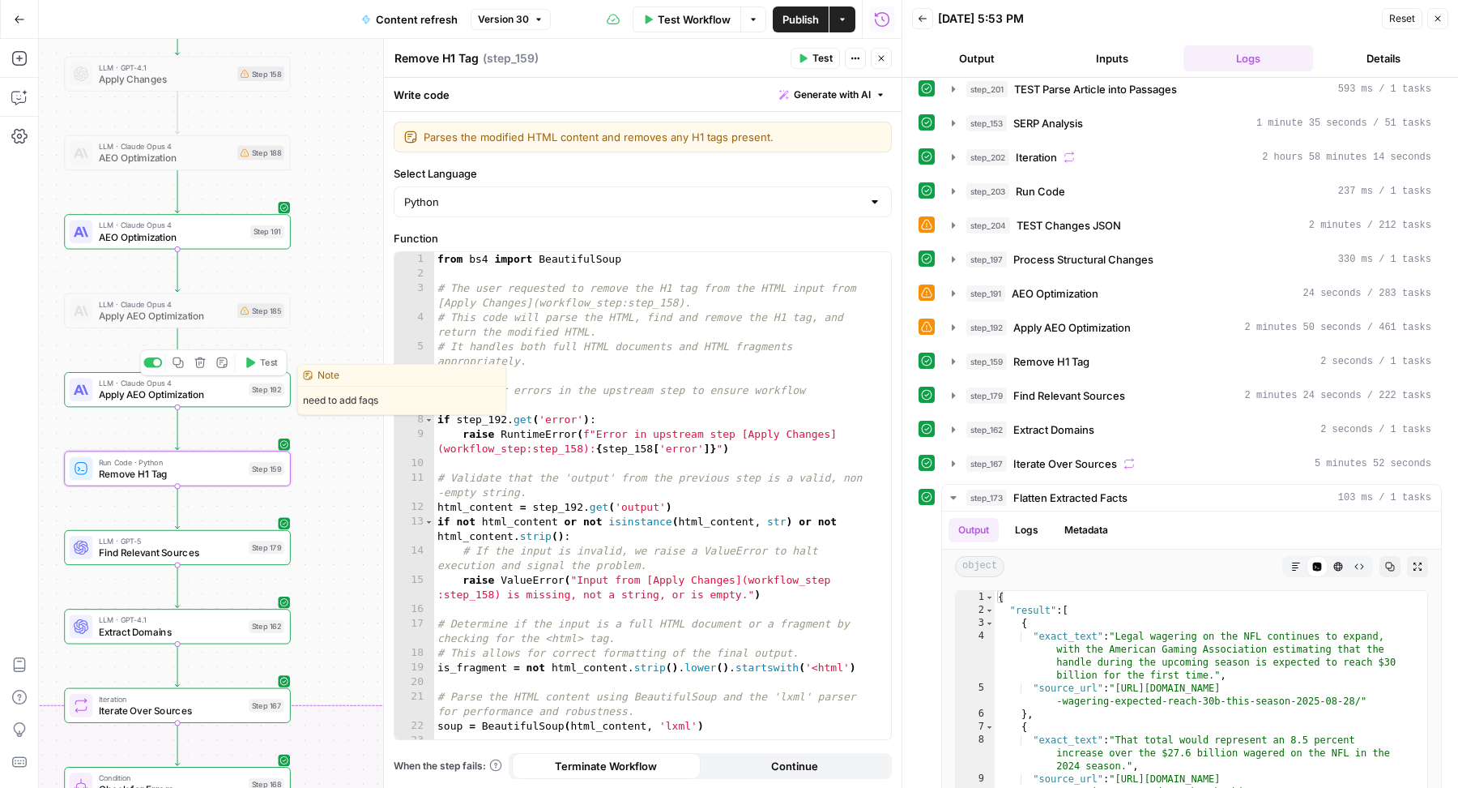
click at [235, 390] on span "Apply AEO Optimization" at bounding box center [171, 394] width 145 height 15
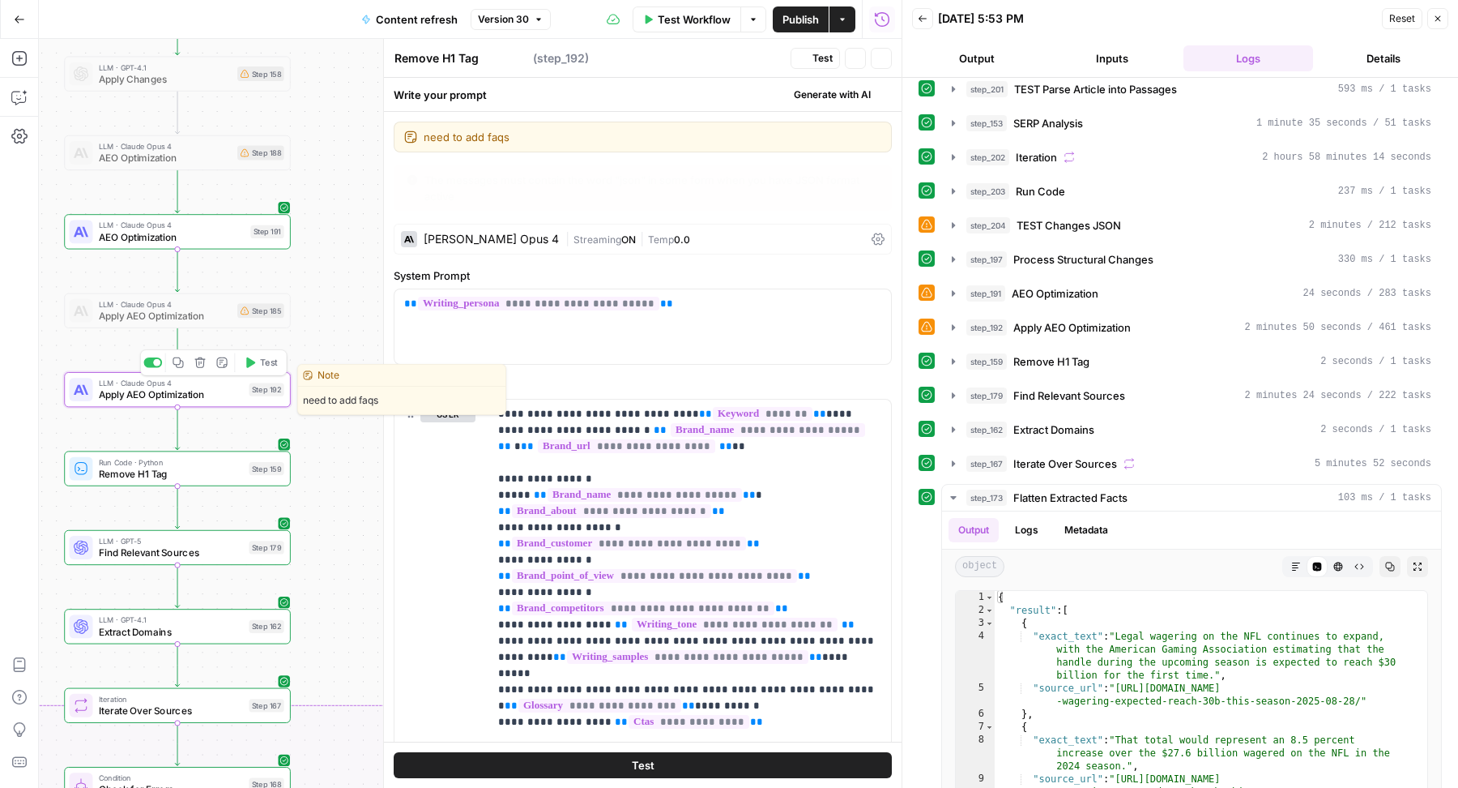
type textarea "Apply AEO Optimization"
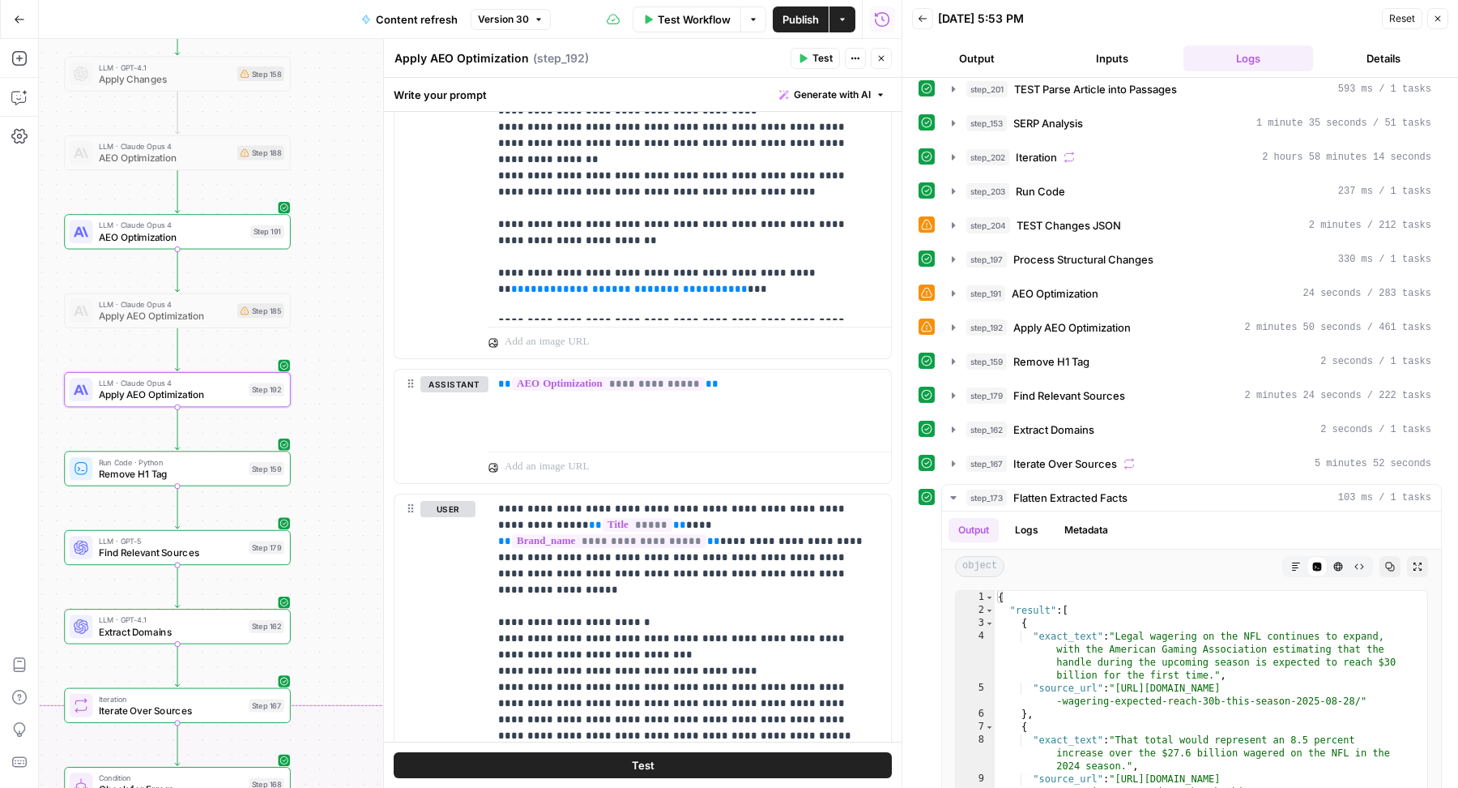
scroll to position [804, 0]
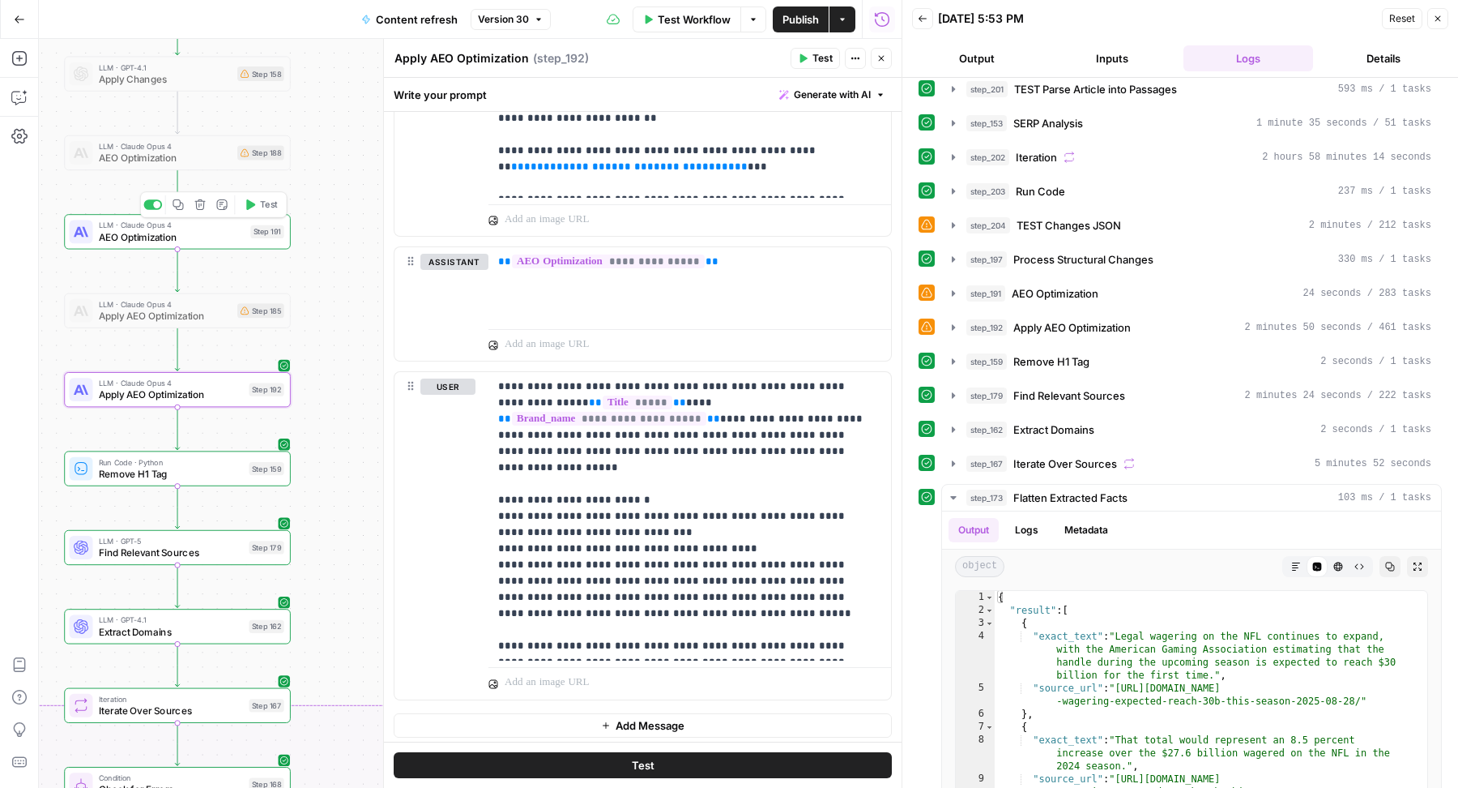
click at [236, 244] on div "LLM · Claude Opus 4 AEO Optimization Step 191 Copy step Delete step Add Note Te…" at bounding box center [177, 231] width 227 height 35
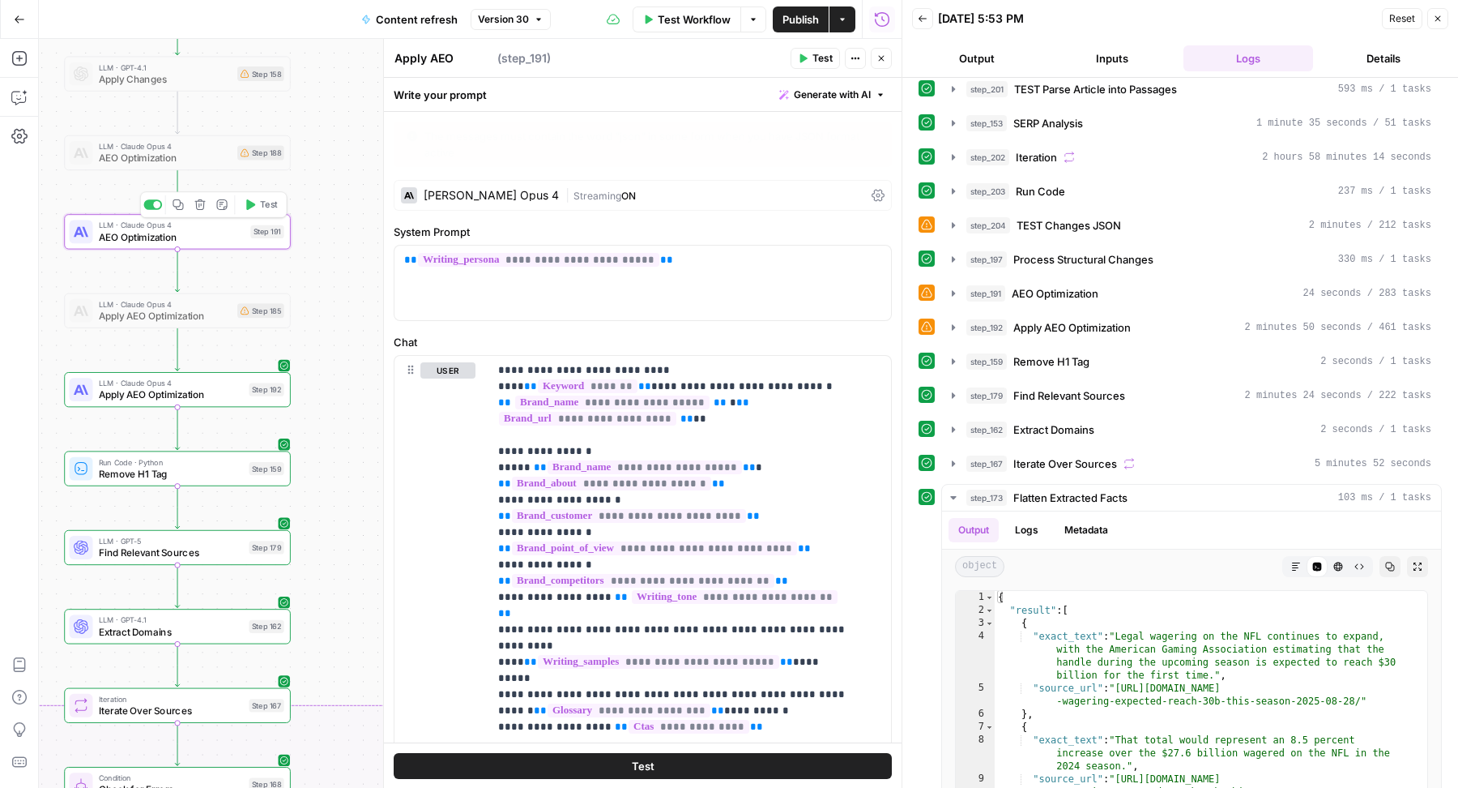
type textarea "AEO Optimization"
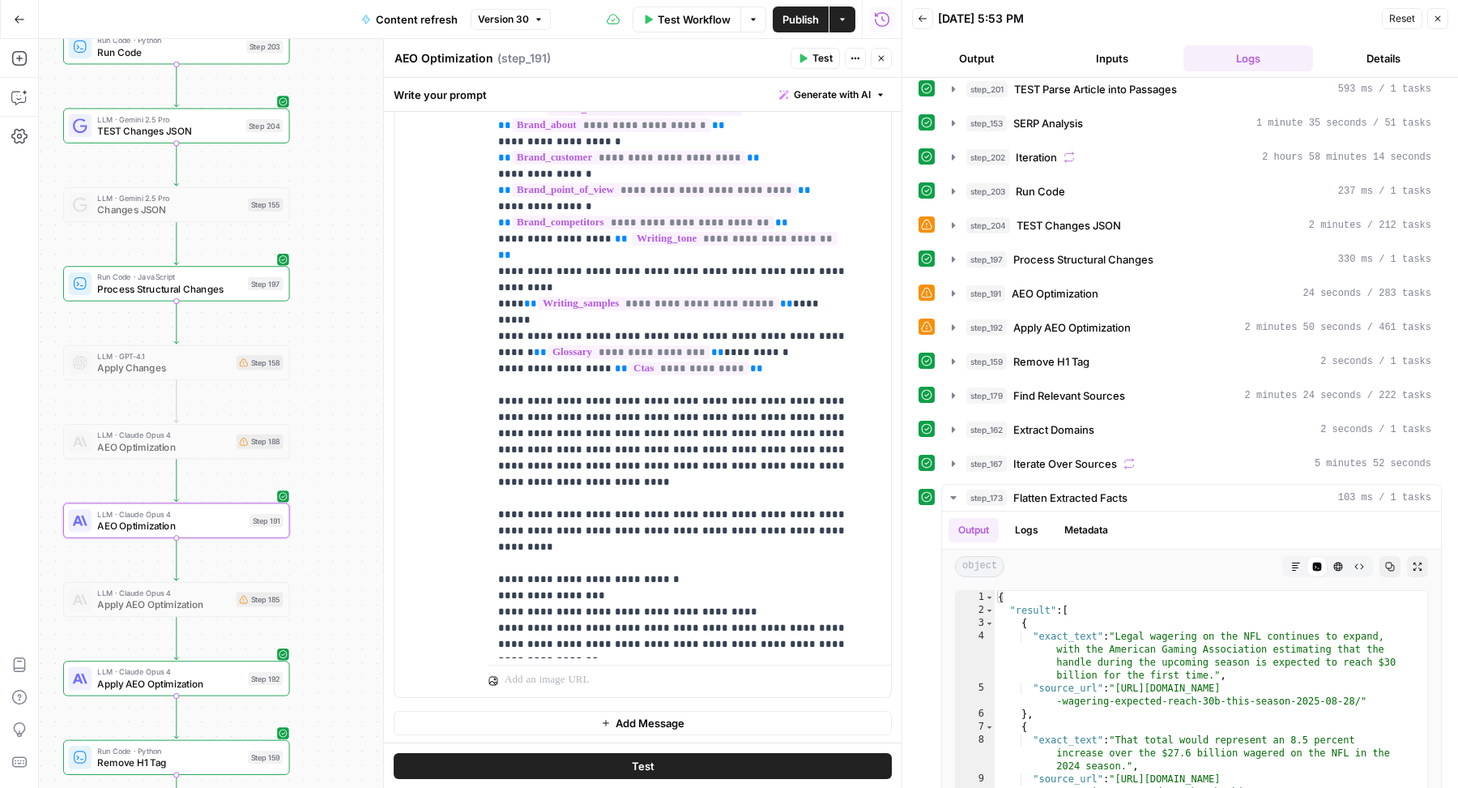
scroll to position [163, 0]
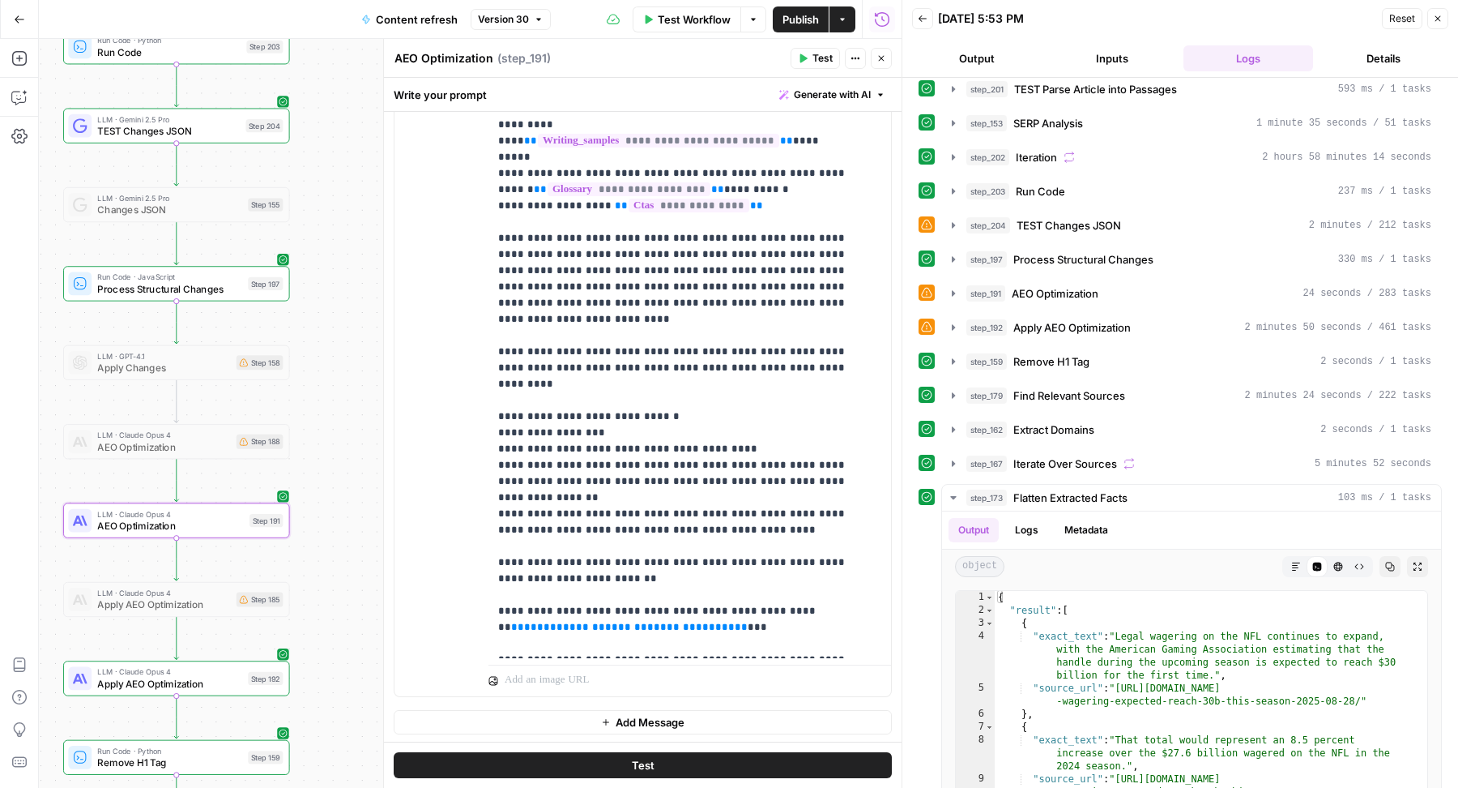
click at [881, 58] on icon "button" at bounding box center [882, 58] width 10 height 10
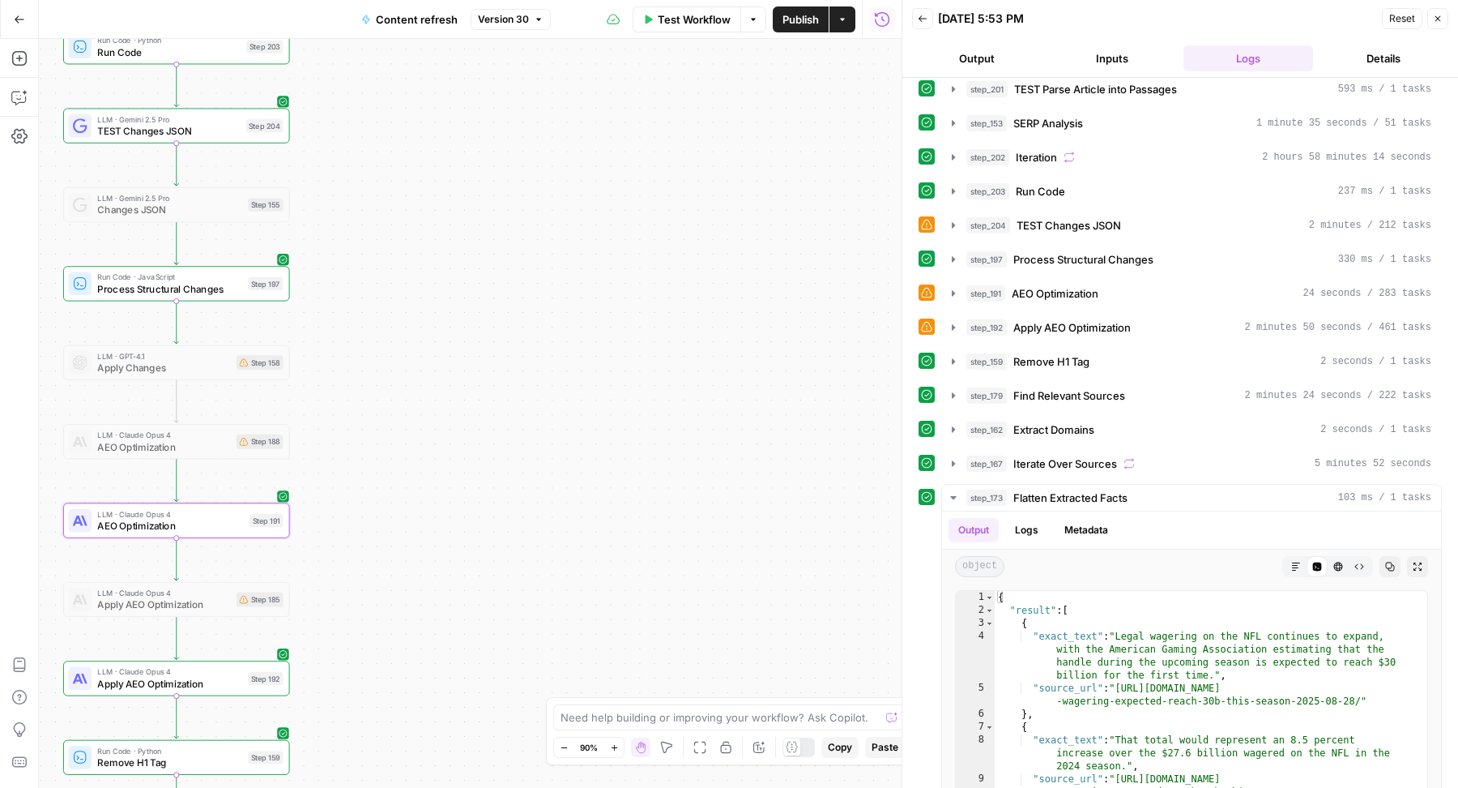
click at [852, 14] on button "Actions" at bounding box center [843, 19] width 26 height 26
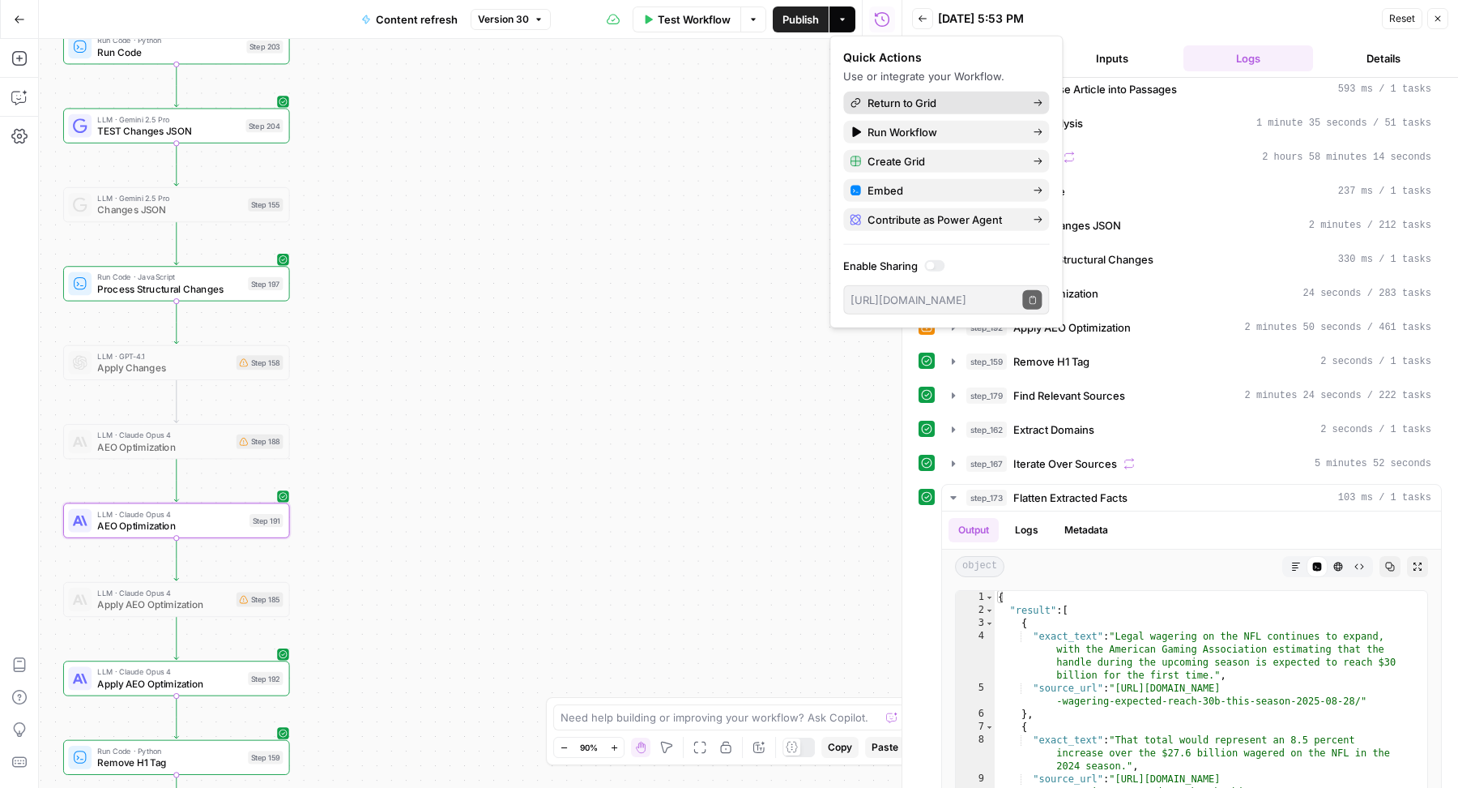
click at [883, 92] on link "Return to Grid" at bounding box center [946, 103] width 206 height 23
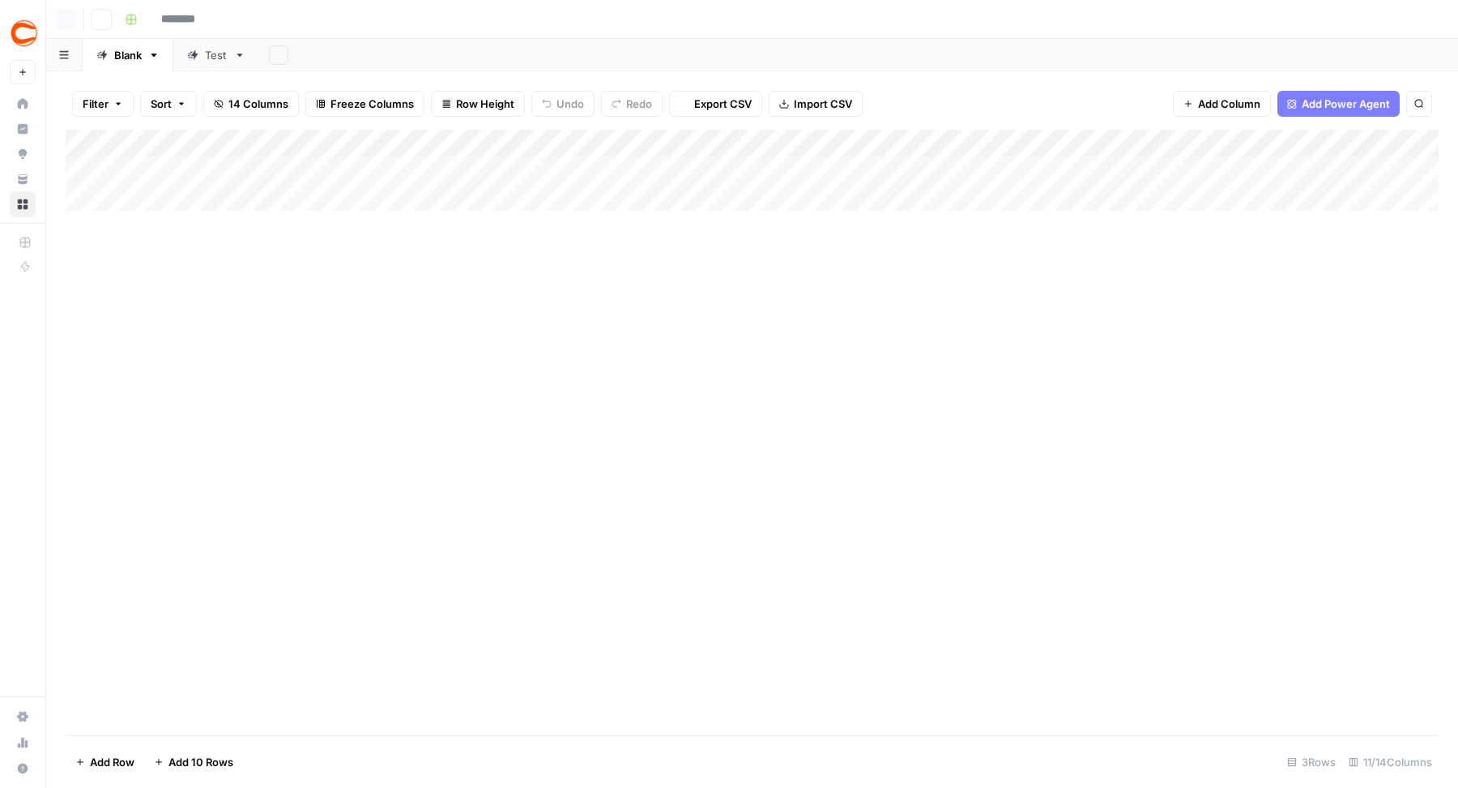
type input "**********"
click at [210, 38] on header "**********" at bounding box center [752, 19] width 1412 height 39
click at [207, 56] on div "Test" at bounding box center [216, 55] width 23 height 16
click at [121, 57] on div "Blank" at bounding box center [128, 55] width 28 height 16
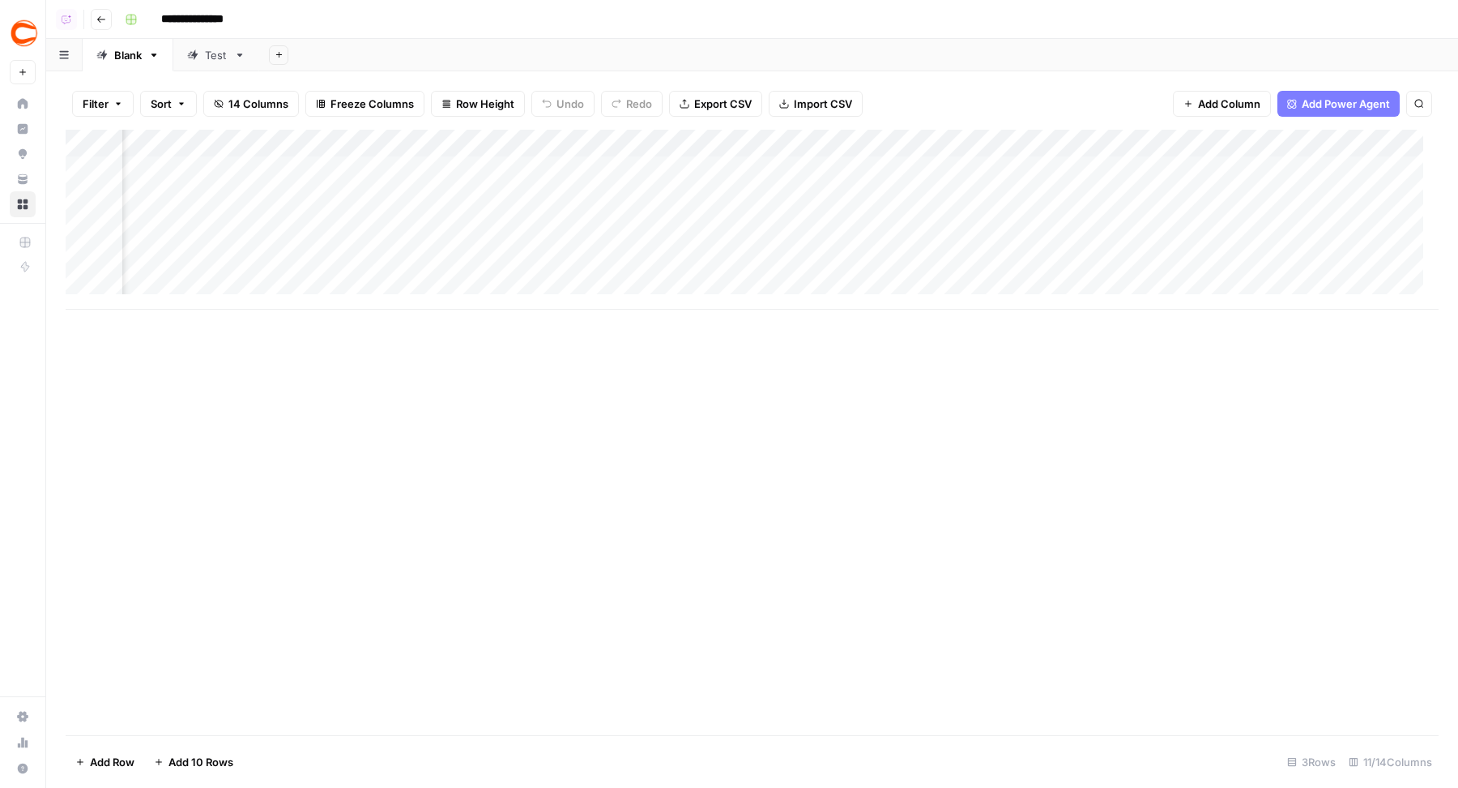
scroll to position [0, 740]
click at [737, 169] on div "Add Column" at bounding box center [752, 220] width 1373 height 180
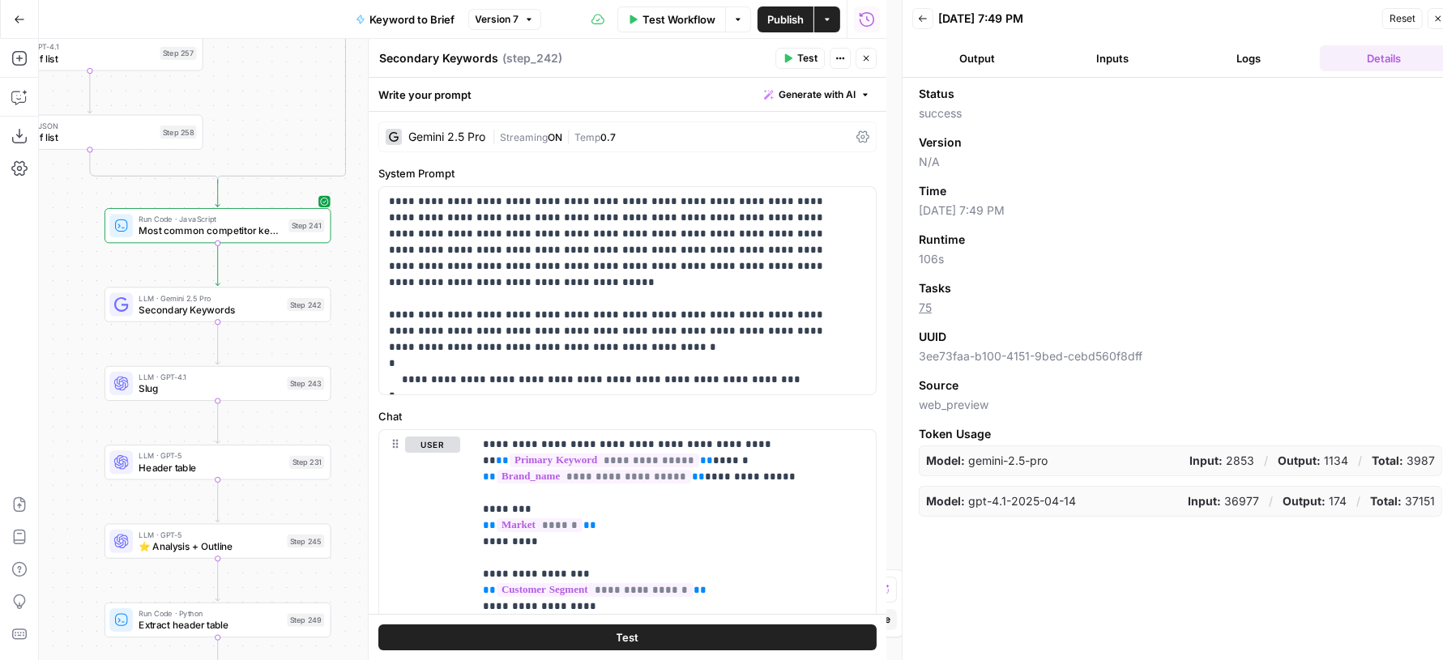
scroll to position [276, 0]
